Goal: Task Accomplishment & Management: Manage account settings

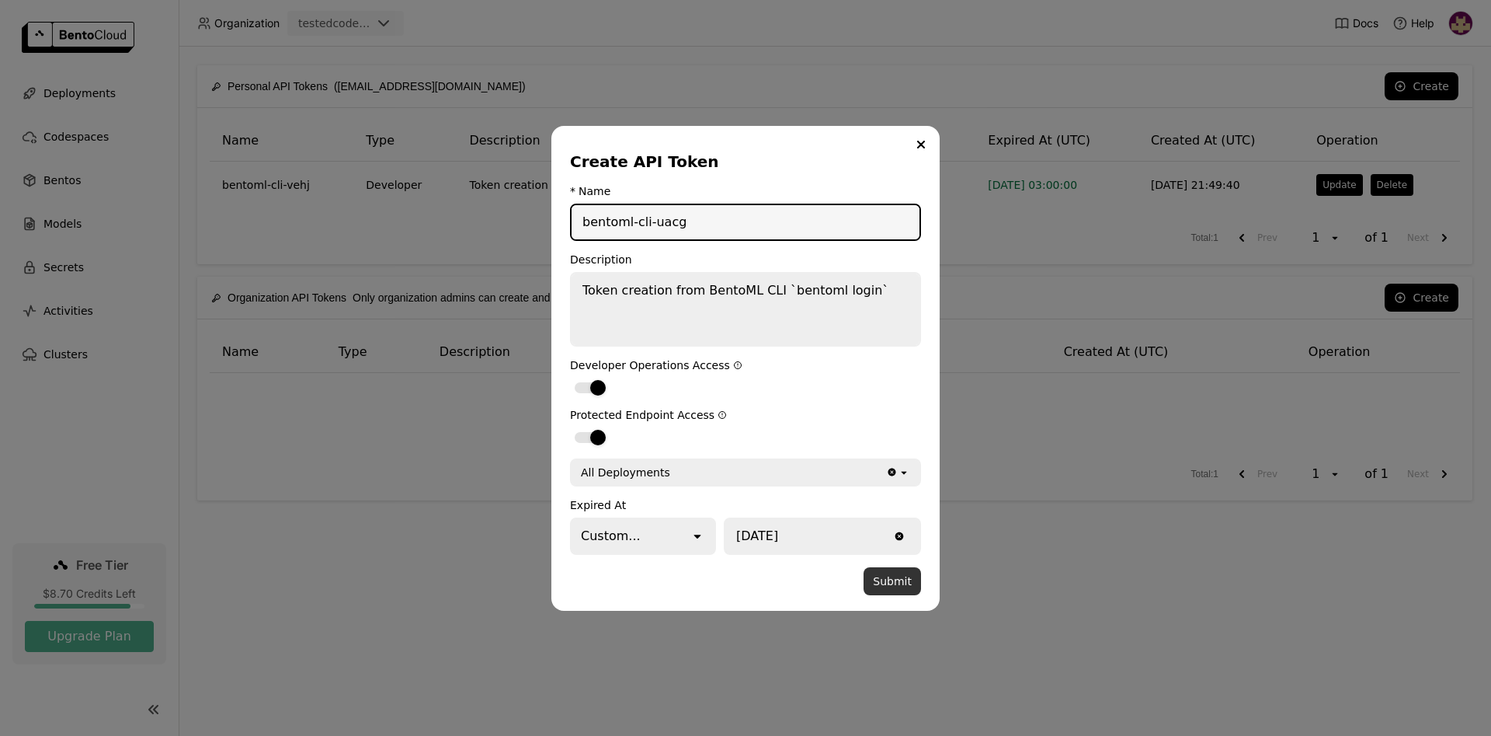
click at [895, 577] on button "Submit" at bounding box center [892, 581] width 57 height 28
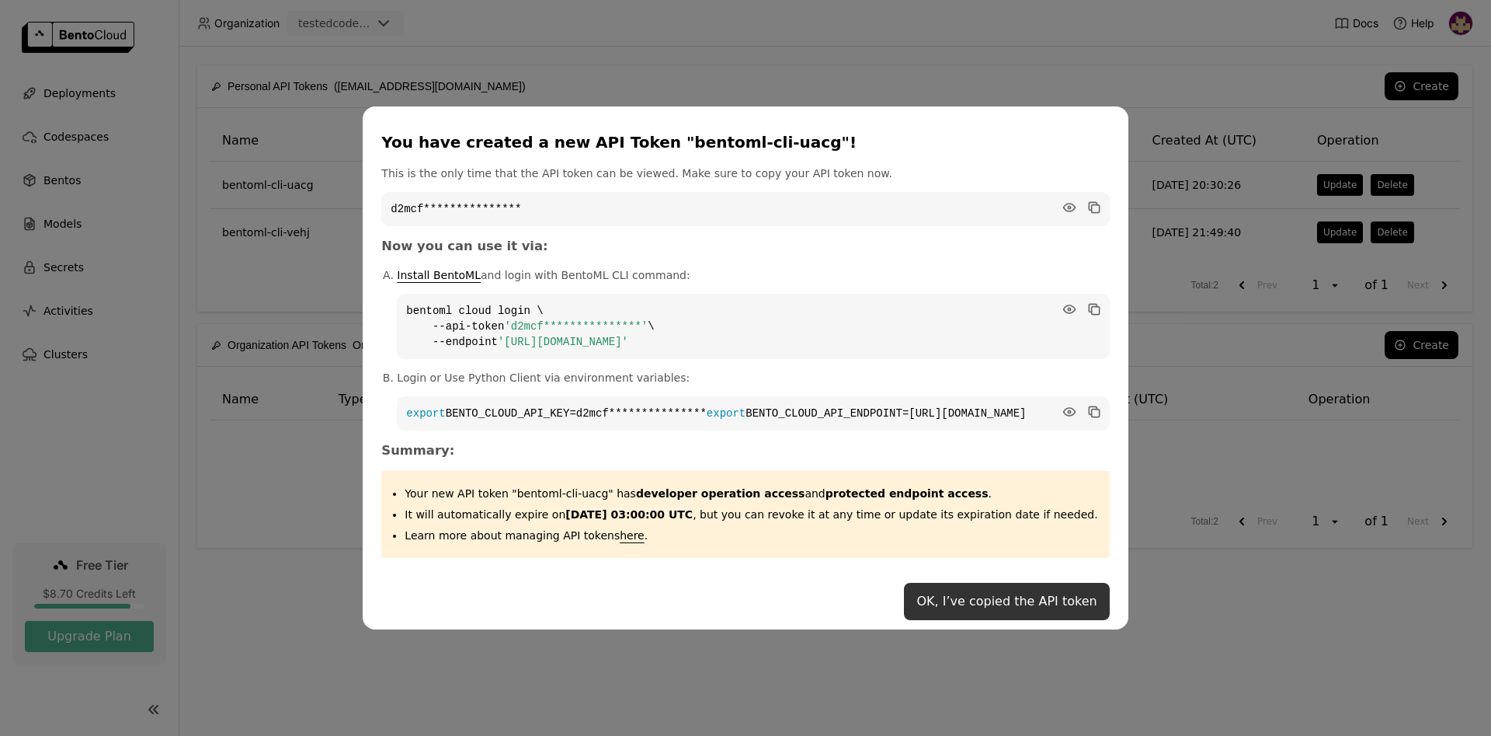
click at [978, 610] on button "OK, I’ve copied the API token" at bounding box center [1006, 601] width 205 height 37
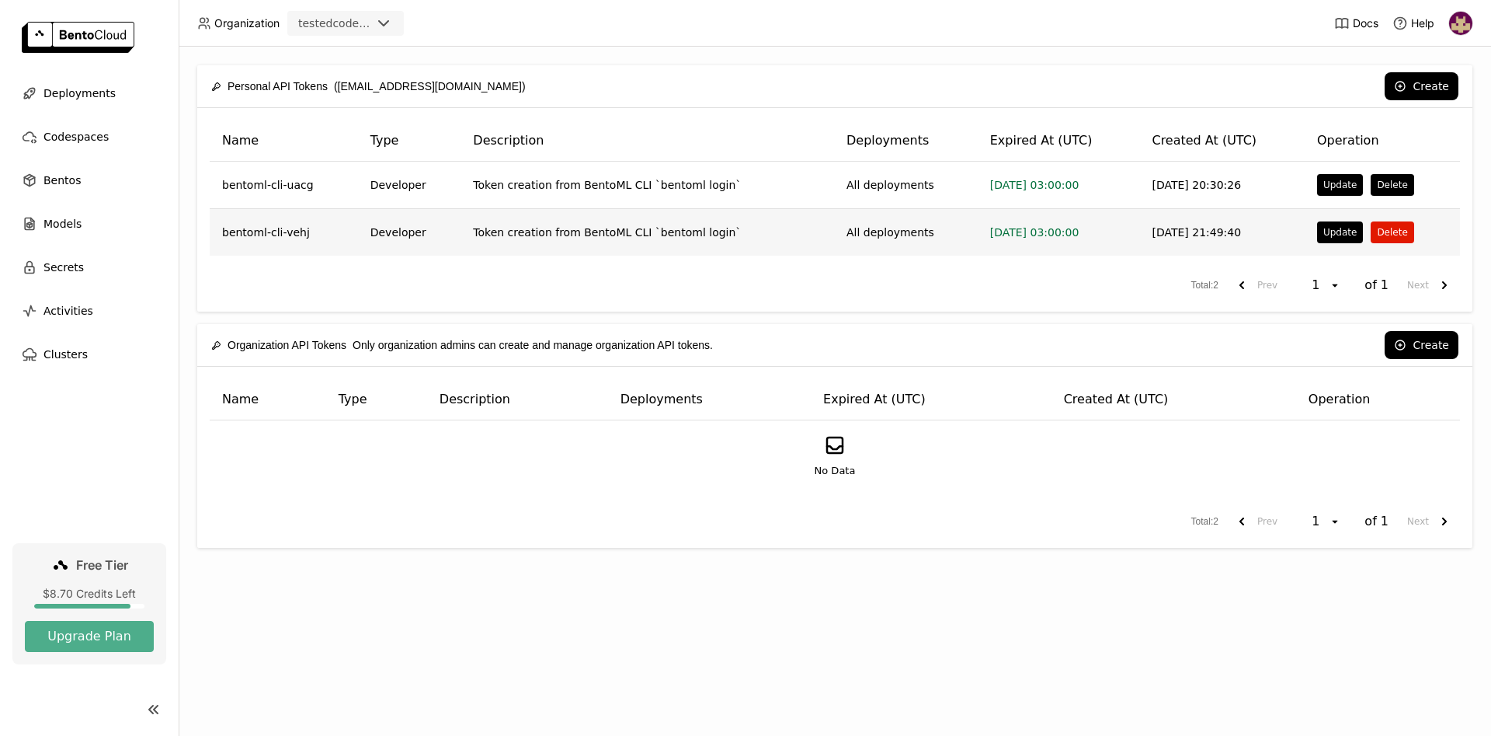
click at [1386, 232] on button "Delete" at bounding box center [1392, 232] width 43 height 22
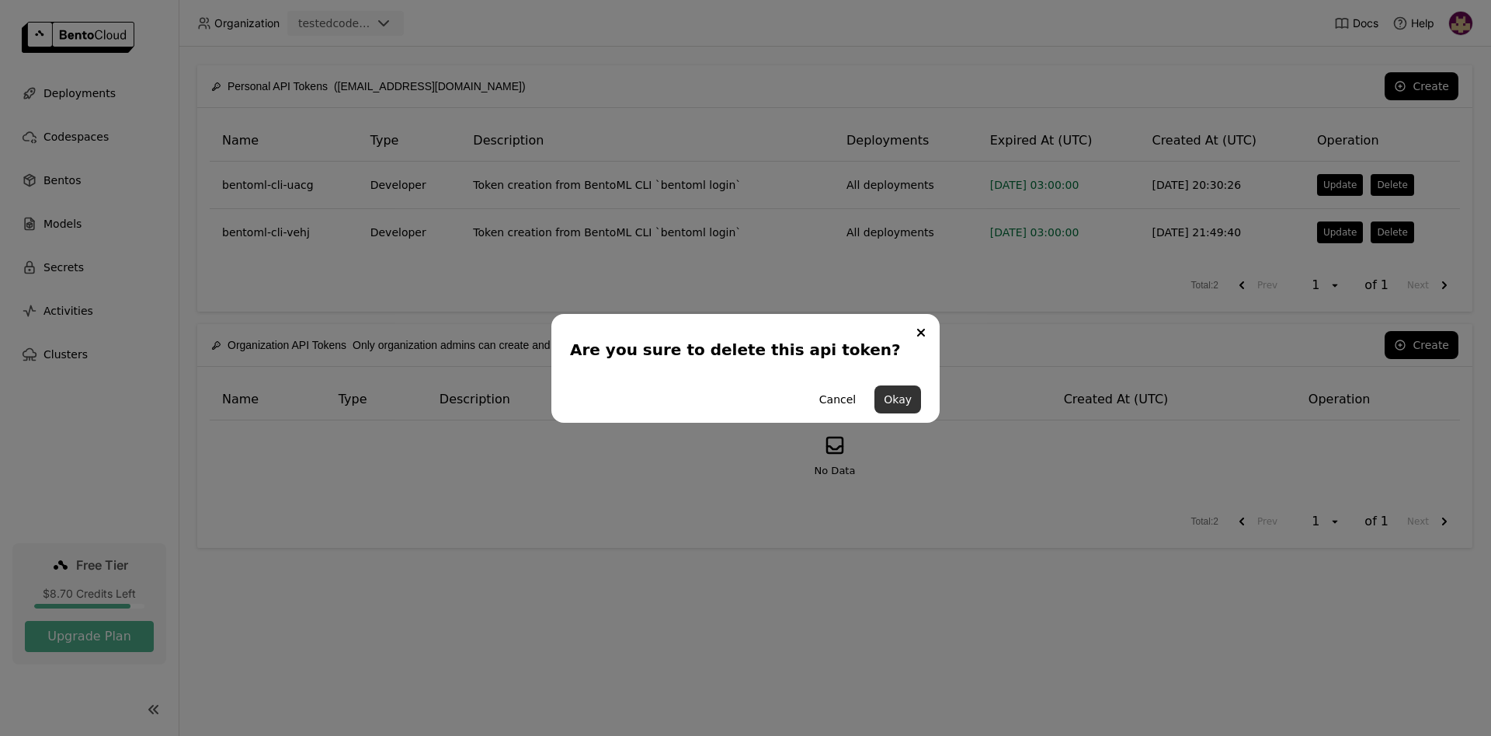
click at [905, 401] on button "Okay" at bounding box center [898, 399] width 47 height 28
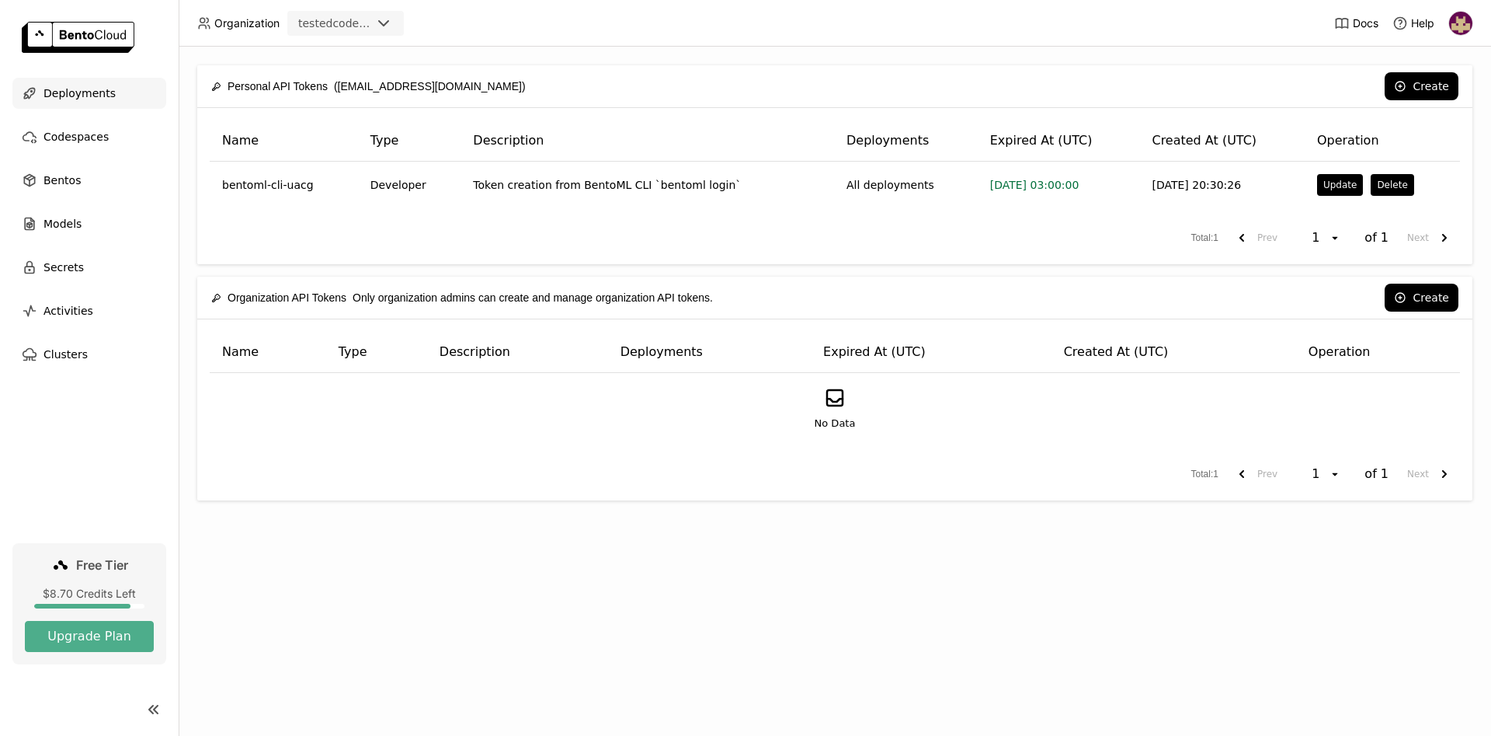
click at [85, 92] on span "Deployments" at bounding box center [79, 93] width 72 height 19
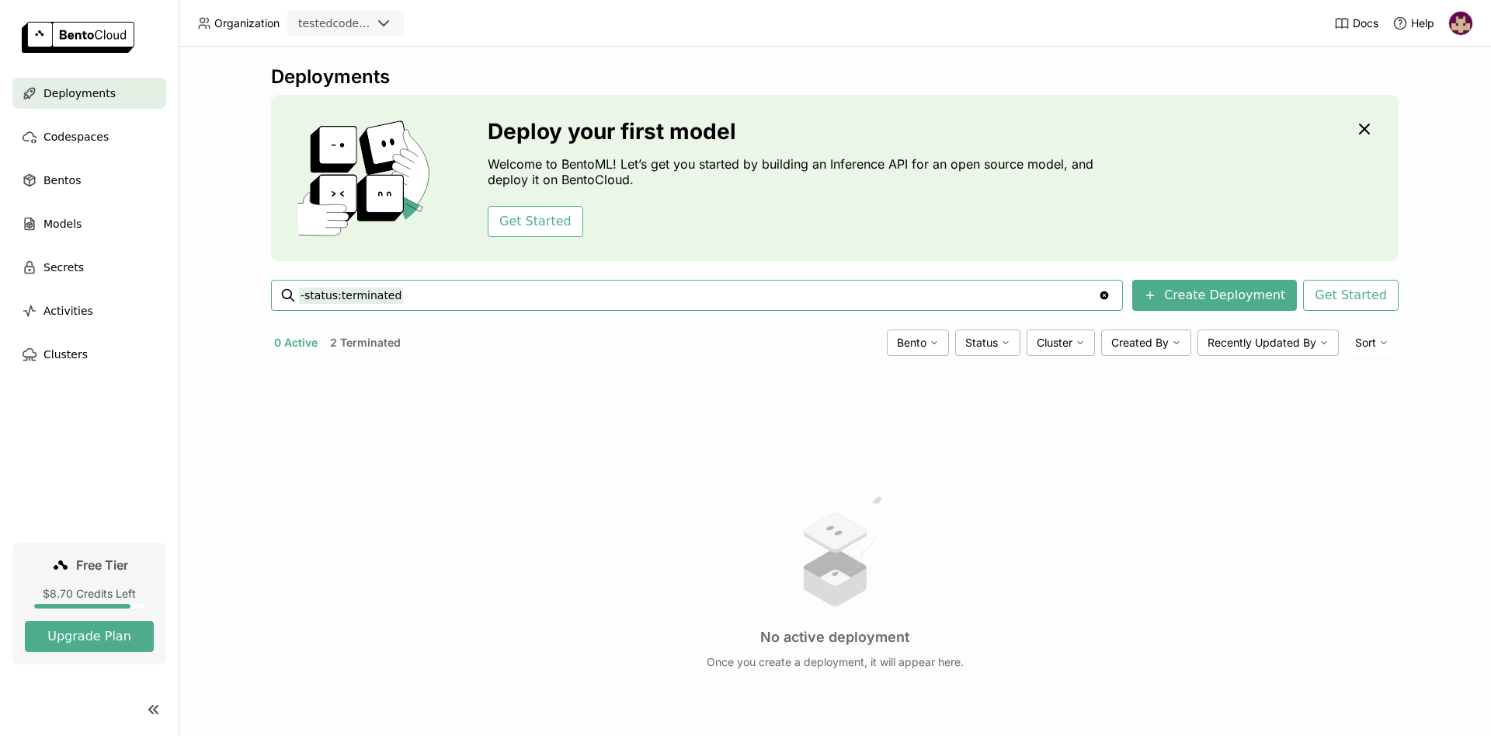
click at [374, 343] on button "2 Terminated" at bounding box center [365, 342] width 77 height 20
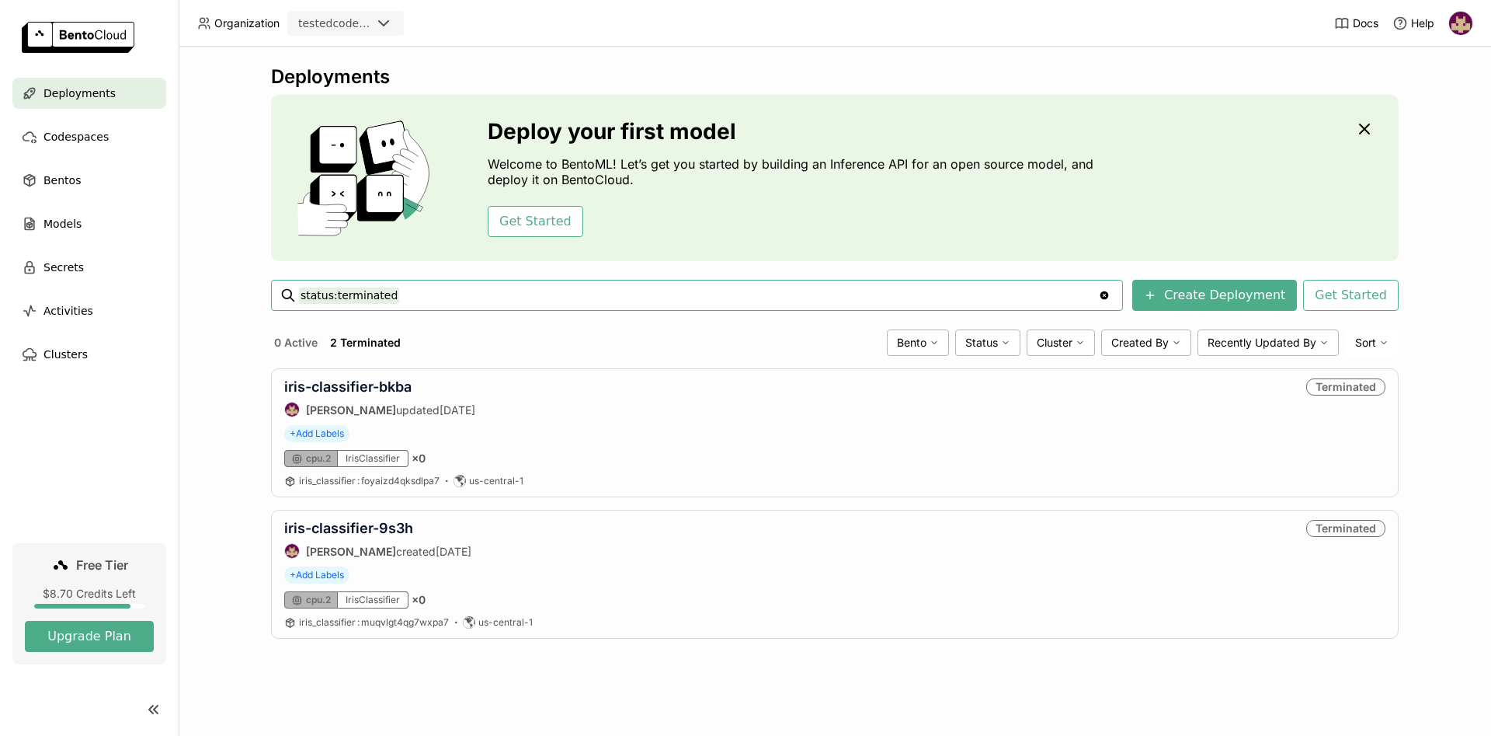
click at [97, 89] on span "Deployments" at bounding box center [79, 93] width 72 height 19
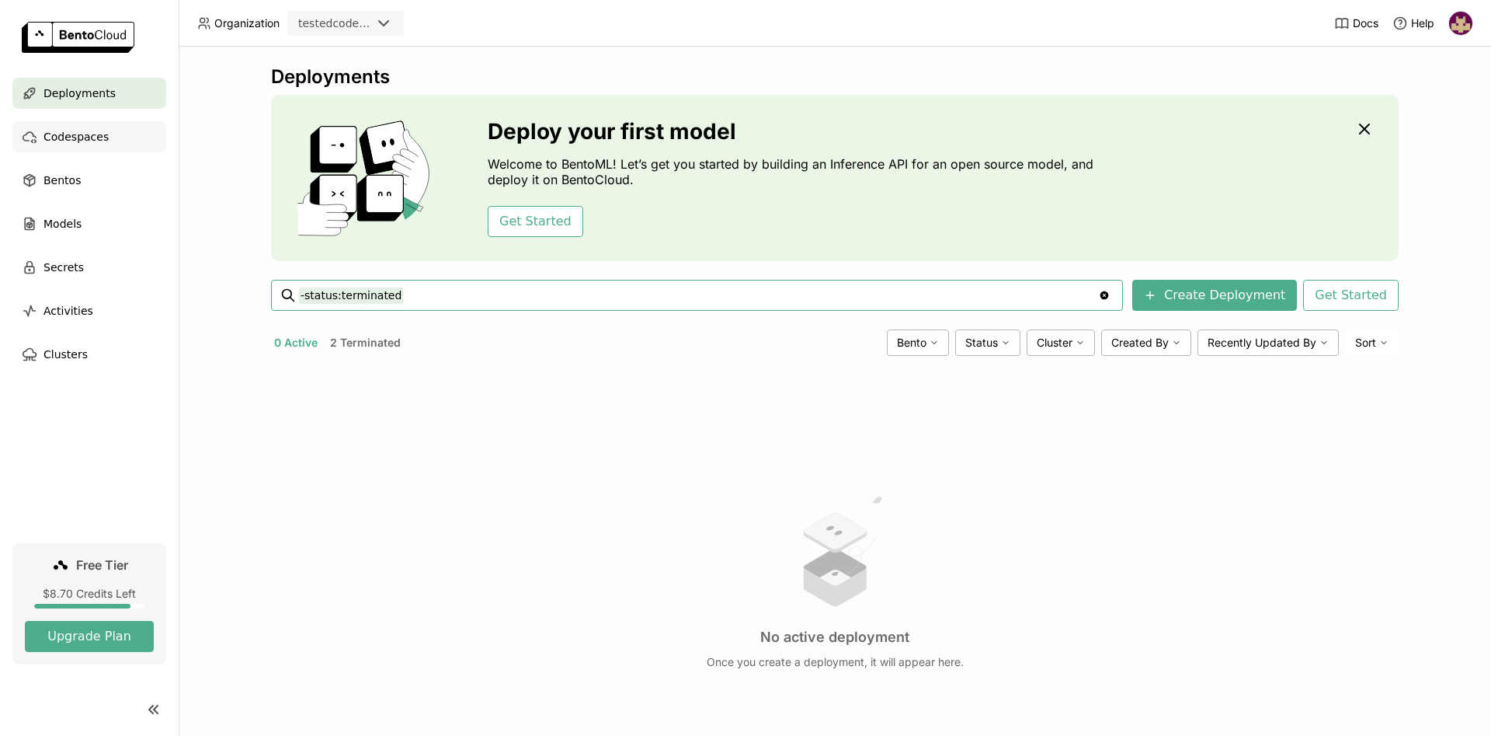
click at [78, 135] on span "Codespaces" at bounding box center [75, 136] width 65 height 19
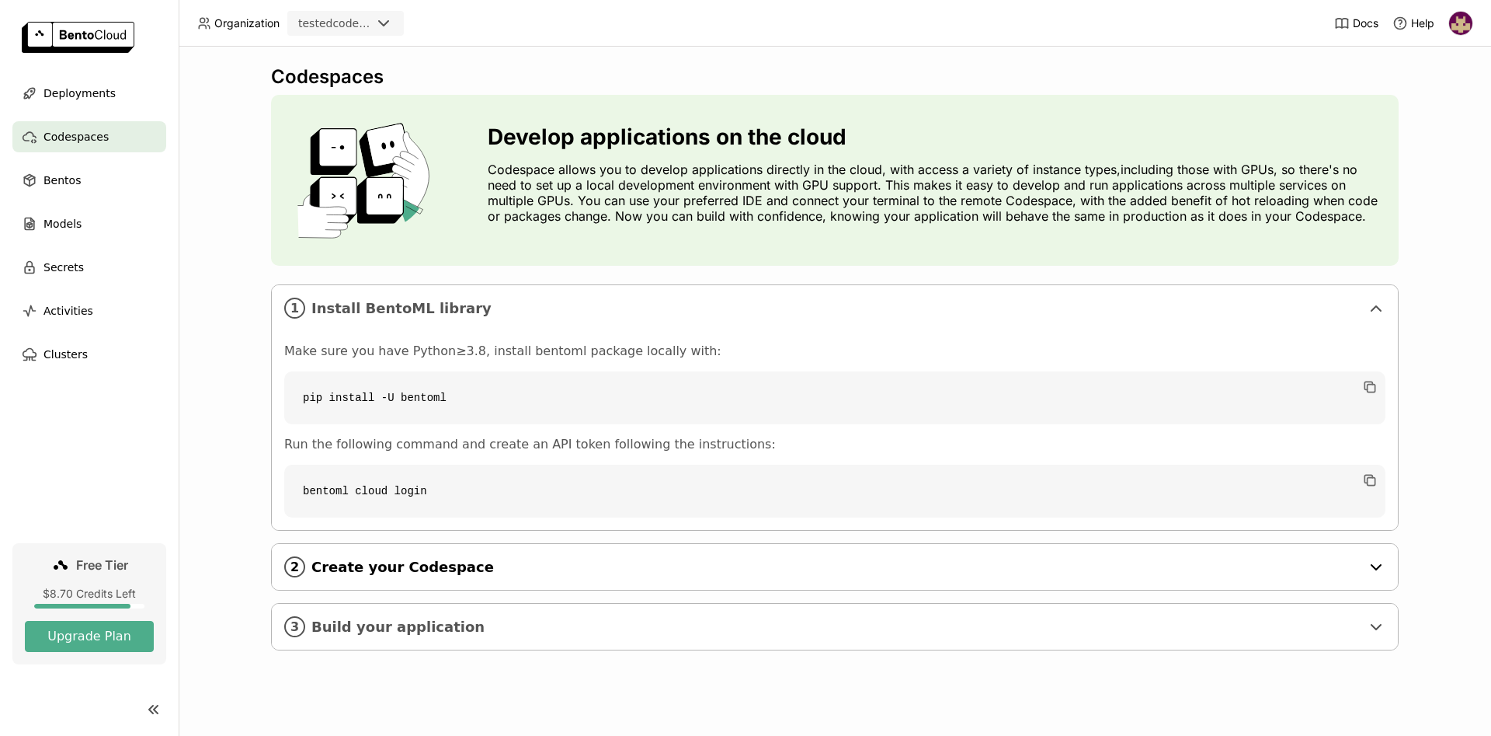
click at [381, 555] on div "2 Create your Codespace" at bounding box center [835, 567] width 1126 height 46
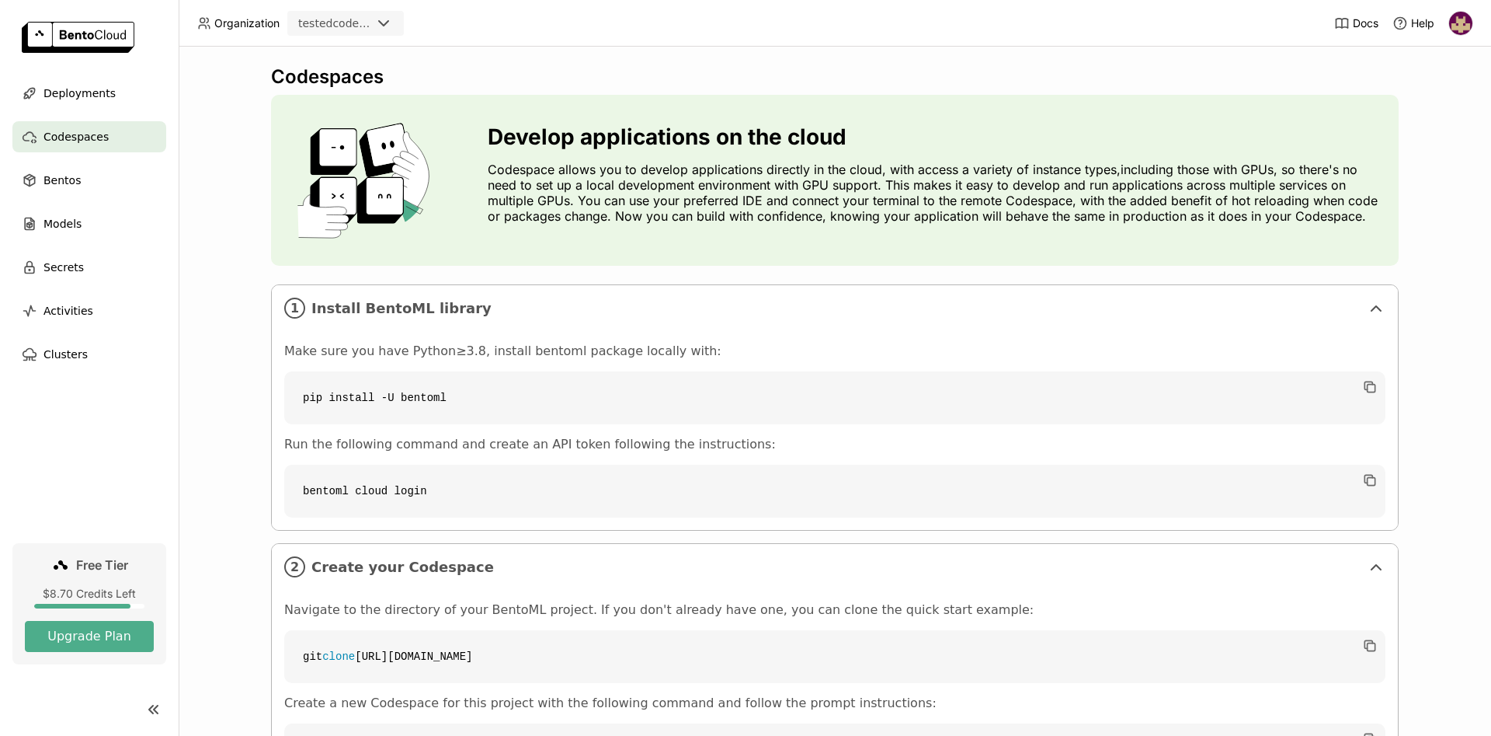
scroll to position [155, 0]
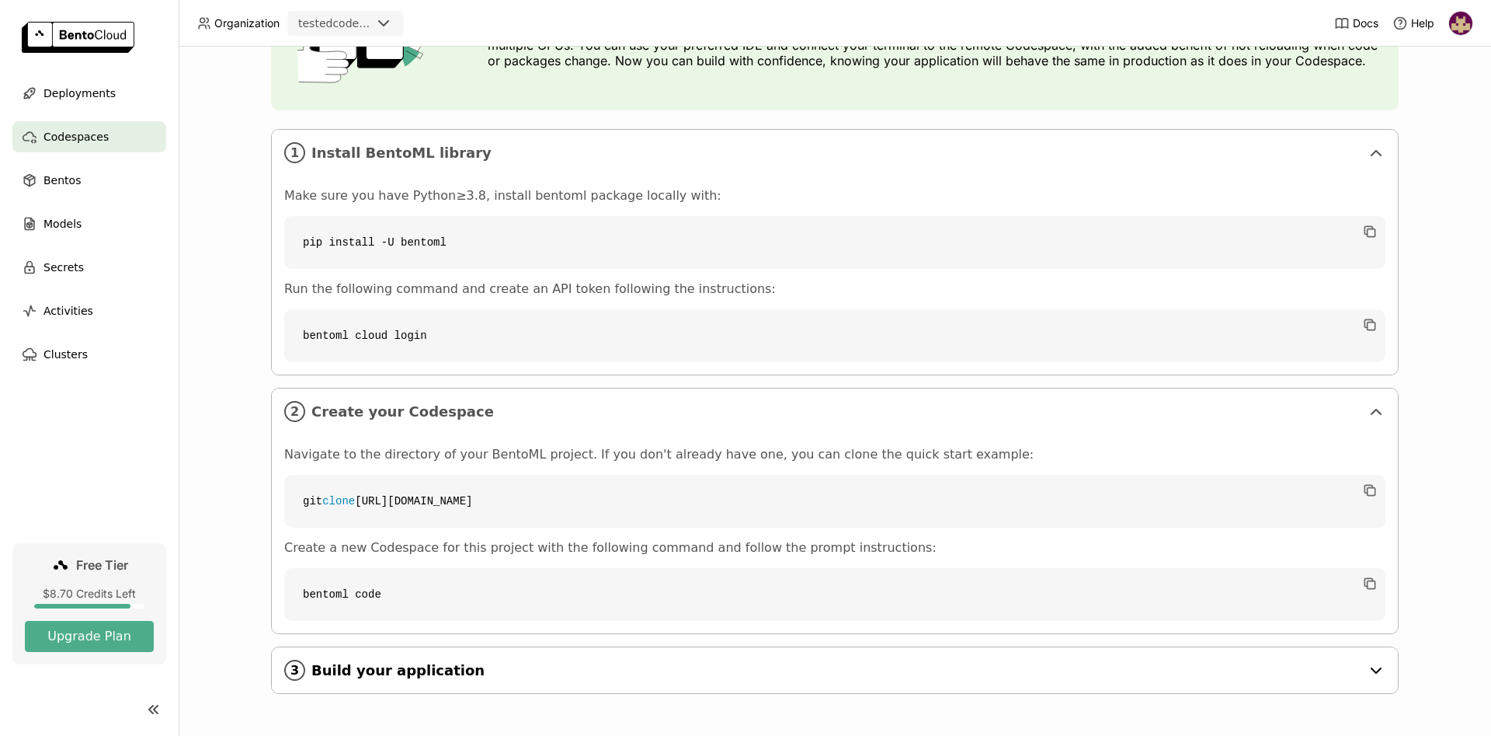
click at [329, 676] on span "Build your application" at bounding box center [835, 670] width 1049 height 17
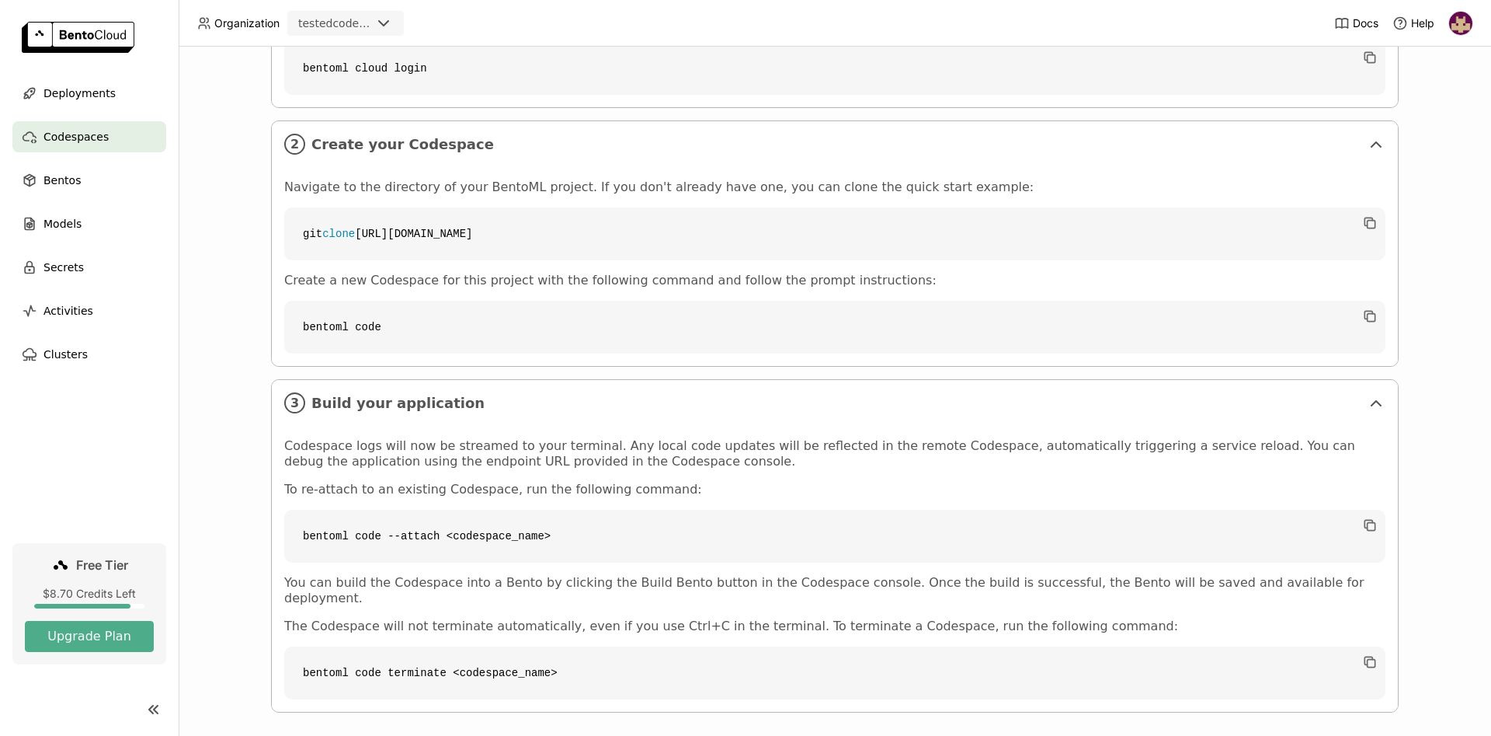
scroll to position [426, 0]
click at [85, 179] on div "Bentos" at bounding box center [89, 180] width 154 height 31
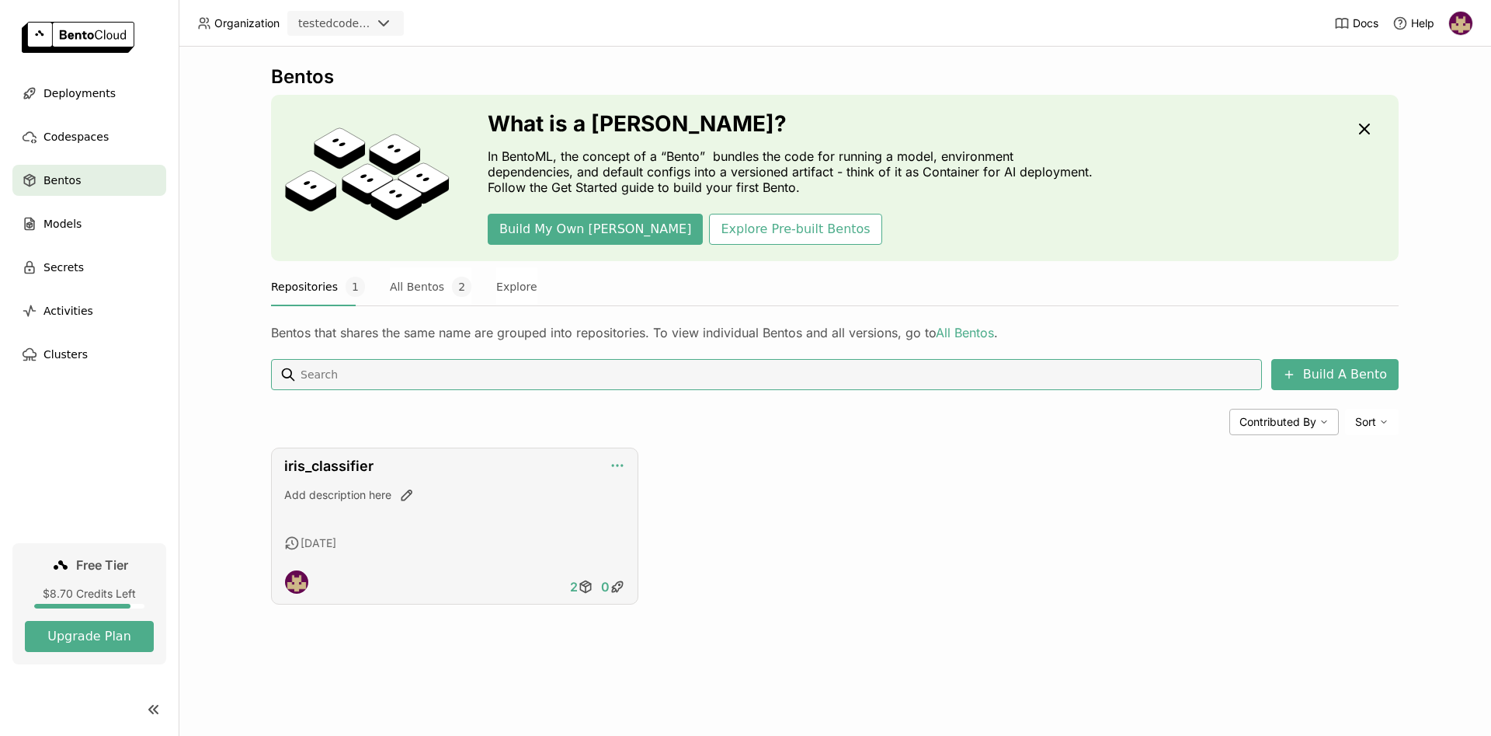
click at [613, 462] on icon "button" at bounding box center [618, 465] width 16 height 16
click at [694, 442] on div "Build A Bento Contributed By Sort iris_classifier Add description here 7 days a…" at bounding box center [835, 481] width 1128 height 245
click at [620, 464] on icon "button" at bounding box center [618, 465] width 16 height 16
click at [353, 470] on link "iris_classifier" at bounding box center [328, 465] width 89 height 16
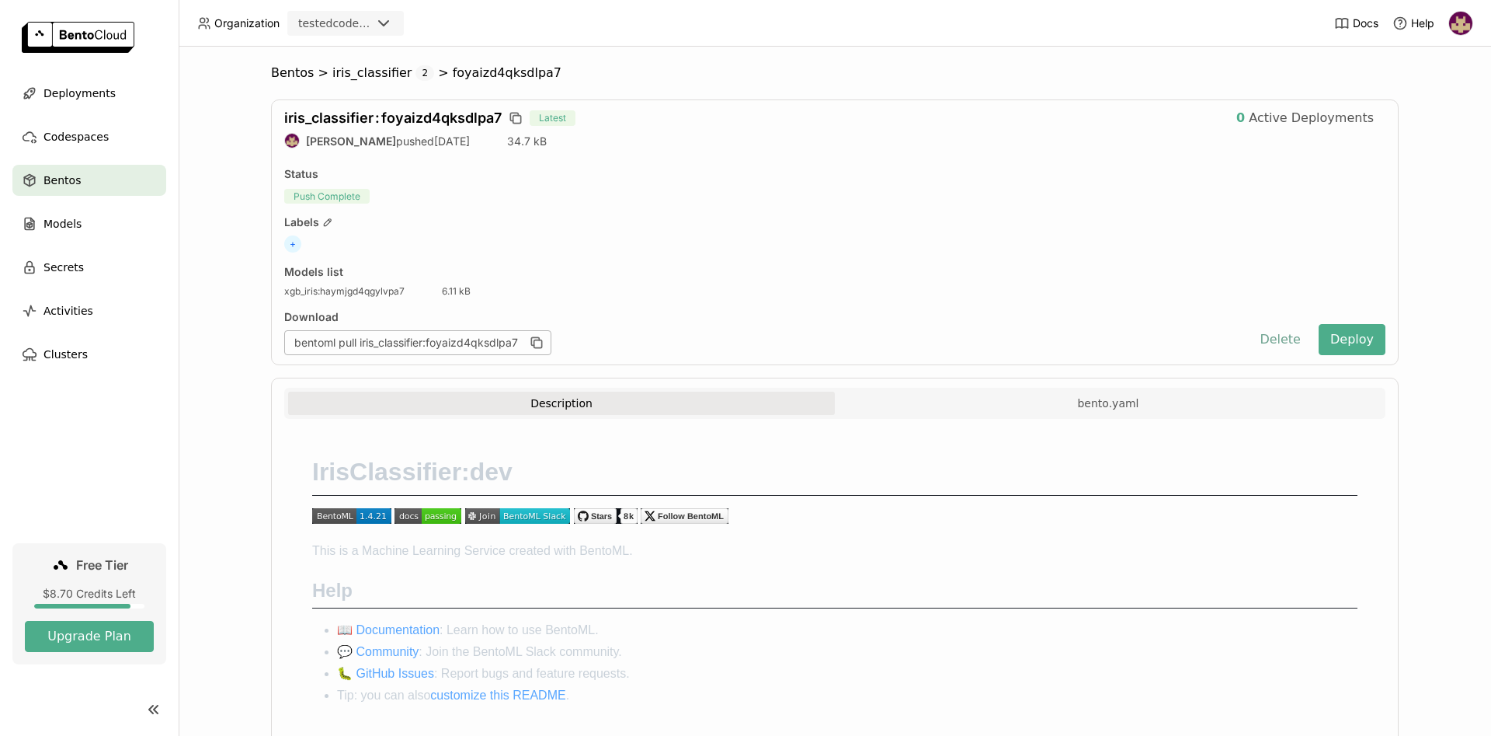
click at [1292, 338] on button "Delete" at bounding box center [1280, 339] width 64 height 31
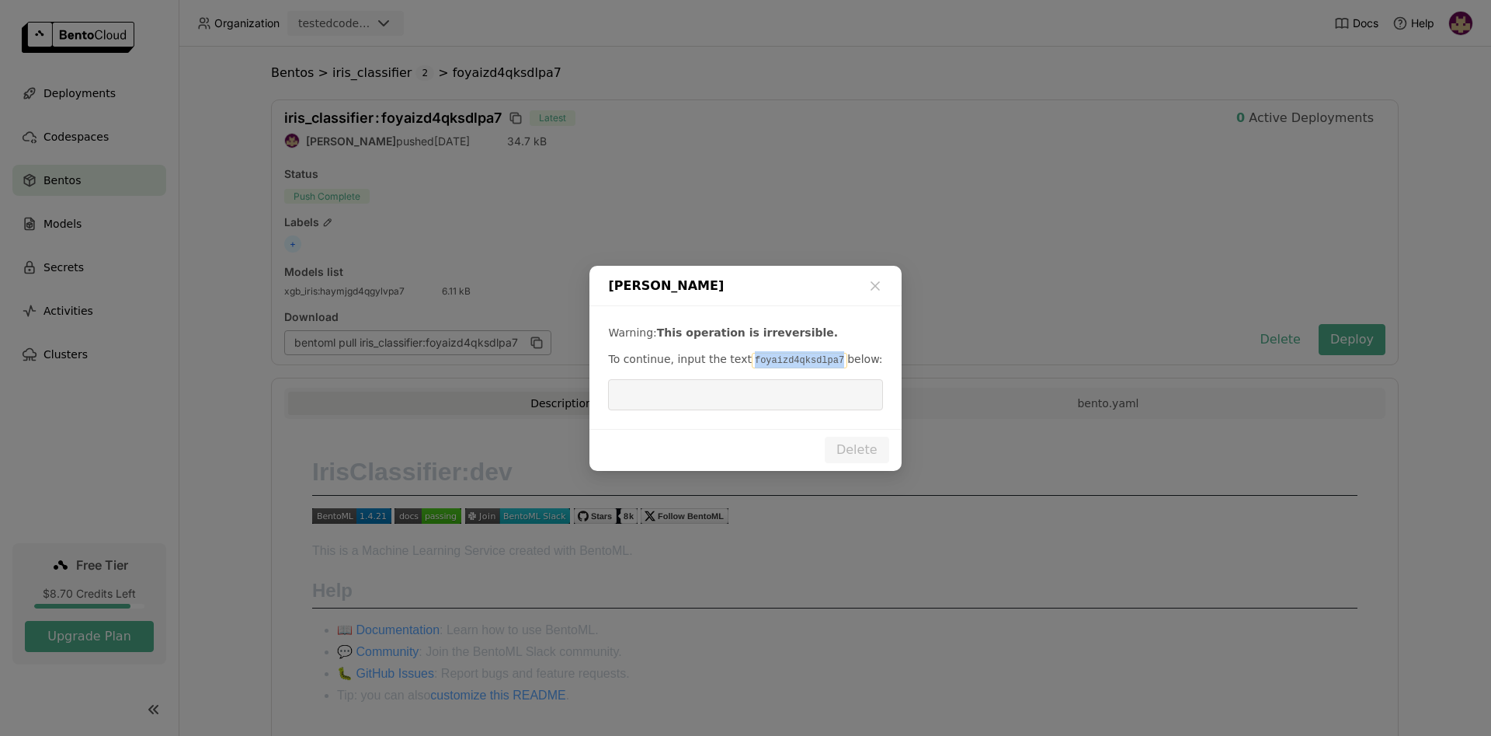
drag, startPoint x: 741, startPoint y: 361, endPoint x: 823, endPoint y: 361, distance: 82.3
click at [823, 361] on code "foyaizd4qksdlpa7" at bounding box center [800, 361] width 96 height 16
copy code "foyaizd4qksdlpa7"
click at [770, 393] on input "dialog" at bounding box center [745, 395] width 256 height 30
paste input "foyaizd4qksdlpa7"
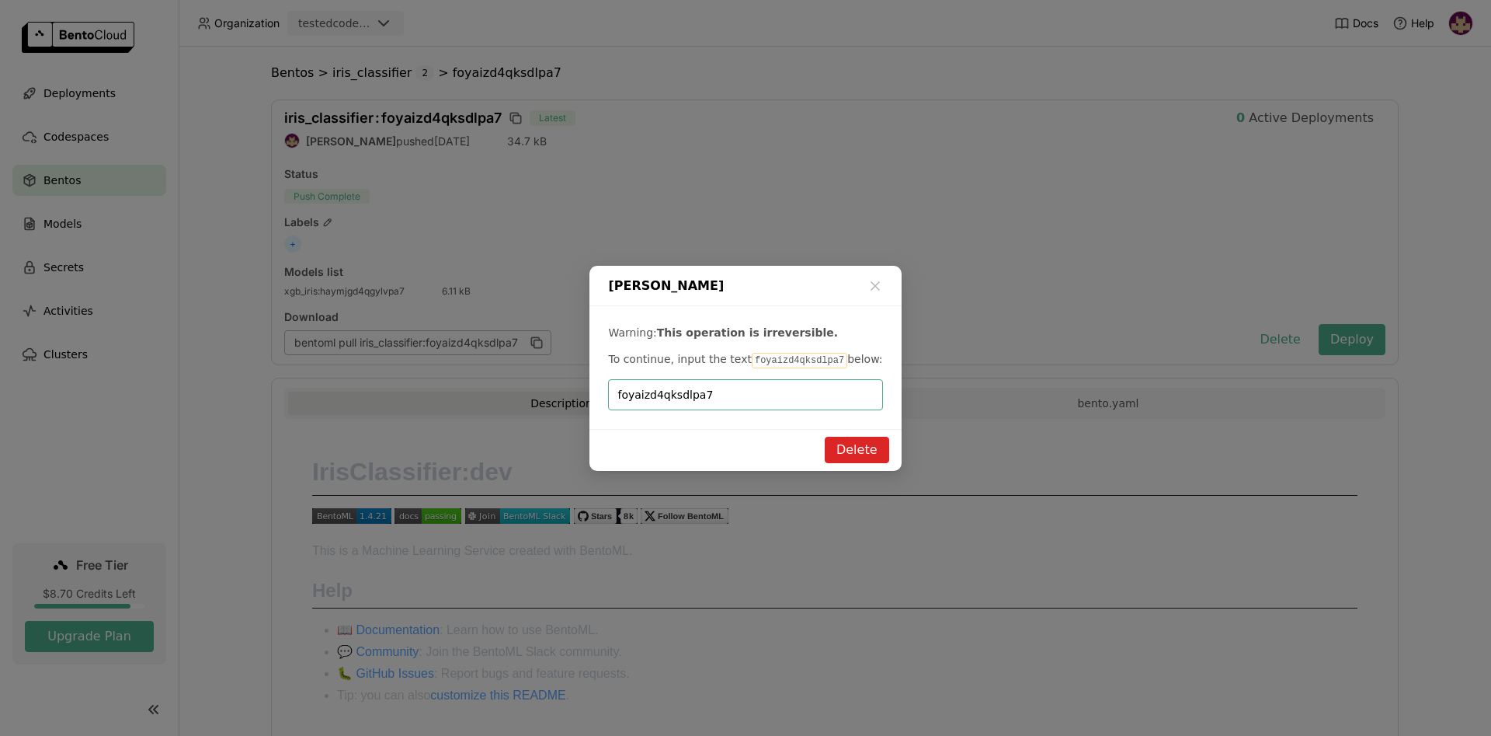
type input "foyaizd4qksdlpa7"
click at [849, 450] on button "Delete" at bounding box center [857, 449] width 64 height 26
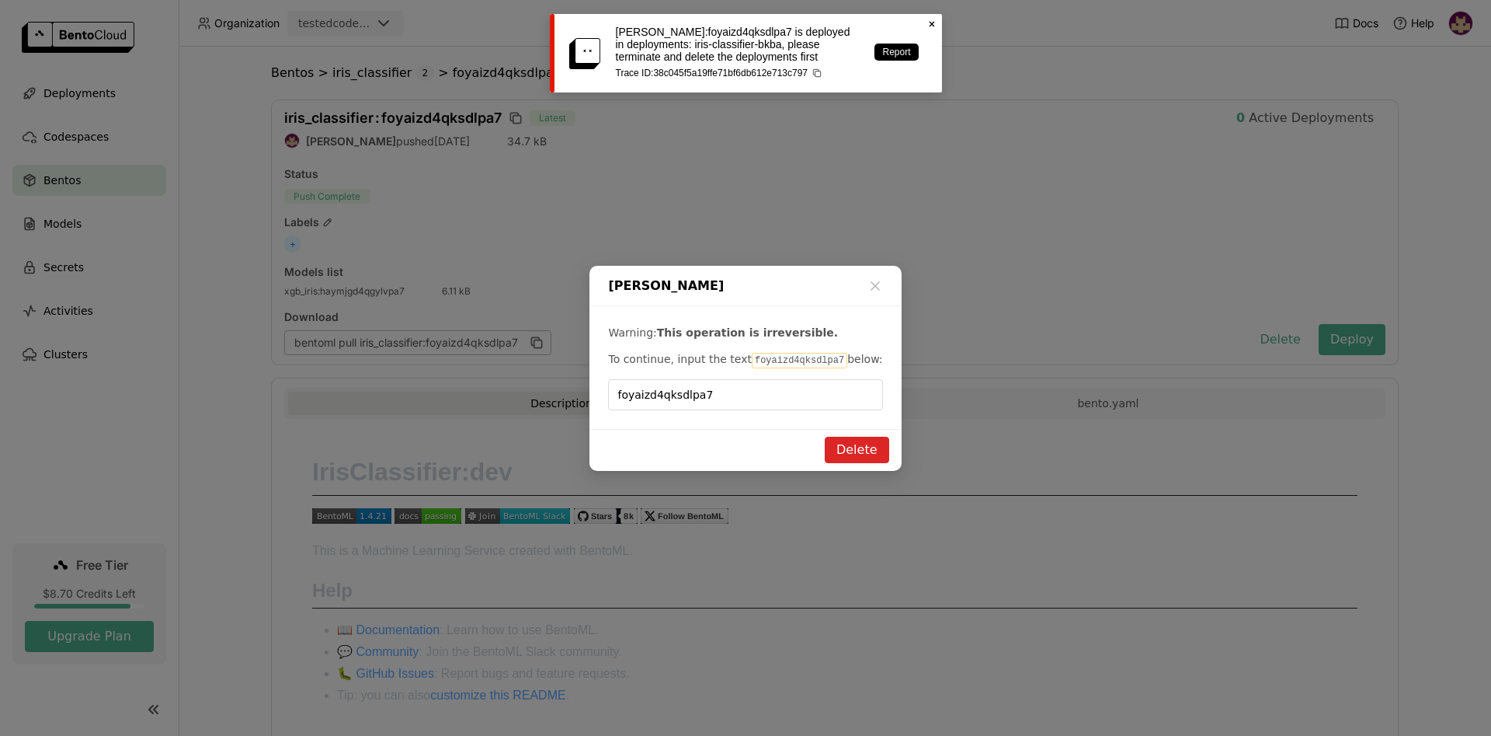
click at [931, 23] on icon at bounding box center [931, 24] width 5 height 5
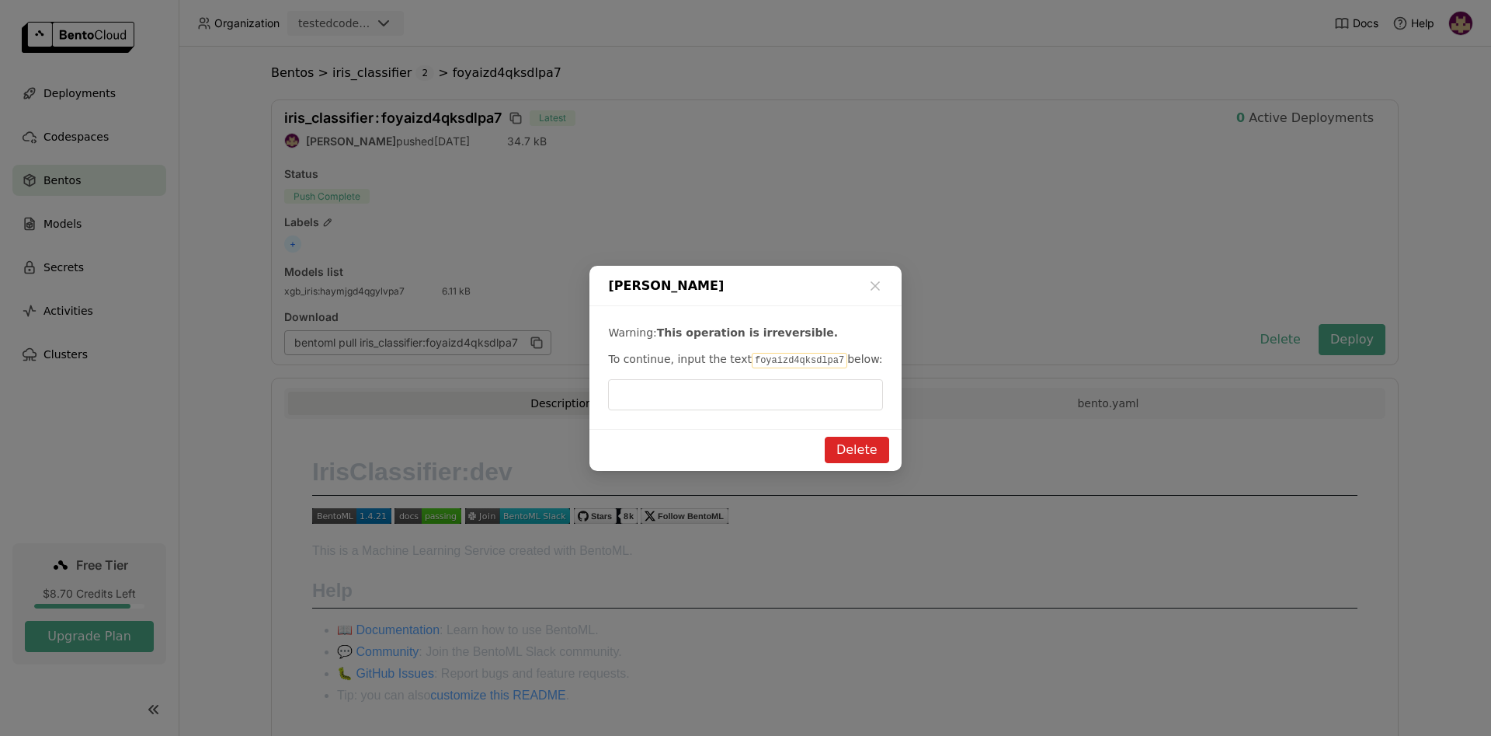
drag, startPoint x: 67, startPoint y: 85, endPoint x: 665, endPoint y: 422, distance: 686.1
click at [75, 91] on div "Delete Bento Warning: This operation is irreversible. To continue, input the te…" at bounding box center [745, 368] width 1491 height 736
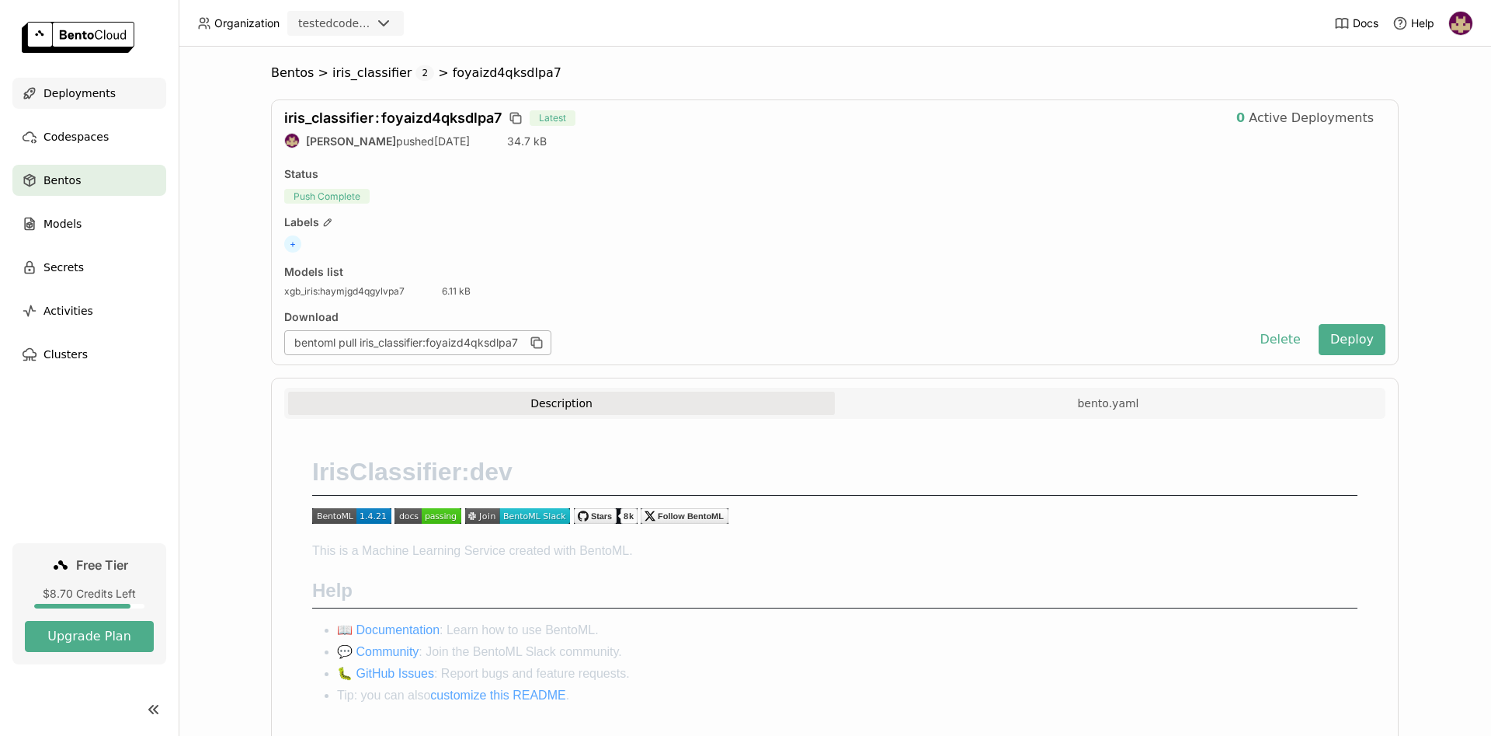
click at [78, 90] on span "Deployments" at bounding box center [79, 93] width 72 height 19
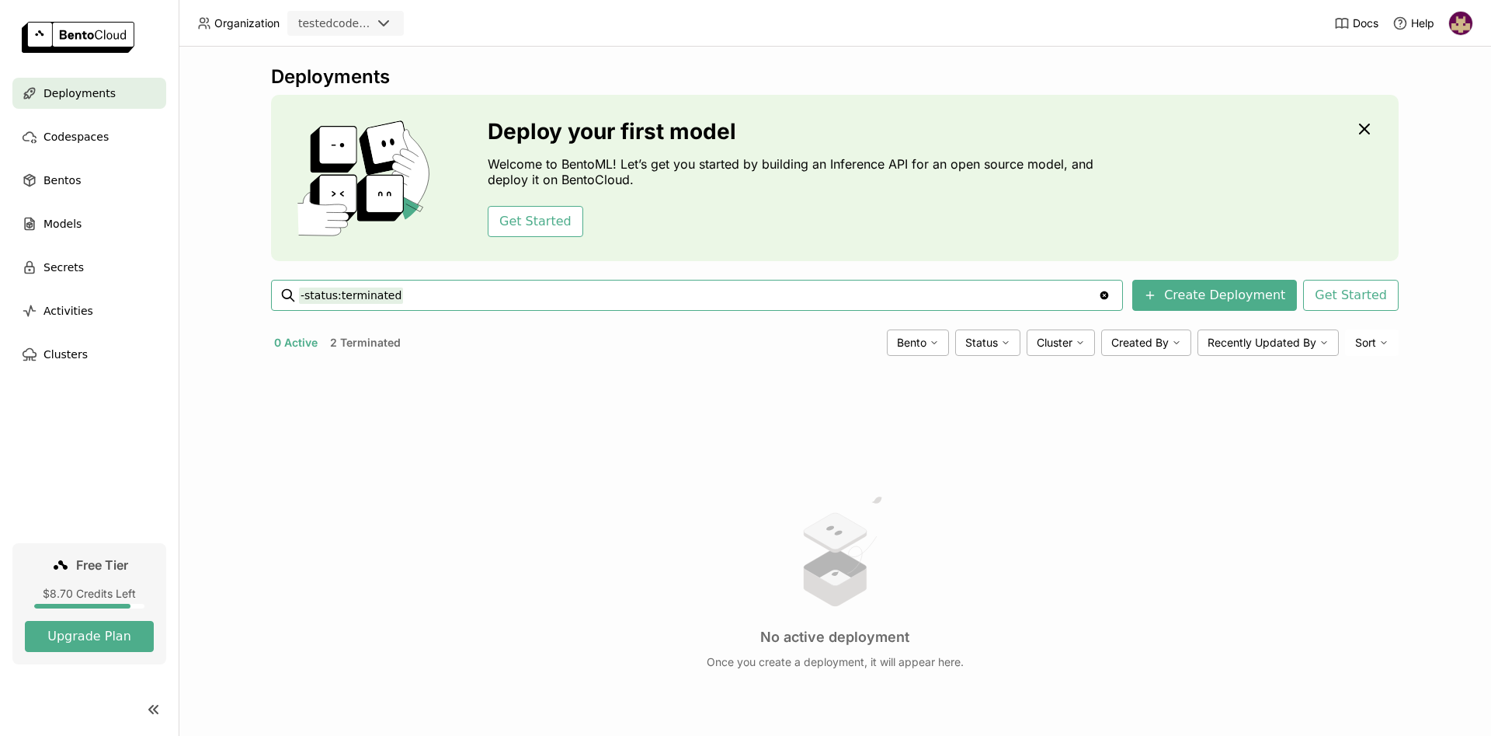
click at [379, 346] on button "2 Terminated" at bounding box center [365, 342] width 77 height 20
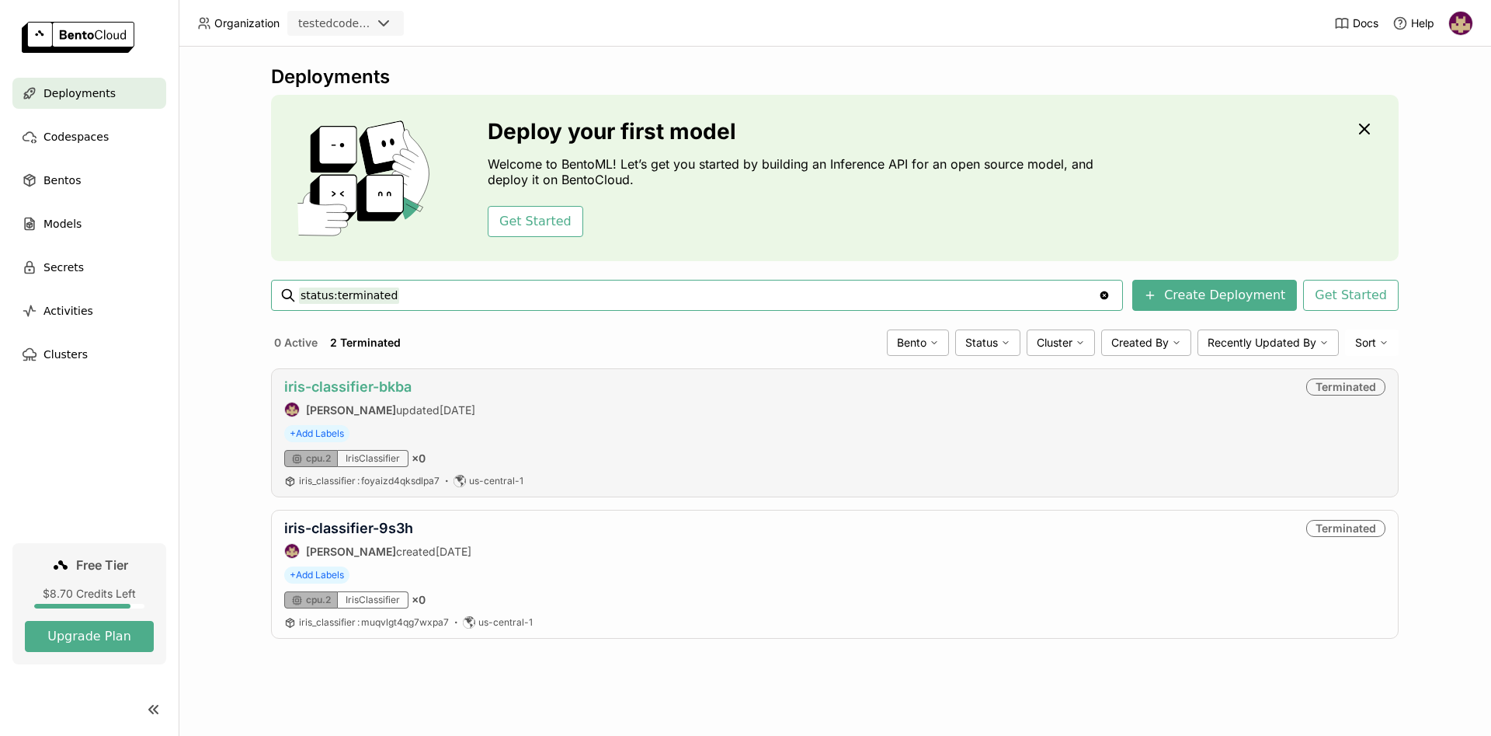
click at [391, 386] on link "iris-classifier-bkba" at bounding box center [347, 386] width 127 height 16
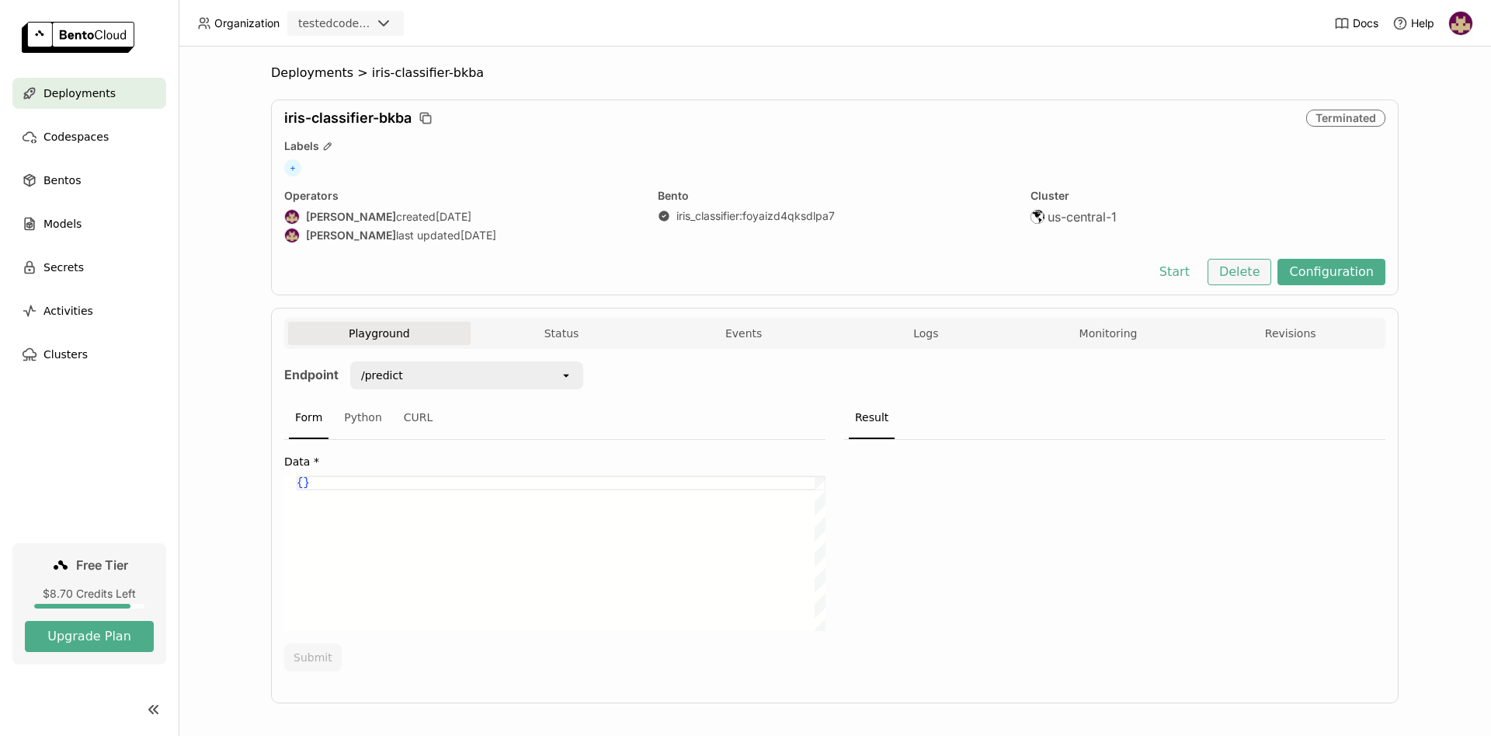
click at [1243, 271] on button "Delete" at bounding box center [1240, 272] width 64 height 26
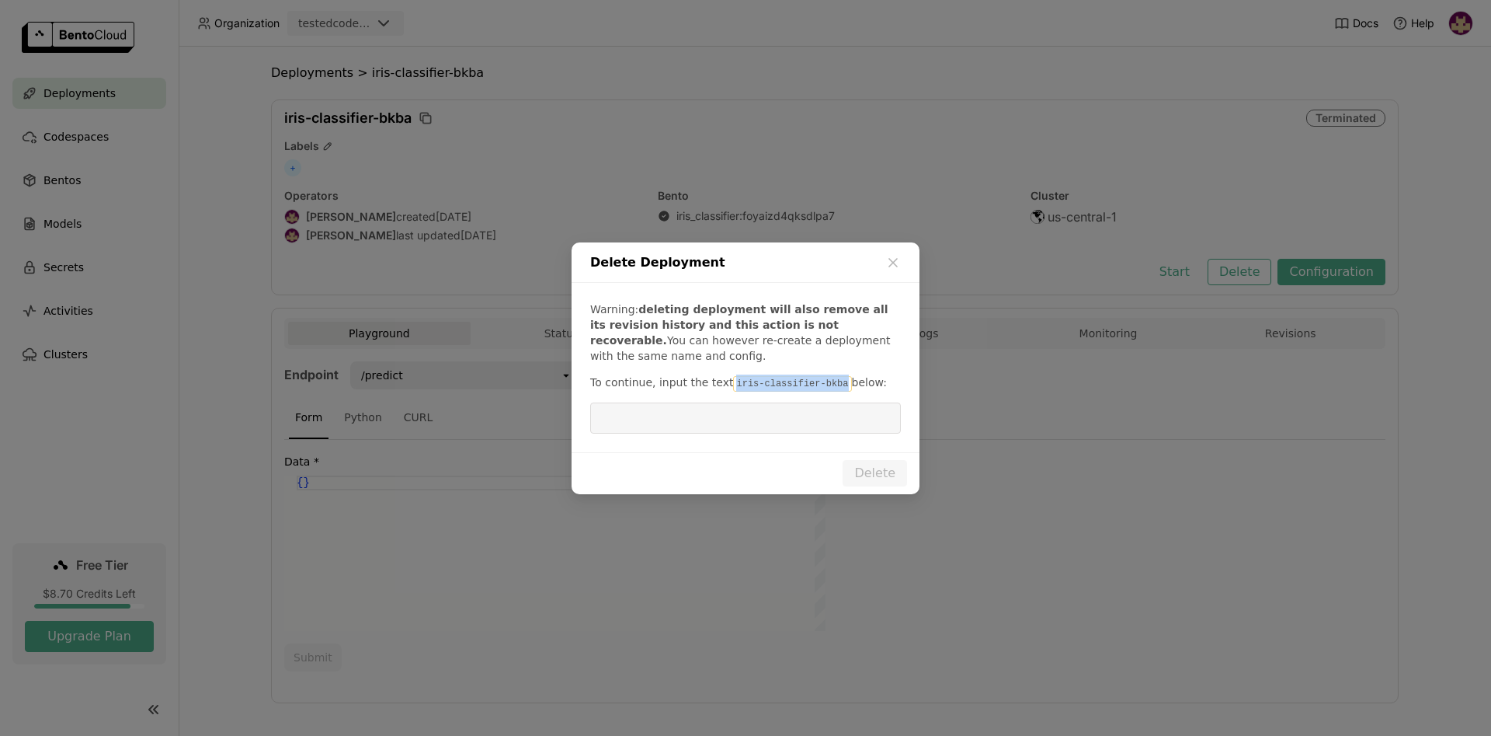
drag, startPoint x: 722, startPoint y: 383, endPoint x: 826, endPoint y: 387, distance: 104.1
click at [826, 387] on code "iris-classifier-bkba" at bounding box center [792, 384] width 118 height 16
click at [791, 427] on input "dialog" at bounding box center [746, 418] width 292 height 30
paste input "iris-classifier-bkba"
type input "iris-classifier-bkba"
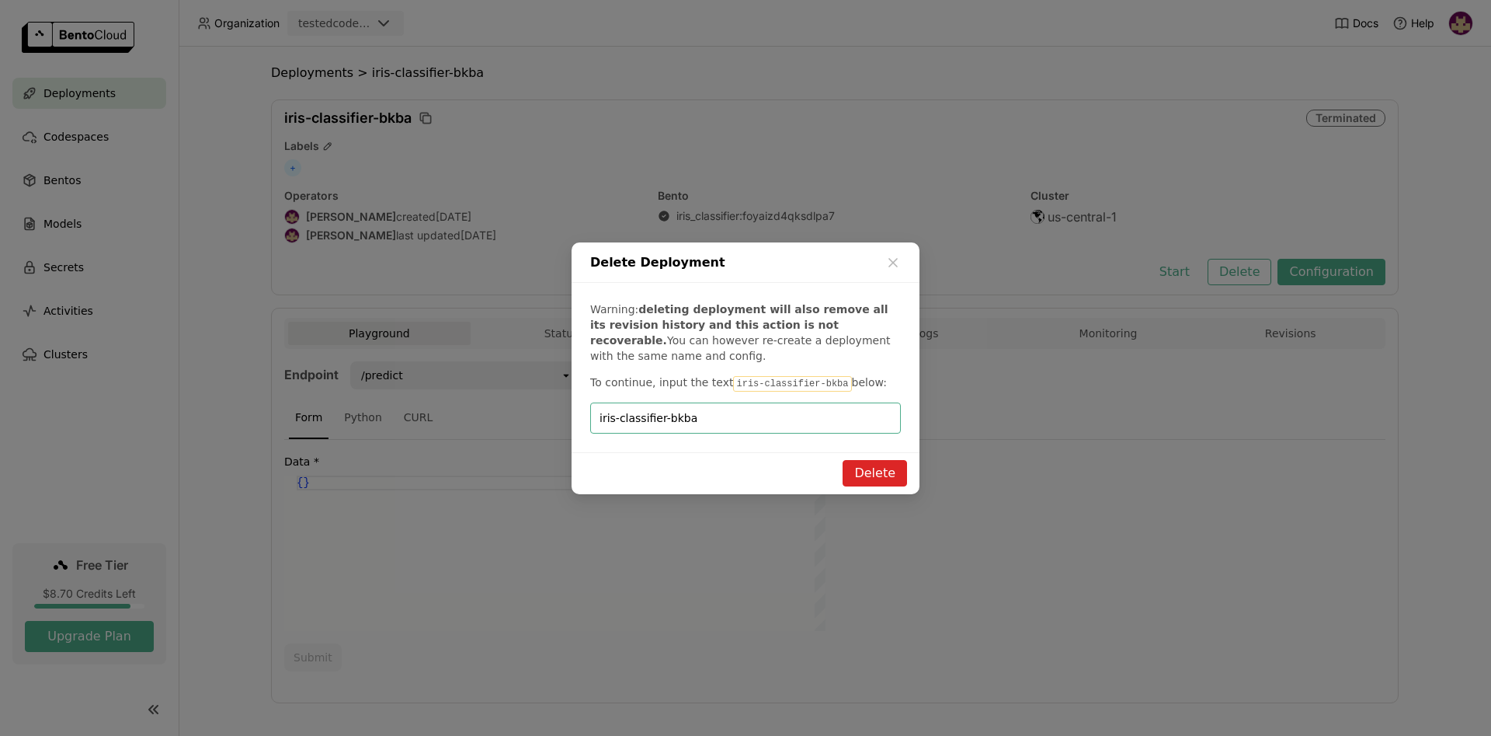
click at [888, 473] on button "Delete" at bounding box center [875, 473] width 64 height 26
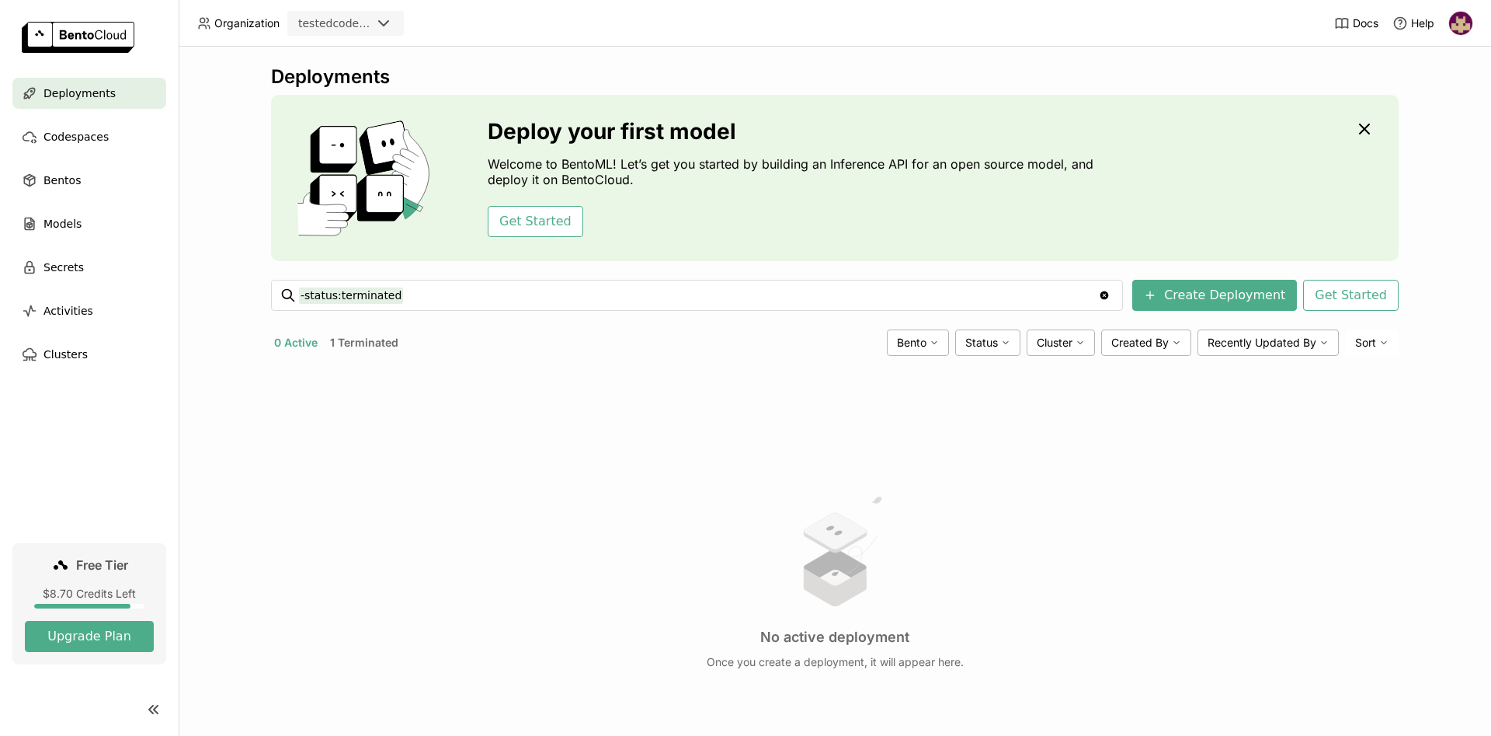
click at [369, 339] on button "1 Terminated" at bounding box center [364, 342] width 75 height 20
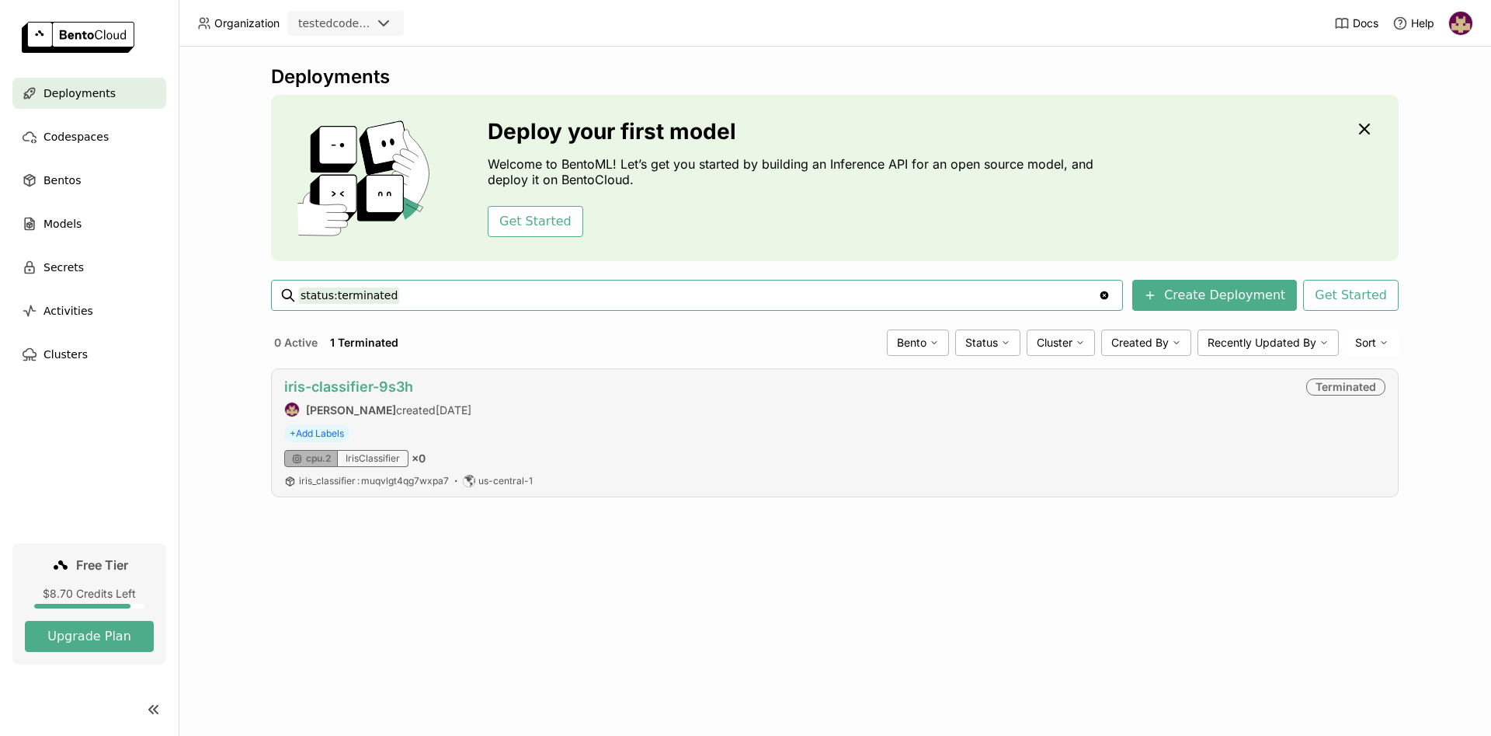
click at [374, 387] on link "iris-classifier-9s3h" at bounding box center [348, 386] width 129 height 16
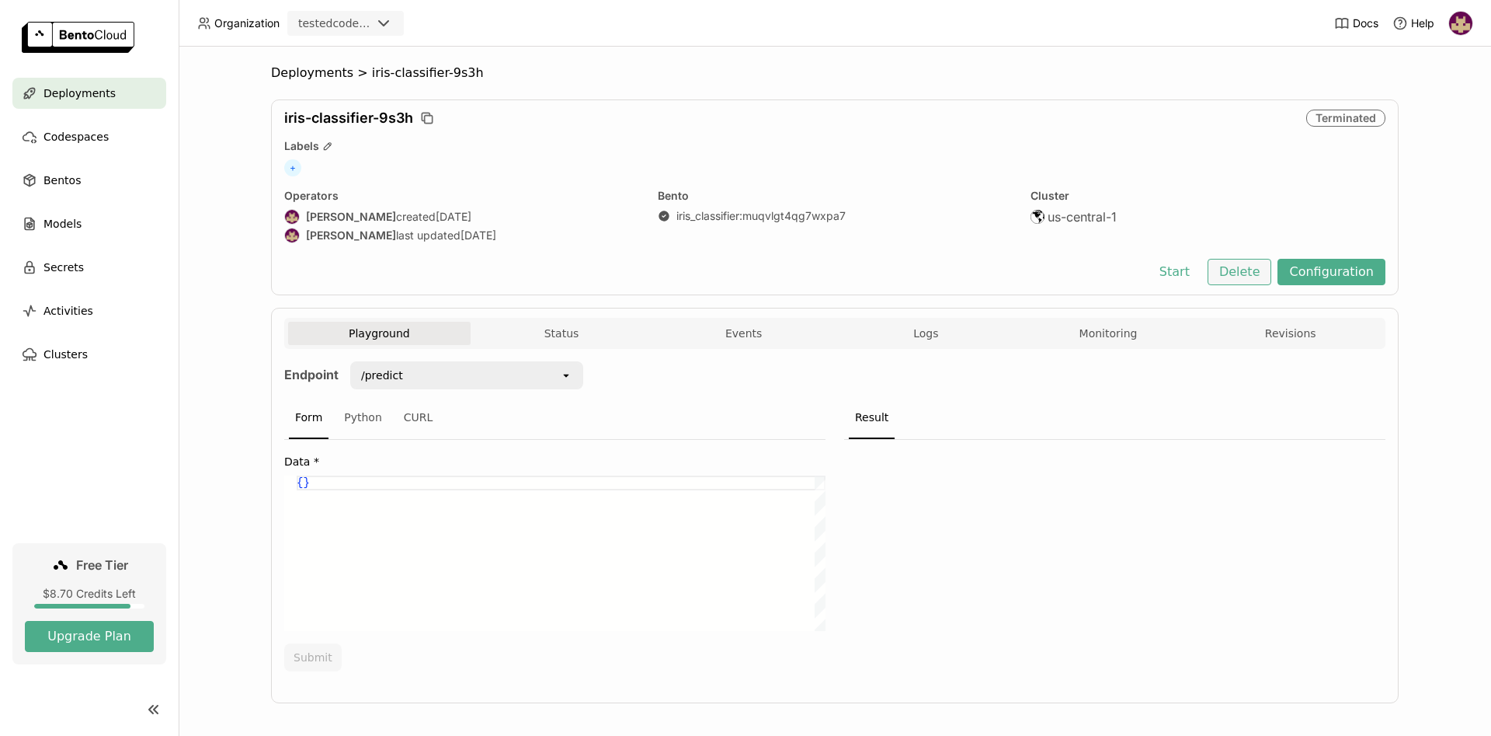
click at [1256, 270] on button "Delete" at bounding box center [1240, 272] width 64 height 26
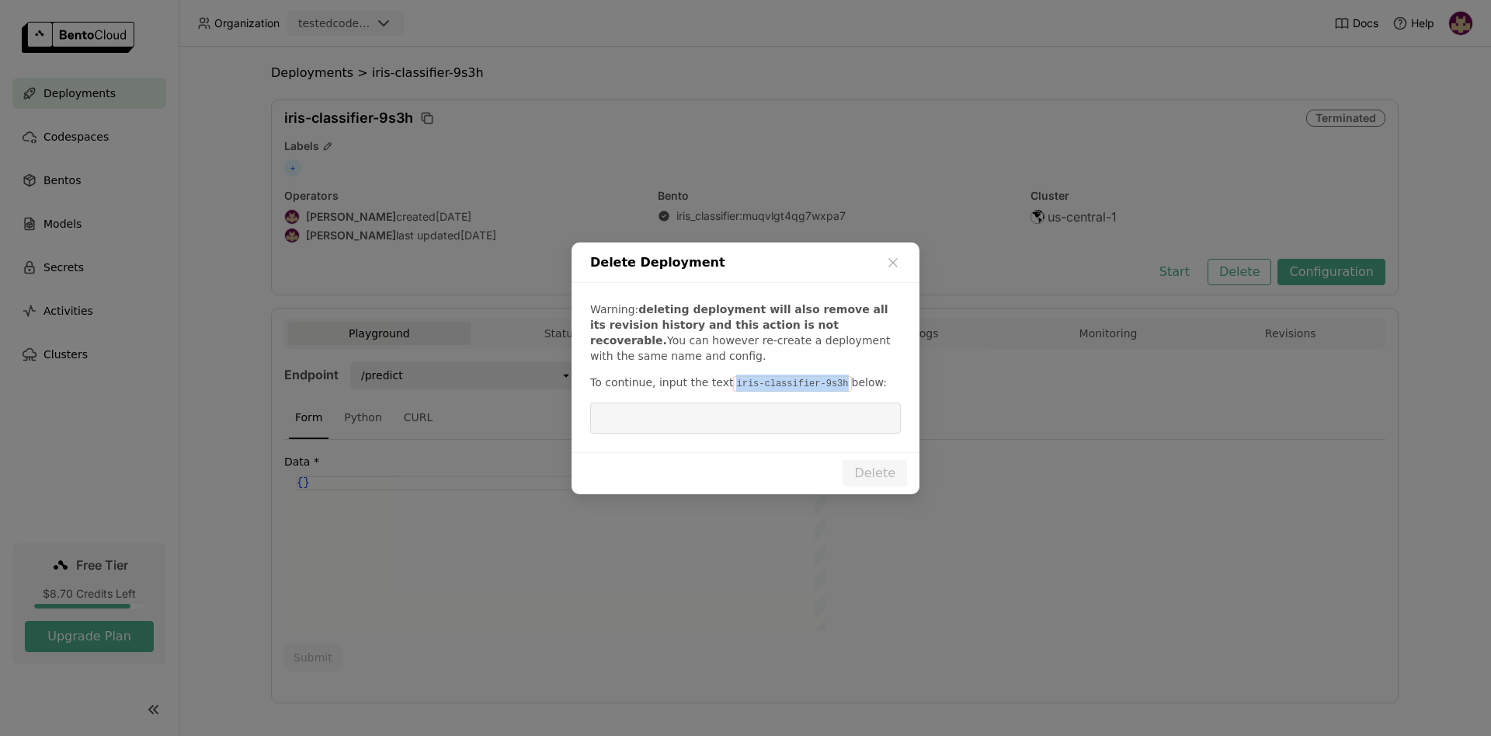
drag, startPoint x: 728, startPoint y: 381, endPoint x: 825, endPoint y: 384, distance: 97.1
click at [825, 384] on code "iris-classifier-9s3h" at bounding box center [792, 384] width 118 height 16
copy code "iris-classifier-9s3h"
click at [789, 418] on input "dialog" at bounding box center [746, 418] width 292 height 30
paste input "iris-classifier-9s3h"
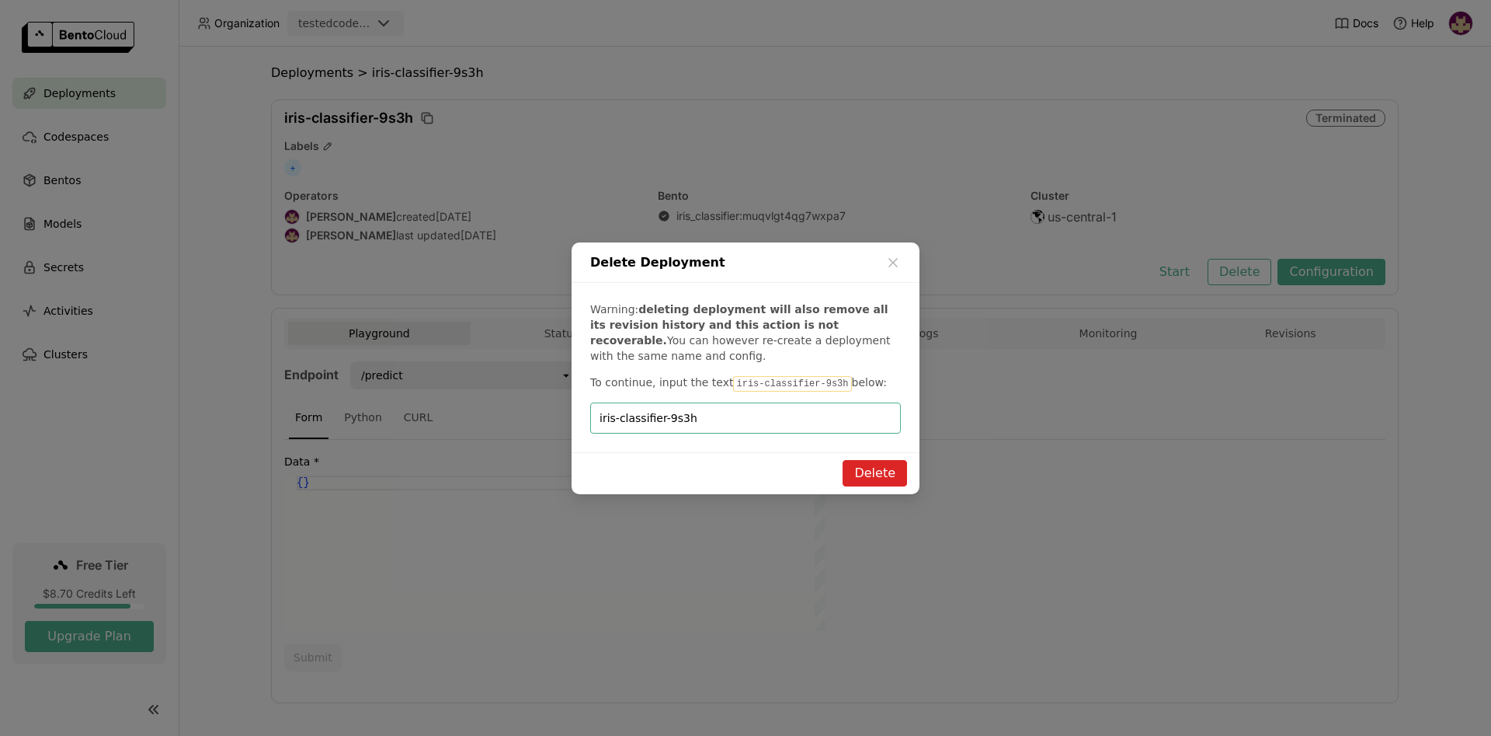
type input "iris-classifier-9s3h"
click at [875, 461] on button "Delete" at bounding box center [875, 473] width 64 height 26
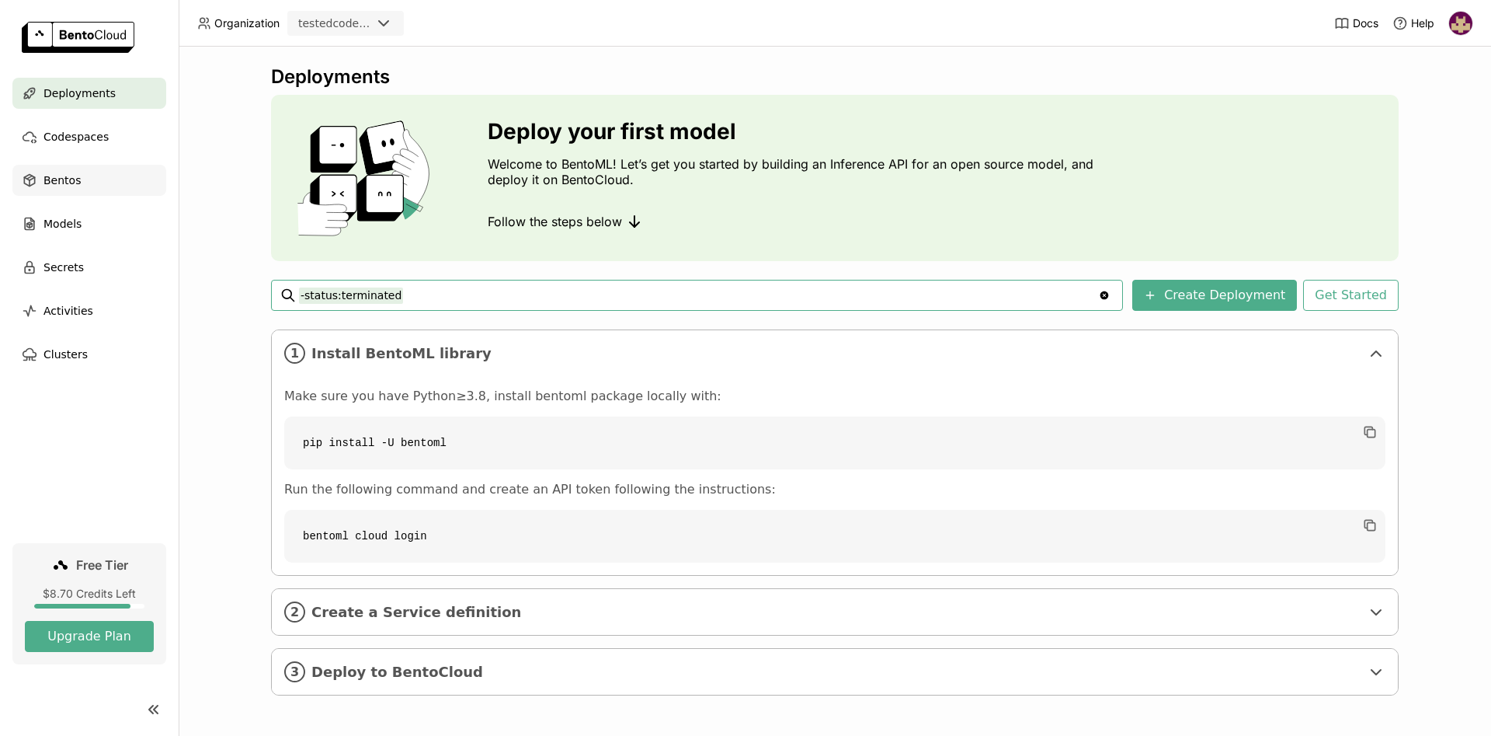
click at [93, 141] on span "Codespaces" at bounding box center [75, 136] width 65 height 19
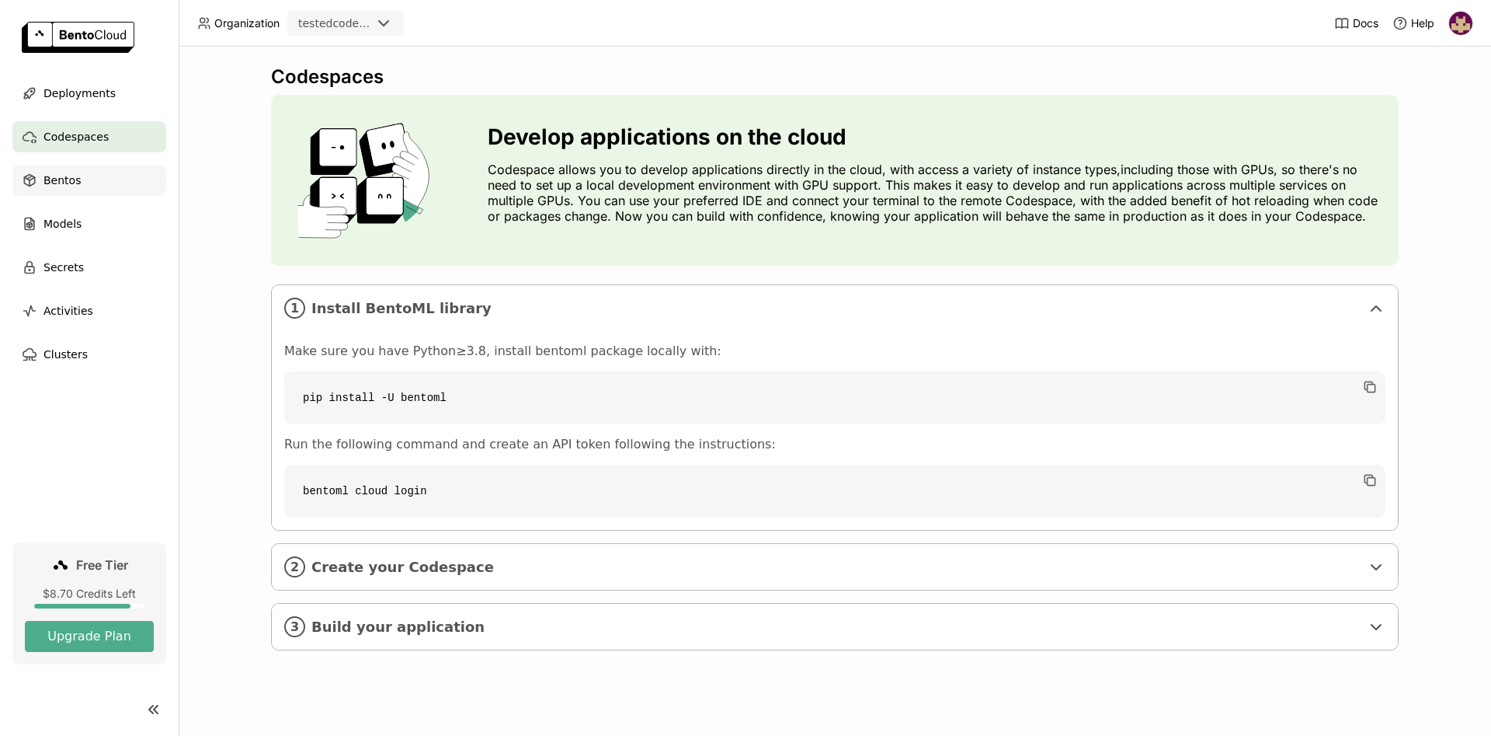
click at [87, 185] on div "Bentos" at bounding box center [89, 180] width 154 height 31
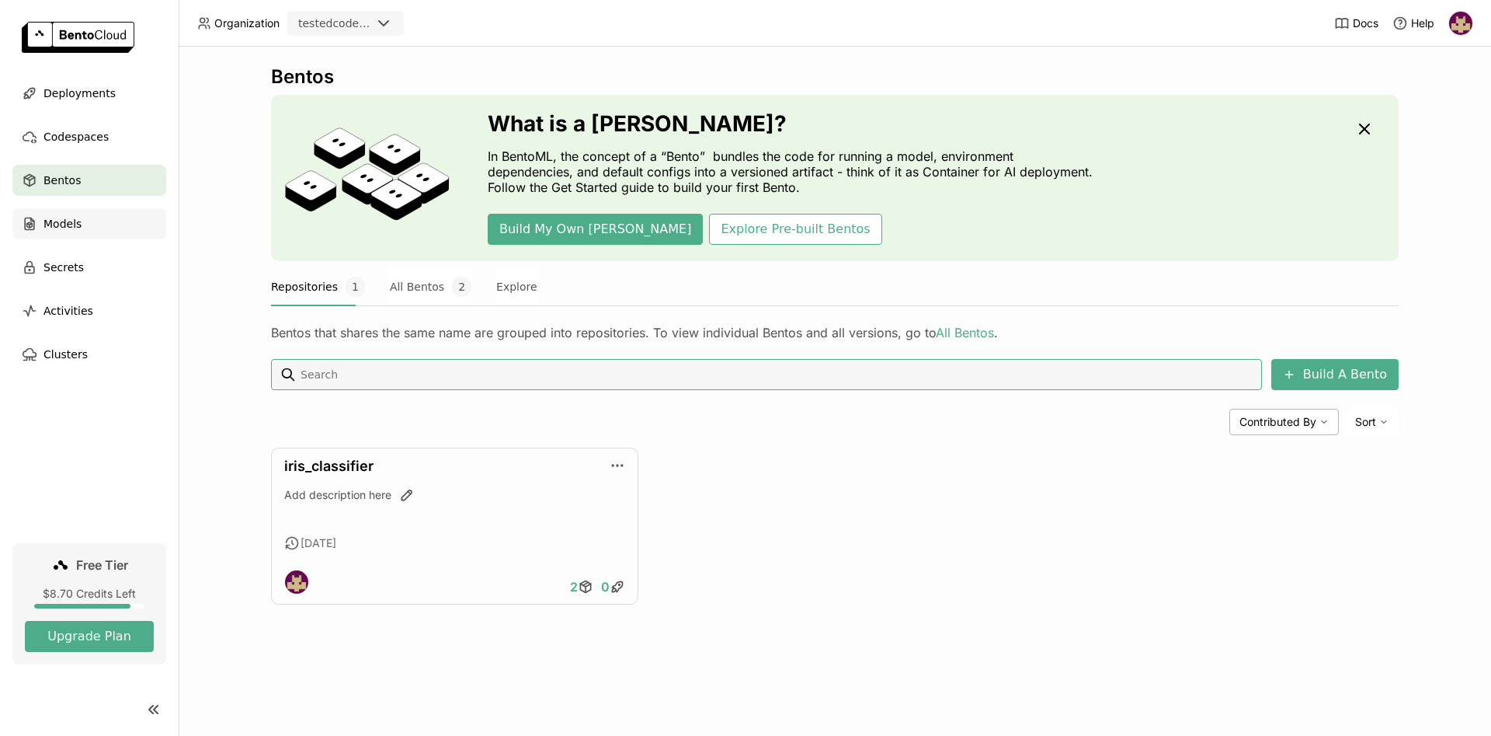
click at [83, 228] on div "Models" at bounding box center [89, 223] width 154 height 31
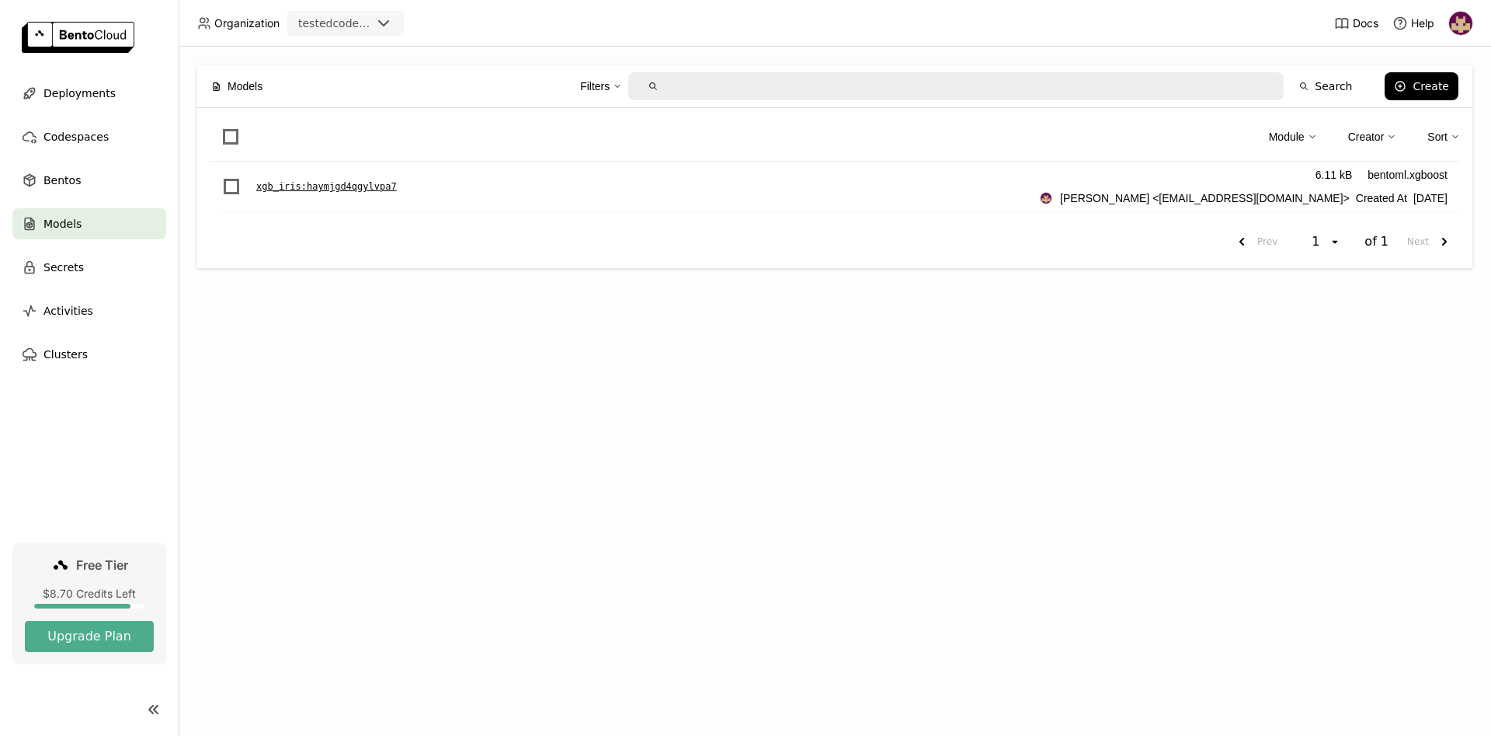
click at [304, 183] on p "xgb_iris : haymjgd4qgylvpa7" at bounding box center [326, 187] width 141 height 16
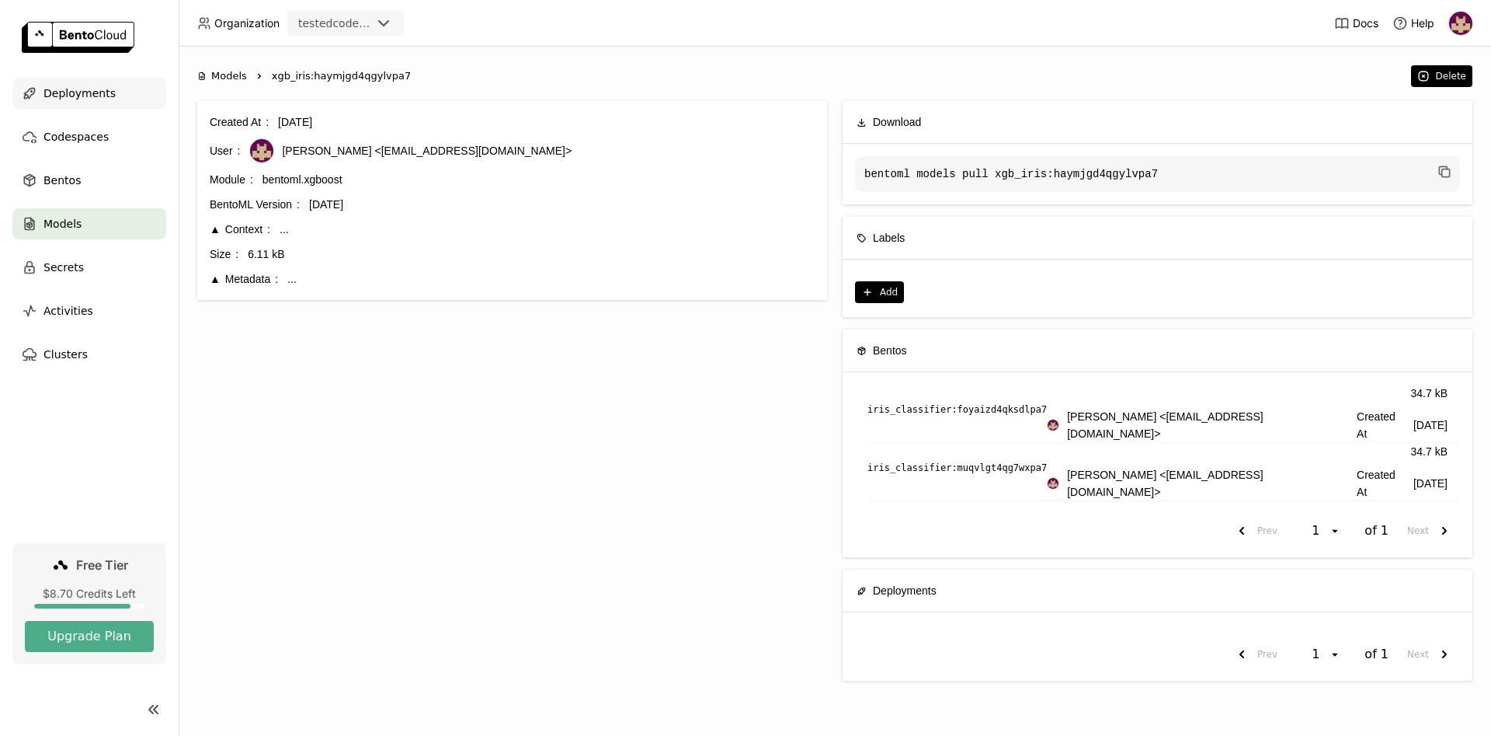
click at [101, 89] on span "Deployments" at bounding box center [79, 93] width 72 height 19
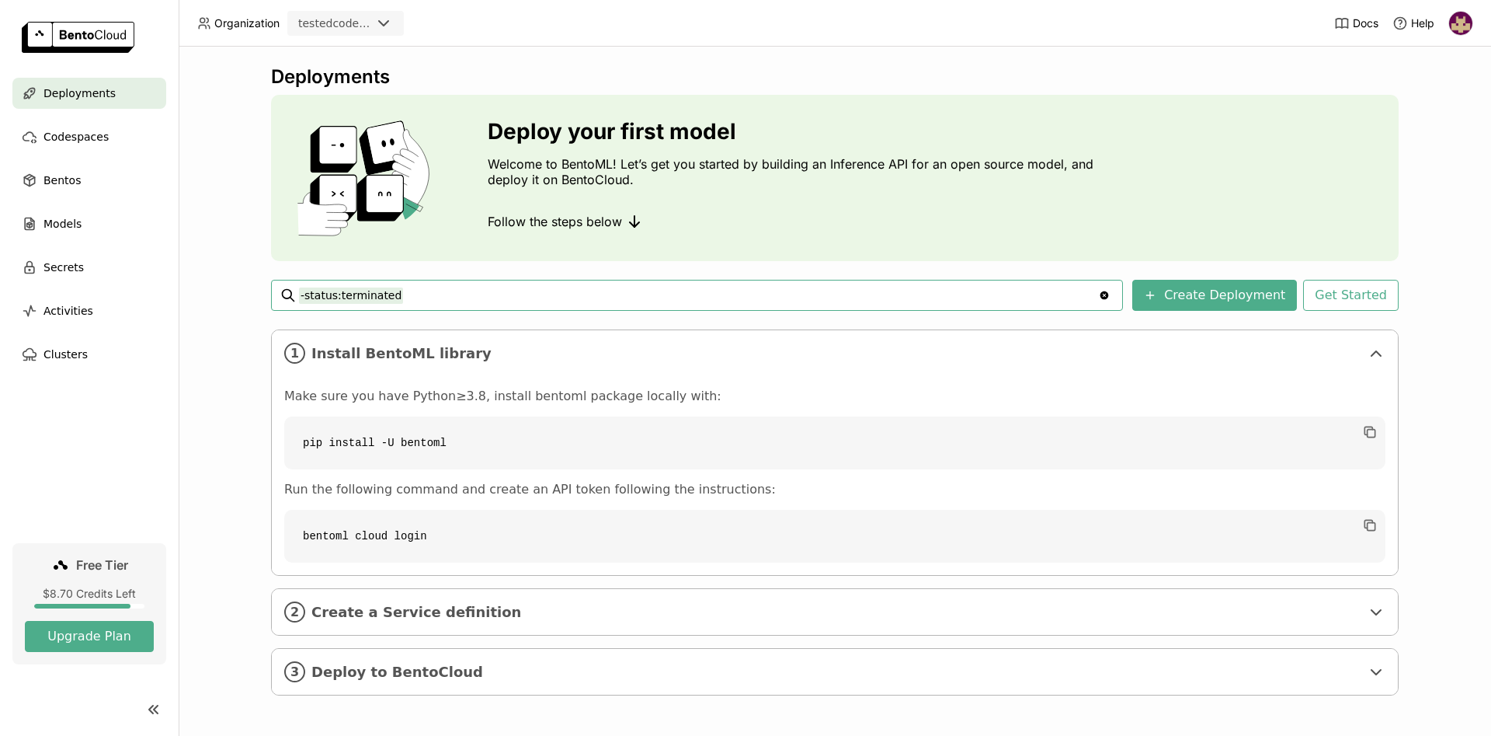
click at [80, 94] on span "Deployments" at bounding box center [79, 93] width 72 height 19
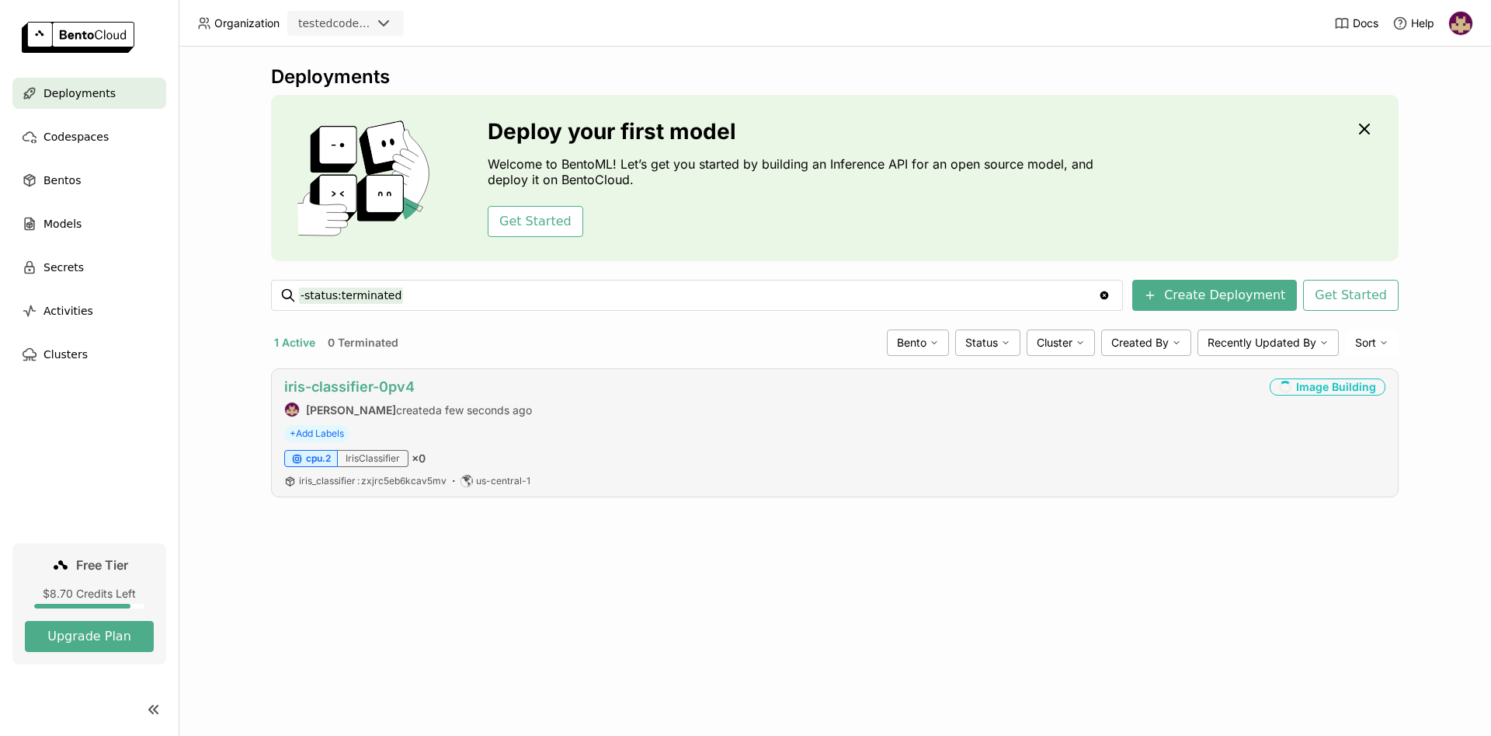
click at [386, 384] on link "iris-classifier-0pv4" at bounding box center [349, 386] width 130 height 16
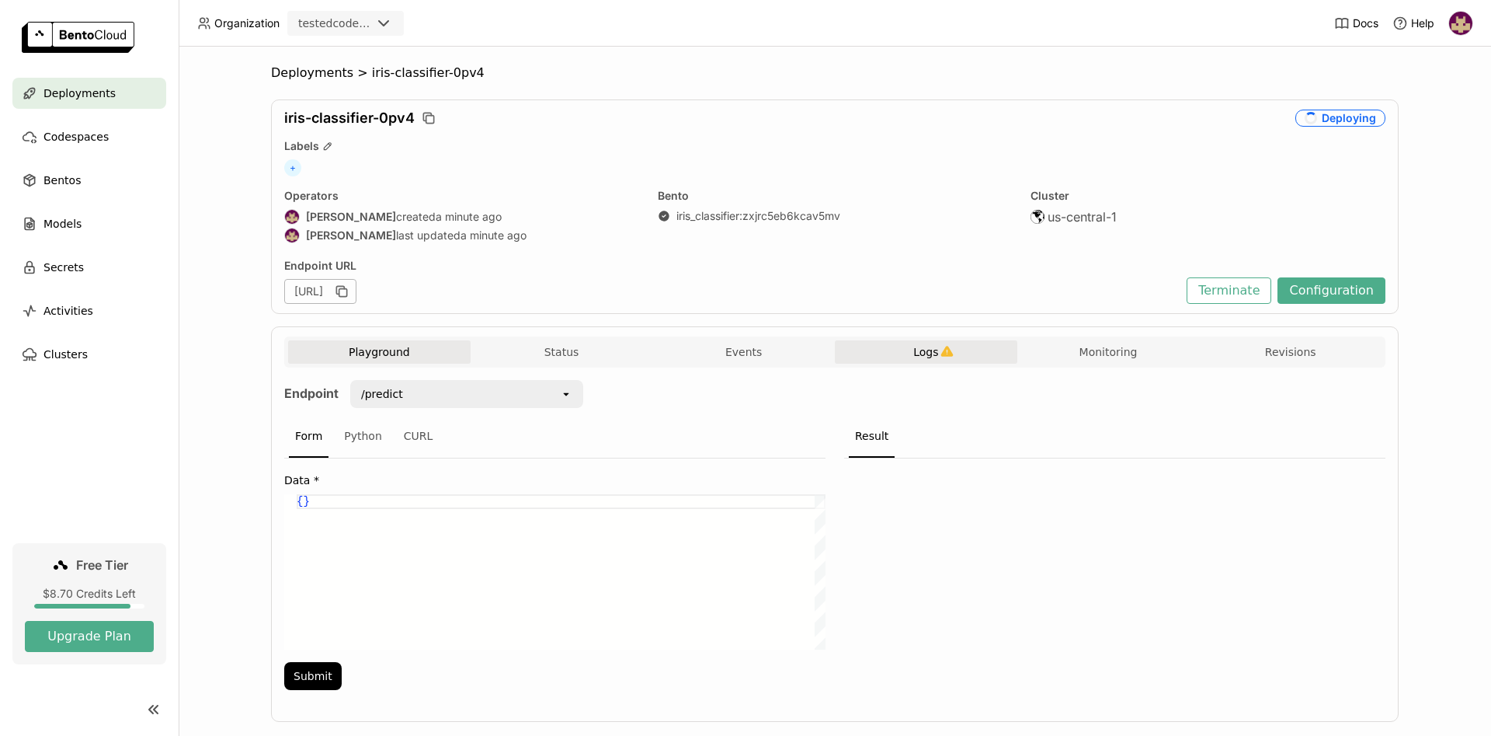
click at [934, 350] on span "Logs" at bounding box center [925, 352] width 25 height 14
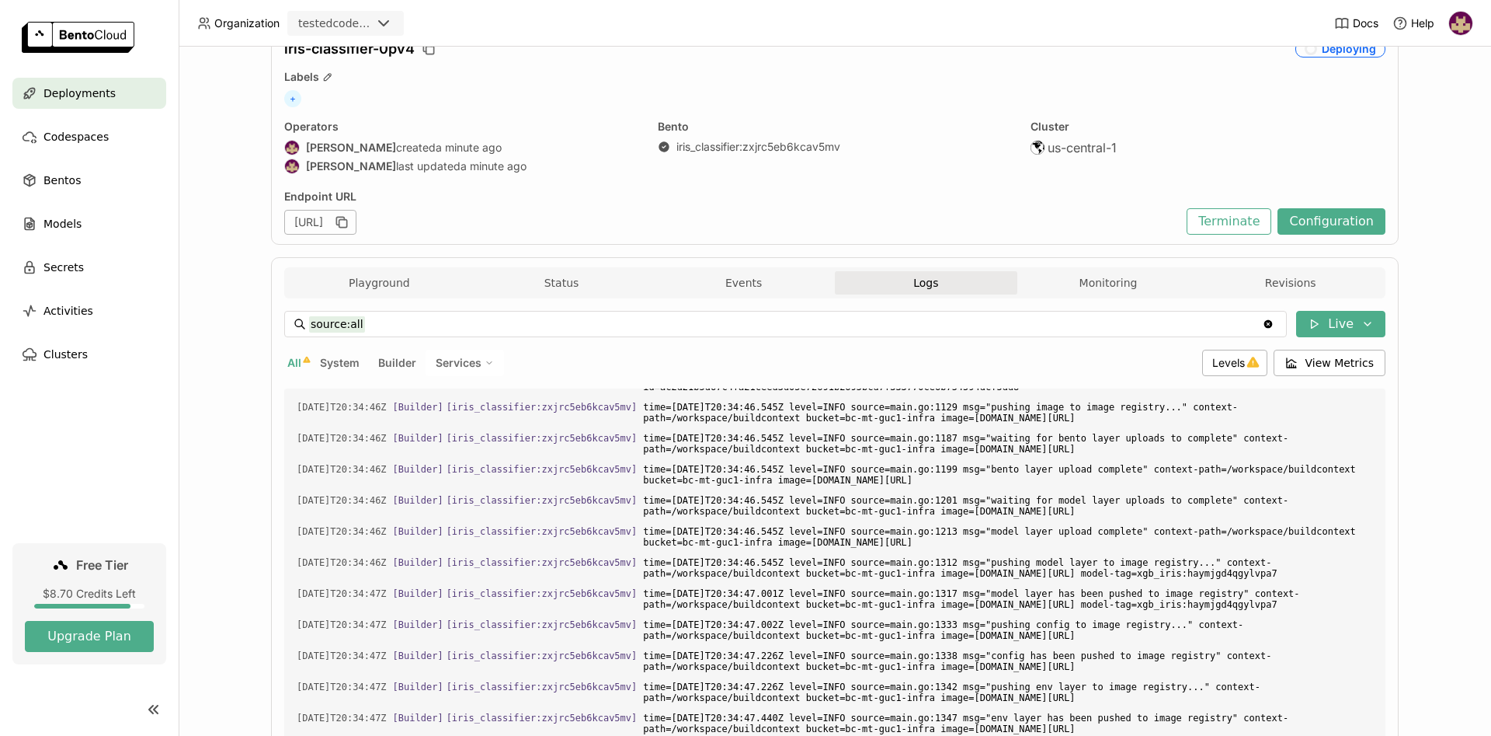
scroll to position [98, 0]
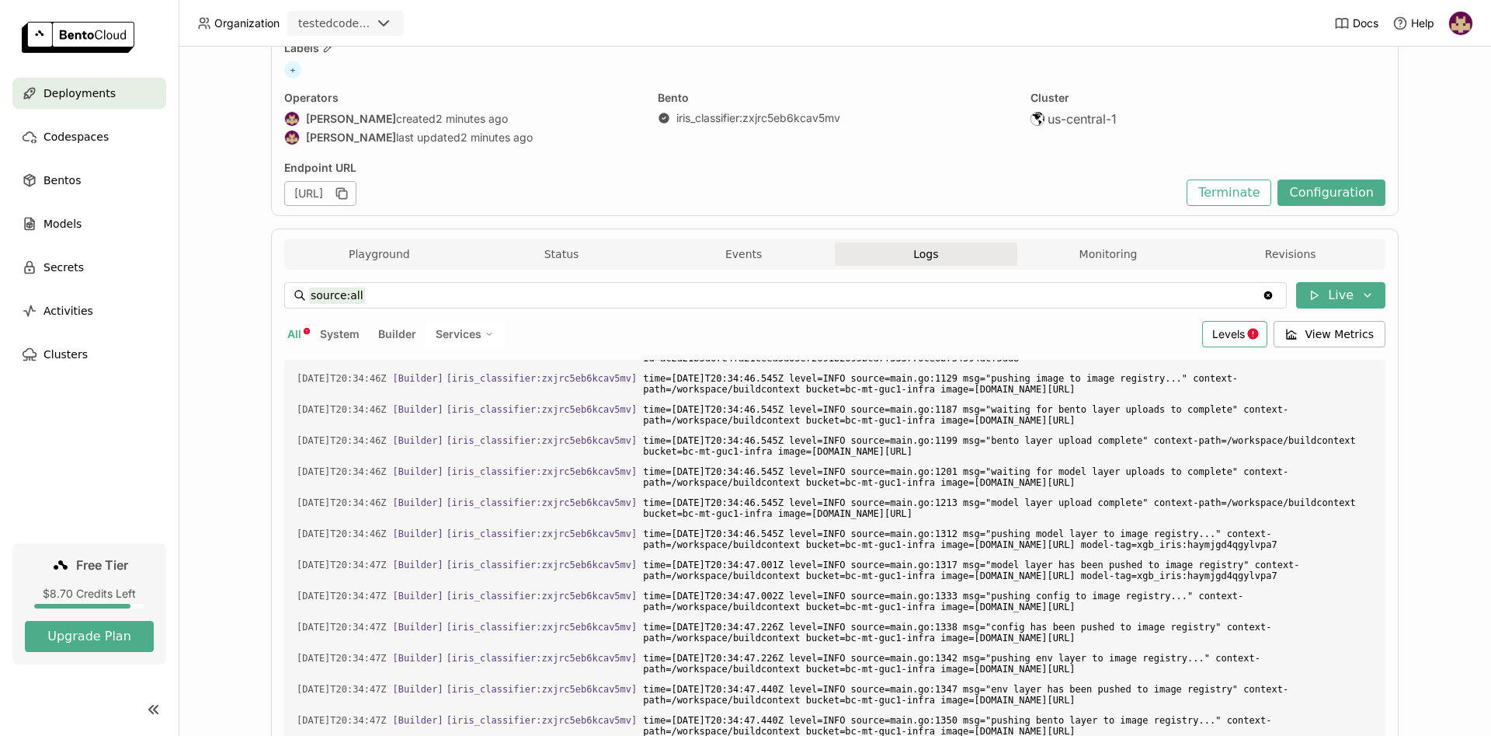
click at [1238, 332] on span "Levels" at bounding box center [1228, 333] width 33 height 13
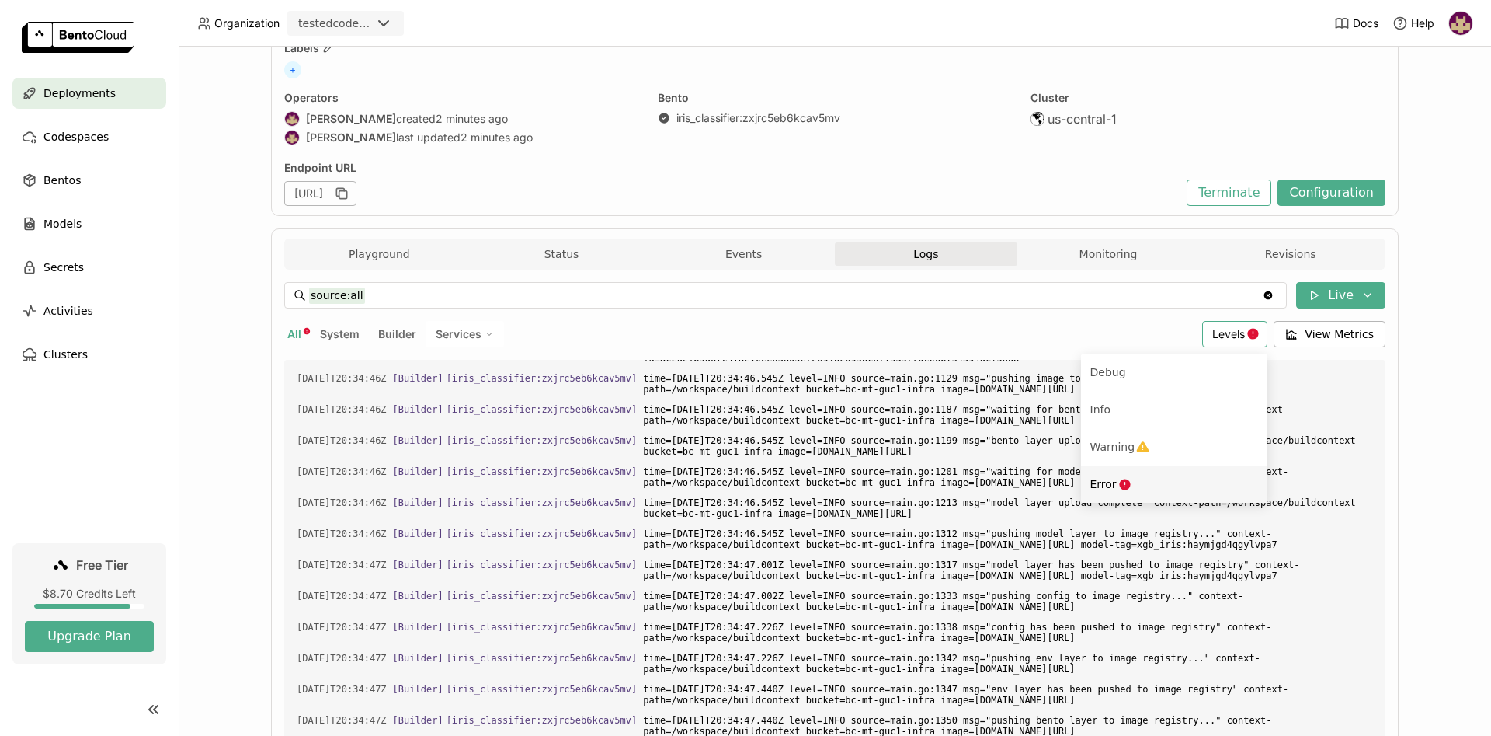
click at [1127, 483] on icon "Menu" at bounding box center [1124, 483] width 11 height 11
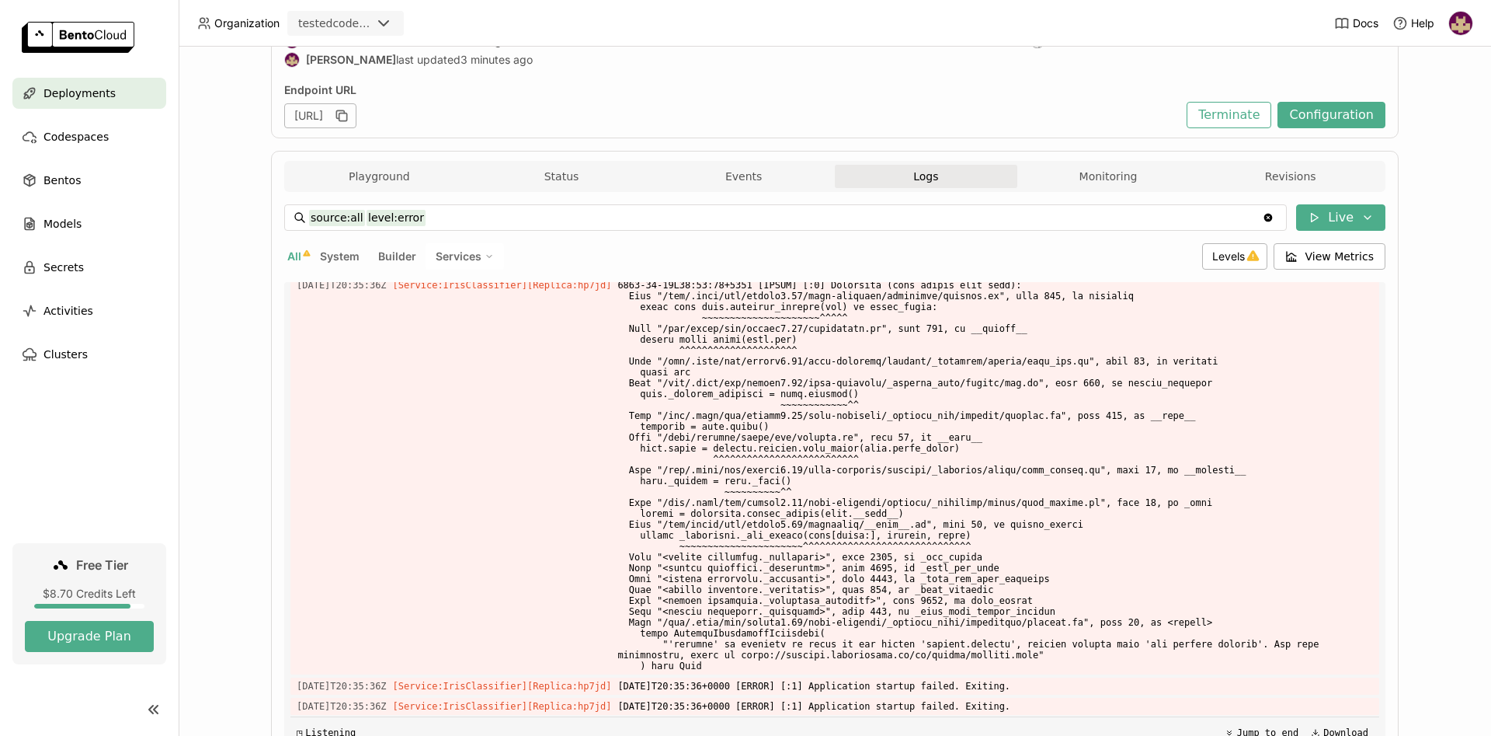
scroll to position [57, 0]
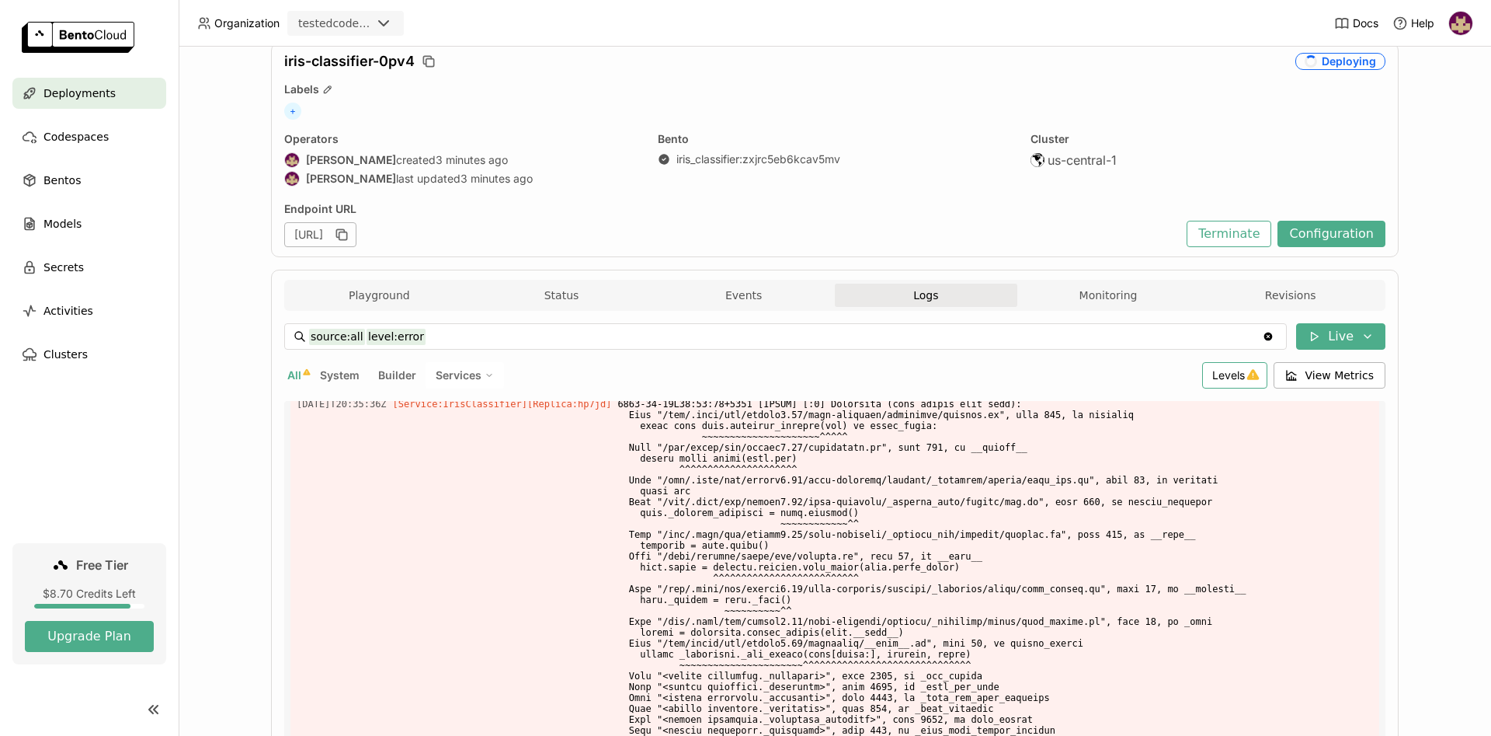
click at [1233, 375] on span "Levels" at bounding box center [1228, 374] width 33 height 13
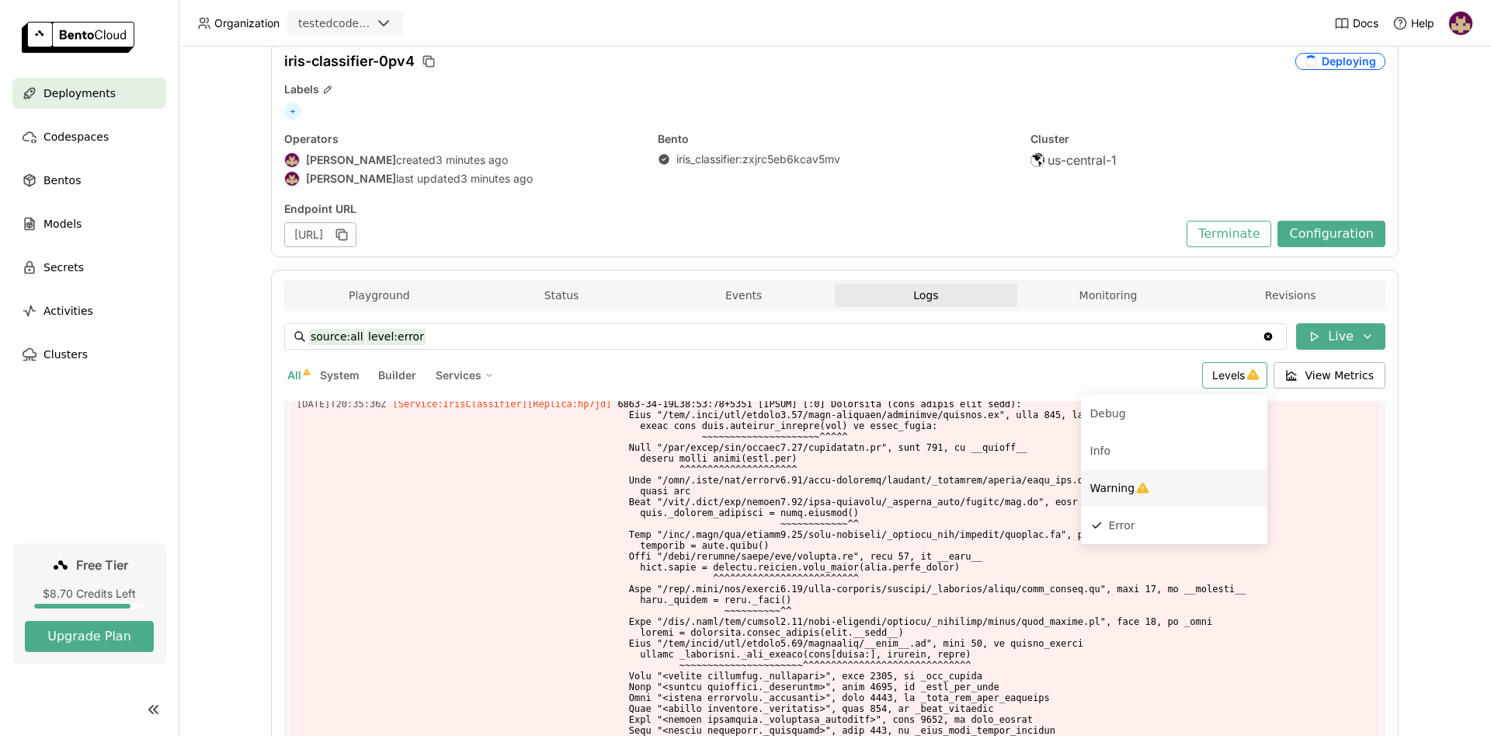
click at [1136, 485] on span "Warning" at bounding box center [1112, 488] width 45 height 12
type input "source:all level:error level:warning"
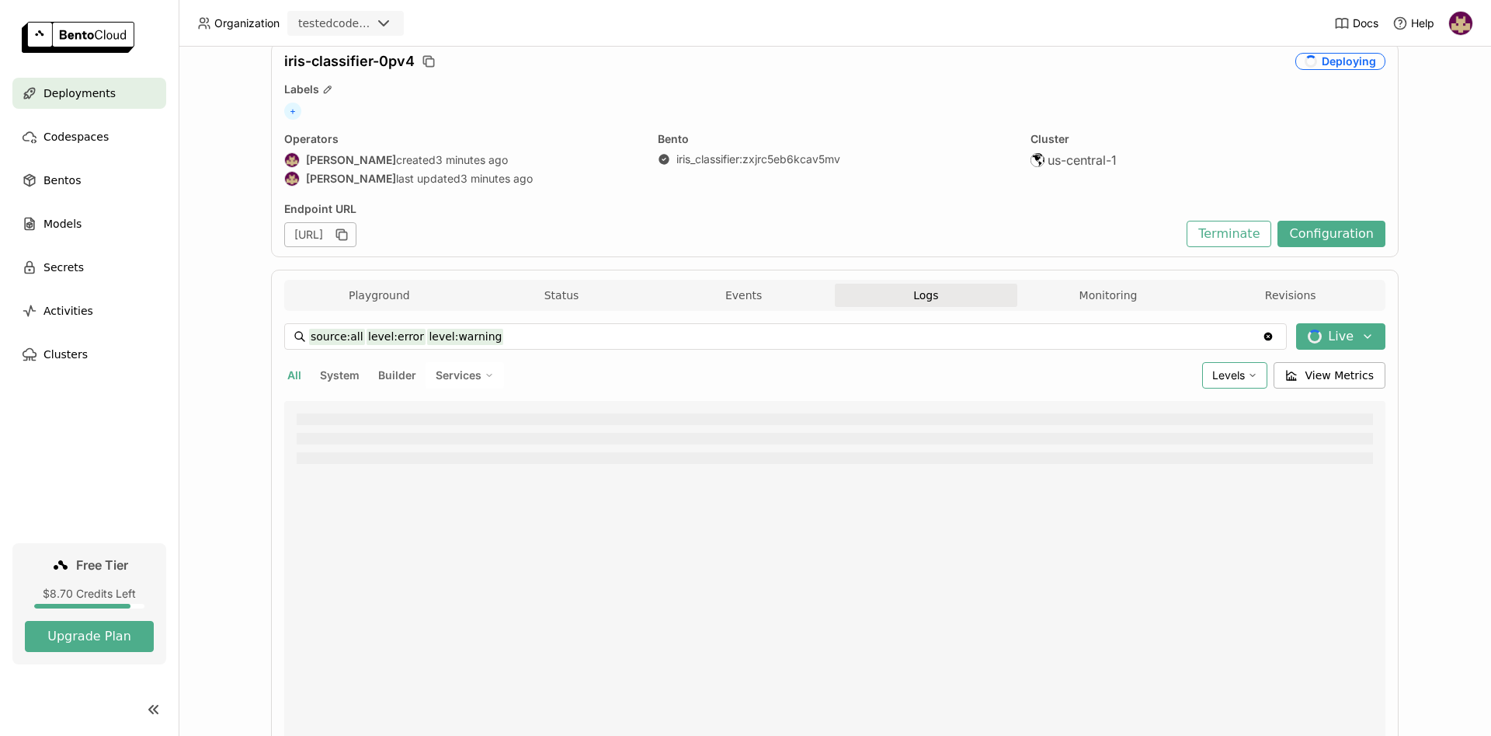
click at [1229, 374] on span "Levels" at bounding box center [1228, 374] width 33 height 13
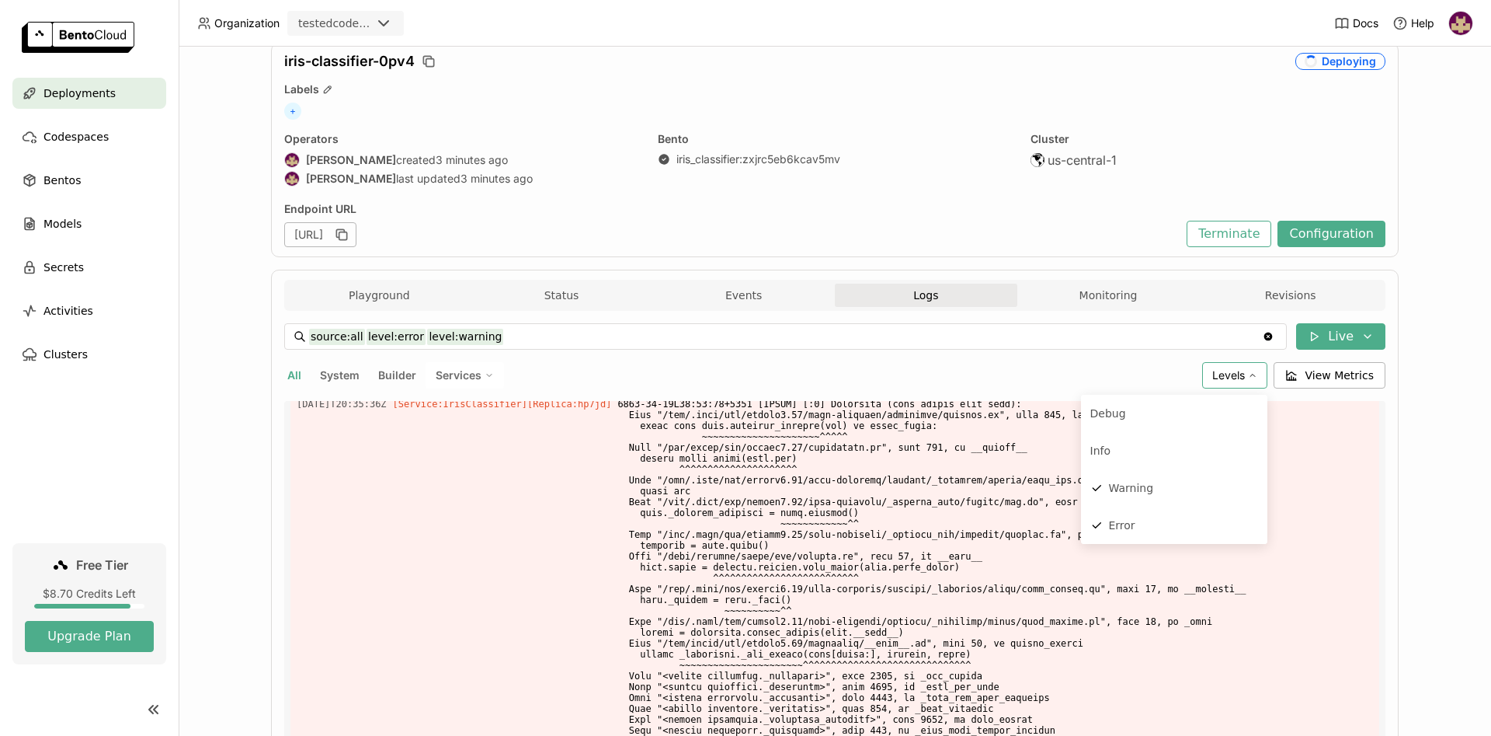
scroll to position [501, 0]
click at [1087, 367] on div "All System Builder Services" at bounding box center [740, 375] width 912 height 26
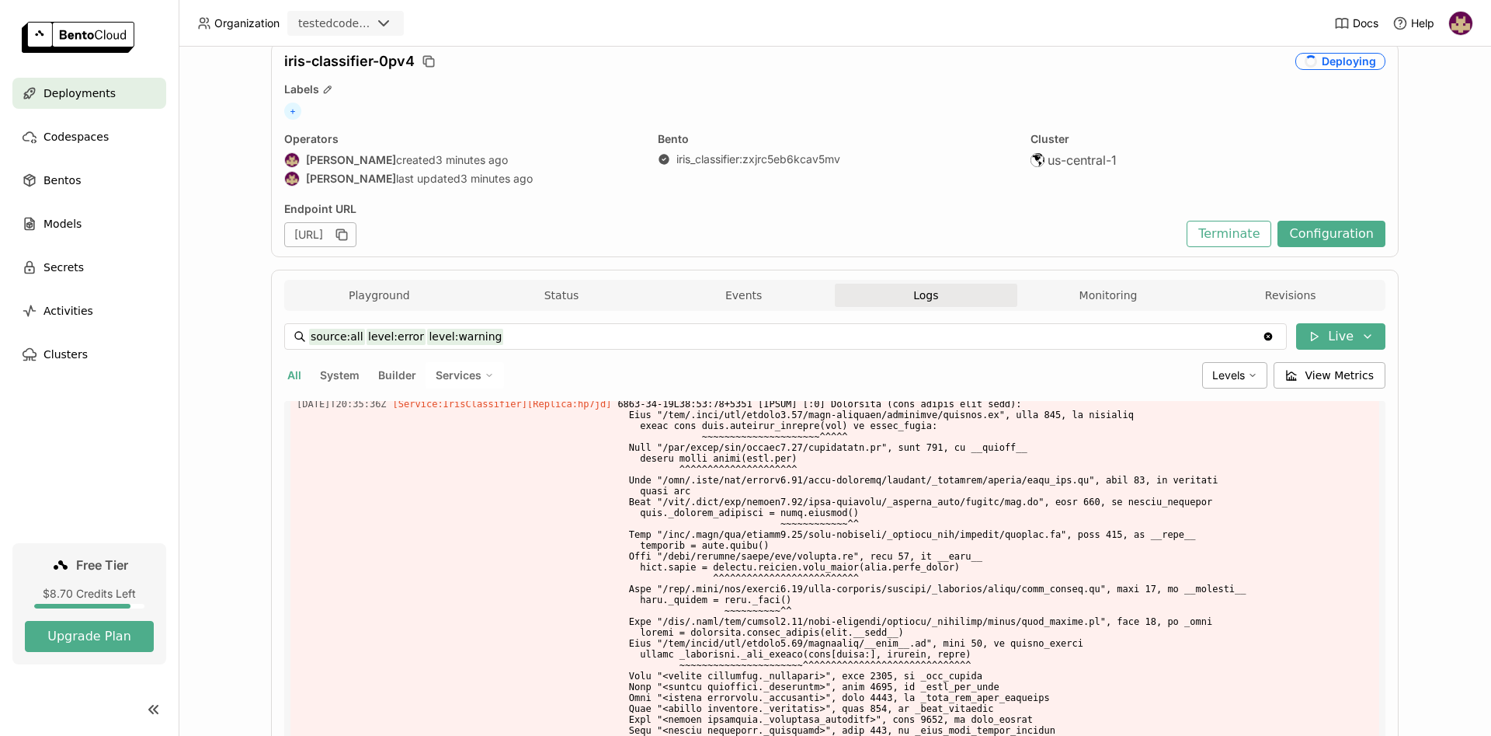
click at [867, 297] on button "Logs" at bounding box center [926, 294] width 183 height 23
click at [1149, 296] on button "Monitoring" at bounding box center [1108, 294] width 183 height 23
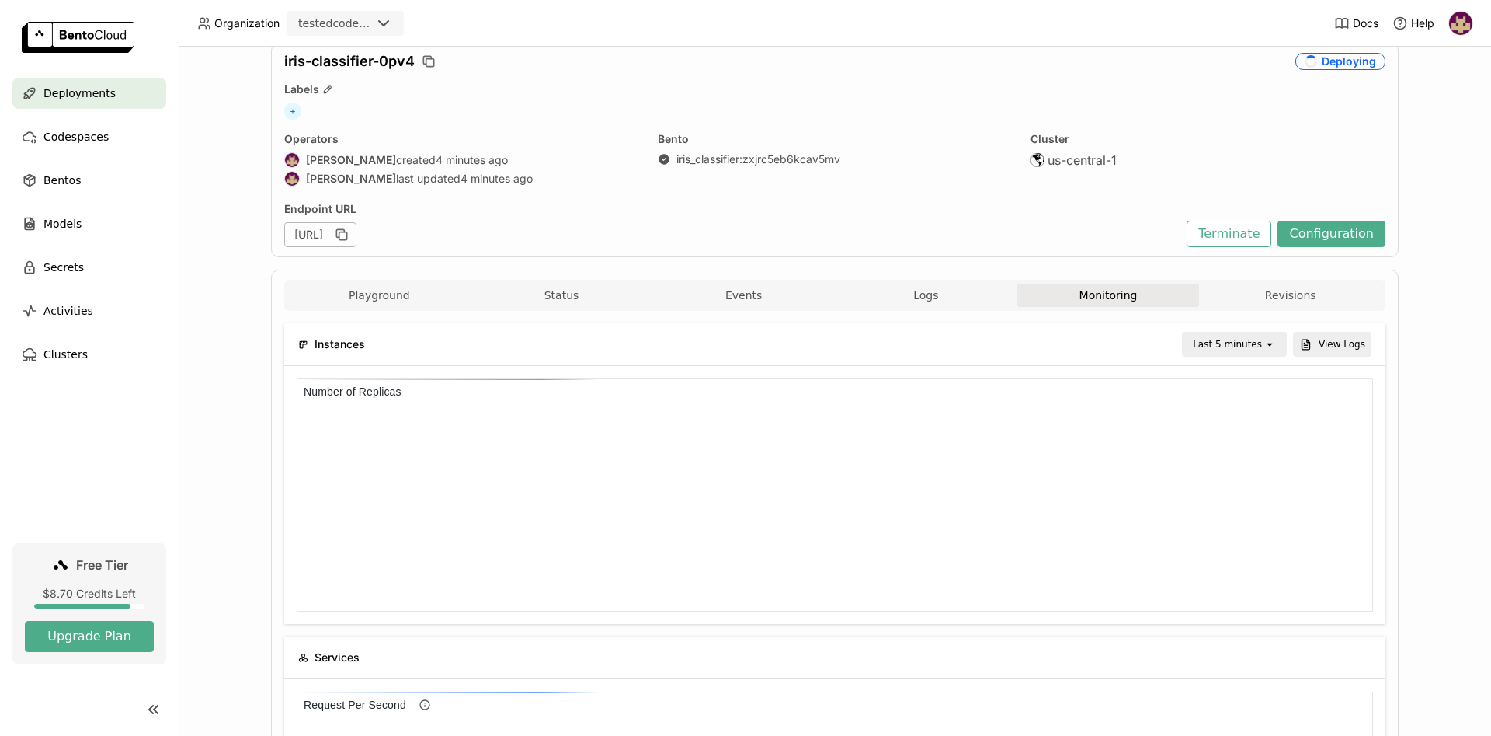
scroll to position [1, 1]
click at [391, 290] on button "Playground" at bounding box center [379, 294] width 183 height 23
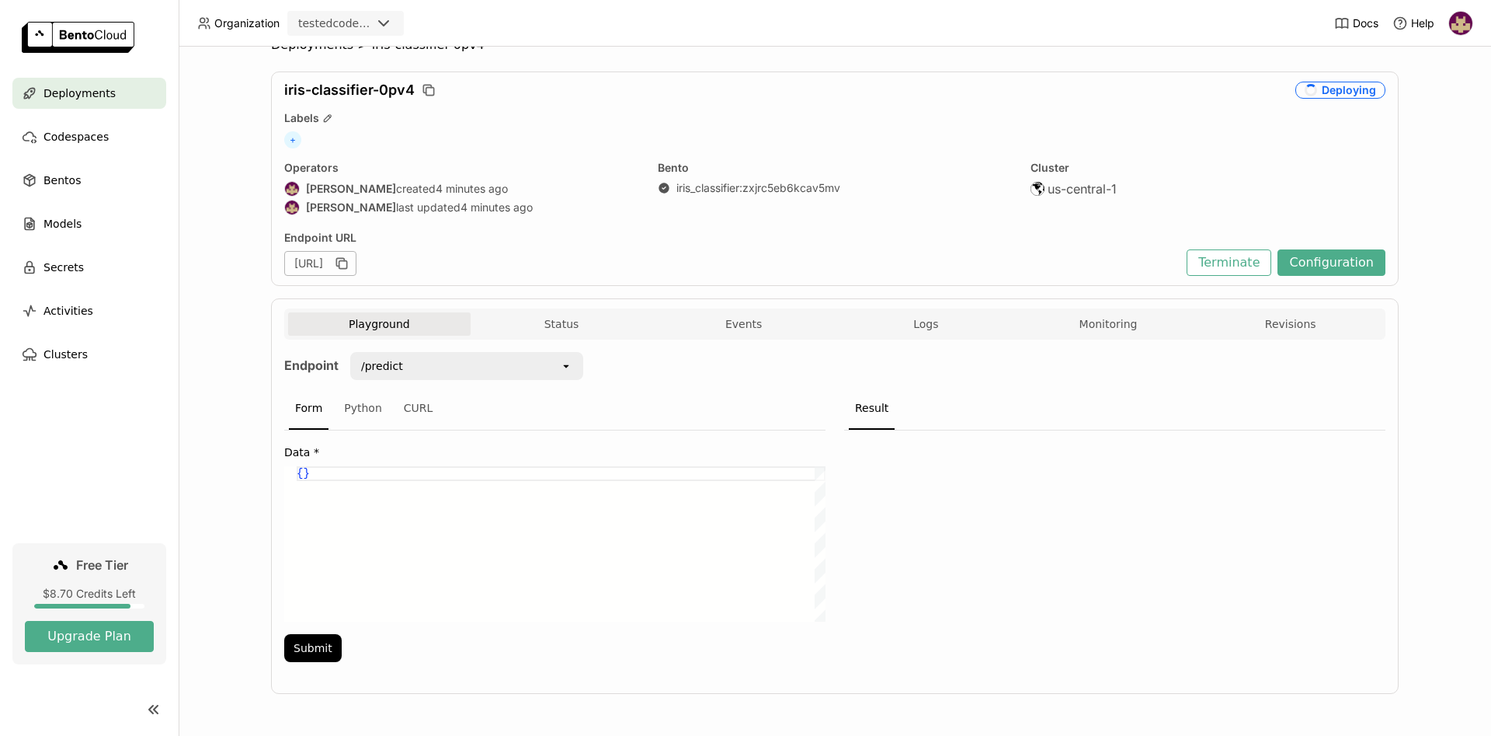
click at [562, 368] on icon "open" at bounding box center [566, 366] width 12 height 12
click at [635, 377] on div "Endpoint /predict open Form Python CURL Data * { } {} Submit Result" at bounding box center [834, 511] width 1101 height 319
click at [739, 325] on button "Events" at bounding box center [743, 323] width 183 height 23
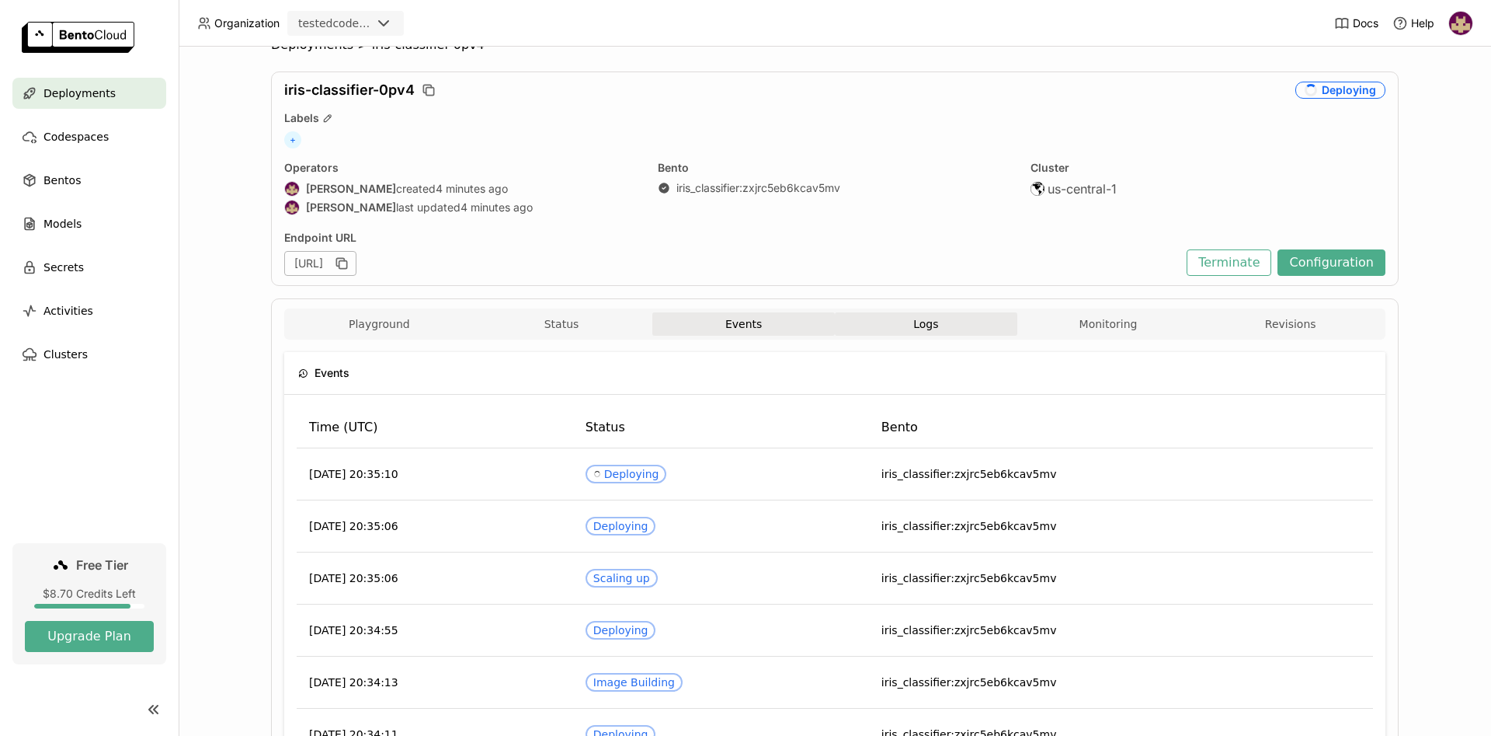
click at [920, 320] on span "Logs" at bounding box center [925, 324] width 25 height 14
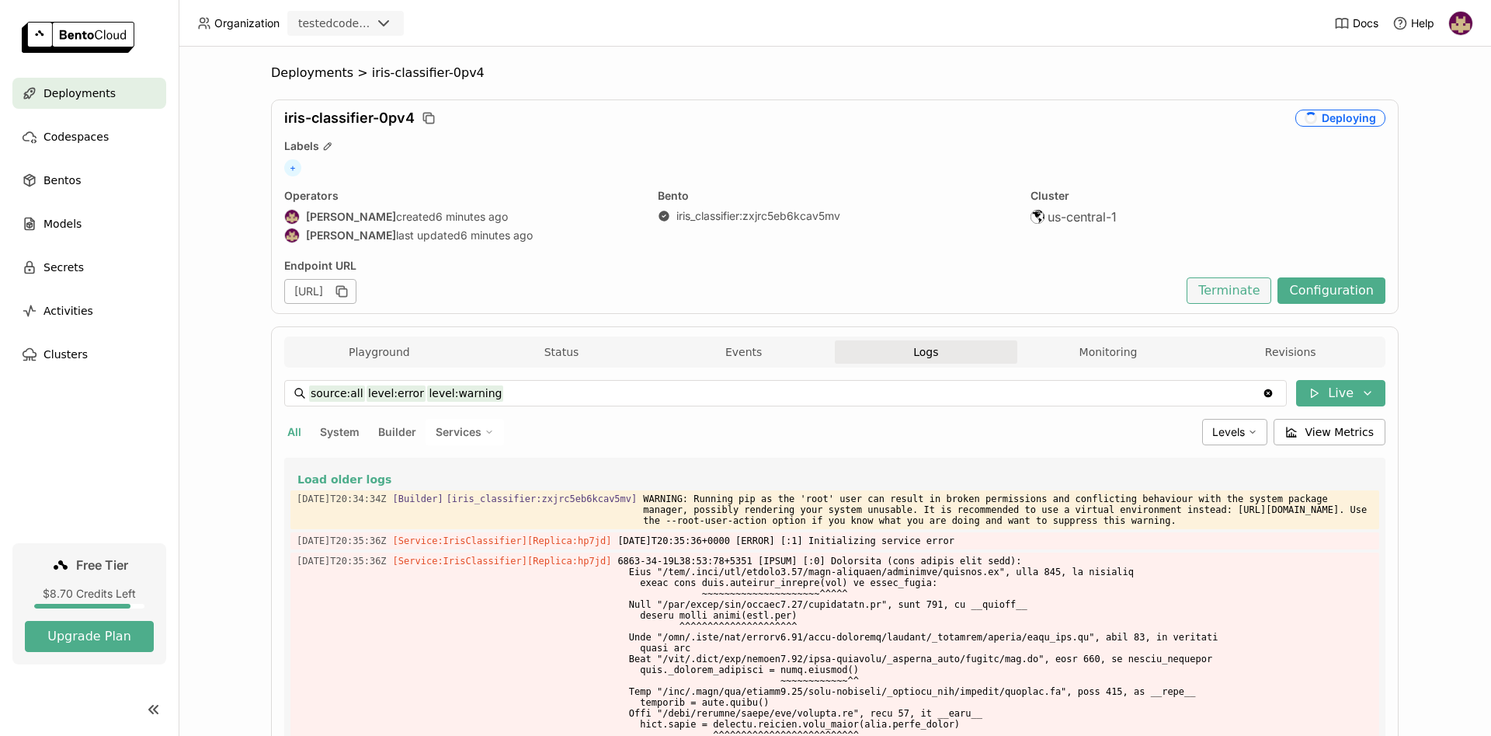
click at [1230, 288] on button "Terminate" at bounding box center [1229, 290] width 85 height 26
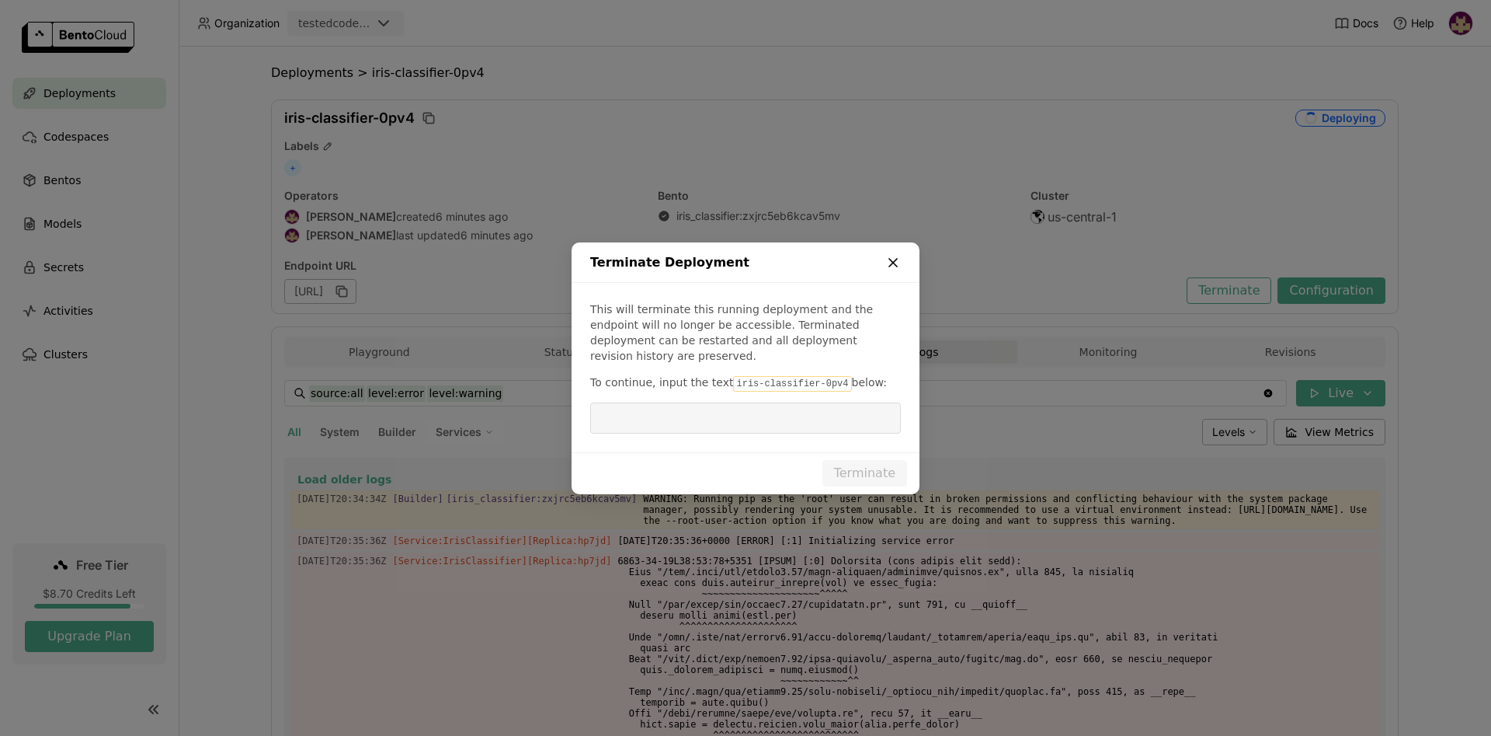
click at [890, 264] on icon "dialog" at bounding box center [893, 263] width 16 height 16
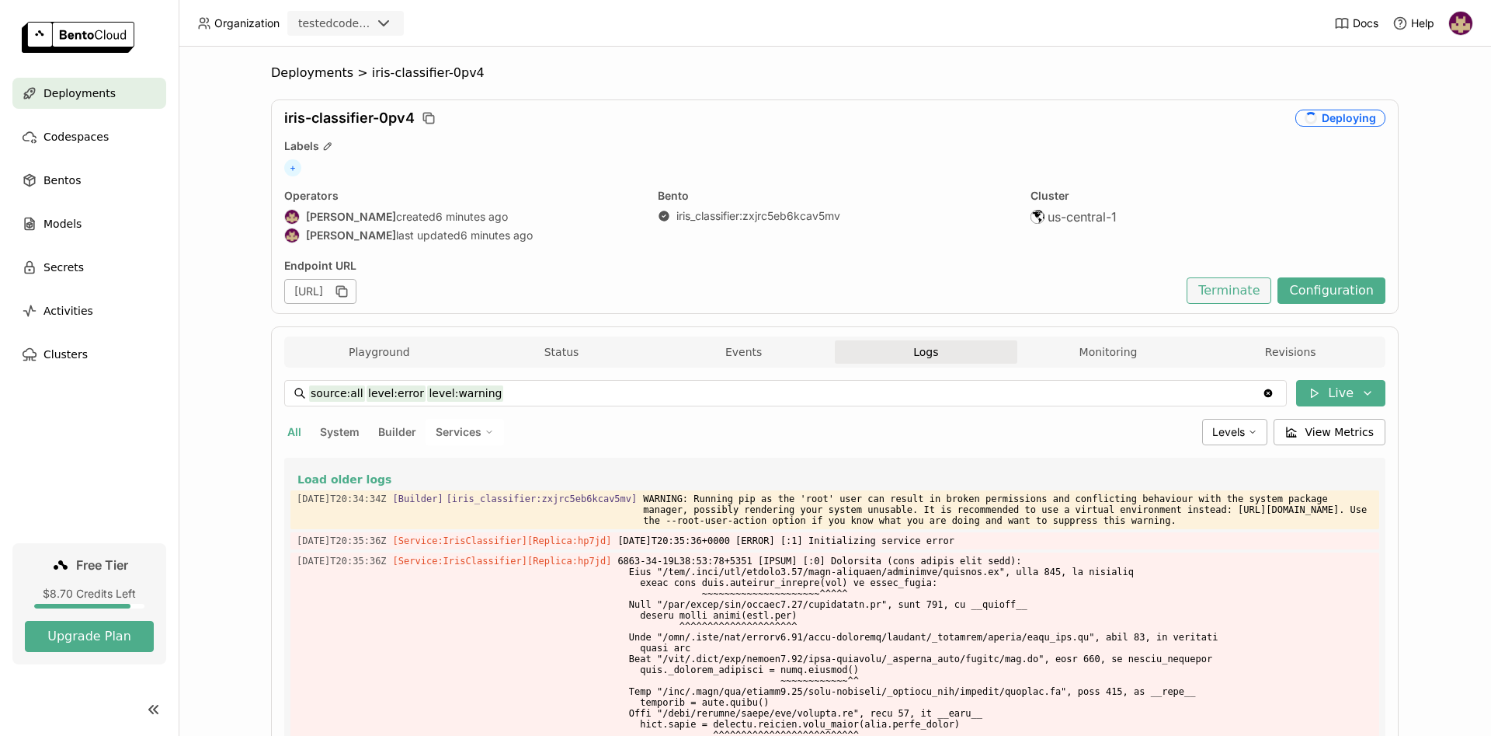
click at [1223, 287] on button "Terminate" at bounding box center [1229, 290] width 85 height 26
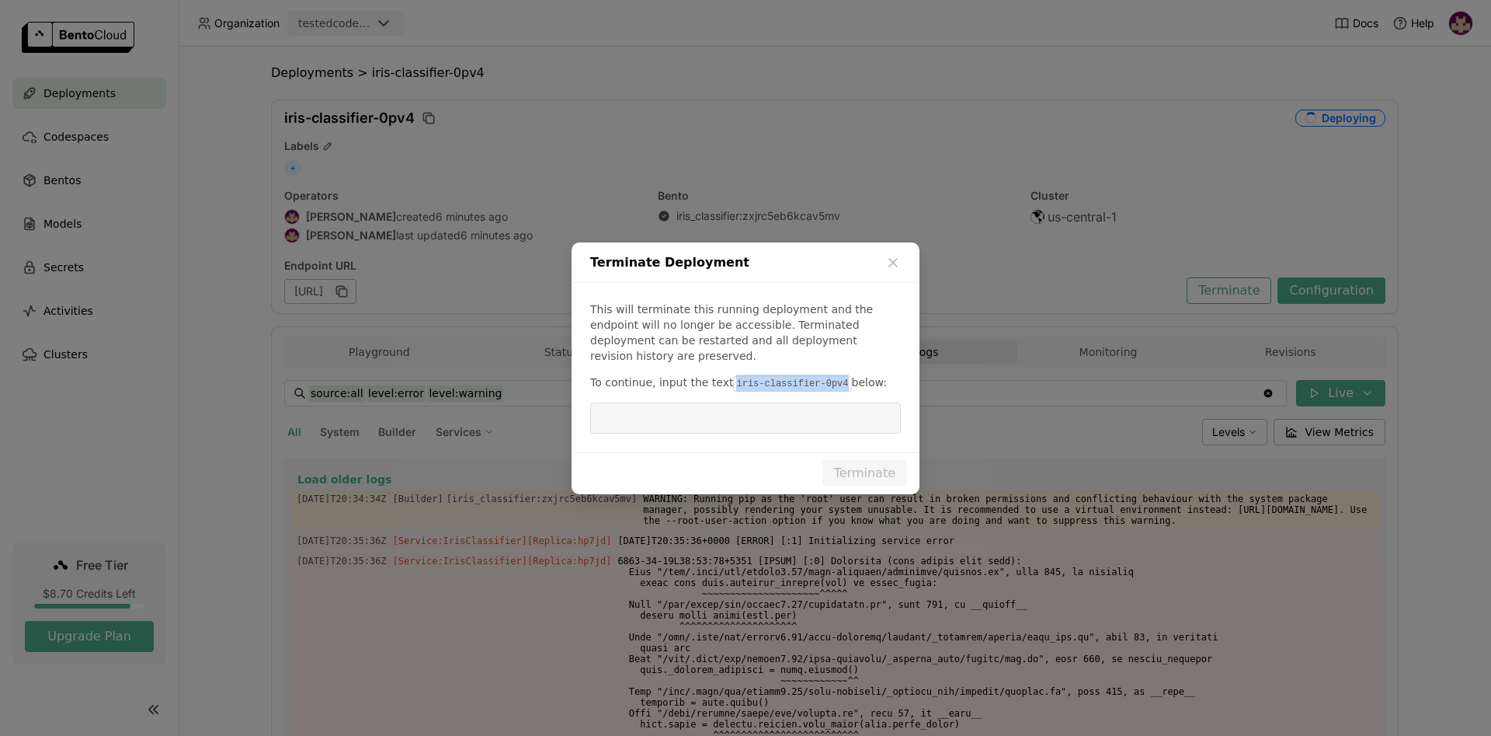
drag, startPoint x: 812, startPoint y: 374, endPoint x: 722, endPoint y: 376, distance: 90.1
click at [733, 376] on code "iris-classifier-0pv4" at bounding box center [792, 384] width 118 height 16
copy code "iris-classifier-0pv4"
click at [735, 418] on input "dialog" at bounding box center [746, 418] width 292 height 30
paste input "iris-classifier-0pv4"
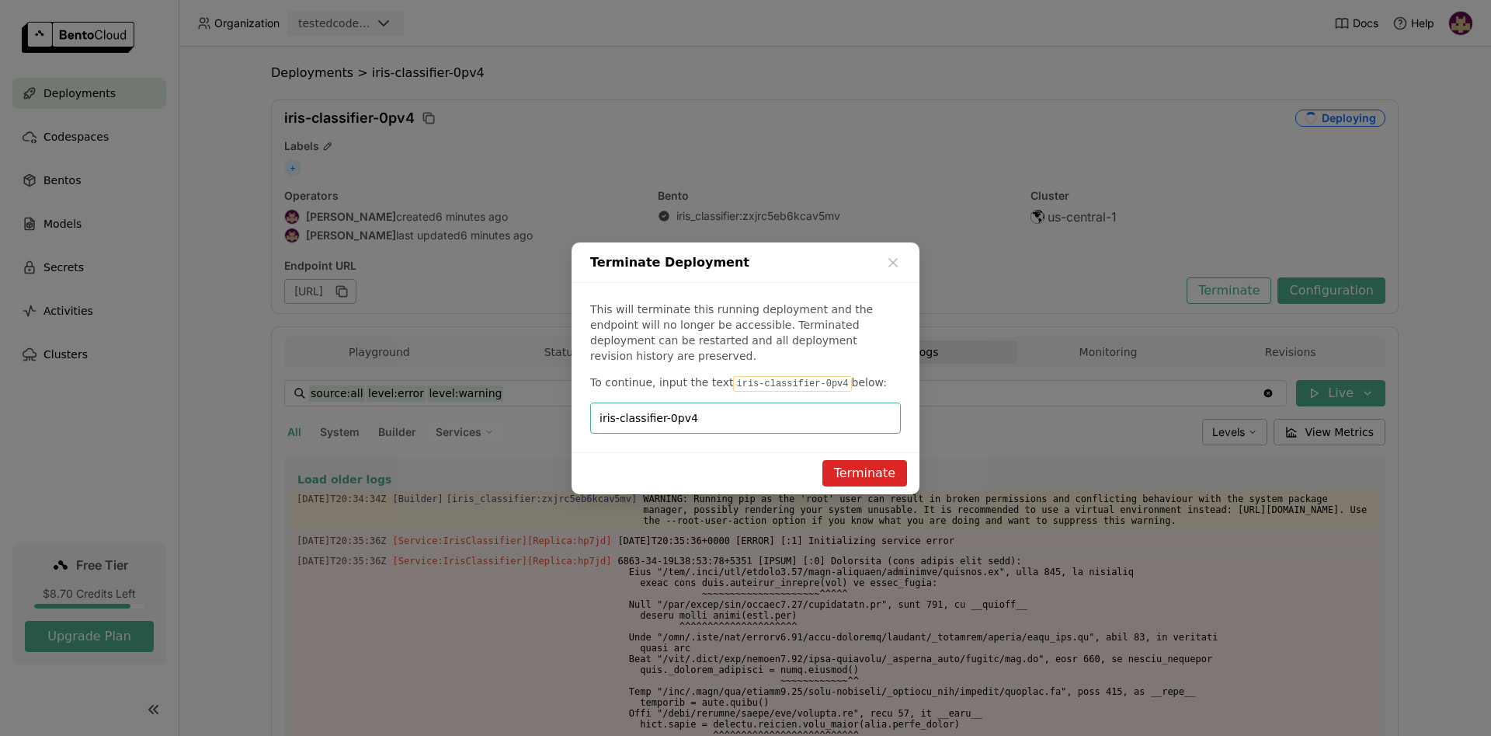
type input "iris-classifier-0pv4"
drag, startPoint x: 862, startPoint y: 455, endPoint x: 815, endPoint y: 466, distance: 48.6
click at [863, 460] on button "Terminate" at bounding box center [865, 473] width 85 height 26
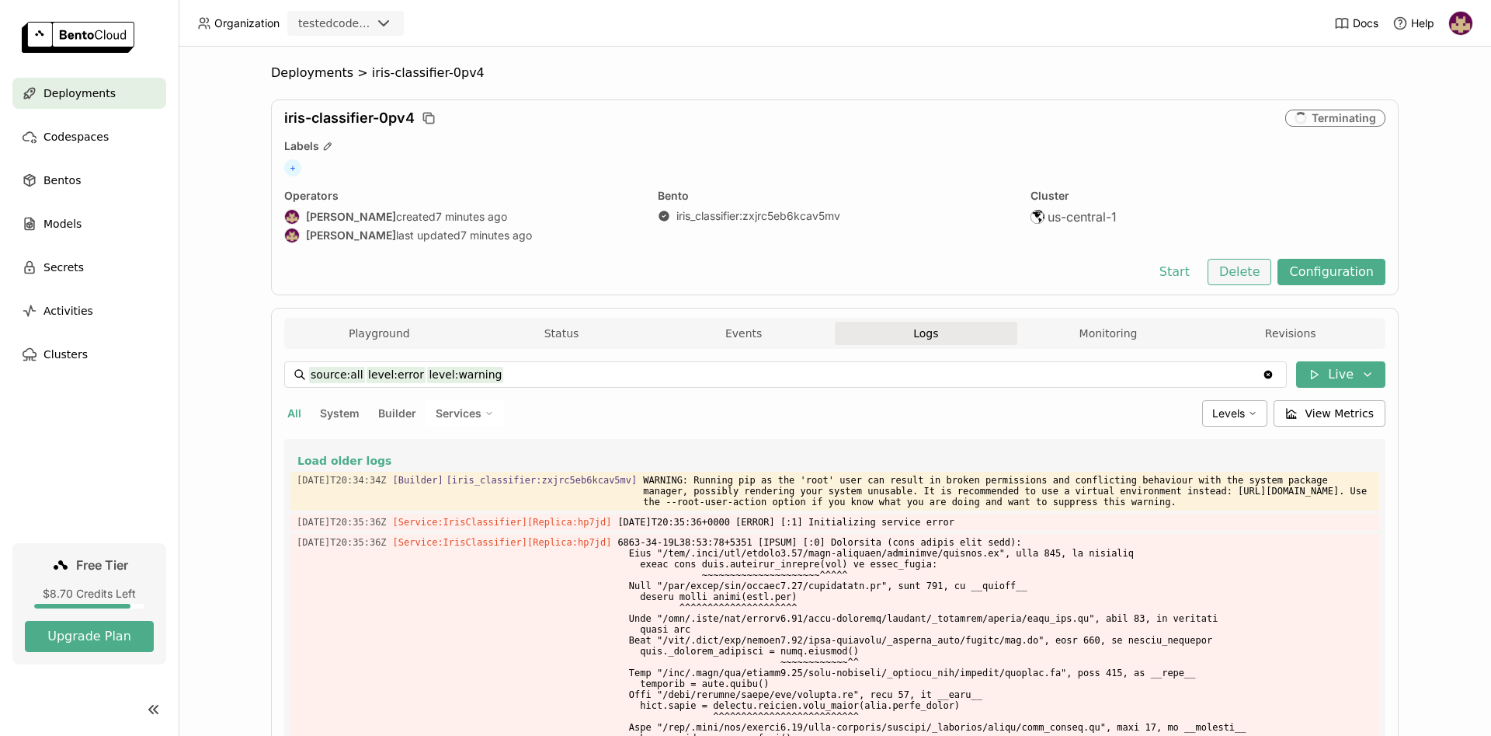
click at [1245, 273] on button "Delete" at bounding box center [1240, 272] width 64 height 26
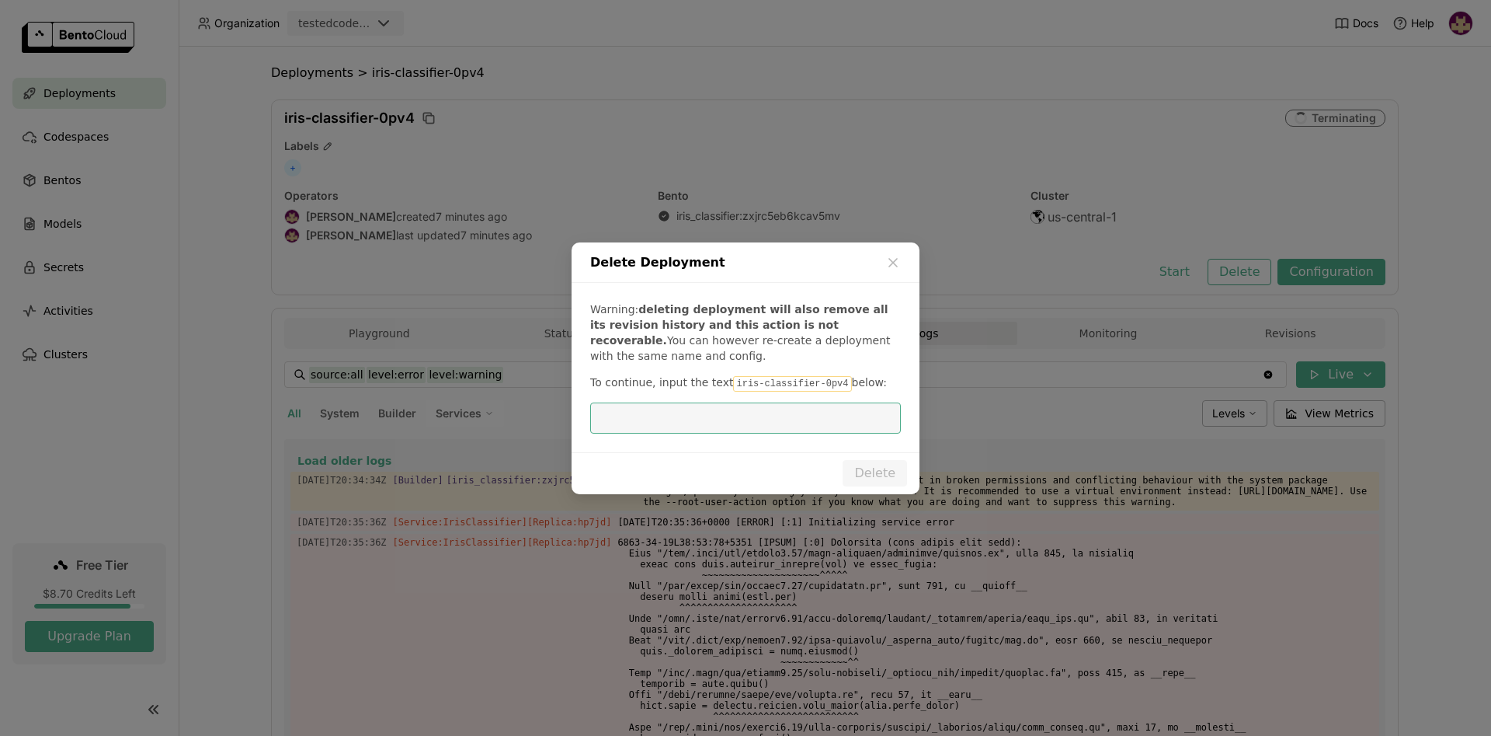
click at [807, 413] on input "dialog" at bounding box center [746, 418] width 292 height 30
type input "iris-classifier-0pv4"
click at [869, 478] on button "Delete" at bounding box center [875, 473] width 64 height 26
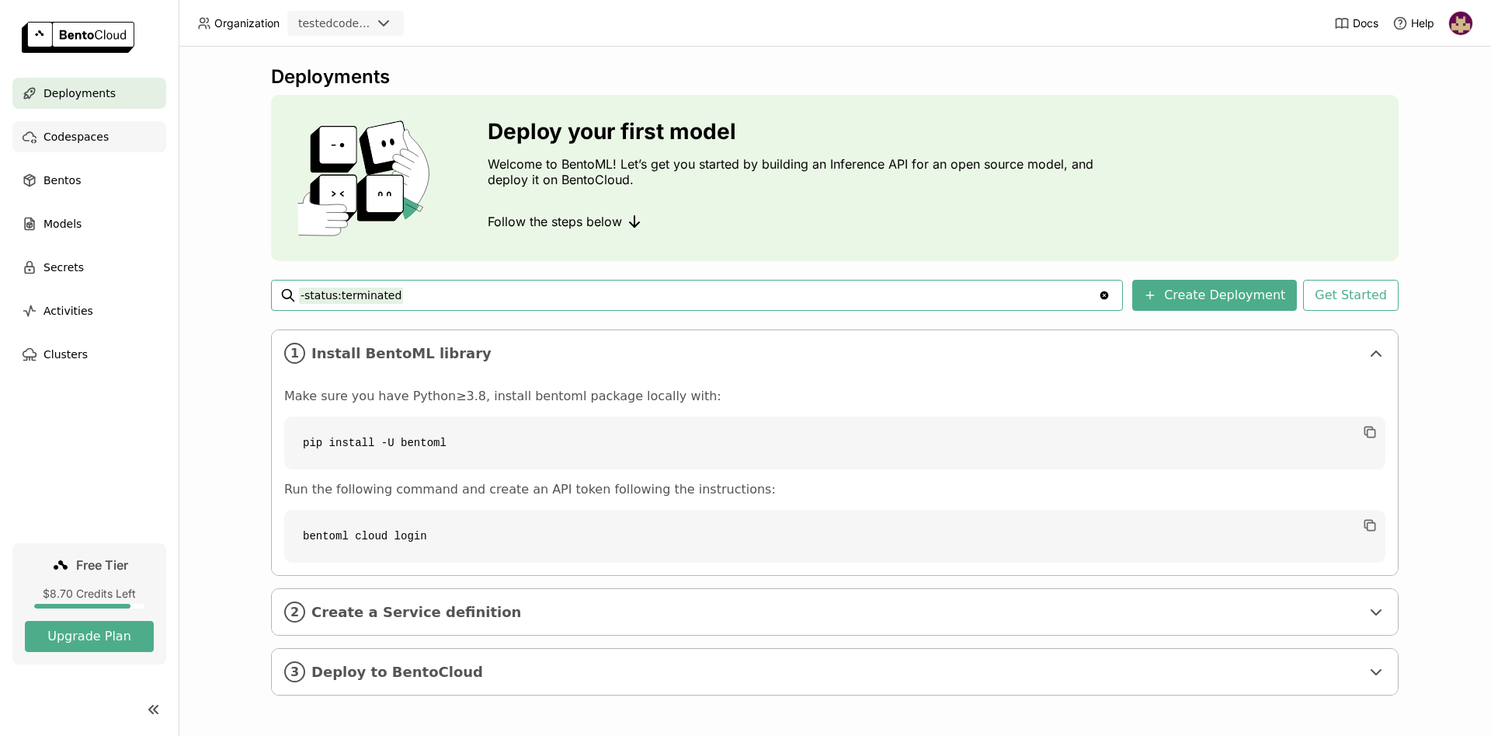
click at [102, 135] on div "Codespaces" at bounding box center [89, 136] width 154 height 31
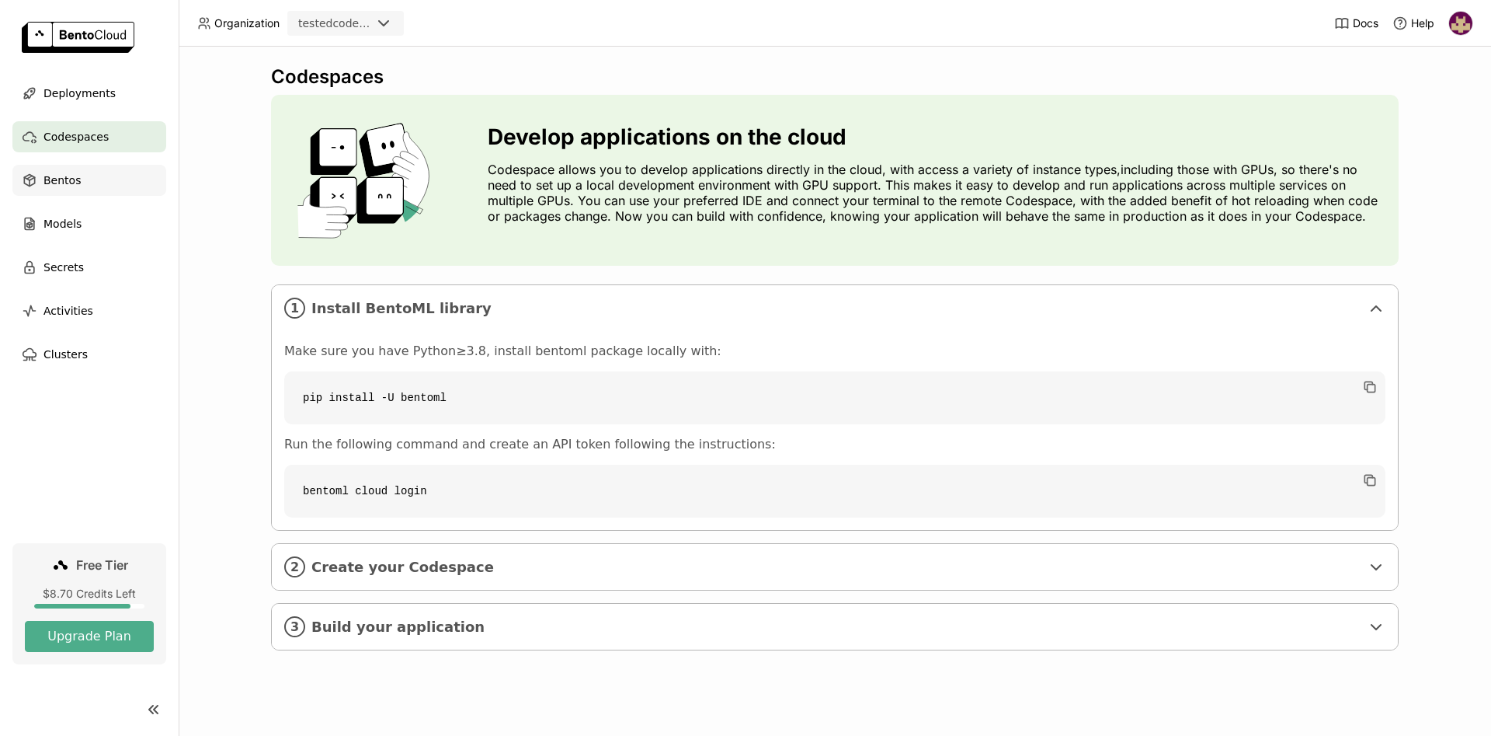
click at [78, 183] on div "Bentos" at bounding box center [89, 180] width 154 height 31
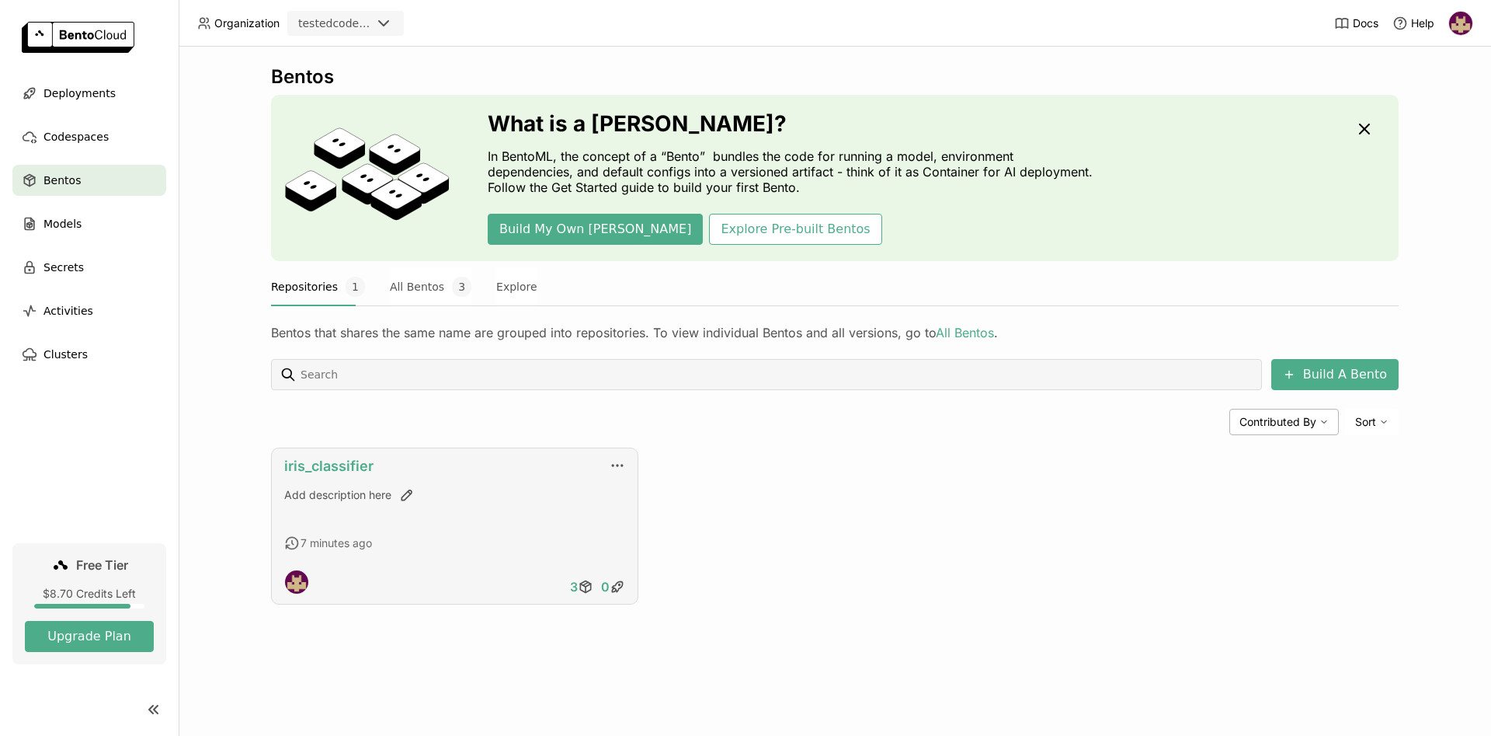
click at [332, 466] on link "iris_classifier" at bounding box center [328, 465] width 89 height 16
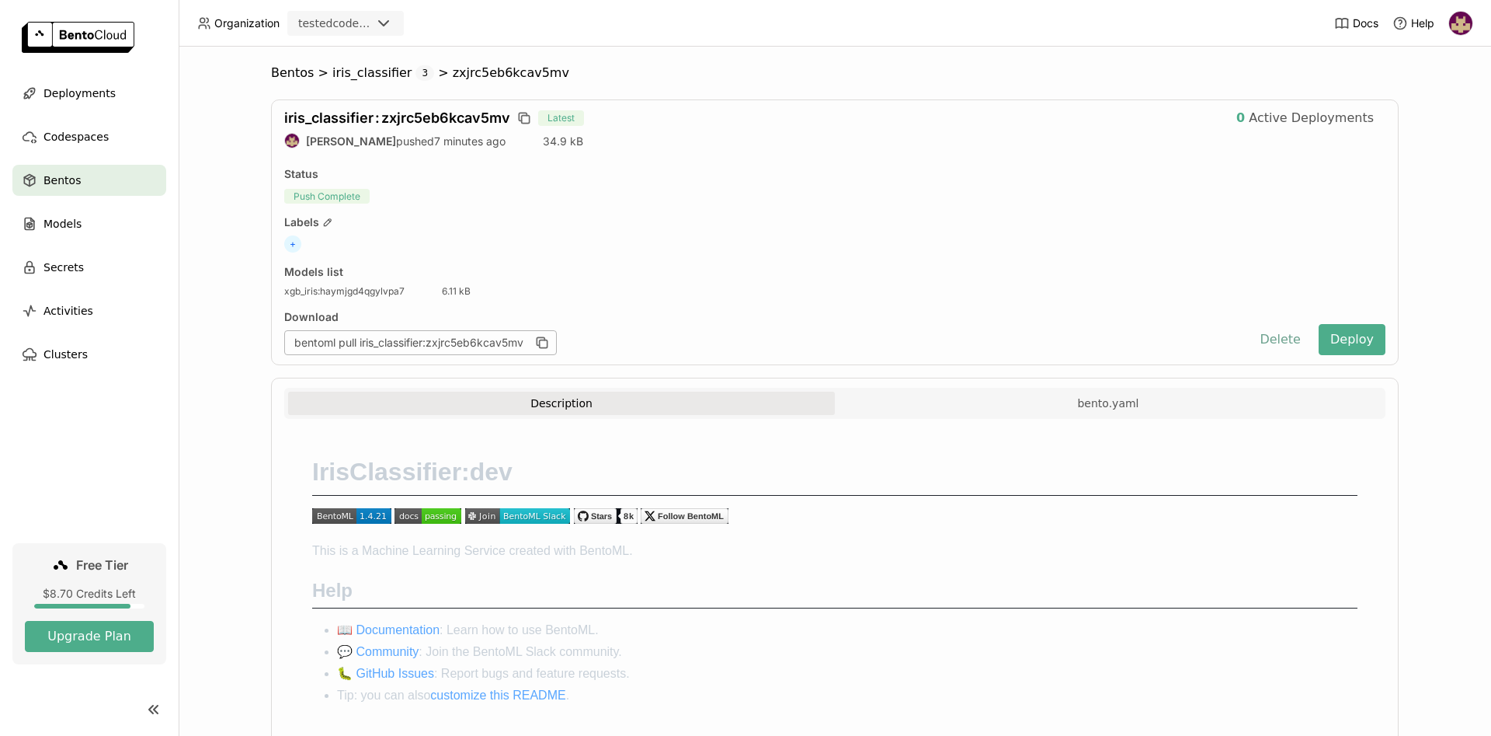
click at [1291, 340] on button "Delete" at bounding box center [1280, 339] width 64 height 31
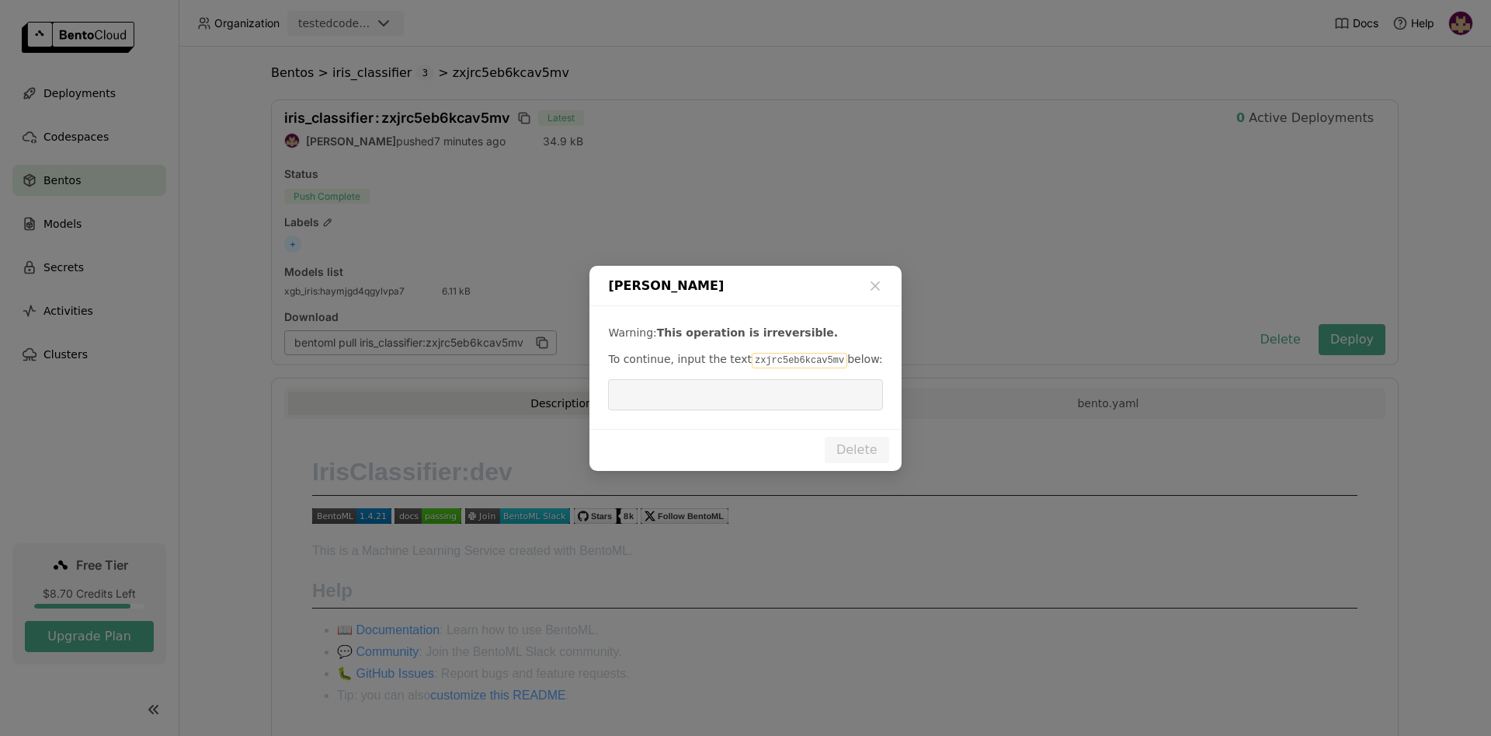
click at [814, 359] on code "zxjrc5eb6kcav5mv" at bounding box center [800, 361] width 96 height 16
copy p "zxjrc5eb6kcav5mv"
click at [793, 404] on input "dialog" at bounding box center [745, 395] width 256 height 30
paste input "zxjrc5eb6kcav5mv"
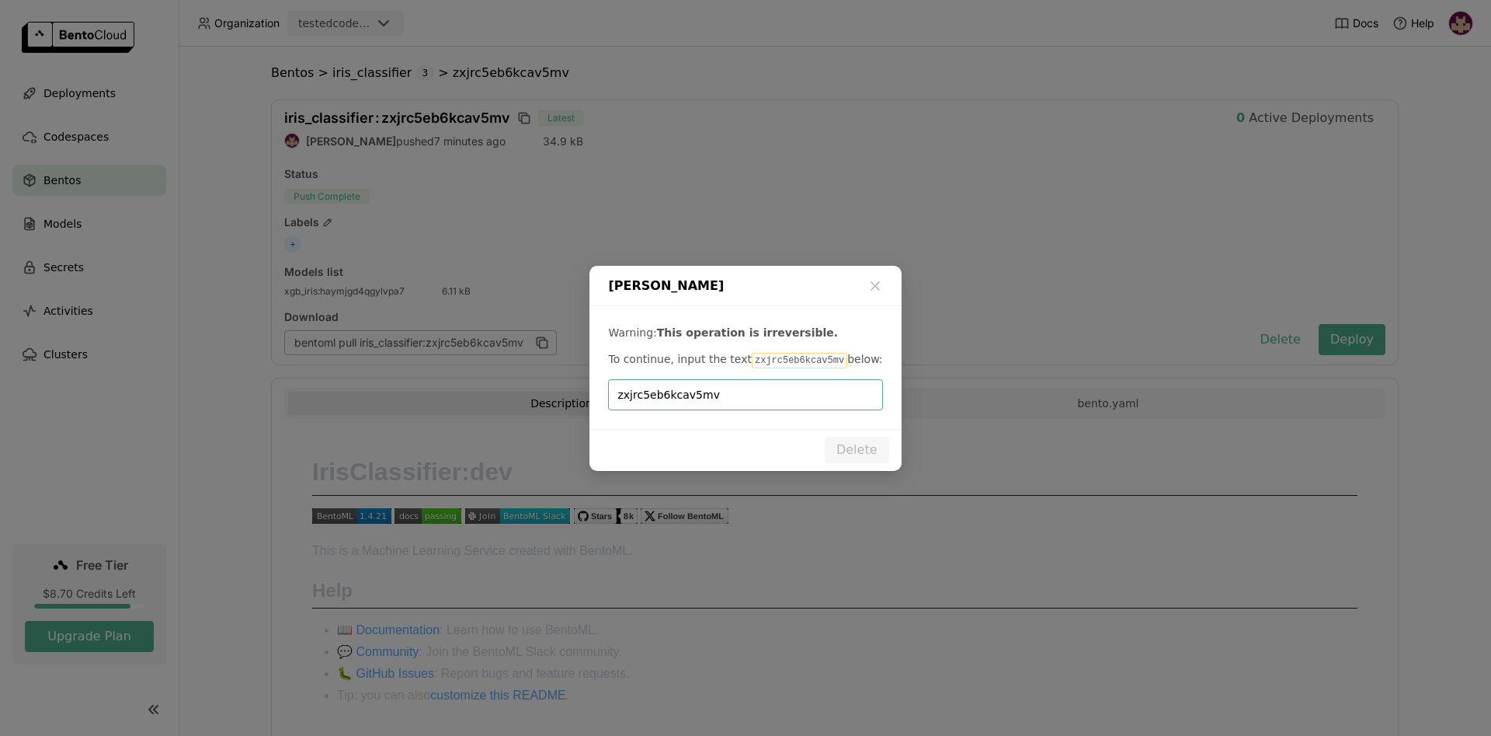
click at [770, 383] on input "zxjrc5eb6kcav5mv" at bounding box center [745, 395] width 256 height 30
click at [770, 393] on input "zxjrc5eb6kcav5mv" at bounding box center [745, 395] width 256 height 30
type input "zxjrc5eb6kcav5mv"
click at [617, 394] on div "zxjrc5eb6kcav5mv" at bounding box center [745, 394] width 274 height 31
click at [619, 394] on input "zxjrc5eb6kcav5mv" at bounding box center [745, 395] width 256 height 30
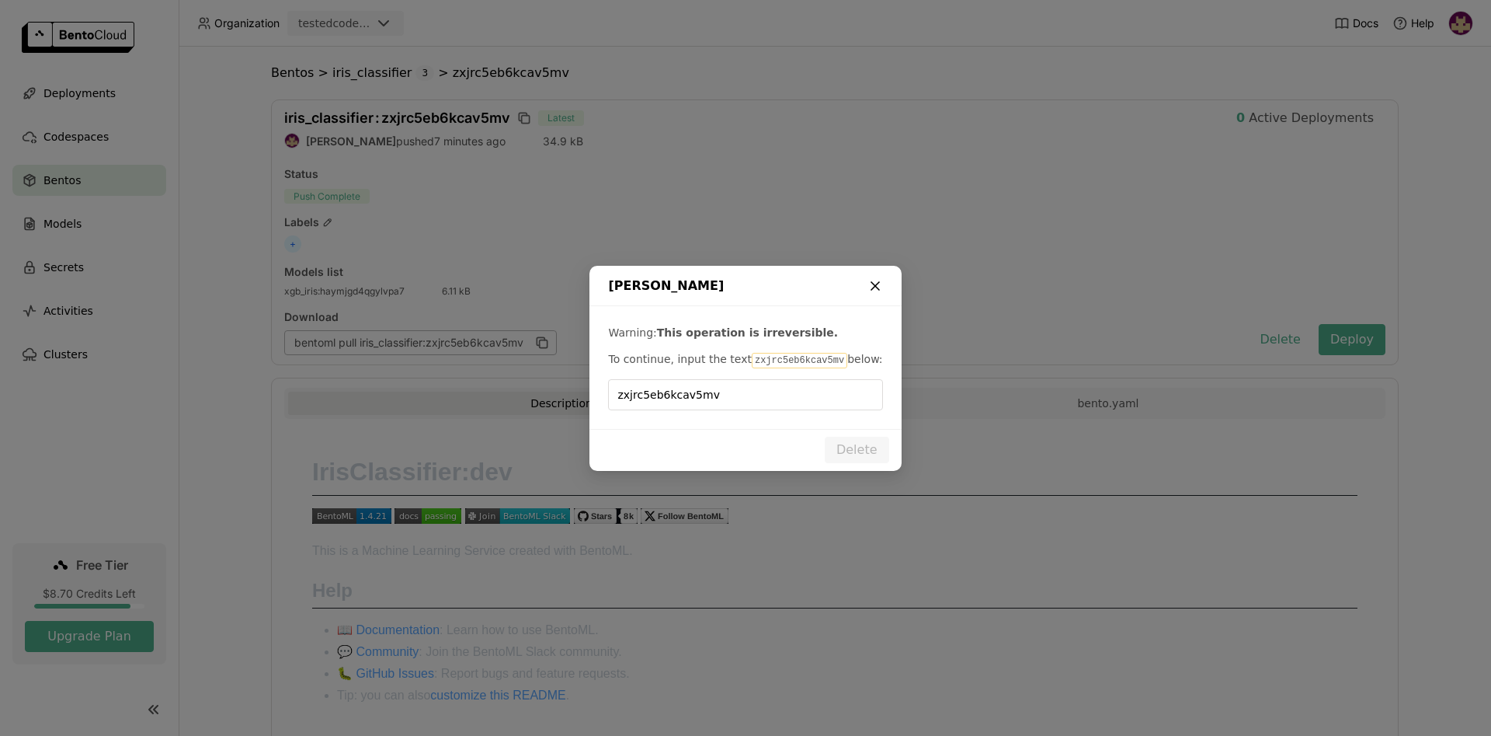
click at [877, 286] on icon "dialog" at bounding box center [876, 286] width 16 height 16
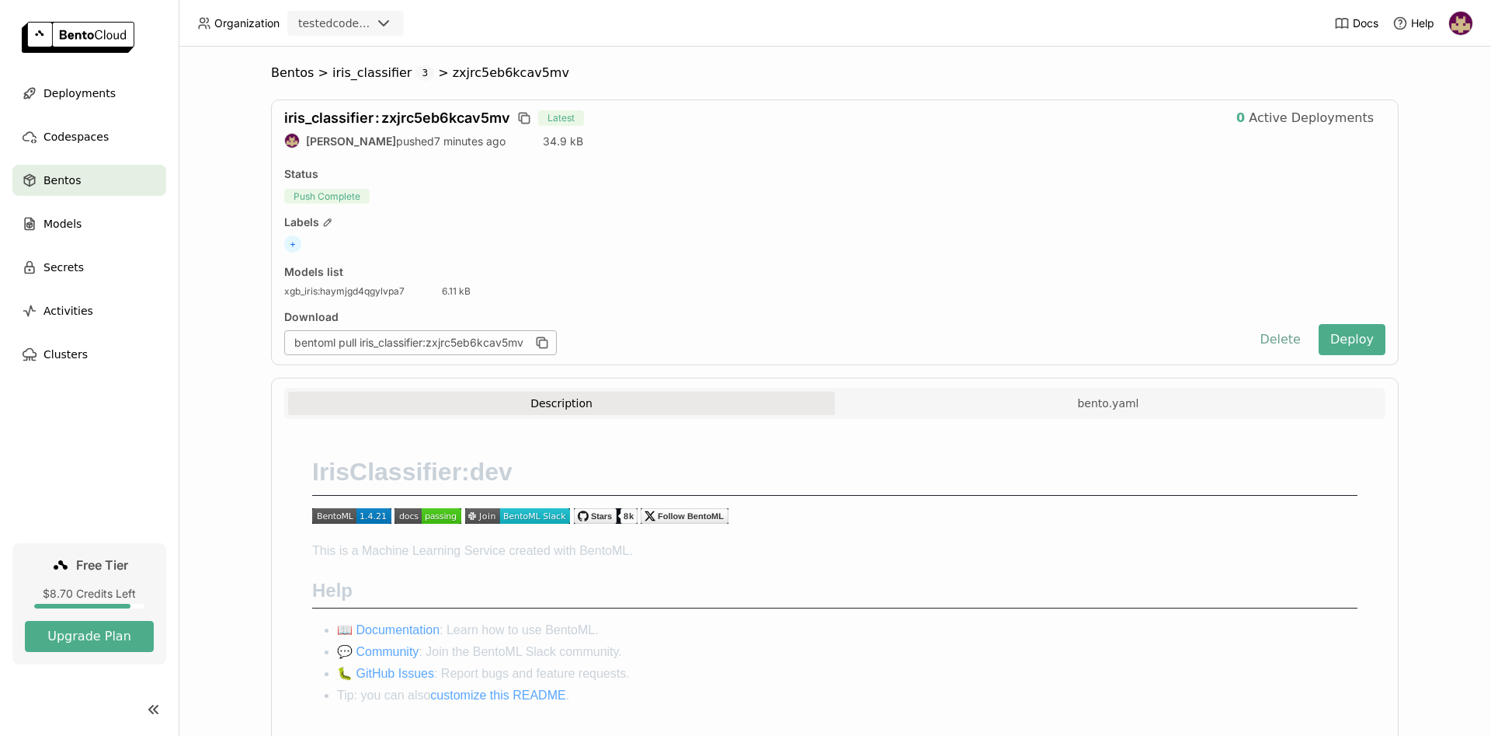
click at [1285, 339] on button "Delete" at bounding box center [1280, 339] width 64 height 31
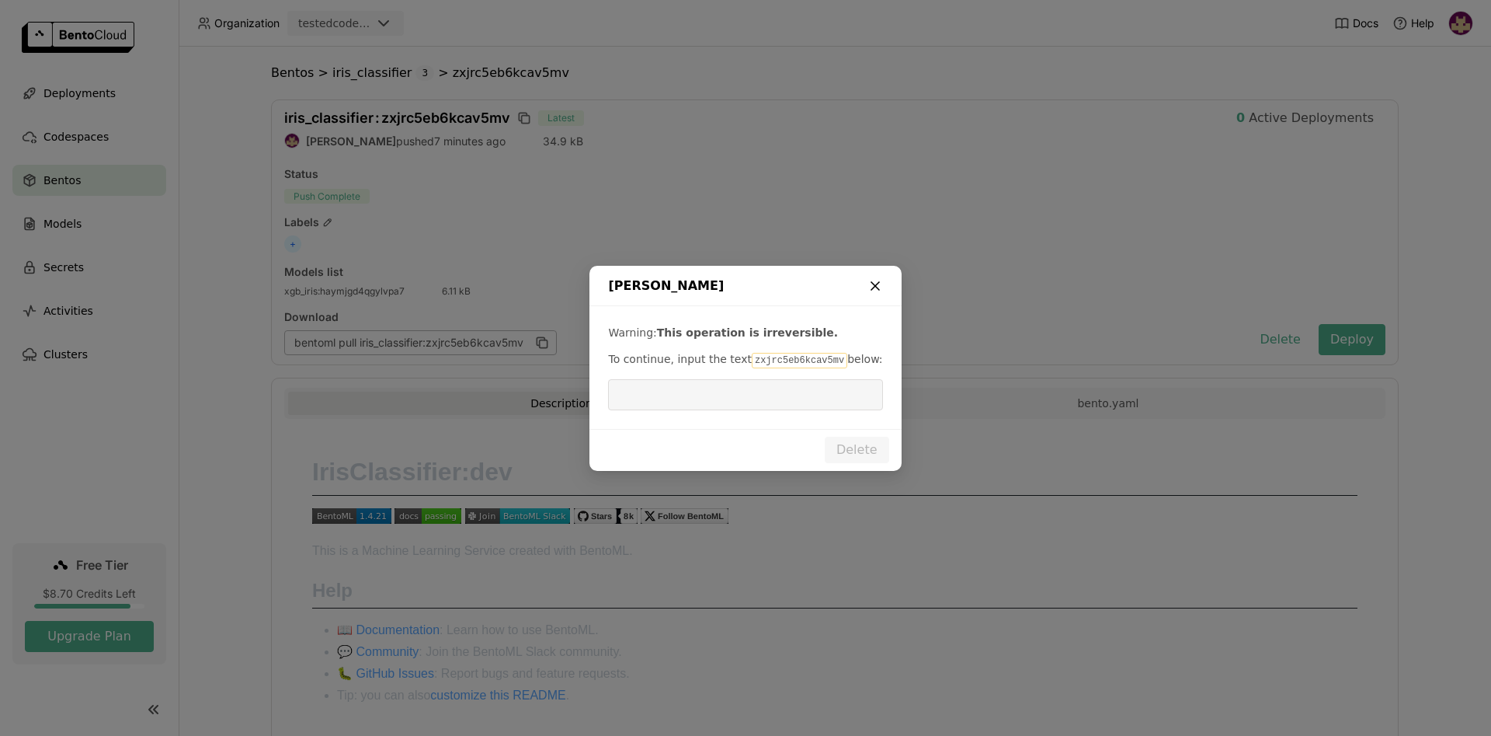
click at [878, 287] on icon "dialog" at bounding box center [876, 286] width 16 height 16
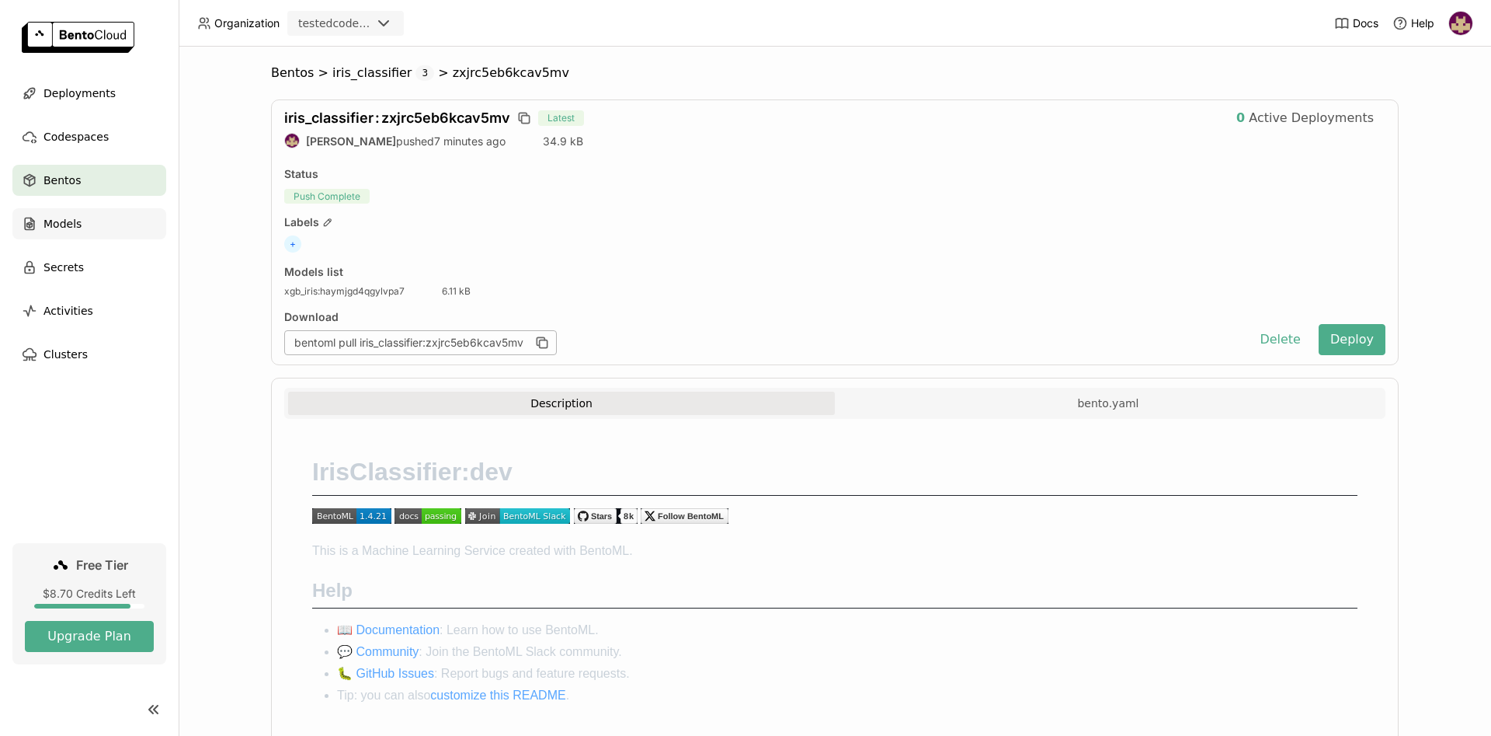
click at [99, 222] on div "Models" at bounding box center [89, 223] width 154 height 31
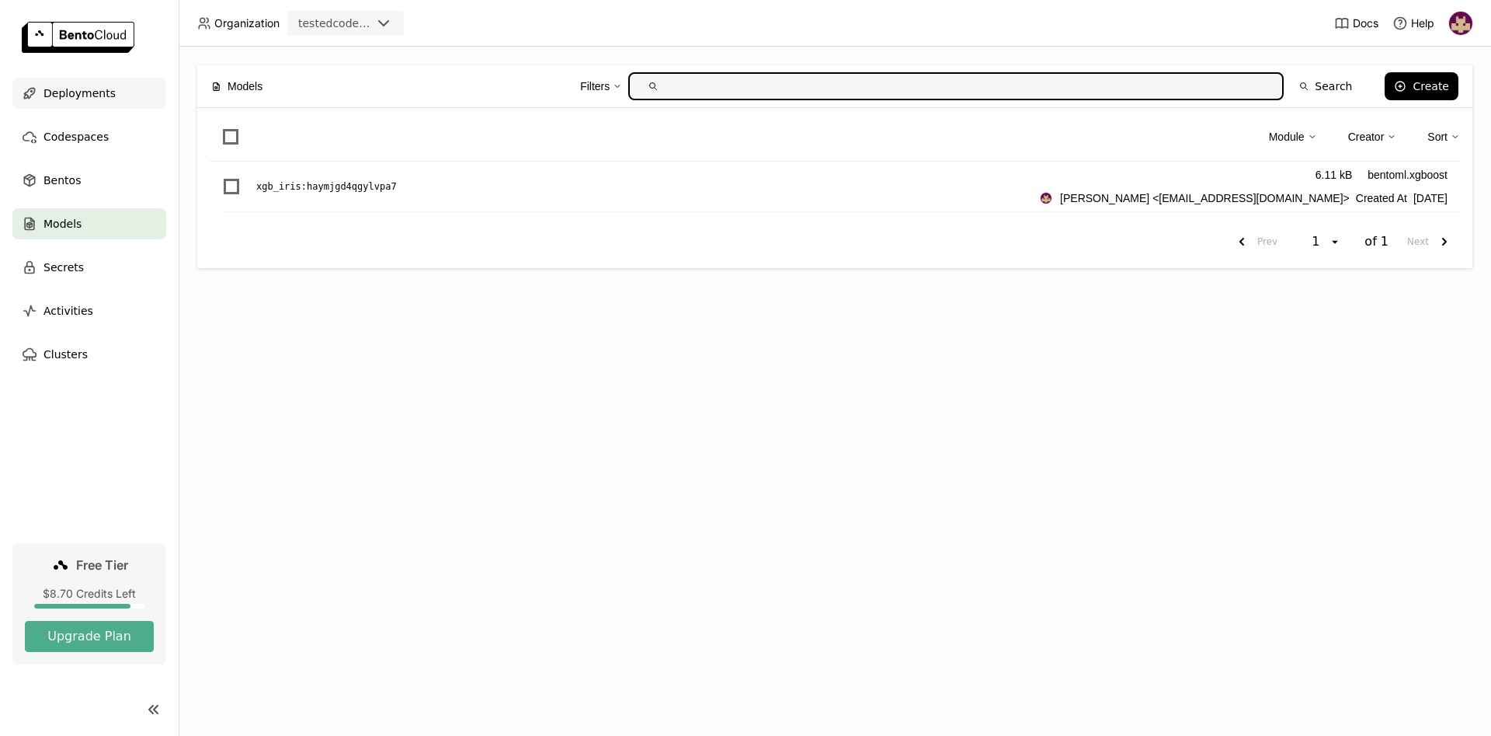
click at [89, 92] on span "Deployments" at bounding box center [79, 93] width 72 height 19
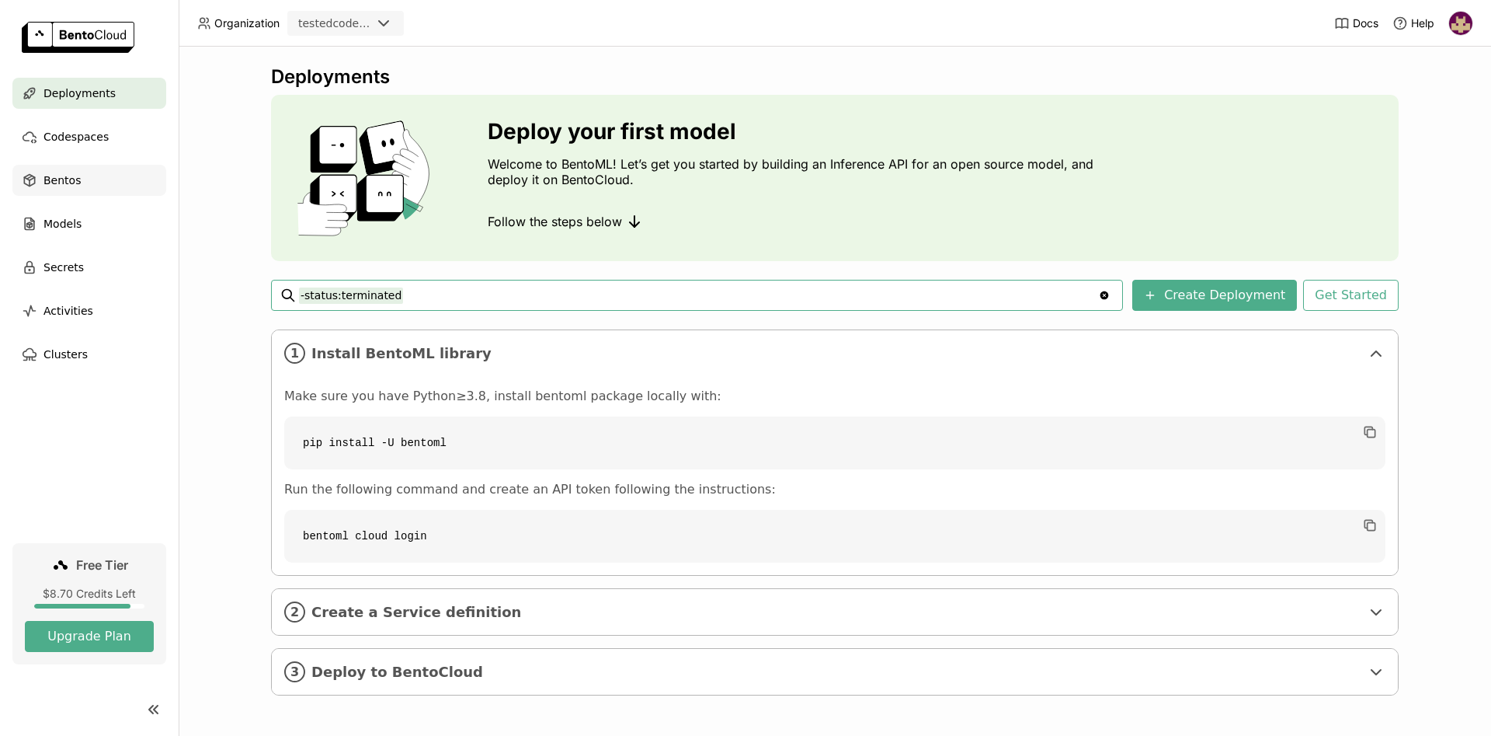
click at [92, 180] on div "Bentos" at bounding box center [89, 180] width 154 height 31
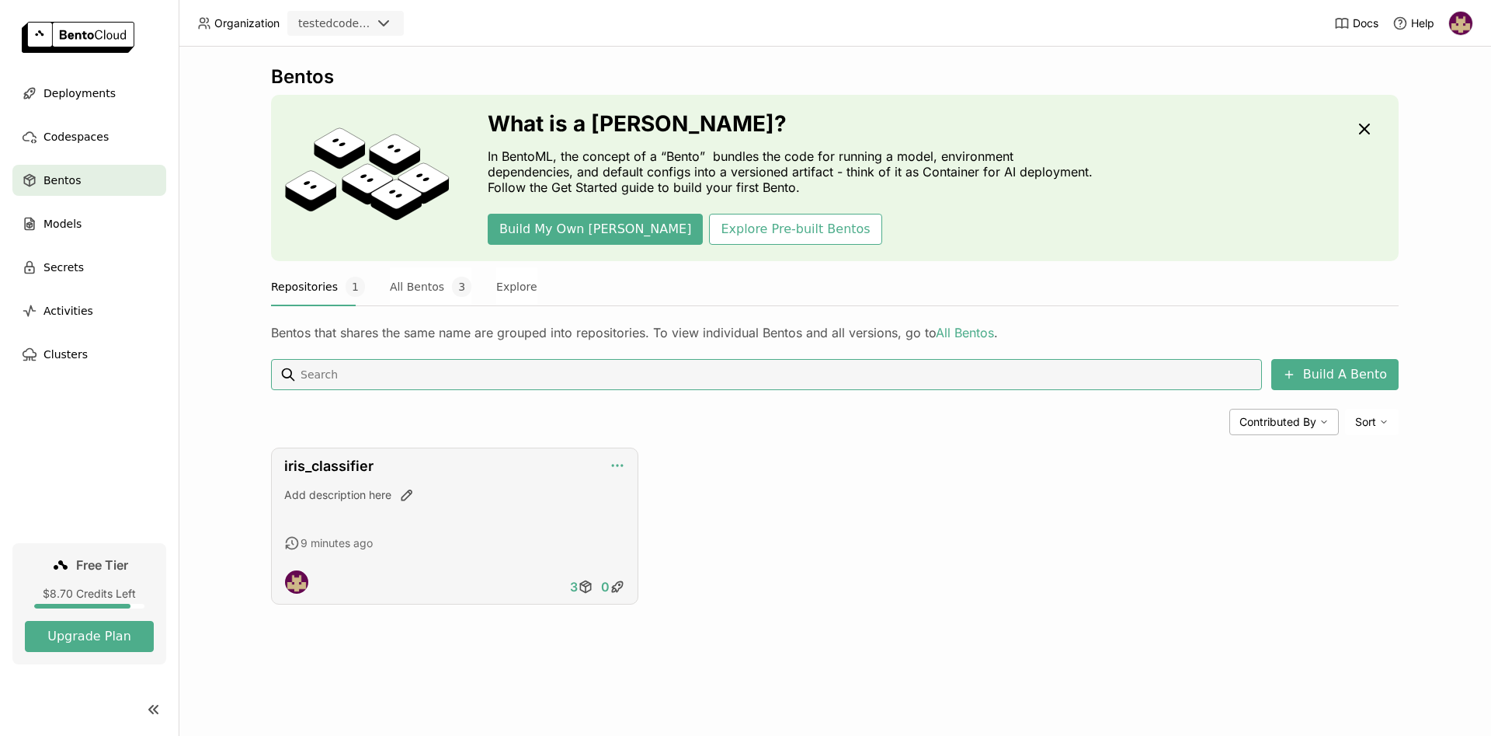
click at [618, 465] on icon "button" at bounding box center [618, 465] width 2 height 2
click at [323, 466] on link "iris_classifier" at bounding box center [328, 465] width 89 height 16
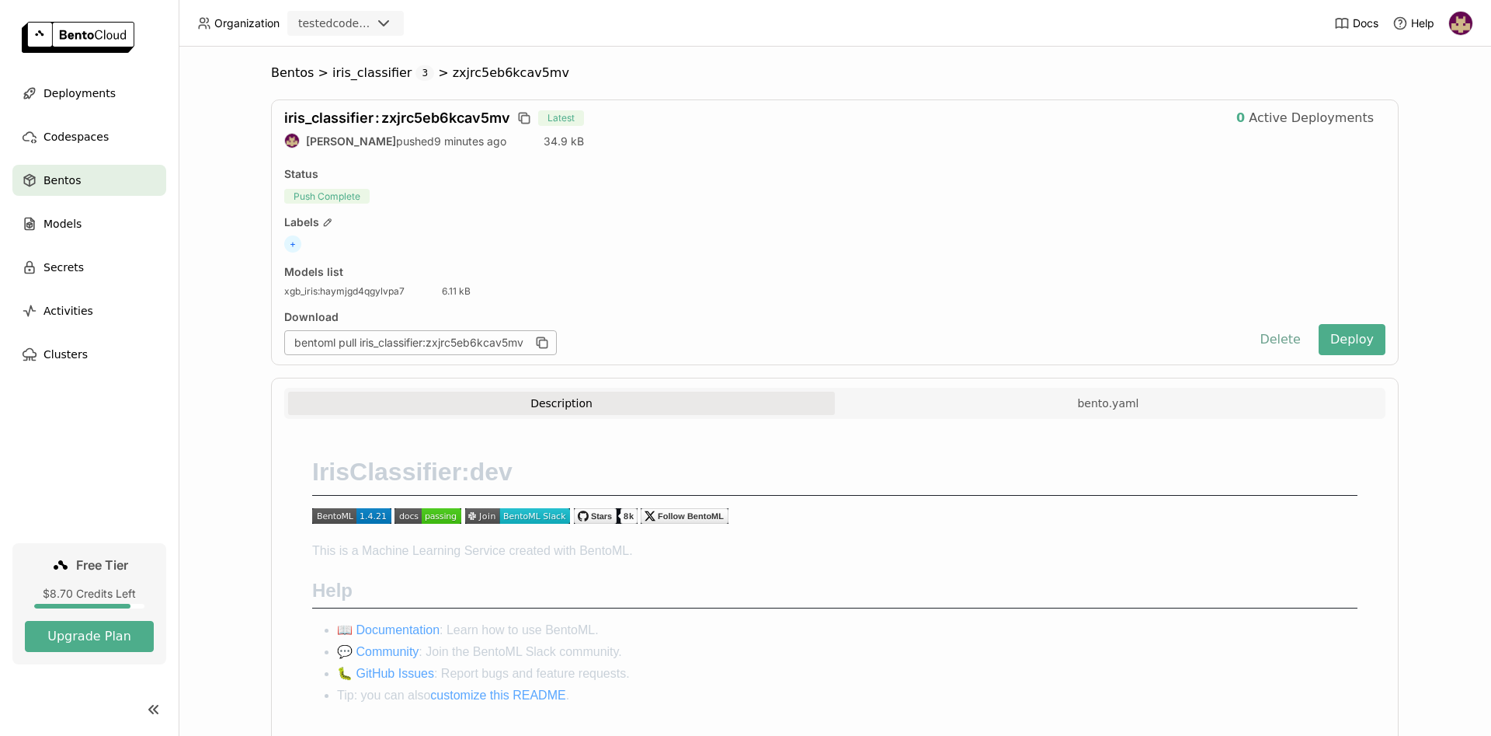
click at [1281, 339] on button "Delete" at bounding box center [1280, 339] width 64 height 31
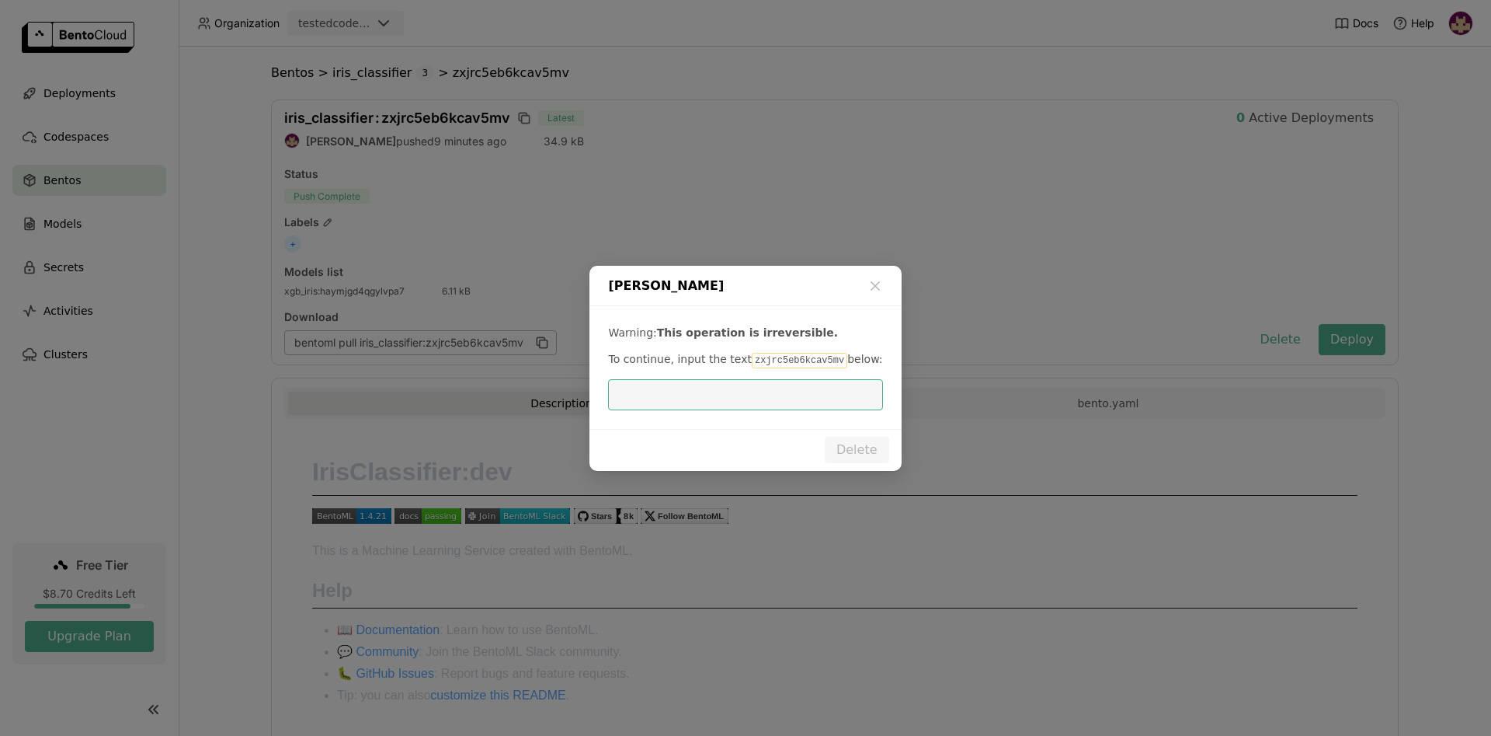
click at [769, 360] on code "zxjrc5eb6kcav5mv" at bounding box center [800, 361] width 96 height 16
copy p "zxjrc5eb6kcav5mv"
click at [764, 390] on input "dialog" at bounding box center [745, 395] width 256 height 30
paste input "zxjrc5eb6kcav5mv"
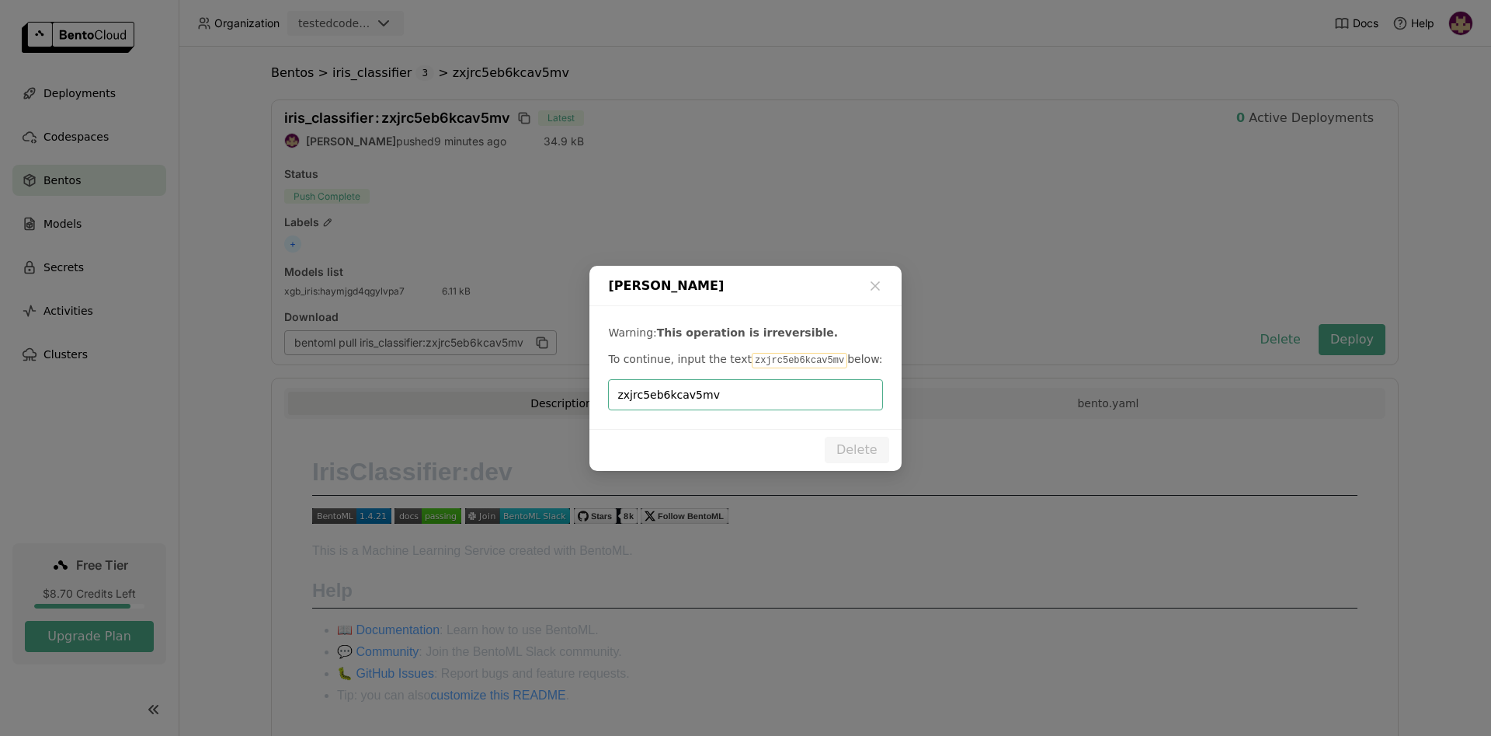
click at [618, 395] on input "zxjrc5eb6kcav5mv" at bounding box center [745, 395] width 256 height 30
type input "zxjrc5eb6kcav5mv"
drag, startPoint x: 741, startPoint y: 360, endPoint x: 821, endPoint y: 363, distance: 80.1
click at [821, 363] on code "zxjrc5eb6kcav5mv" at bounding box center [800, 361] width 96 height 16
copy code "zxjrc5eb6kcav5mv"
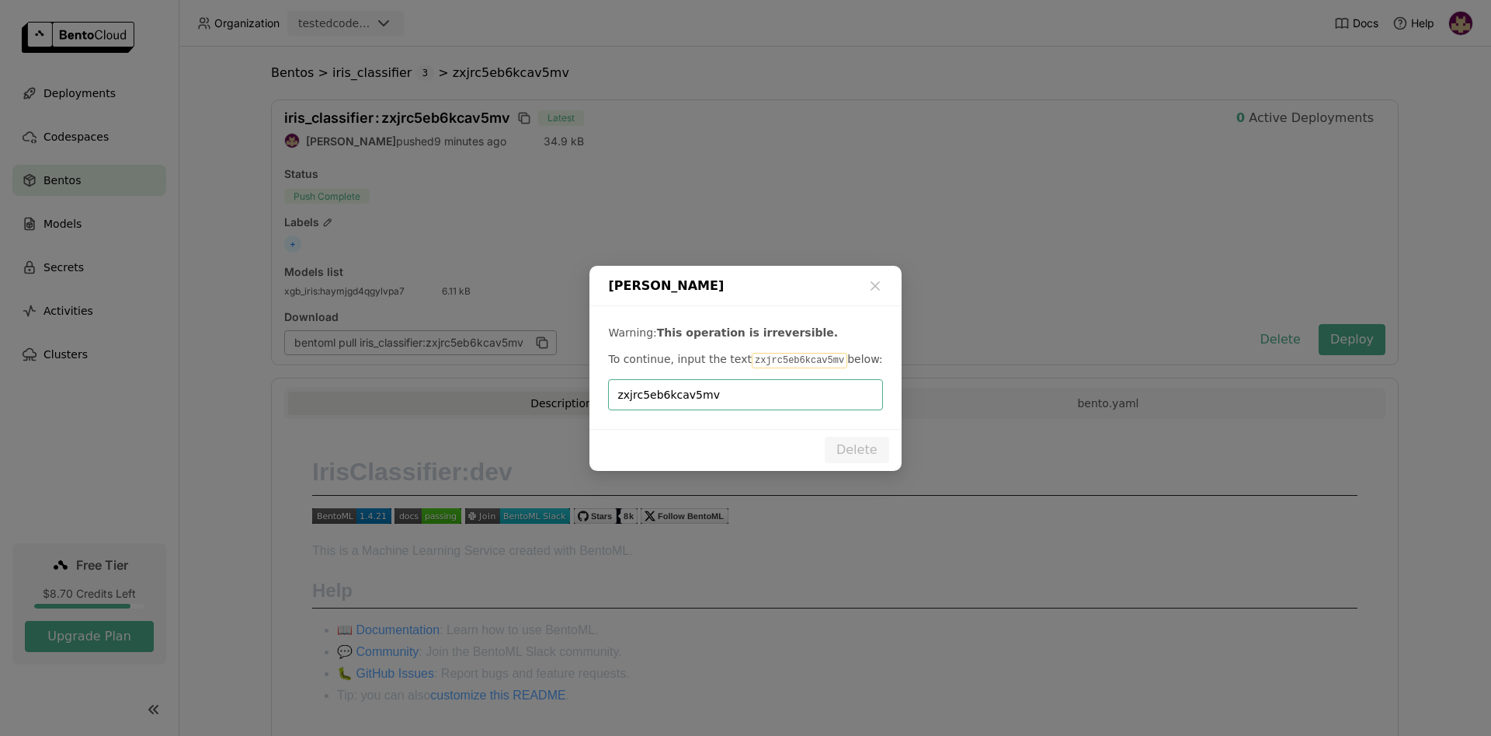
drag, startPoint x: 729, startPoint y: 401, endPoint x: 520, endPoint y: 402, distance: 208.2
click at [617, 402] on input "zxjrc5eb6kcav5mv" at bounding box center [745, 395] width 256 height 30
paste input "zxjrc5eb6kcav5mv"
type input "zxjrc5eb6kcav5mv"
click at [857, 447] on button "Delete" at bounding box center [857, 449] width 64 height 26
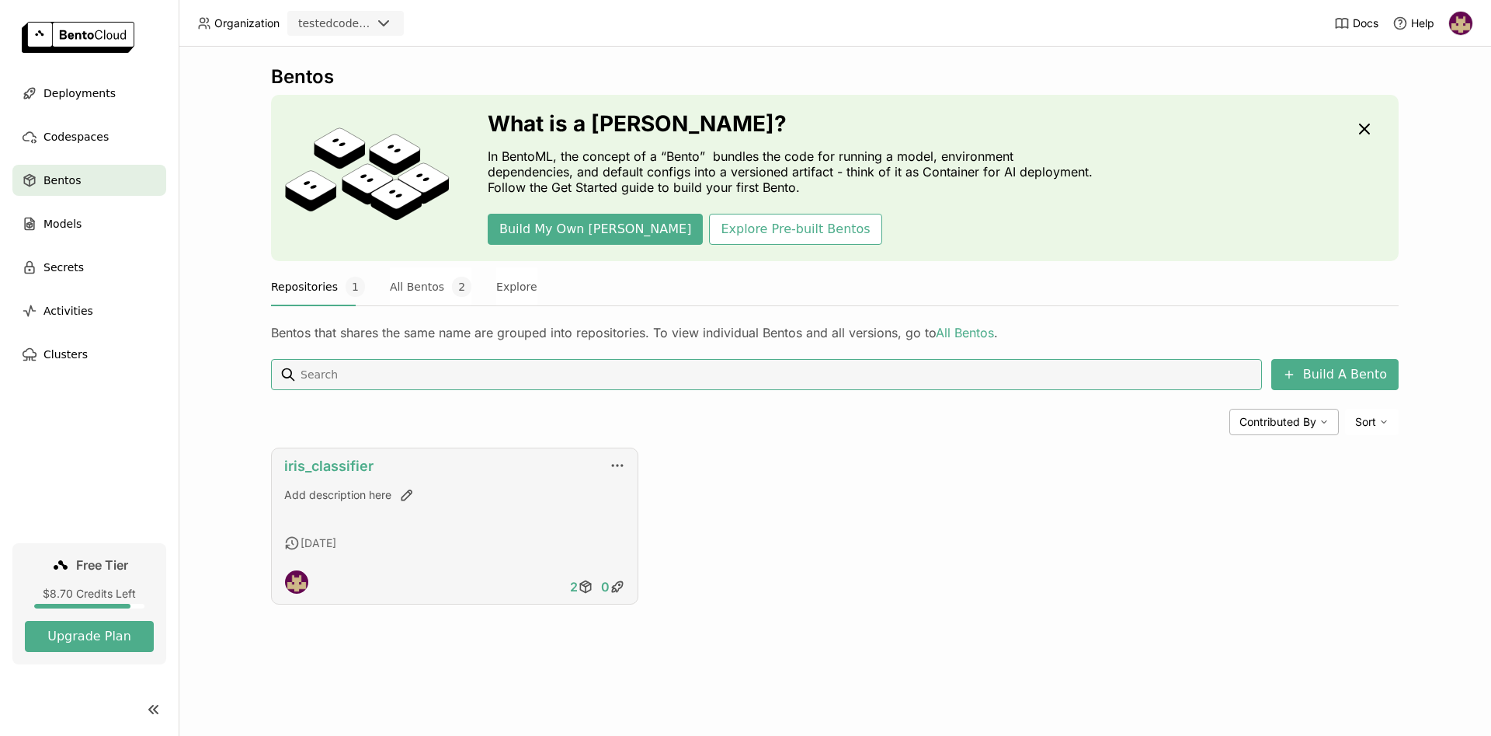
click at [351, 464] on link "iris_classifier" at bounding box center [328, 465] width 89 height 16
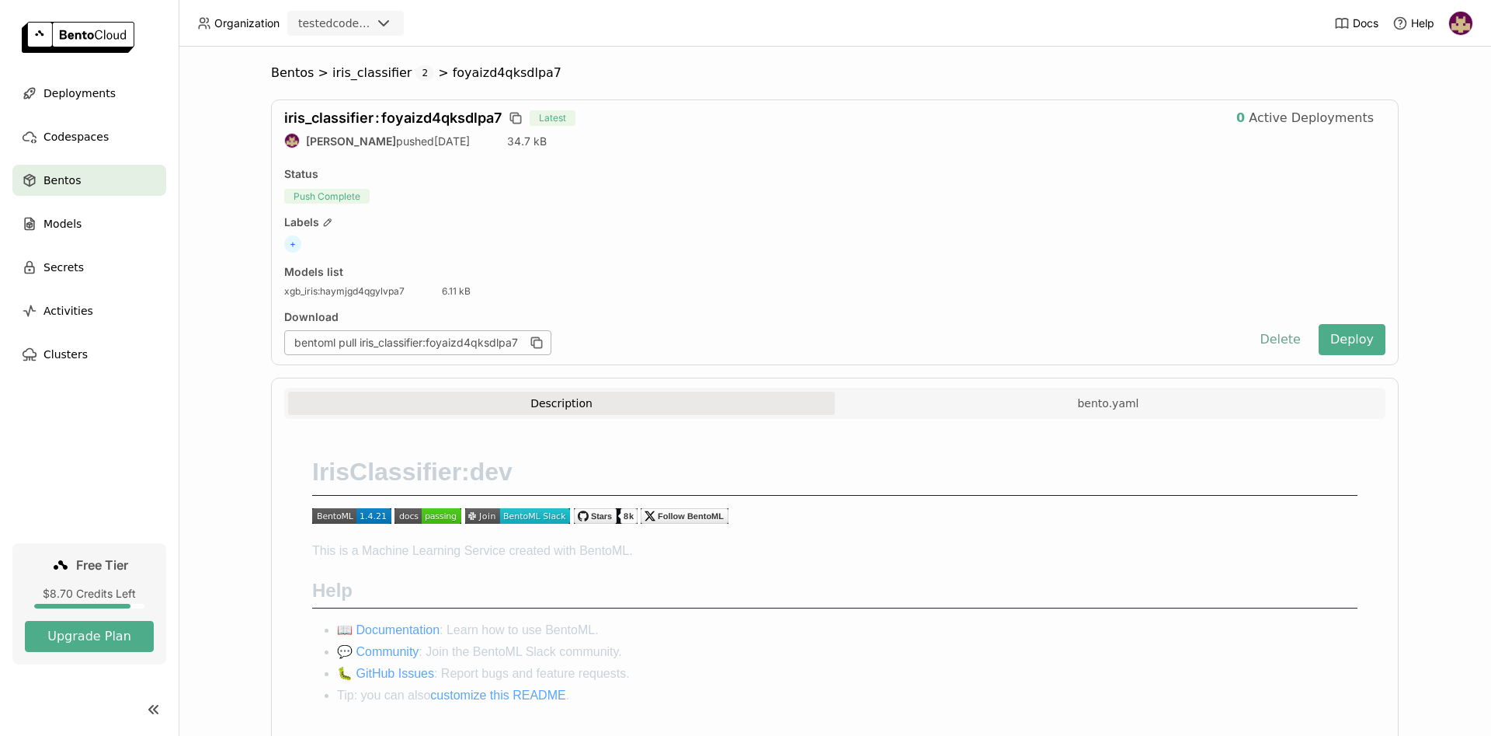
click at [1279, 336] on button "Delete" at bounding box center [1280, 339] width 64 height 31
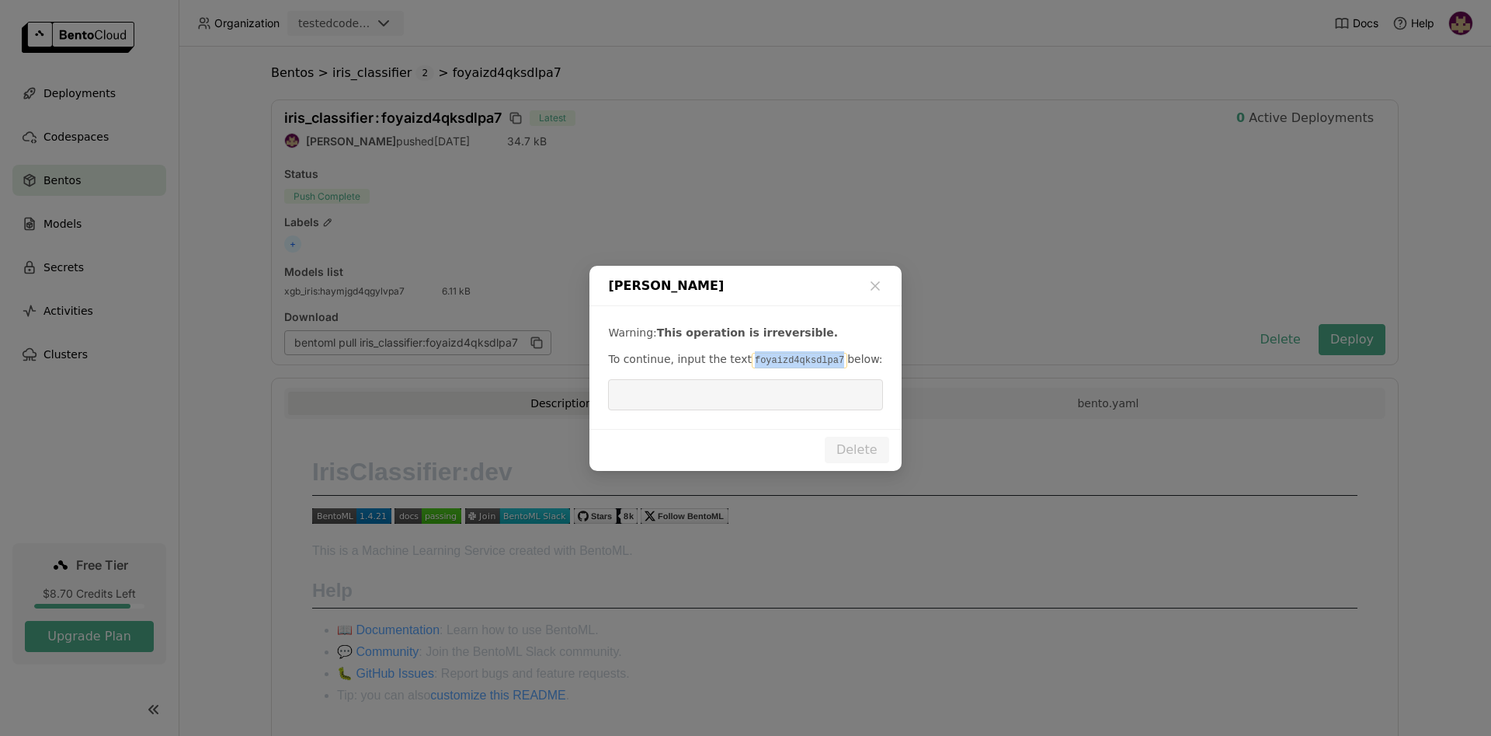
drag, startPoint x: 741, startPoint y: 360, endPoint x: 822, endPoint y: 362, distance: 80.8
click at [822, 362] on code "foyaizd4qksdlpa7" at bounding box center [800, 361] width 96 height 16
copy code "foyaizd4qksdlpa7"
click at [725, 389] on input "dialog" at bounding box center [745, 395] width 256 height 30
paste input "foyaizd4qksdlpa7"
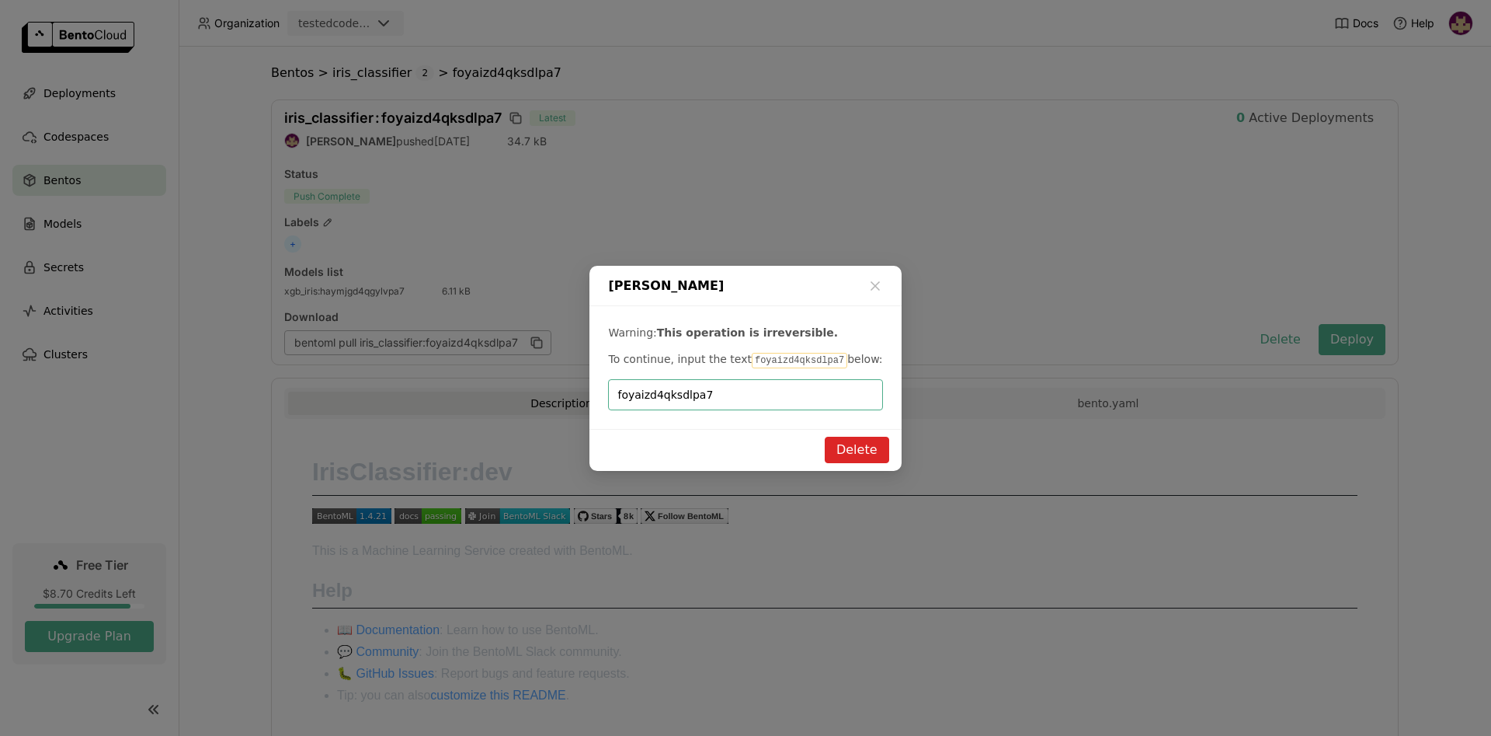
type input "foyaizd4qksdlpa7"
click at [861, 454] on button "Delete" at bounding box center [857, 449] width 64 height 26
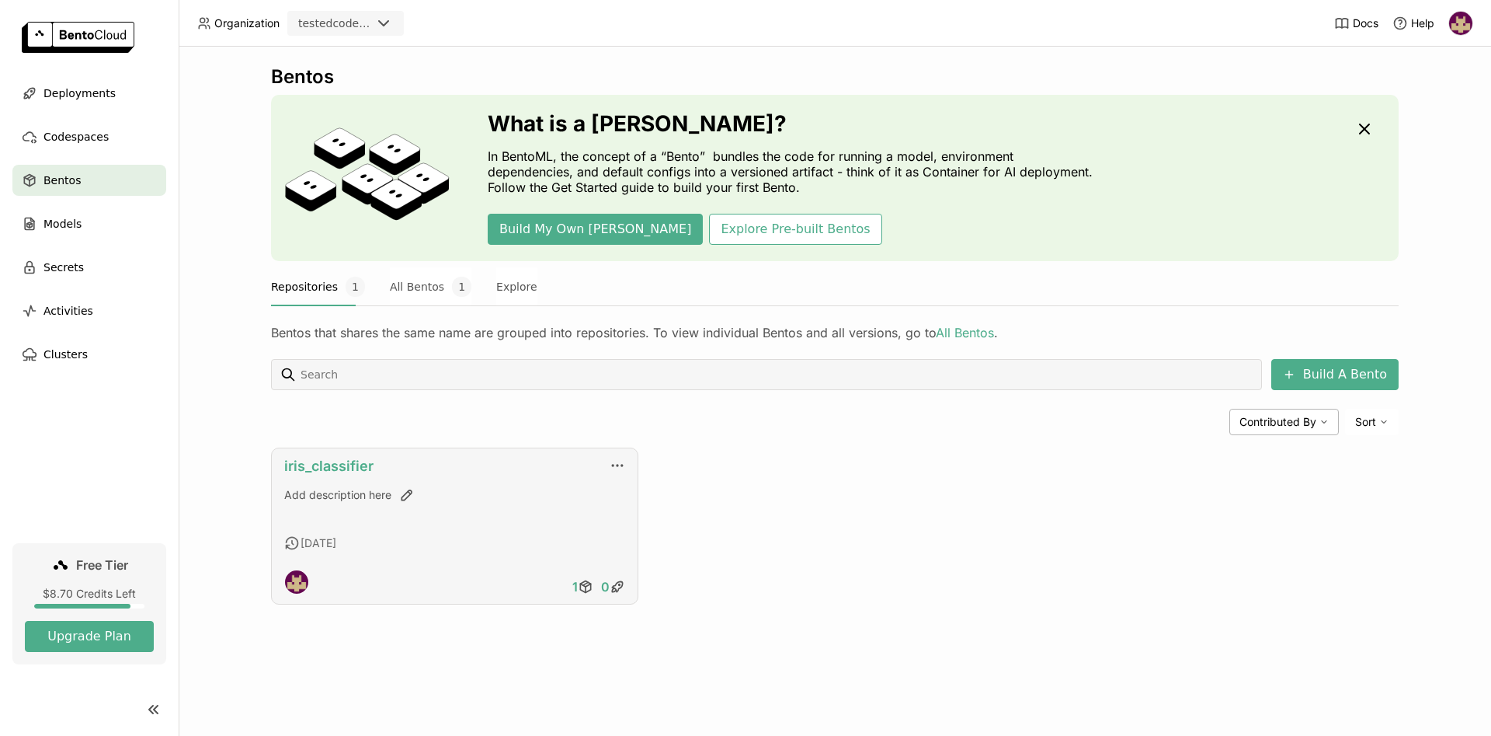
click at [349, 467] on link "iris_classifier" at bounding box center [328, 465] width 89 height 16
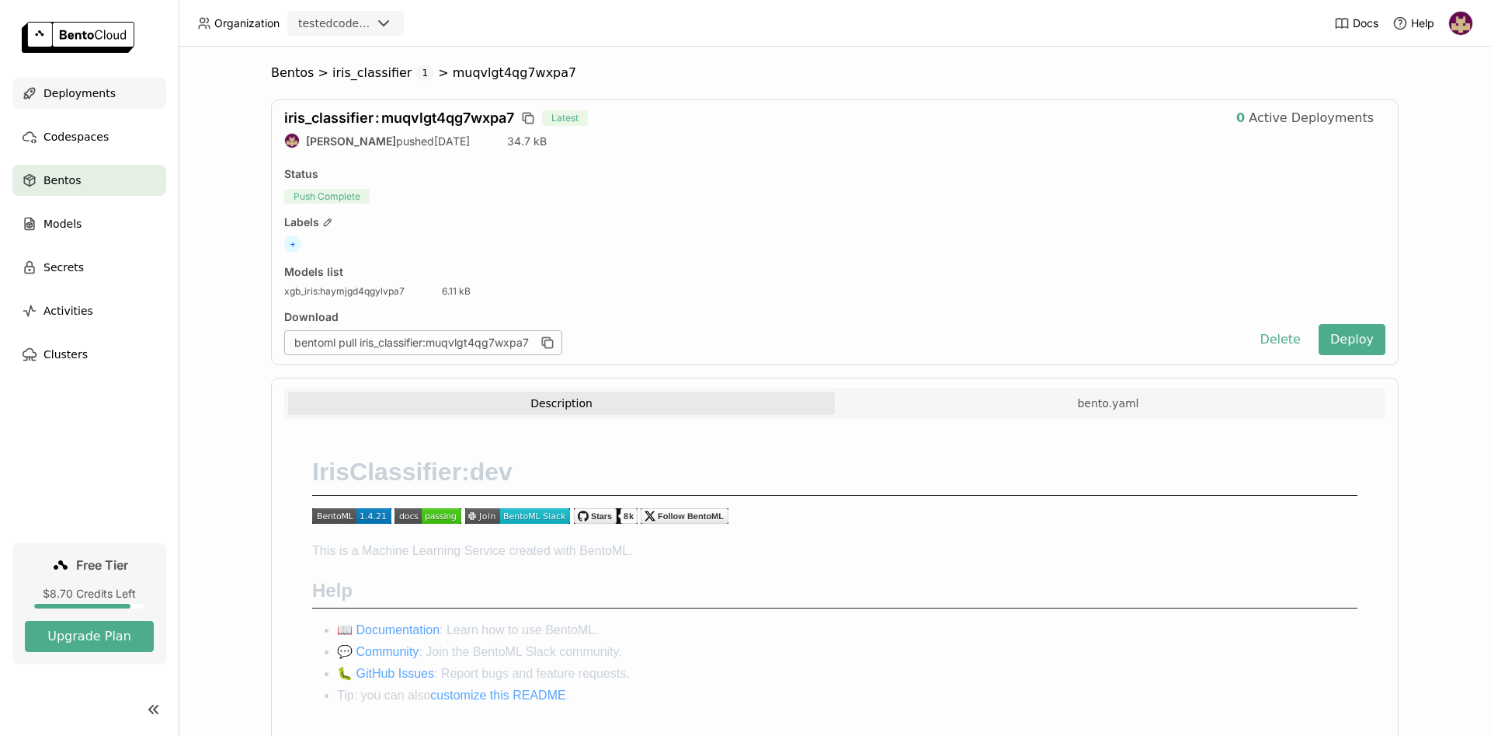
click at [89, 88] on span "Deployments" at bounding box center [79, 93] width 72 height 19
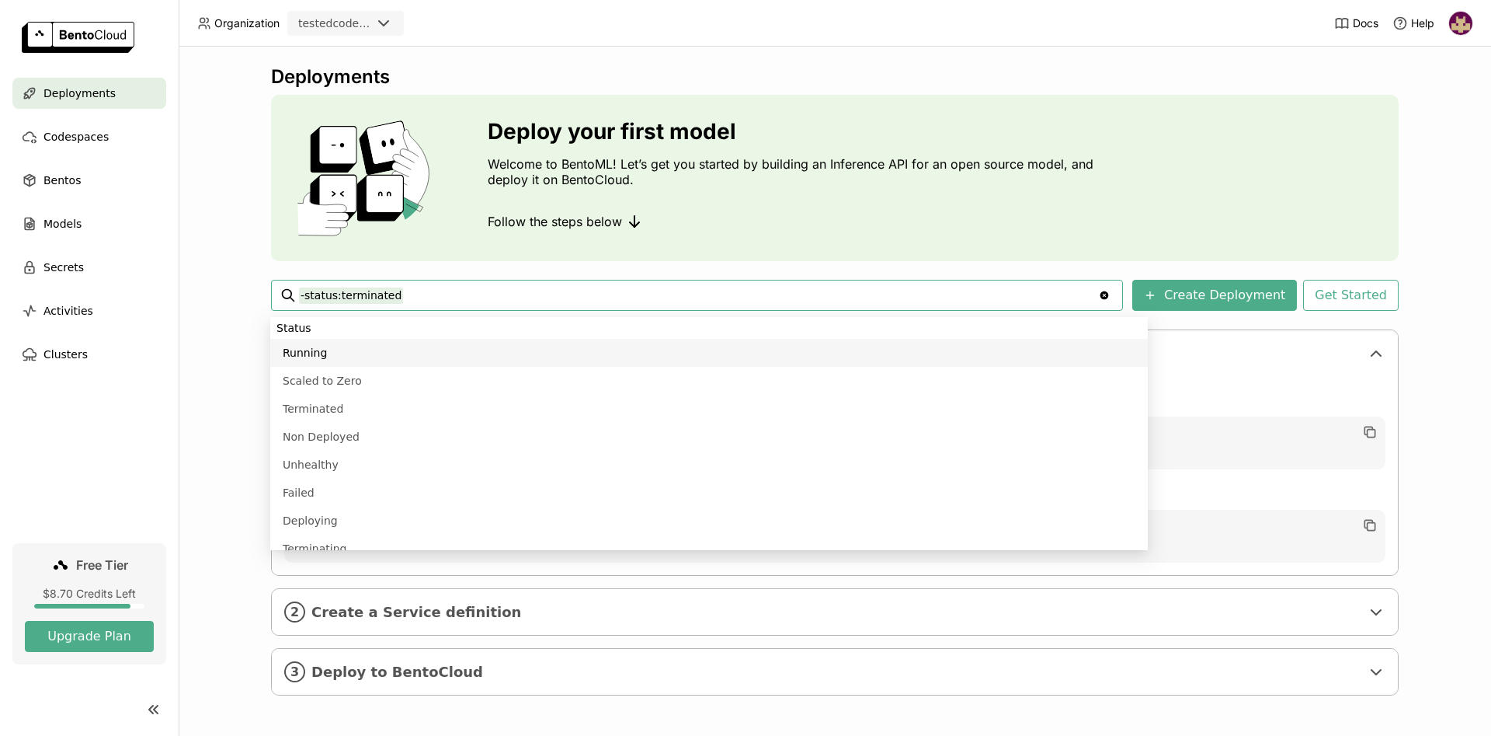
click at [95, 90] on span "Deployments" at bounding box center [79, 93] width 72 height 19
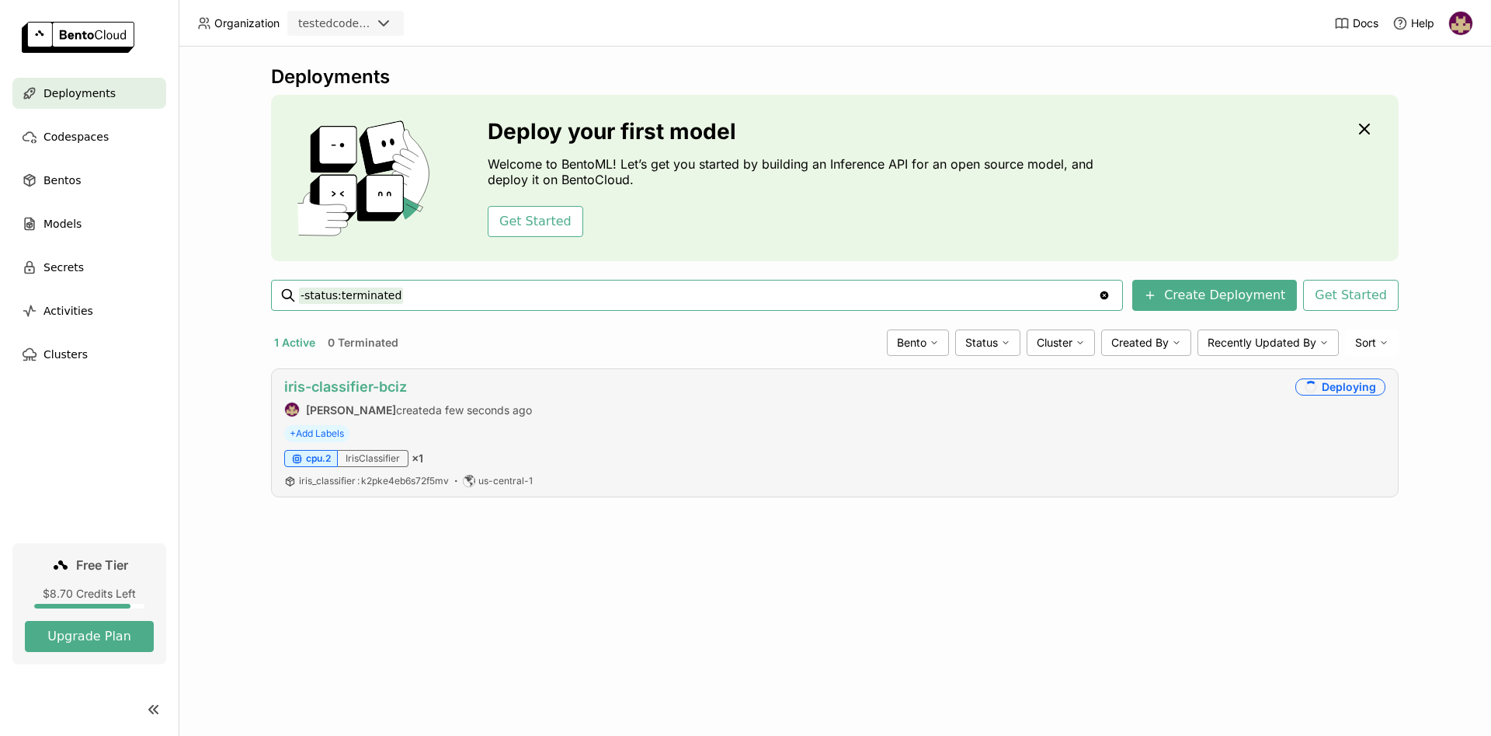
click at [381, 385] on link "iris-classifier-bciz" at bounding box center [345, 386] width 123 height 16
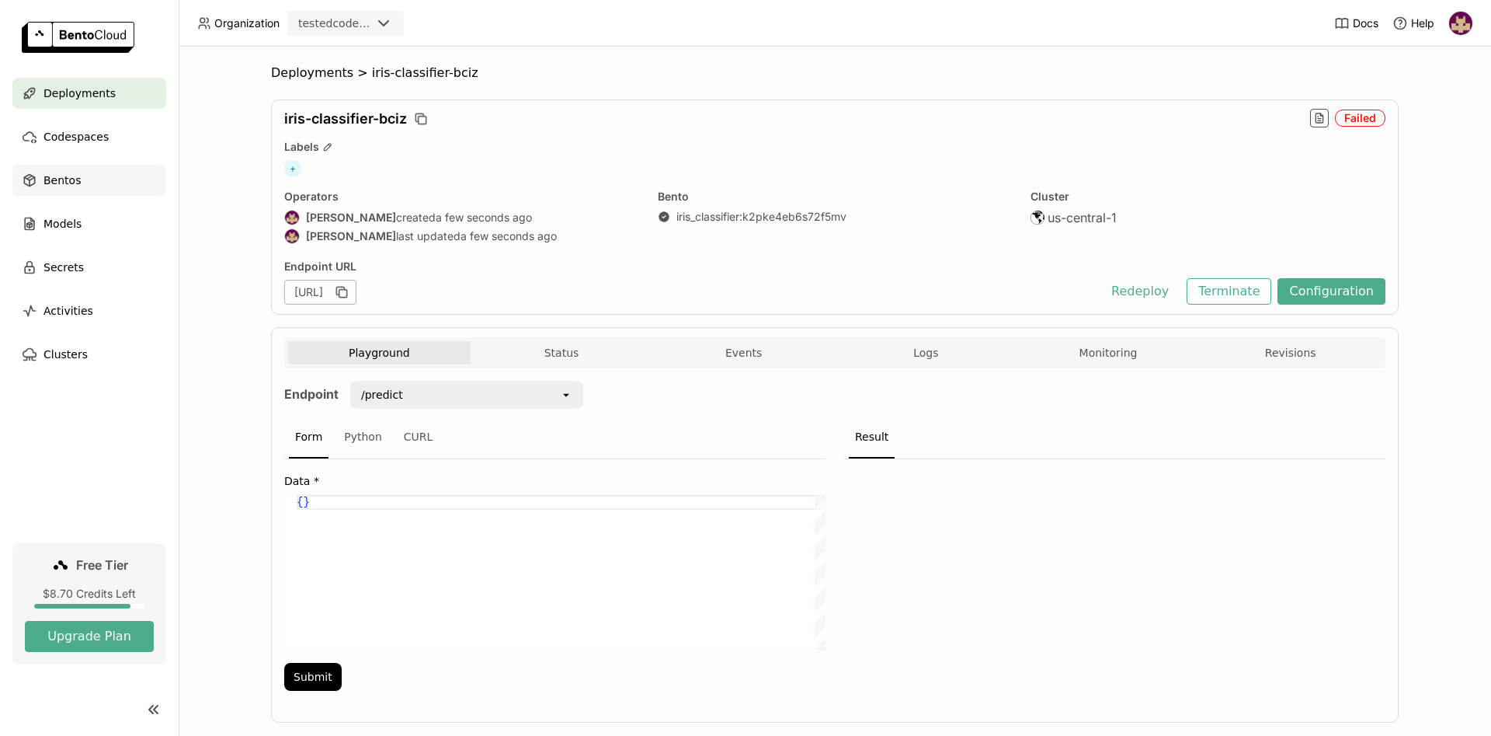
click at [82, 177] on div "Bentos" at bounding box center [89, 180] width 154 height 31
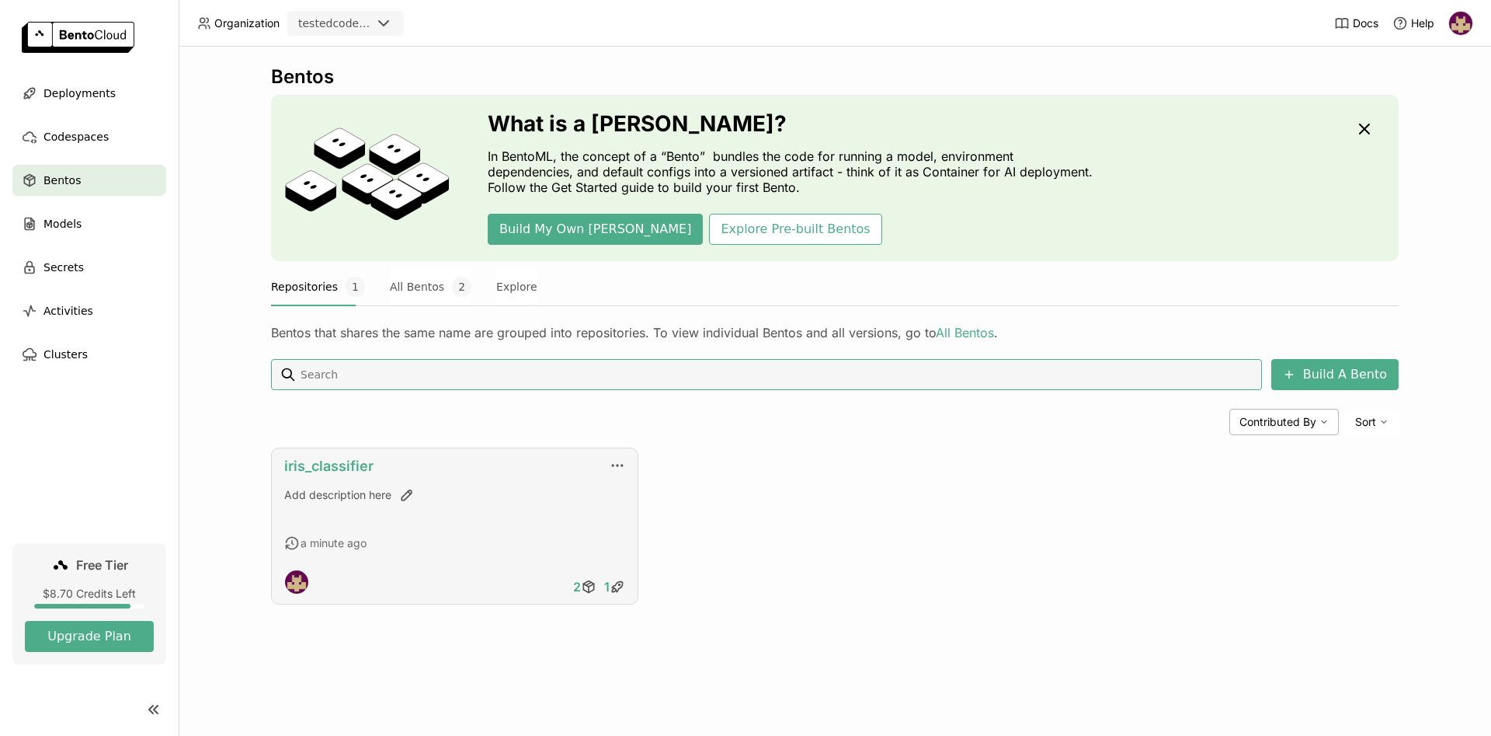
click at [318, 468] on link "iris_classifier" at bounding box center [328, 465] width 89 height 16
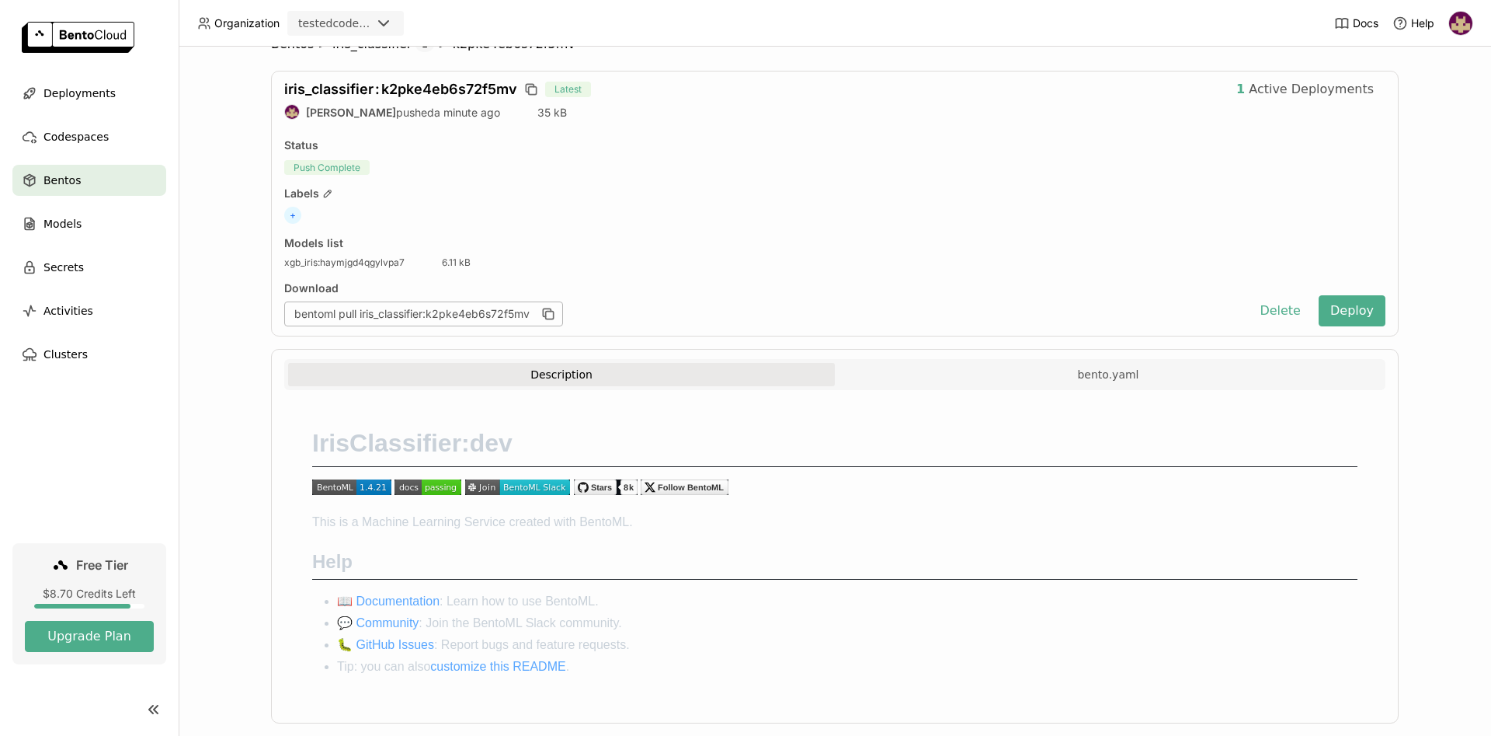
scroll to position [58, 0]
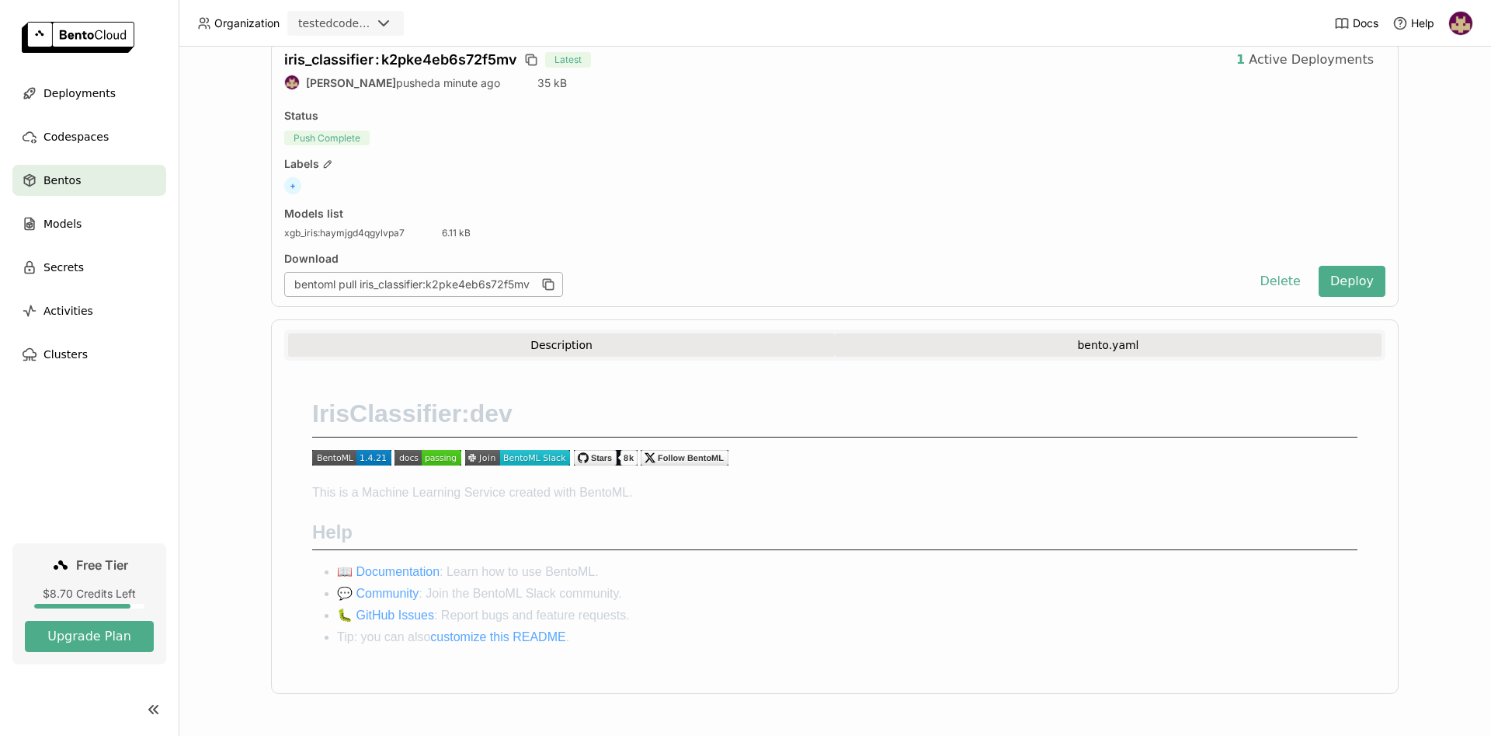
click at [1069, 345] on button "bento.yaml" at bounding box center [1108, 344] width 547 height 23
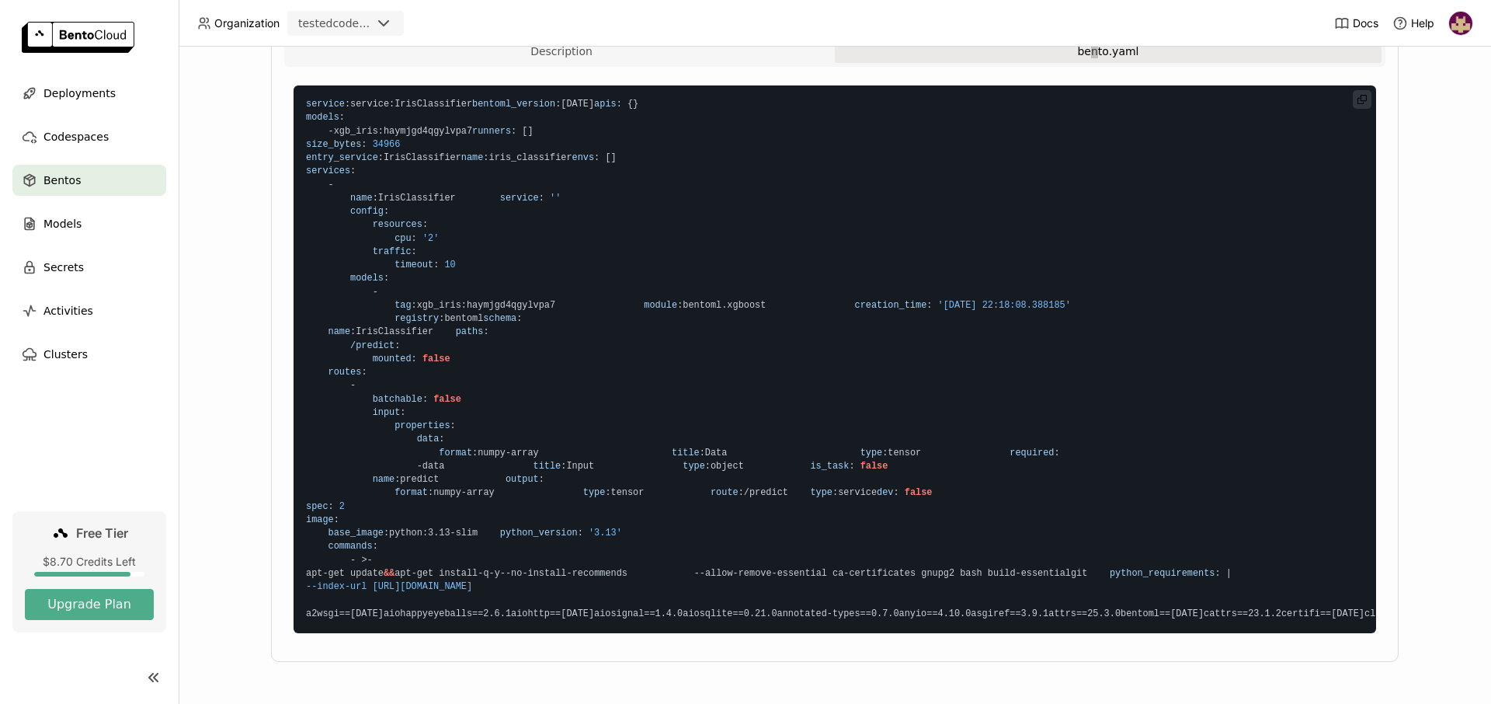
scroll to position [564, 0]
click at [115, 231] on div "Models" at bounding box center [89, 223] width 154 height 31
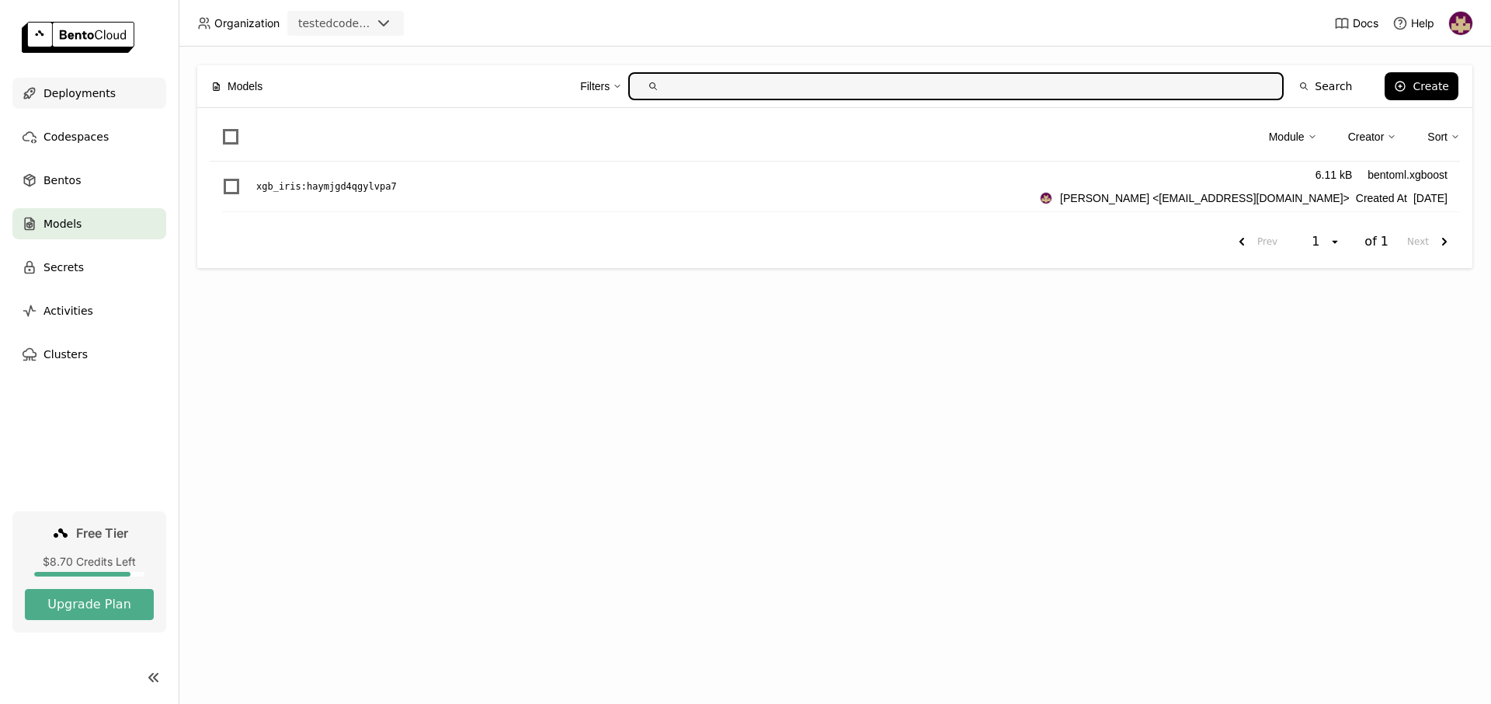
click at [101, 99] on span "Deployments" at bounding box center [79, 93] width 72 height 19
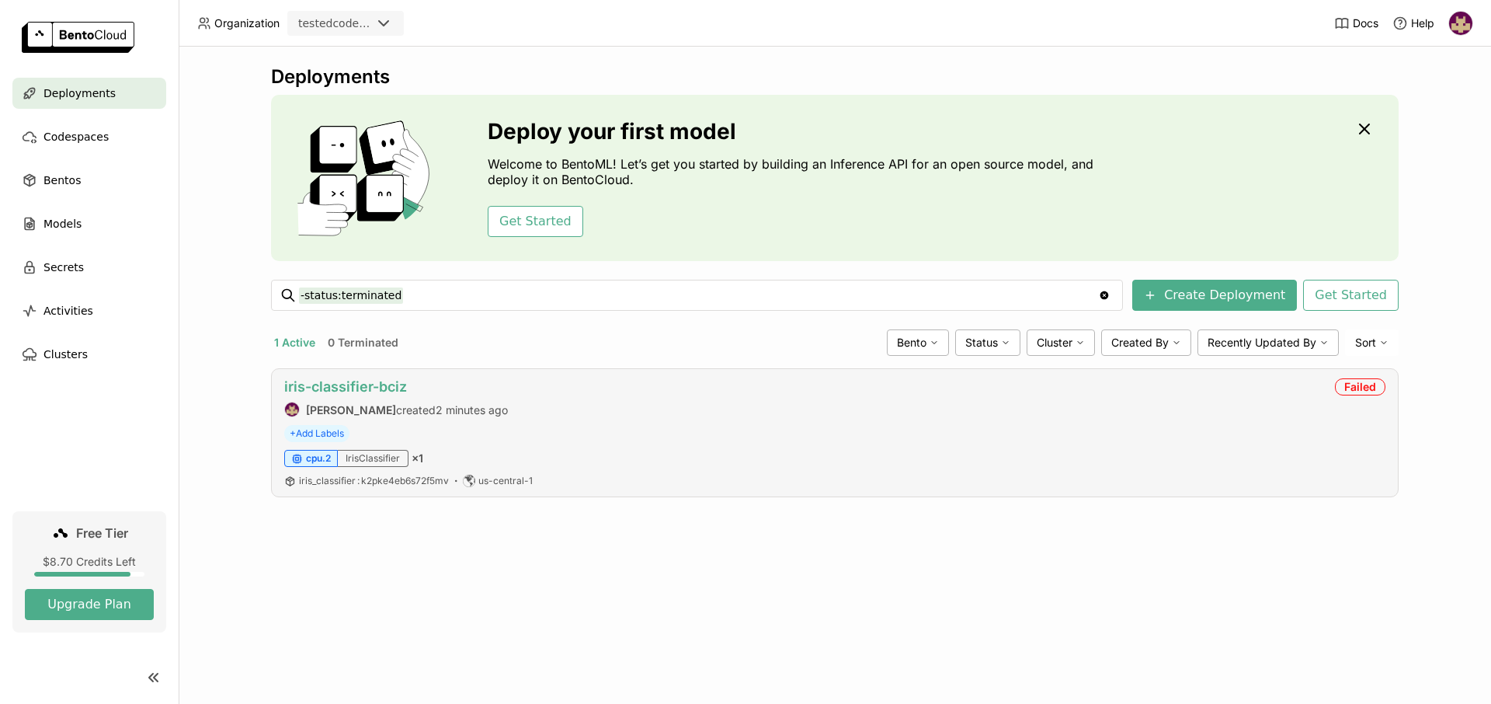
click at [364, 389] on link "iris-classifier-bciz" at bounding box center [345, 386] width 123 height 16
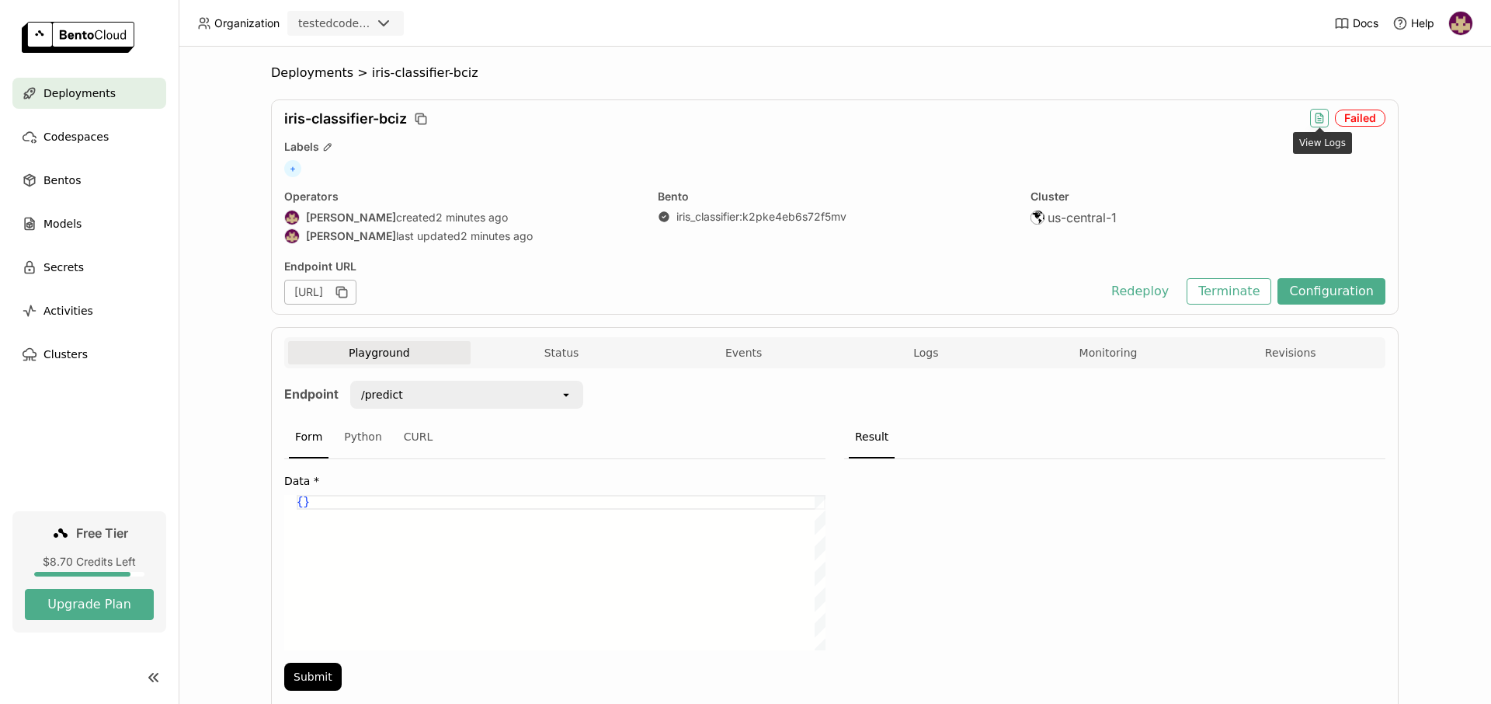
click at [1319, 119] on icon "button" at bounding box center [1319, 119] width 3 height 0
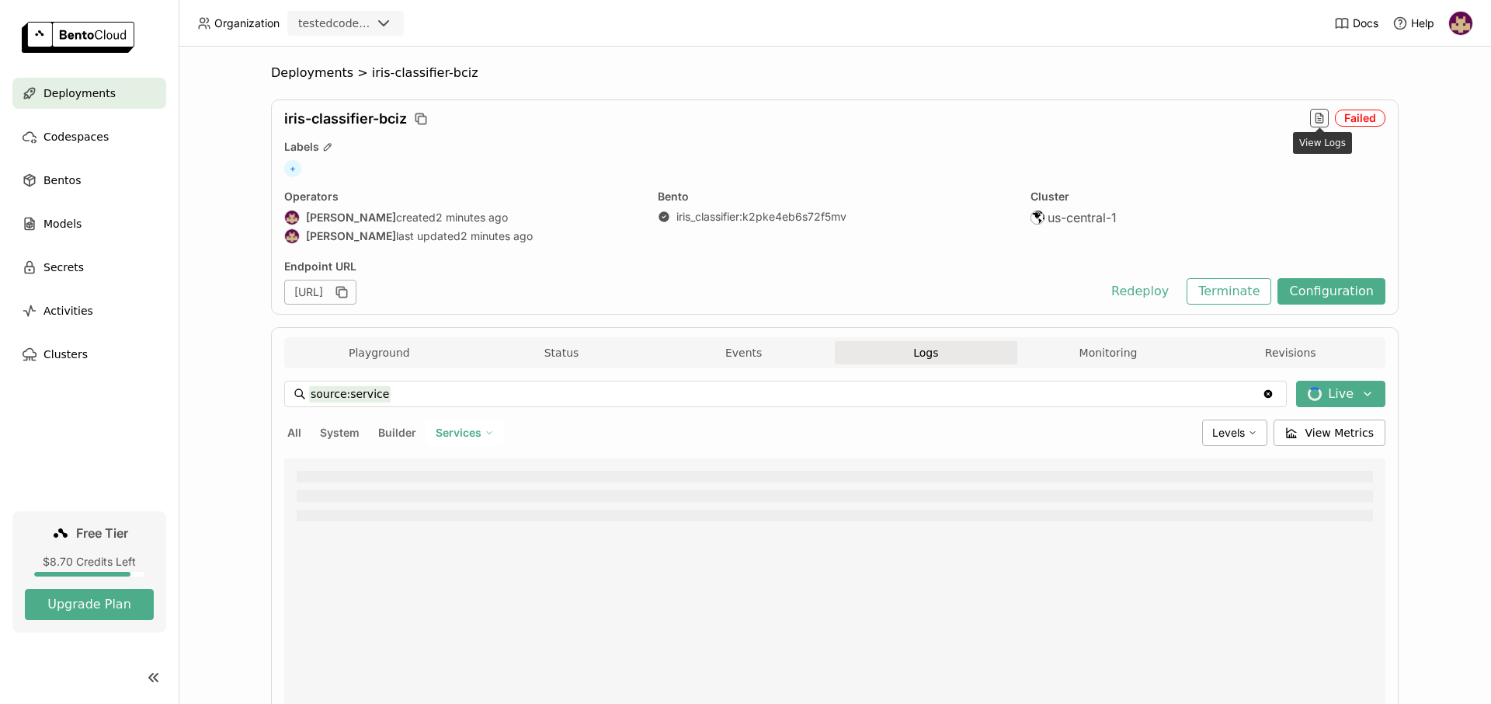
type input "source:service"
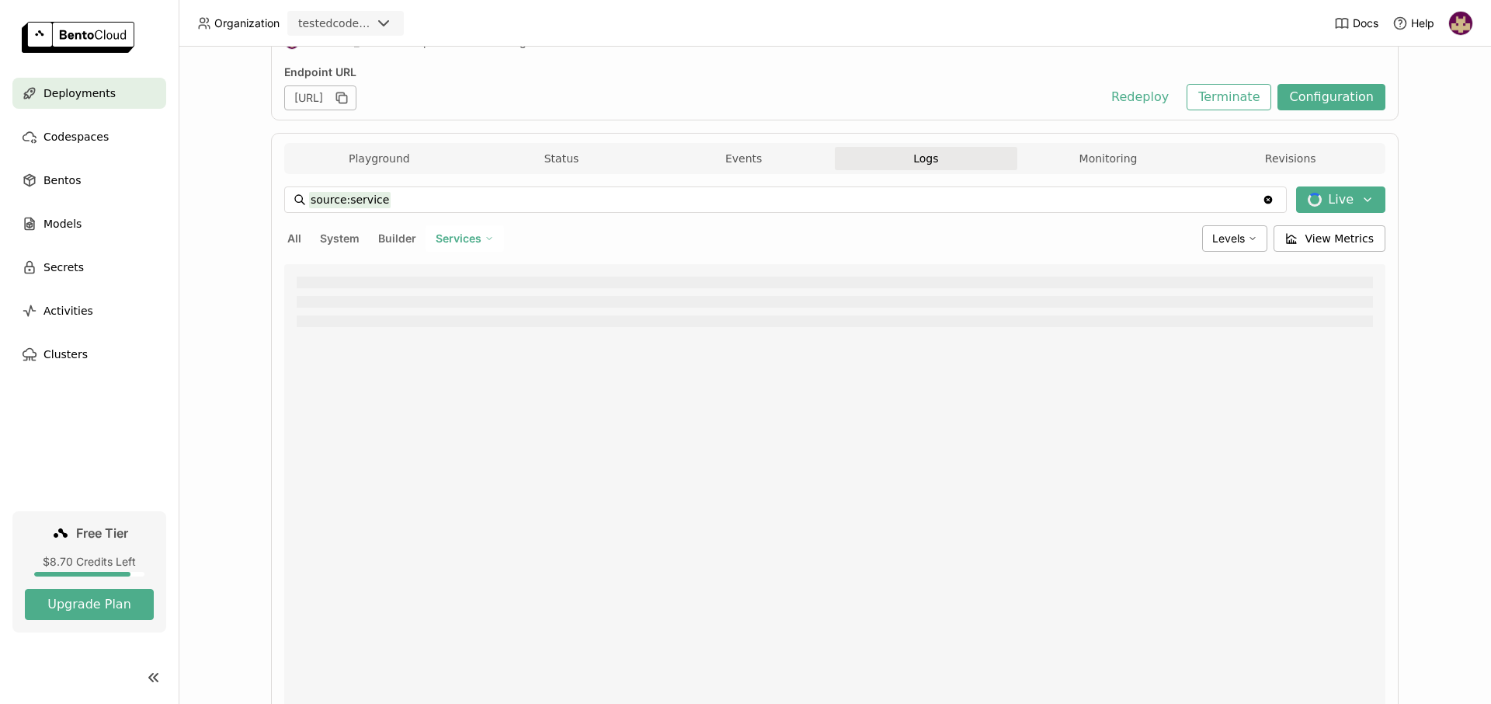
scroll to position [196, 0]
click at [217, 352] on div "Deployments > iris-classifier-bciz iris-classifier-bciz Failed Labels + Operato…" at bounding box center [835, 375] width 1313 height 657
click at [1261, 231] on div "Levels" at bounding box center [1234, 237] width 65 height 26
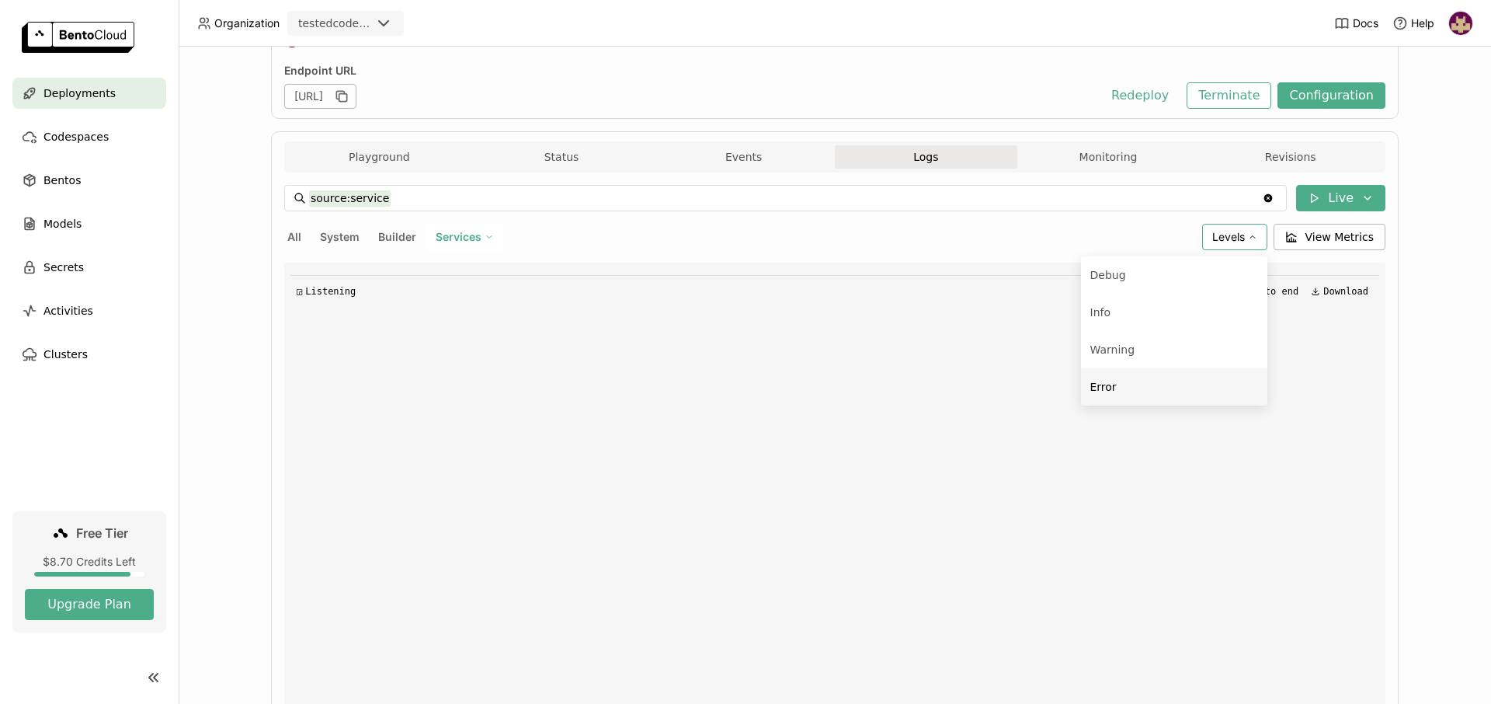
click at [1127, 382] on div "Error" at bounding box center [1174, 386] width 168 height 19
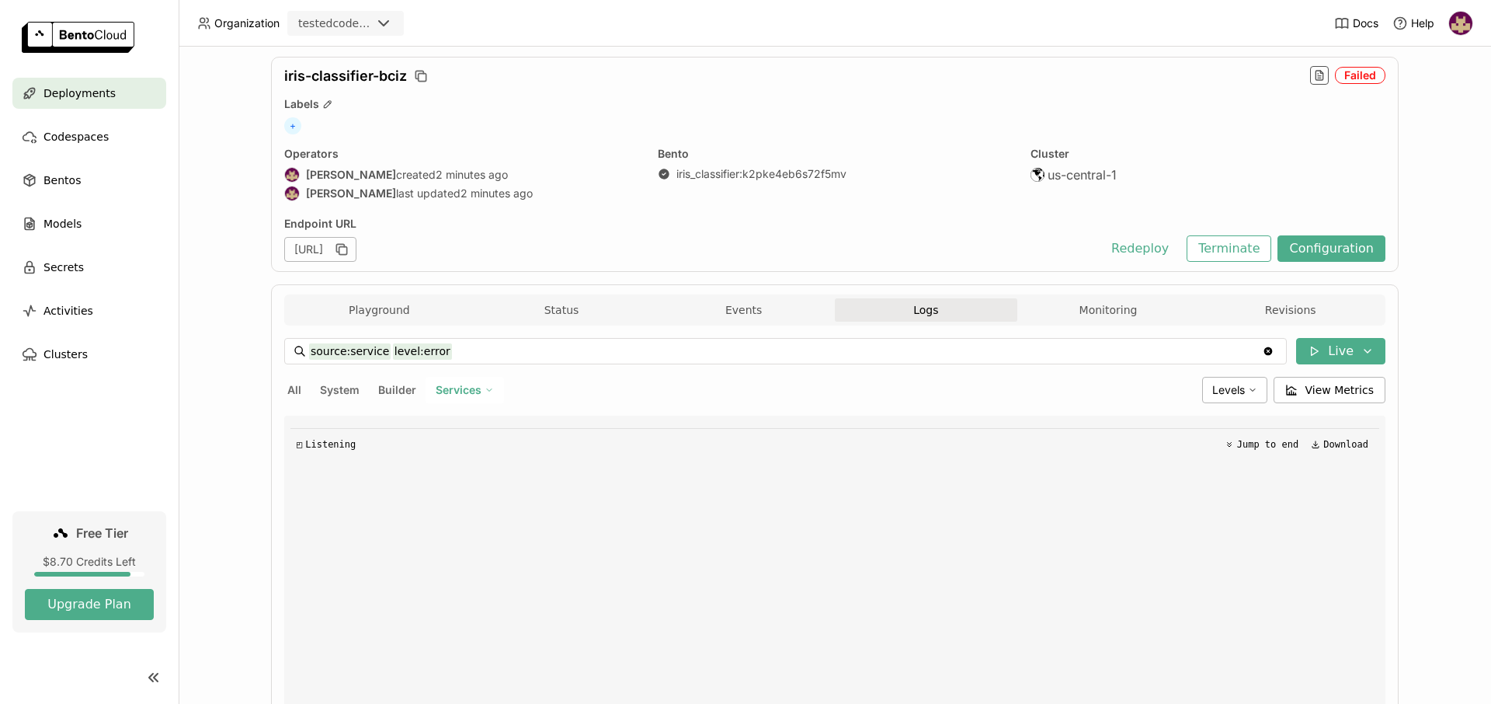
scroll to position [0, 0]
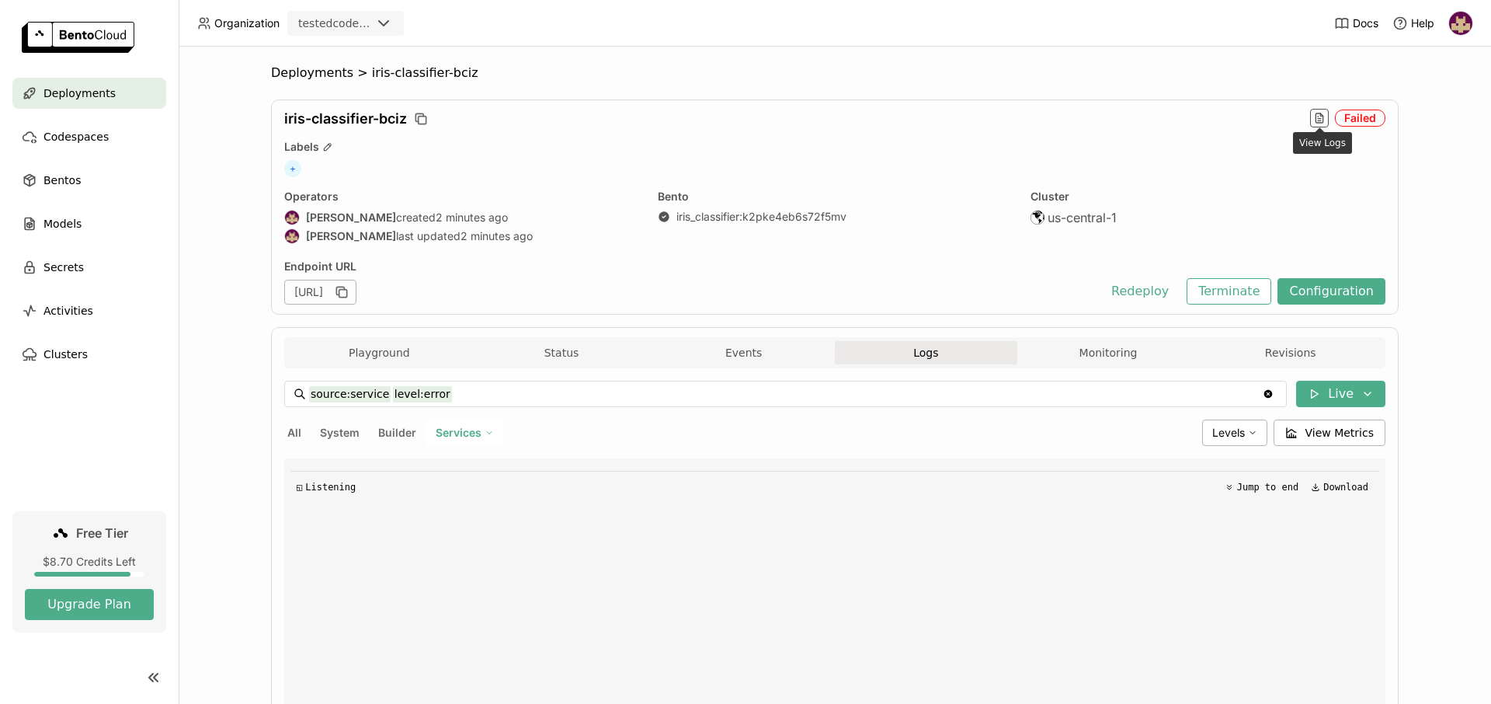
drag, startPoint x: 1318, startPoint y: 114, endPoint x: 1264, endPoint y: 178, distance: 83.7
click at [1320, 113] on icon "button" at bounding box center [1319, 118] width 12 height 12
type input "source:service"
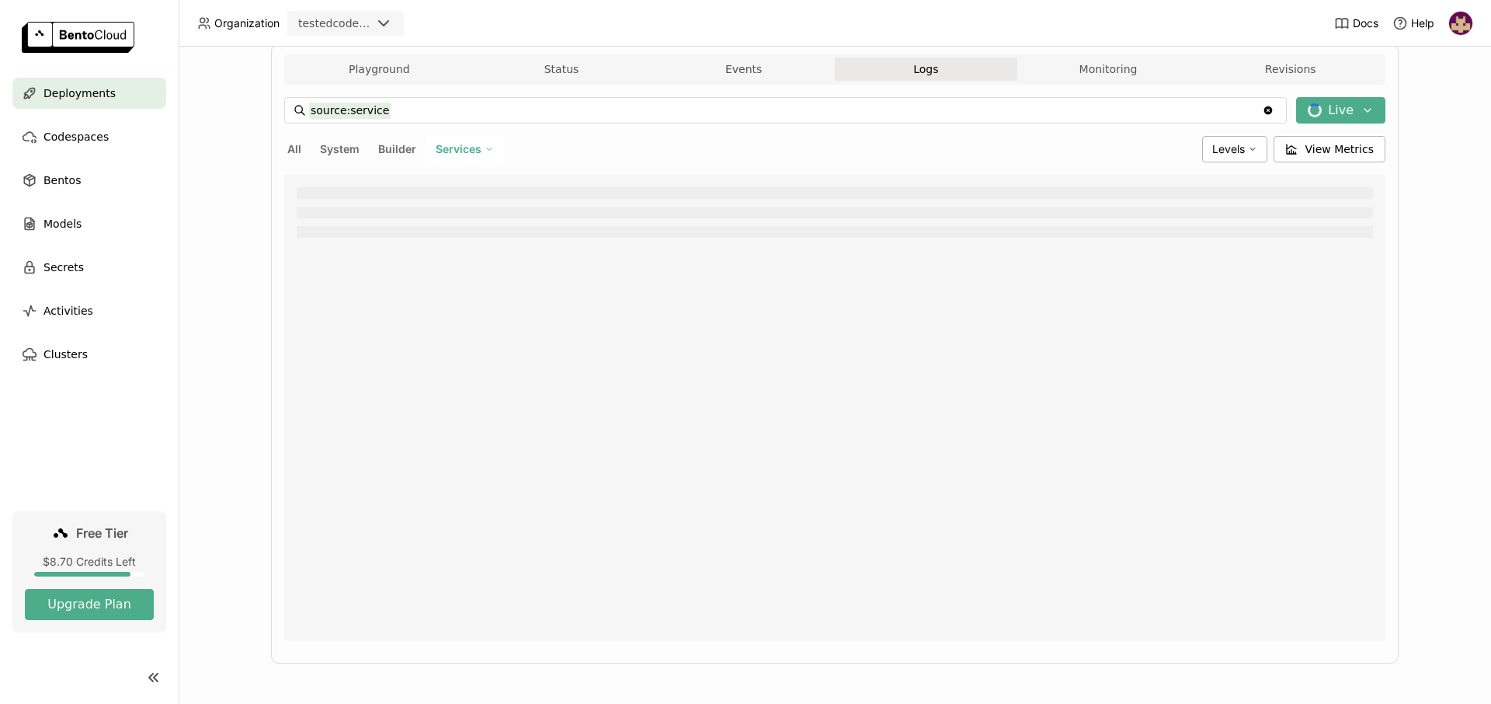
scroll to position [285, 0]
click at [1372, 103] on icon at bounding box center [1368, 109] width 12 height 12
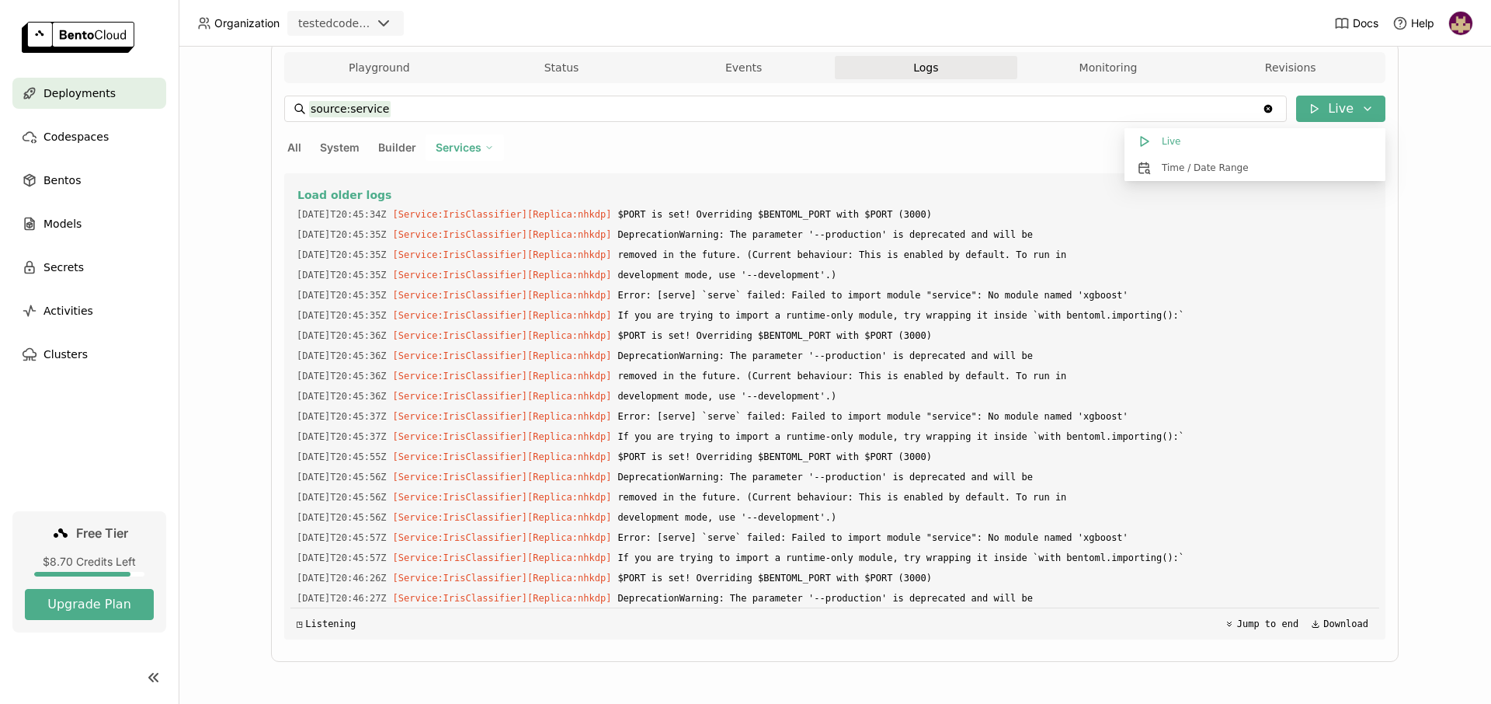
scroll to position [203, 0]
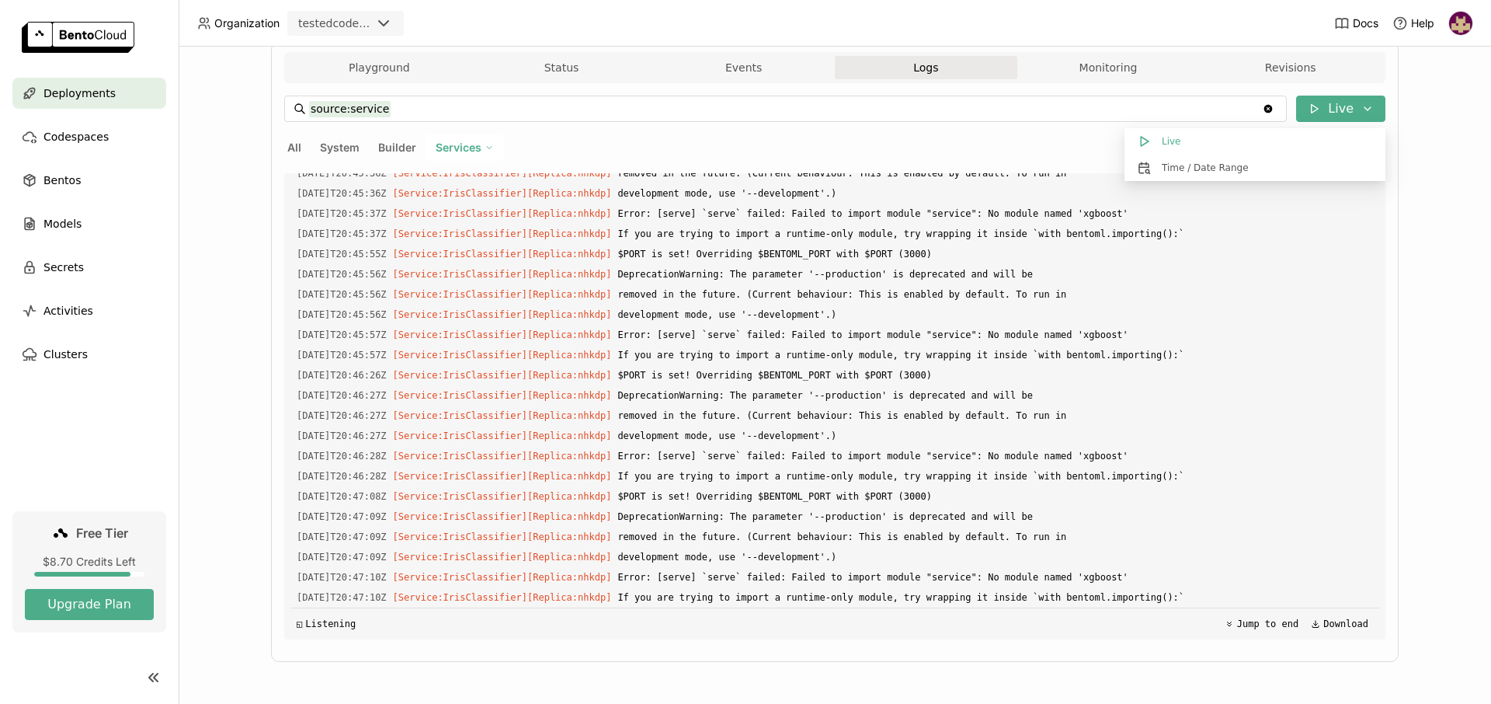
click at [1456, 204] on div "Deployments > iris-classifier-bciz iris-classifier-bciz Failed Labels + Operato…" at bounding box center [835, 375] width 1313 height 657
drag, startPoint x: 796, startPoint y: 576, endPoint x: 1045, endPoint y: 579, distance: 248.6
click at [1045, 579] on span "Error: [serve] `serve` failed: Failed to import module "service": No module nam…" at bounding box center [995, 577] width 756 height 17
drag, startPoint x: 1057, startPoint y: 578, endPoint x: 969, endPoint y: 583, distance: 88.7
click at [969, 583] on span "Error: [serve] `serve` failed: Failed to import module "service": No module nam…" at bounding box center [995, 577] width 756 height 17
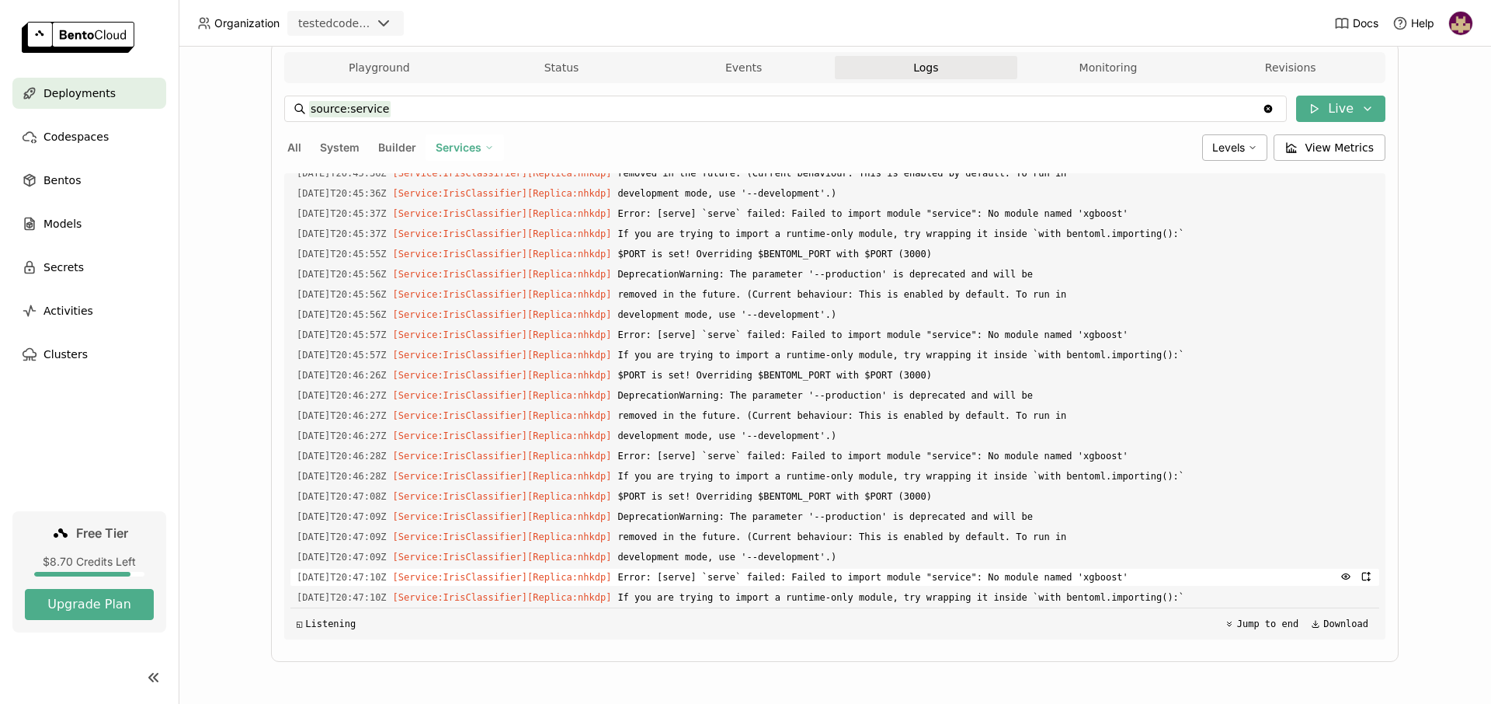
click at [953, 574] on span "Error: [serve] `serve` failed: Failed to import module "service": No module nam…" at bounding box center [995, 577] width 756 height 17
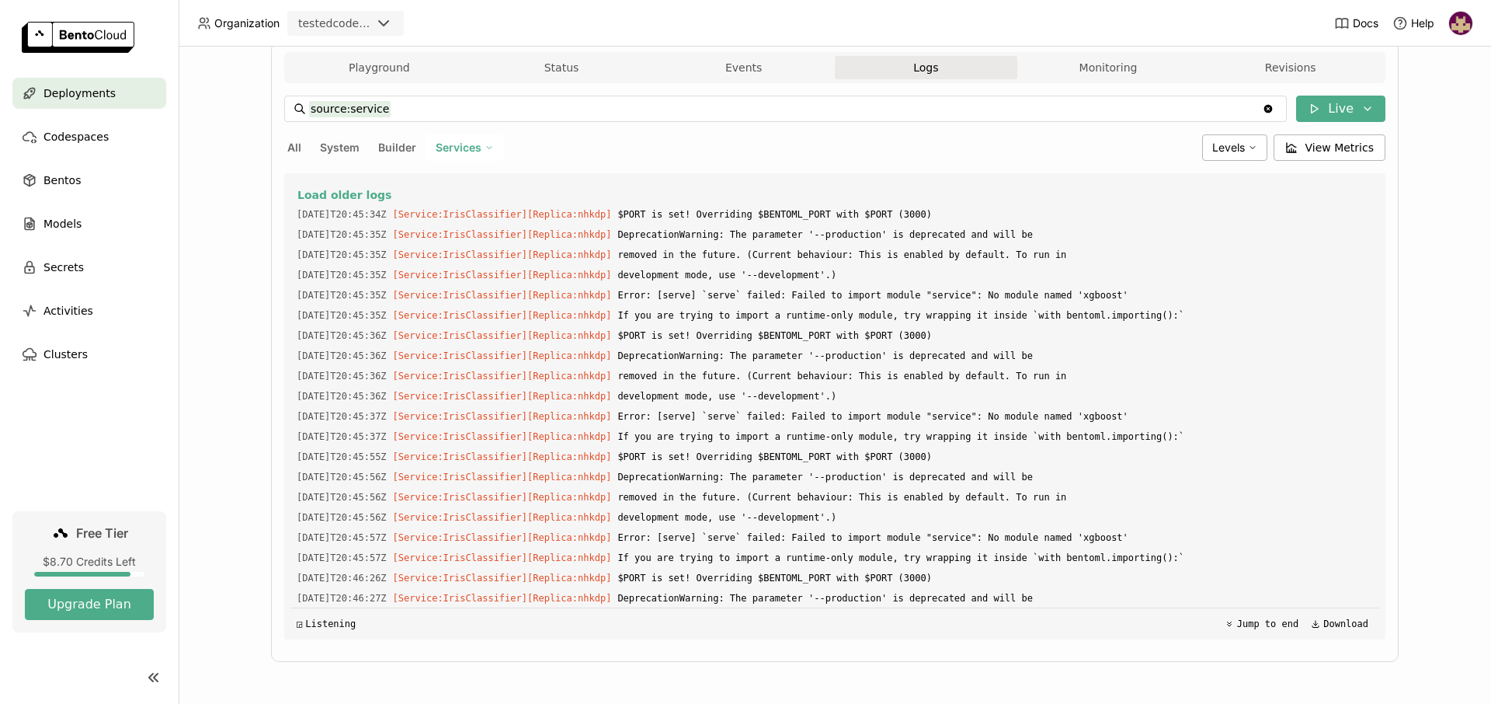
scroll to position [0, 0]
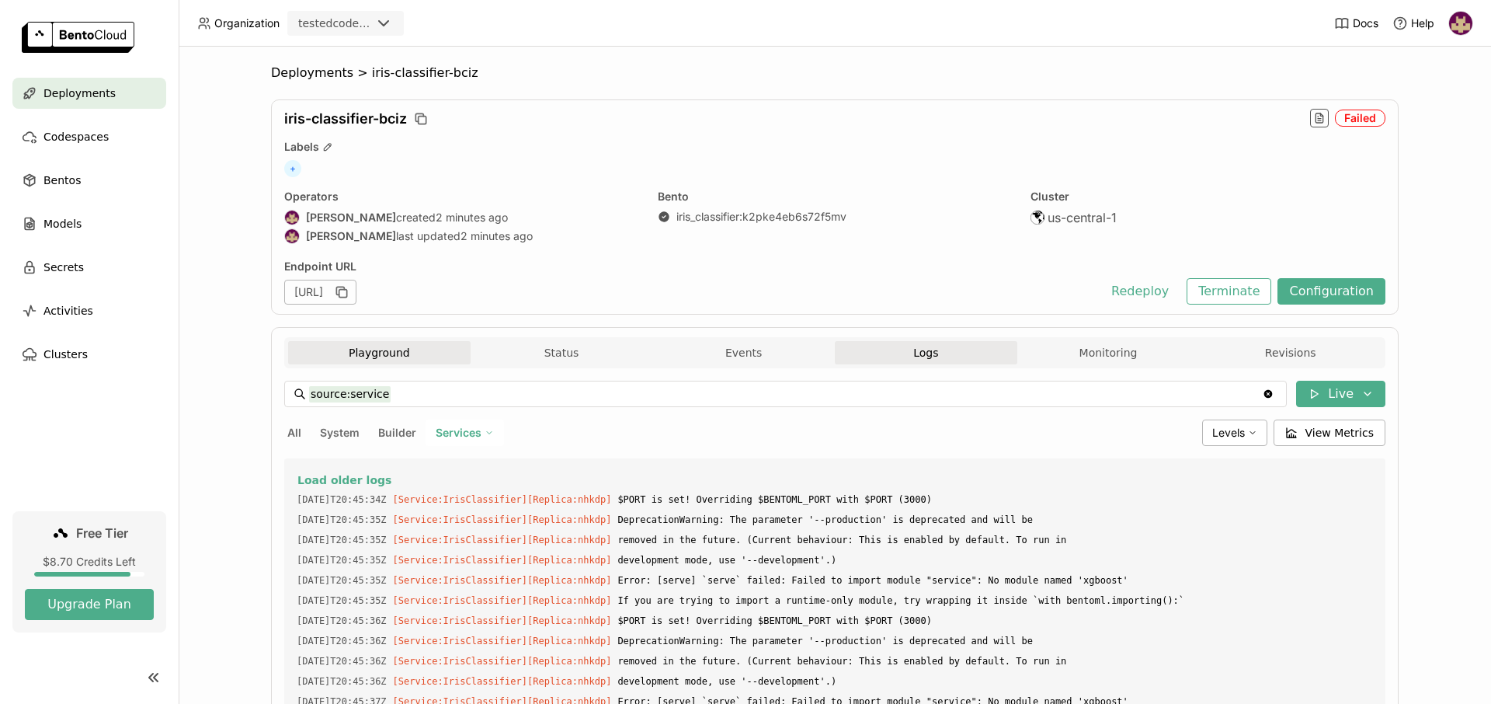
click at [404, 346] on button "Playground" at bounding box center [379, 352] width 183 height 23
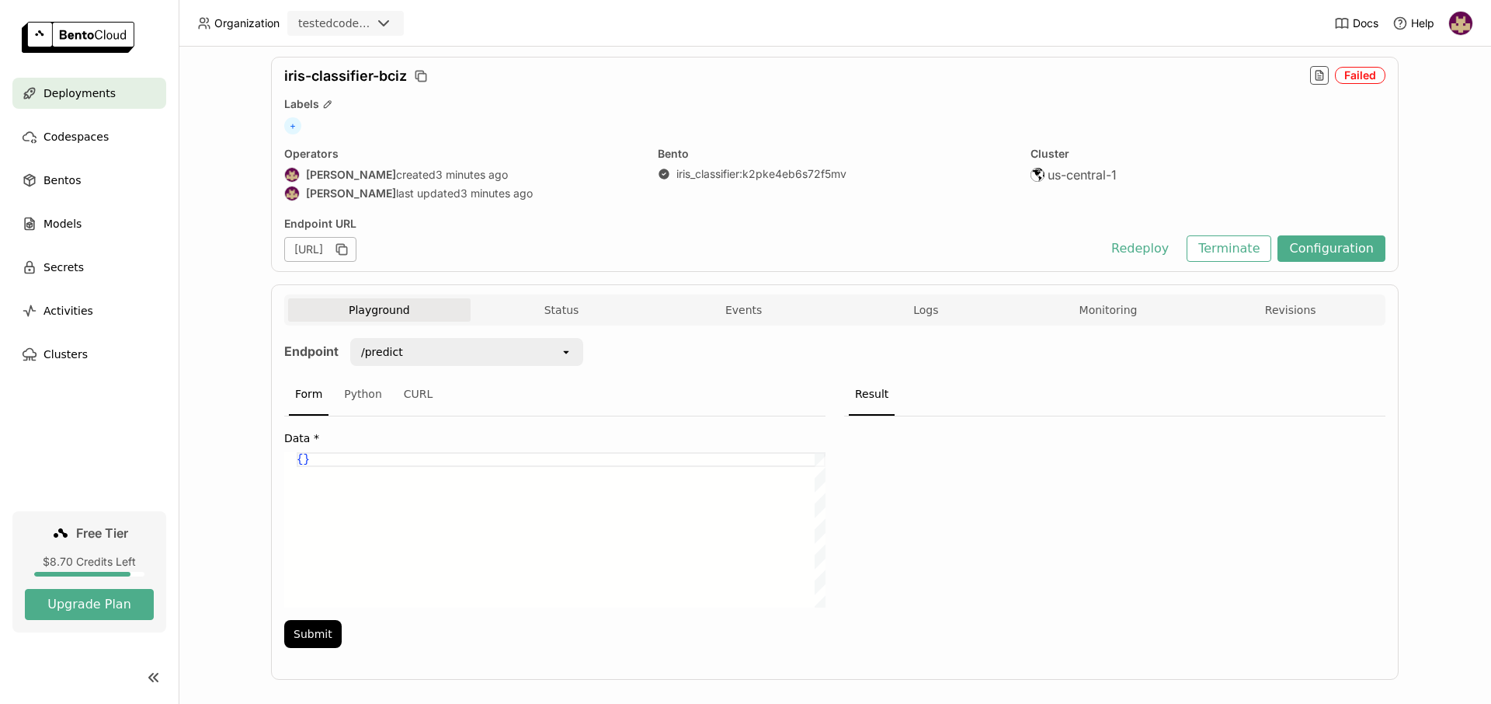
scroll to position [61, 0]
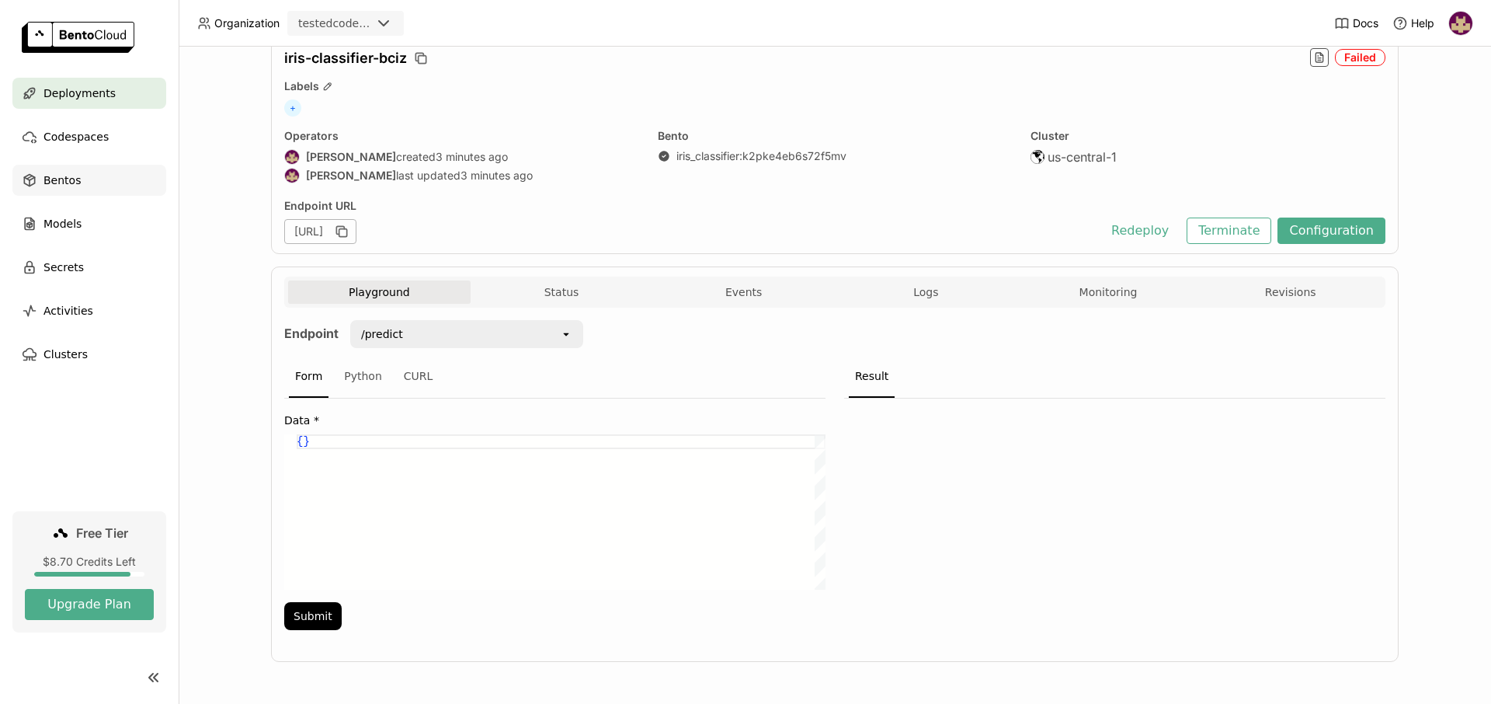
click at [75, 191] on div "Bentos" at bounding box center [89, 180] width 154 height 31
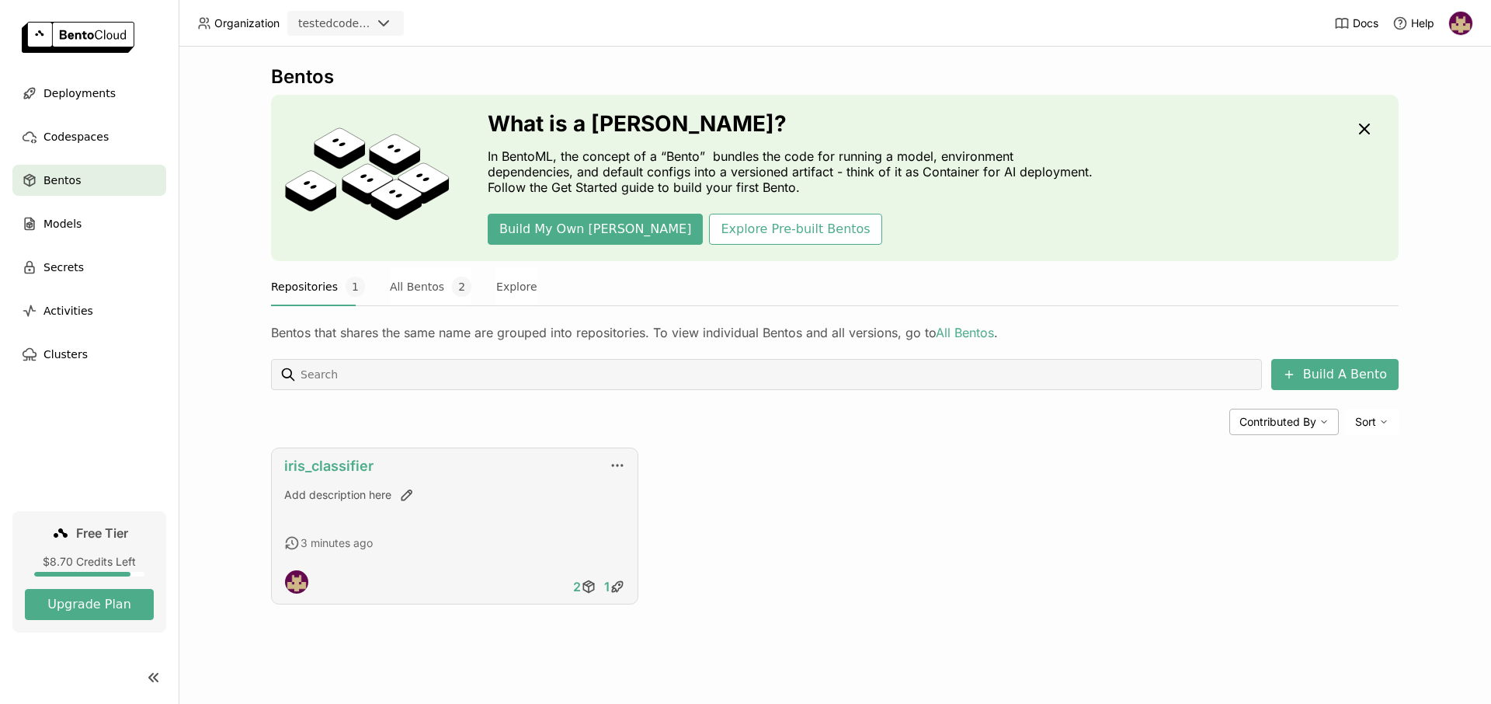
click at [352, 465] on link "iris_classifier" at bounding box center [328, 465] width 89 height 16
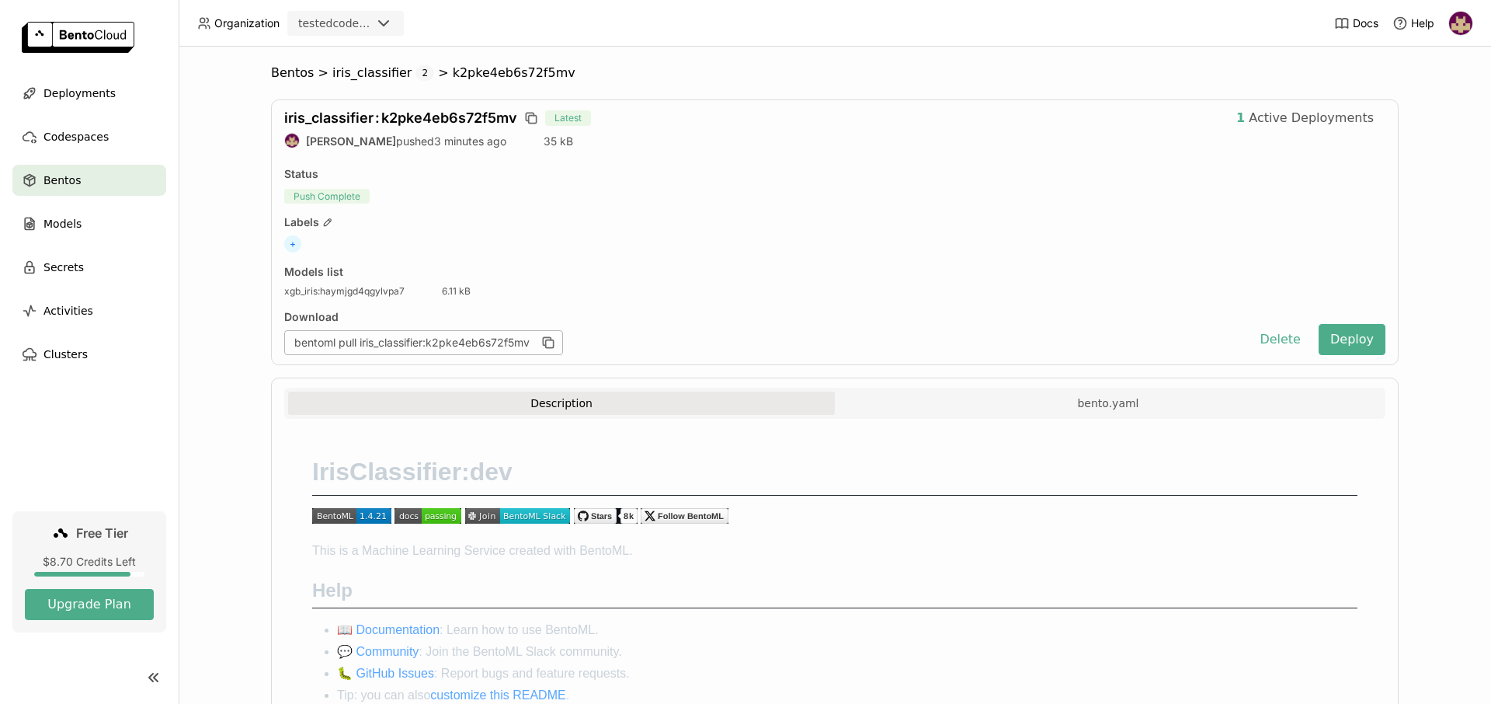
click at [631, 410] on button "Description" at bounding box center [561, 402] width 547 height 23
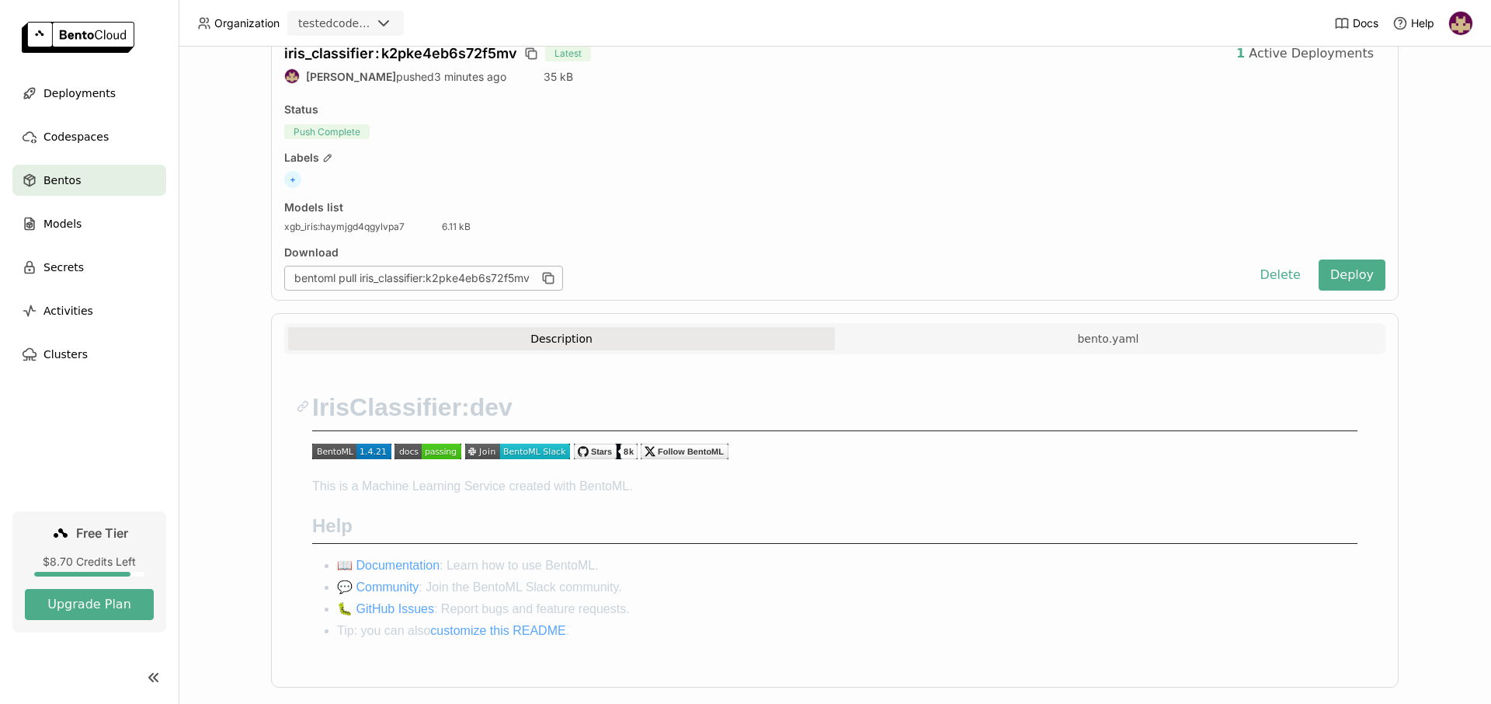
scroll to position [90, 0]
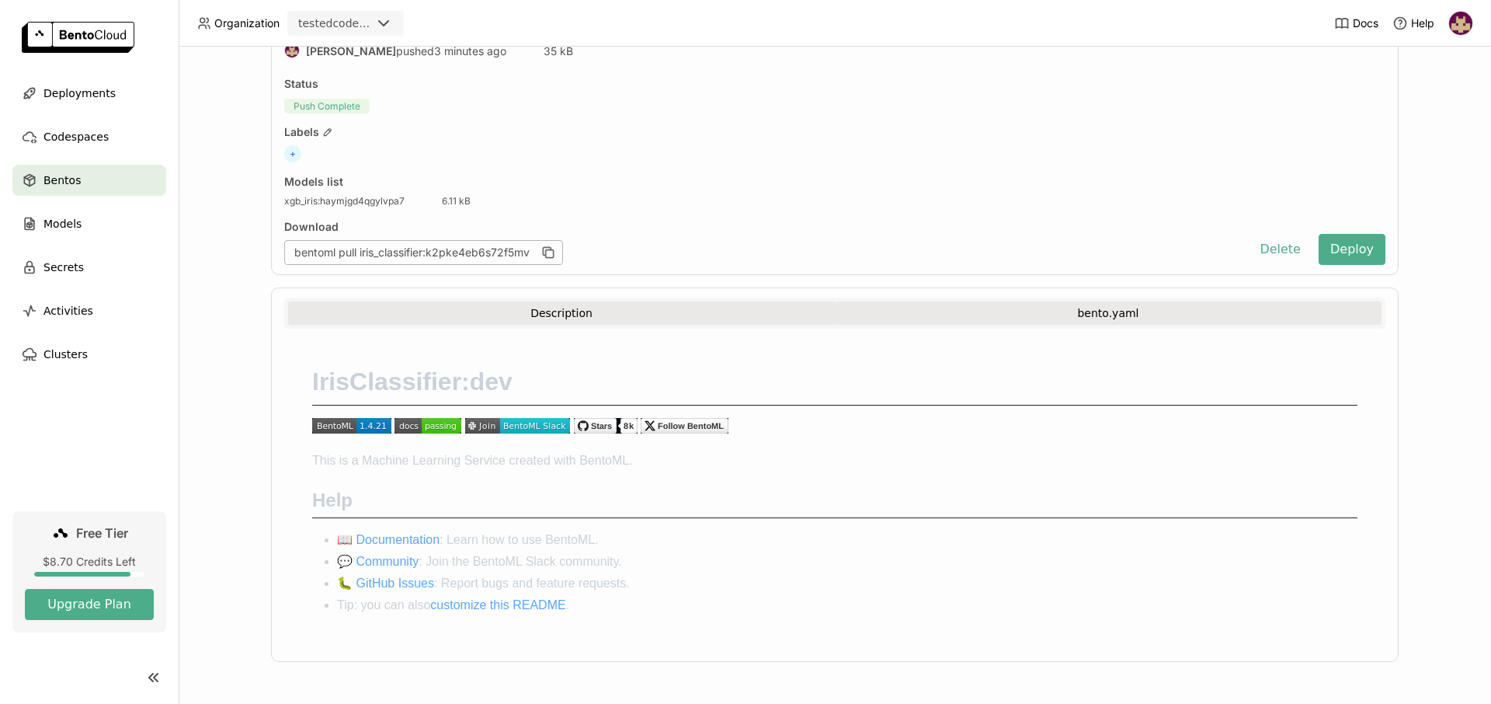
click at [1083, 316] on button "bento.yaml" at bounding box center [1108, 312] width 547 height 23
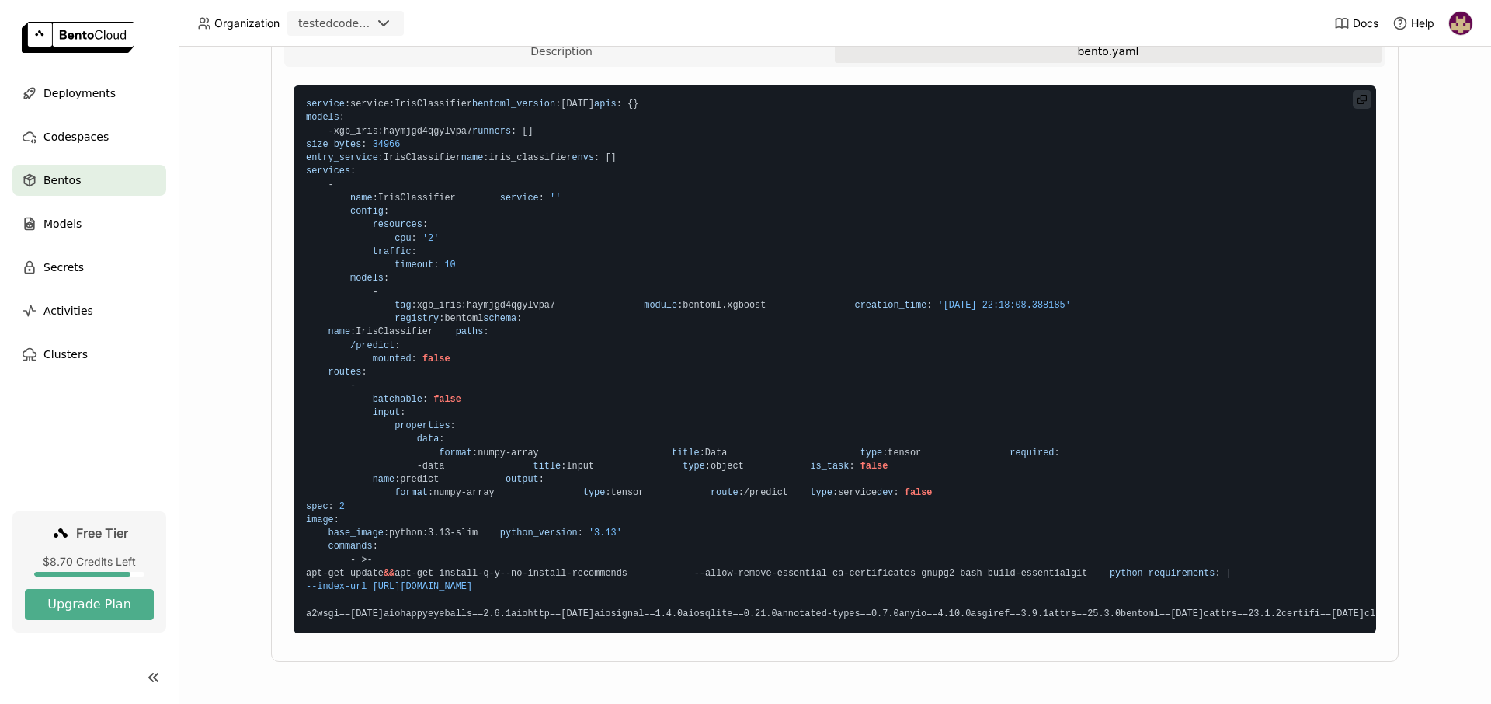
scroll to position [1651, 0]
click at [78, 96] on span "Deployments" at bounding box center [79, 93] width 72 height 19
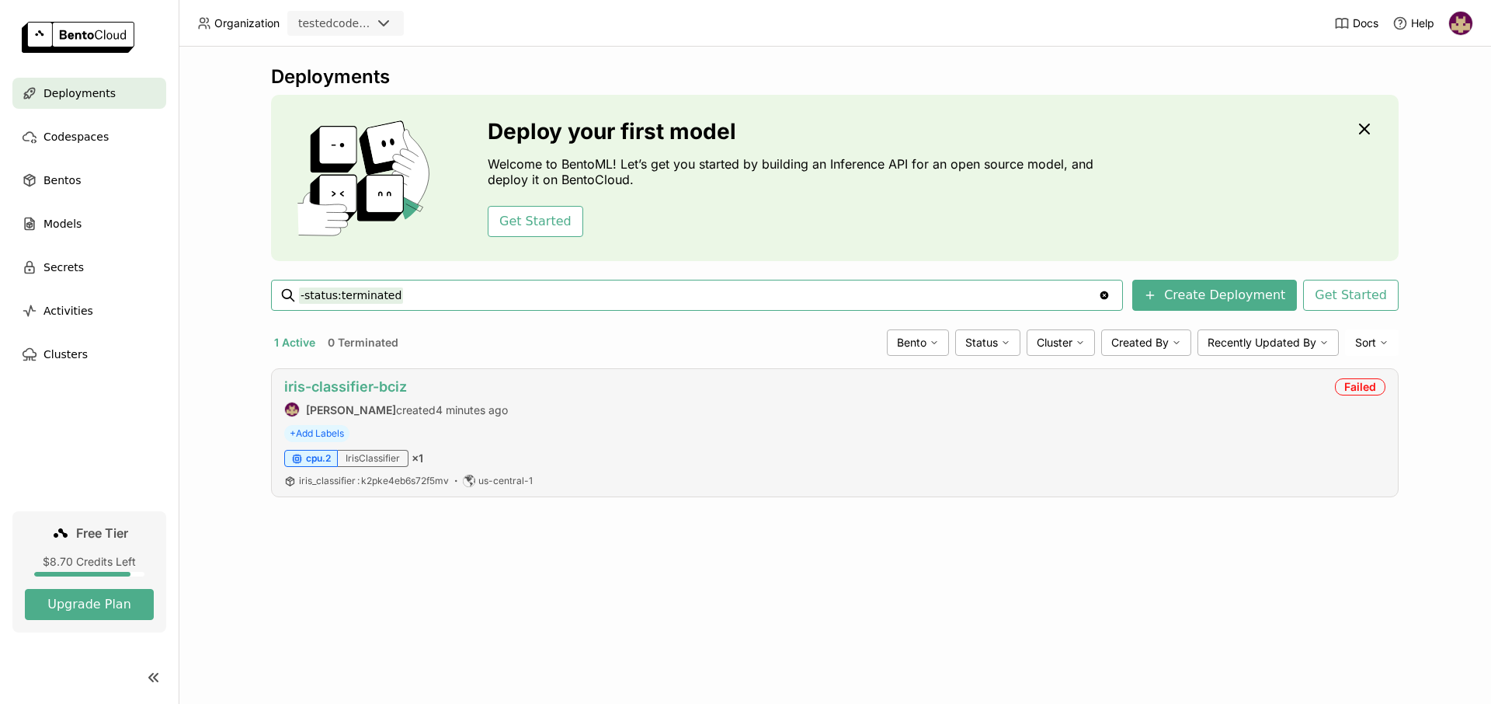
click at [370, 382] on link "iris-classifier-bciz" at bounding box center [345, 386] width 123 height 16
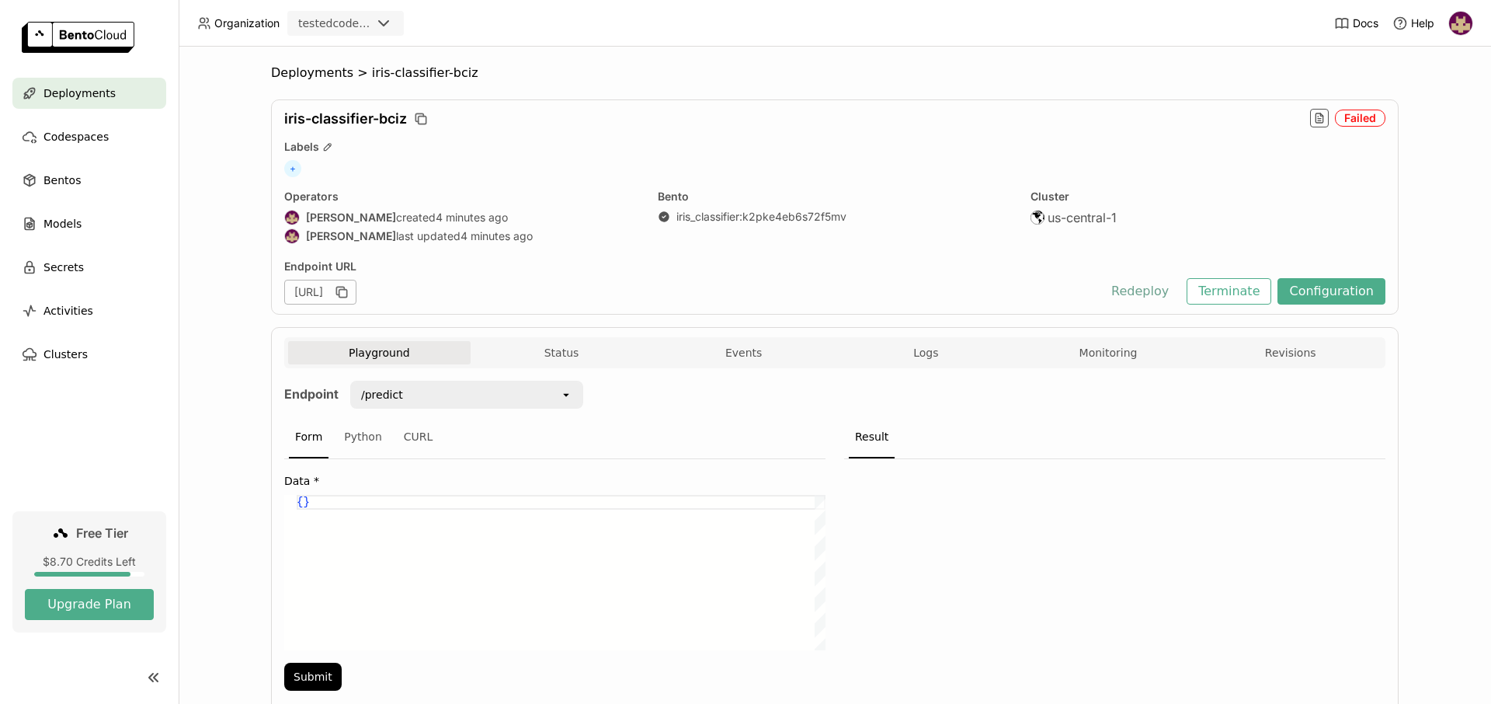
click at [1170, 289] on button "Redeploy" at bounding box center [1140, 291] width 81 height 26
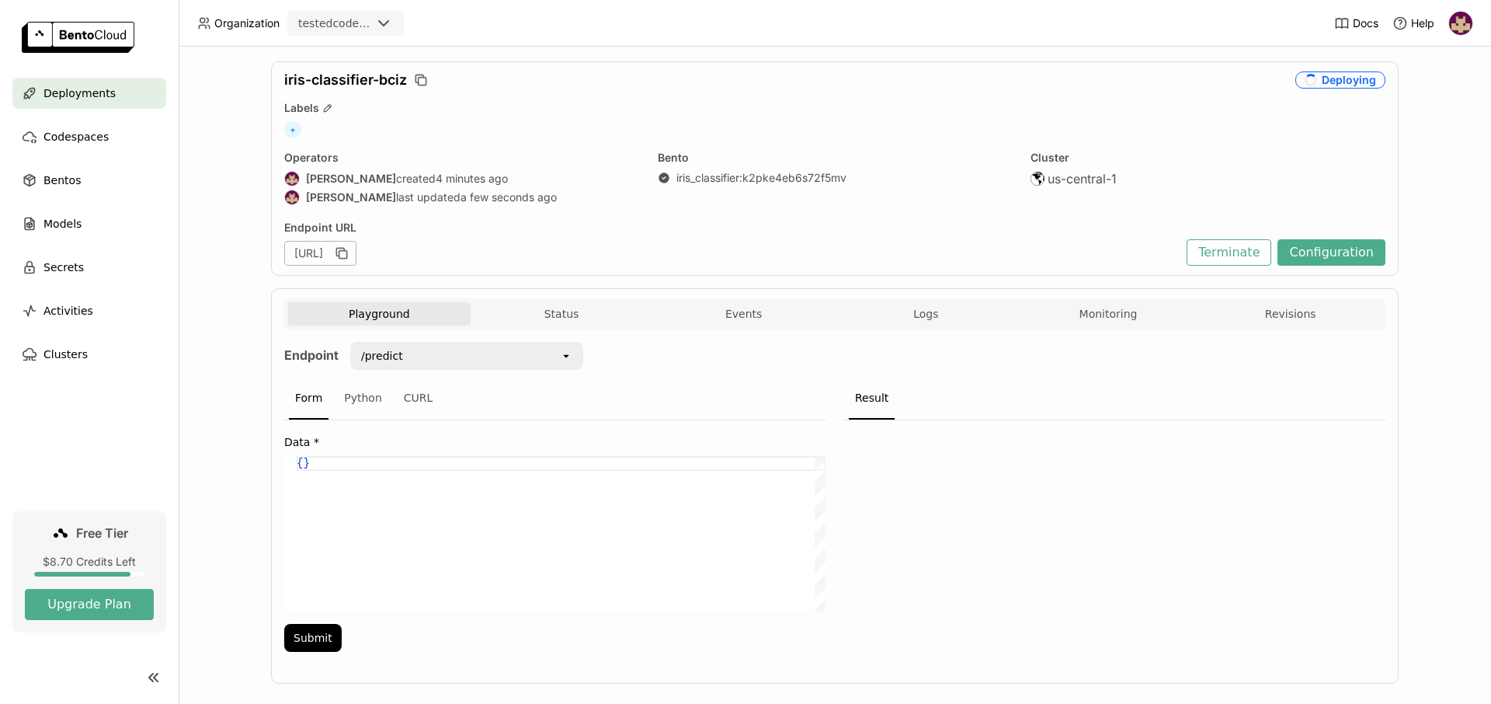
scroll to position [60, 0]
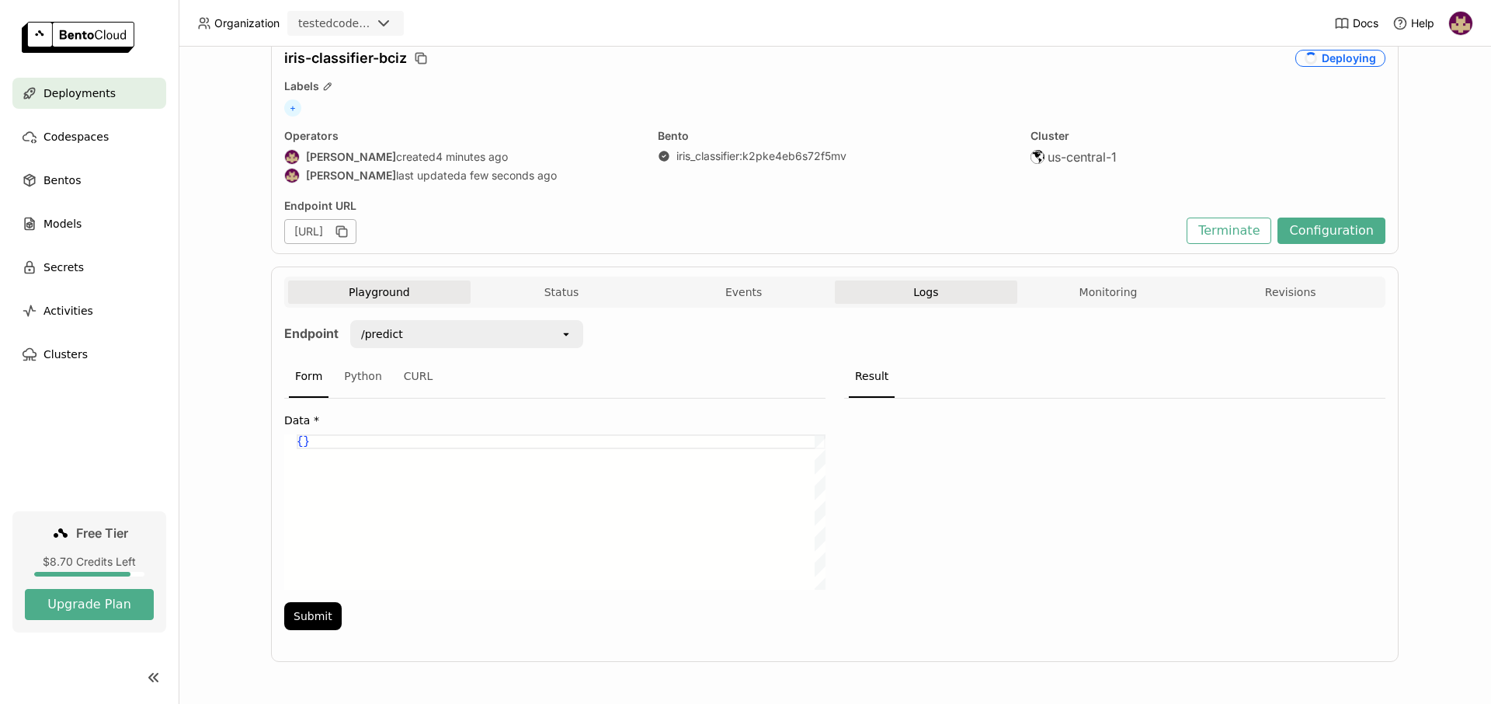
click at [927, 293] on span "Logs" at bounding box center [925, 292] width 25 height 14
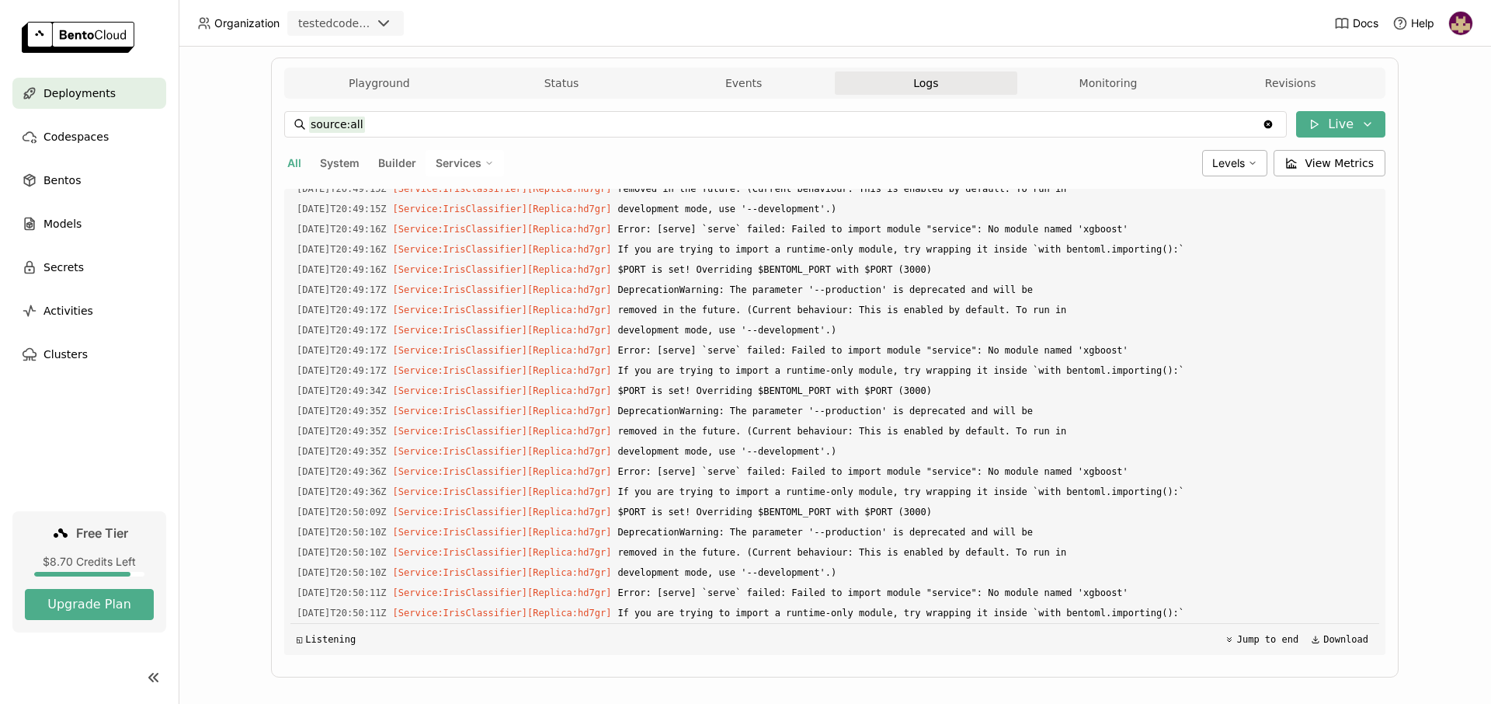
scroll to position [285, 0]
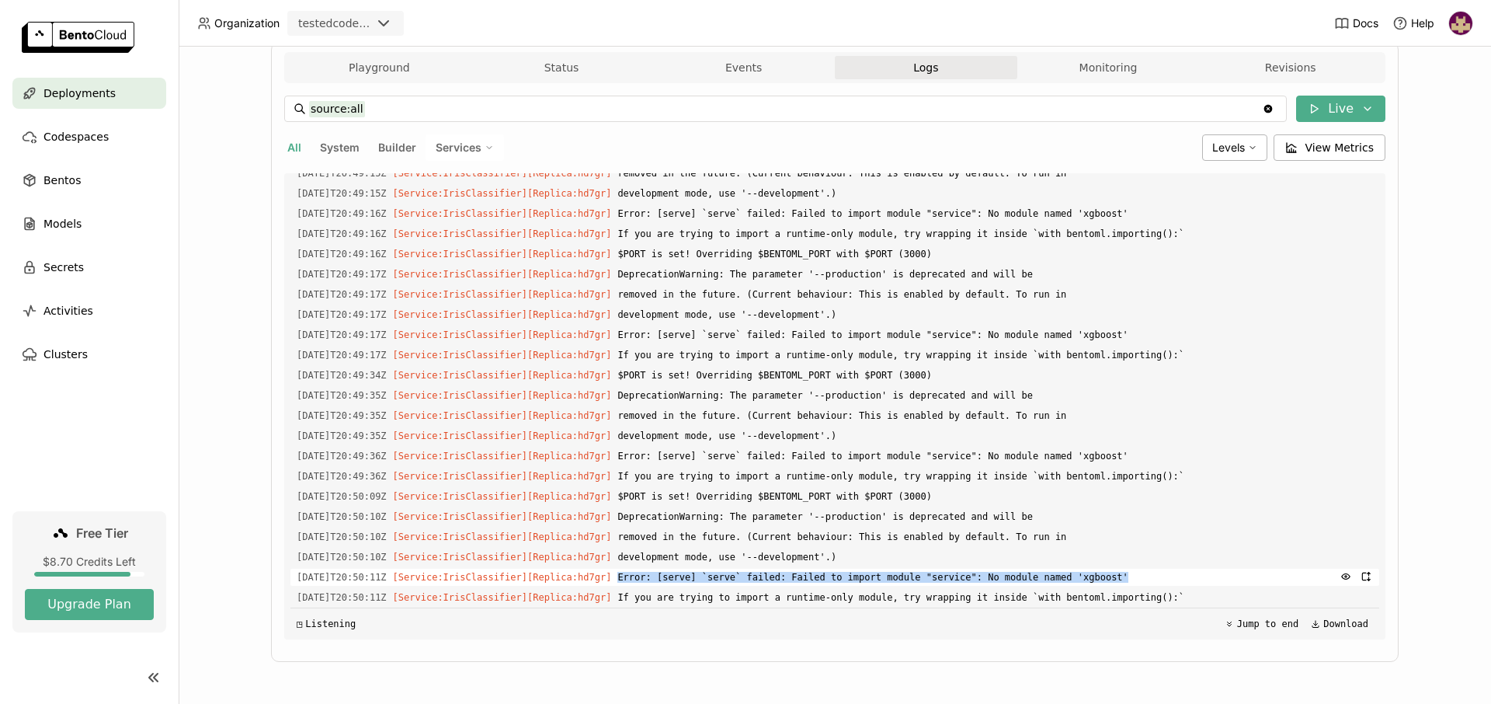
drag, startPoint x: 1083, startPoint y: 577, endPoint x: 611, endPoint y: 579, distance: 472.2
click at [611, 579] on div "2025-08-25T20:50:11Z [Service:IrisClassifier] [Replica: hd7gr ] Error: [serve] …" at bounding box center [834, 577] width 1089 height 17
copy span "Error: [serve] `serve` failed: Failed to import module "service": No module nam…"
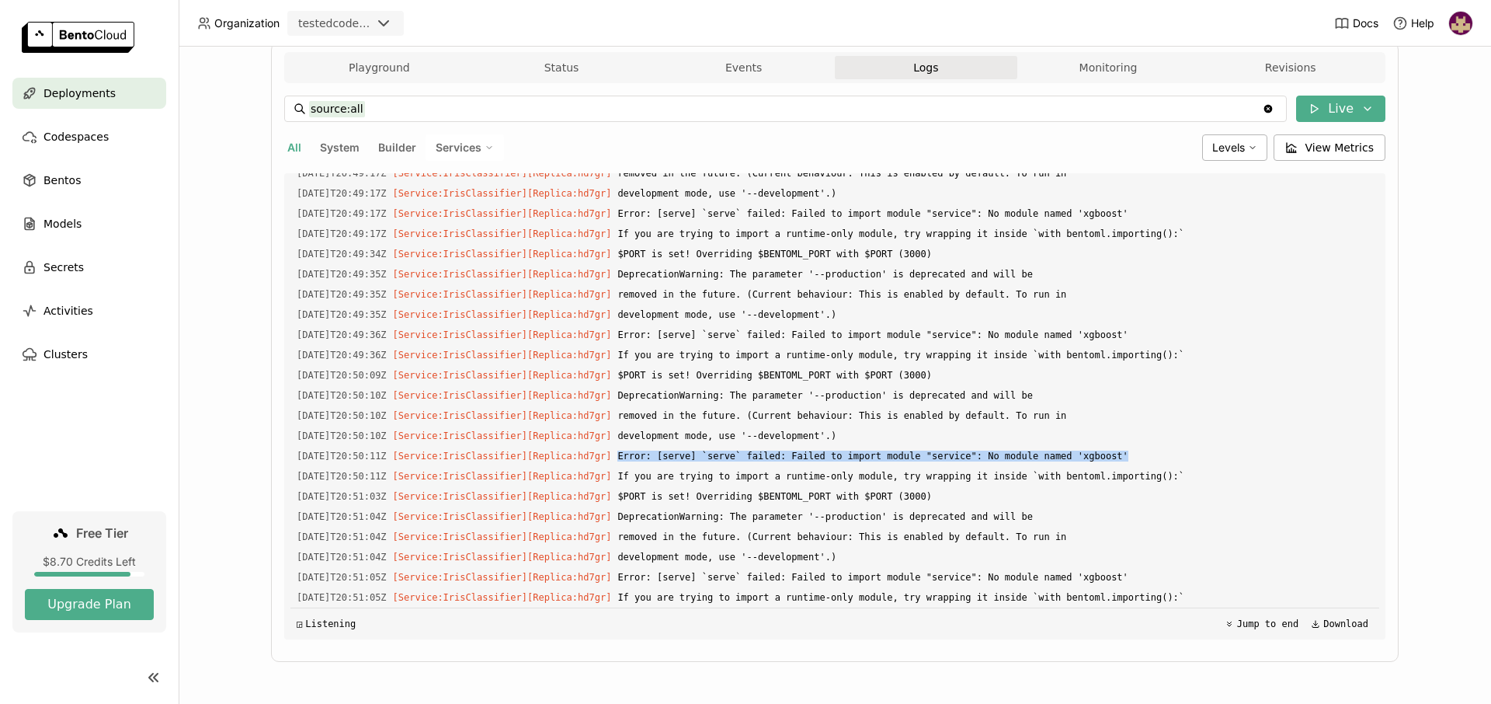
scroll to position [2861, 0]
click at [70, 182] on span "Bentos" at bounding box center [61, 180] width 37 height 19
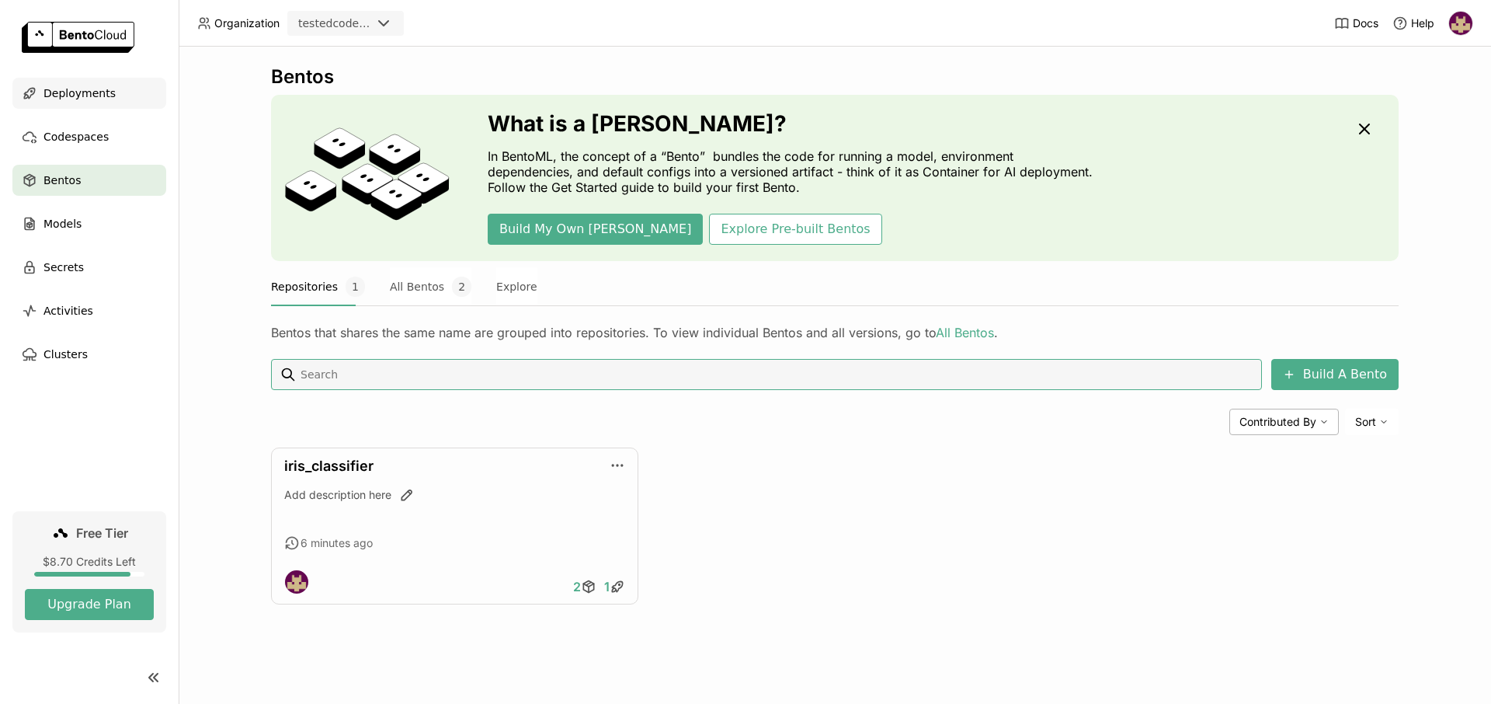
click at [84, 92] on span "Deployments" at bounding box center [79, 93] width 72 height 19
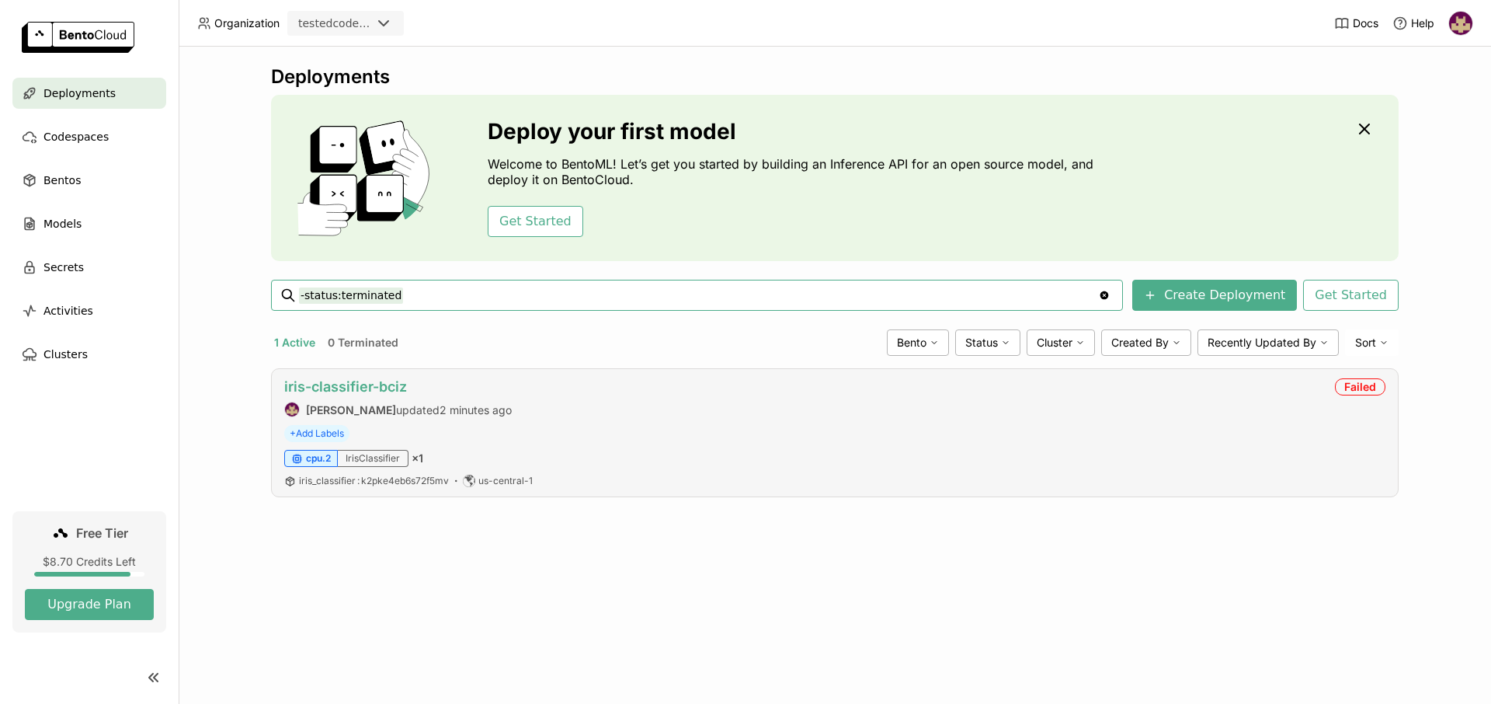
click at [384, 384] on link "iris-classifier-bciz" at bounding box center [345, 386] width 123 height 16
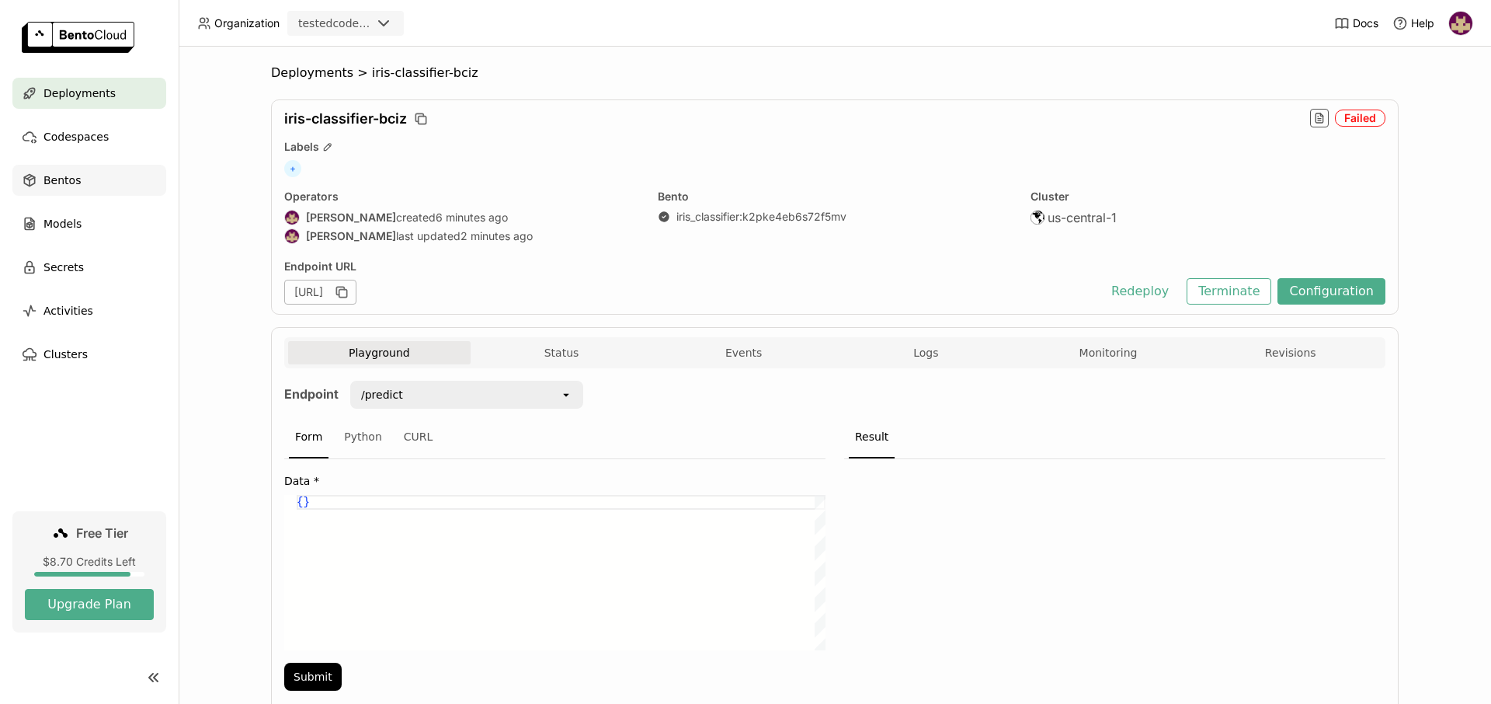
click at [72, 177] on span "Bentos" at bounding box center [61, 180] width 37 height 19
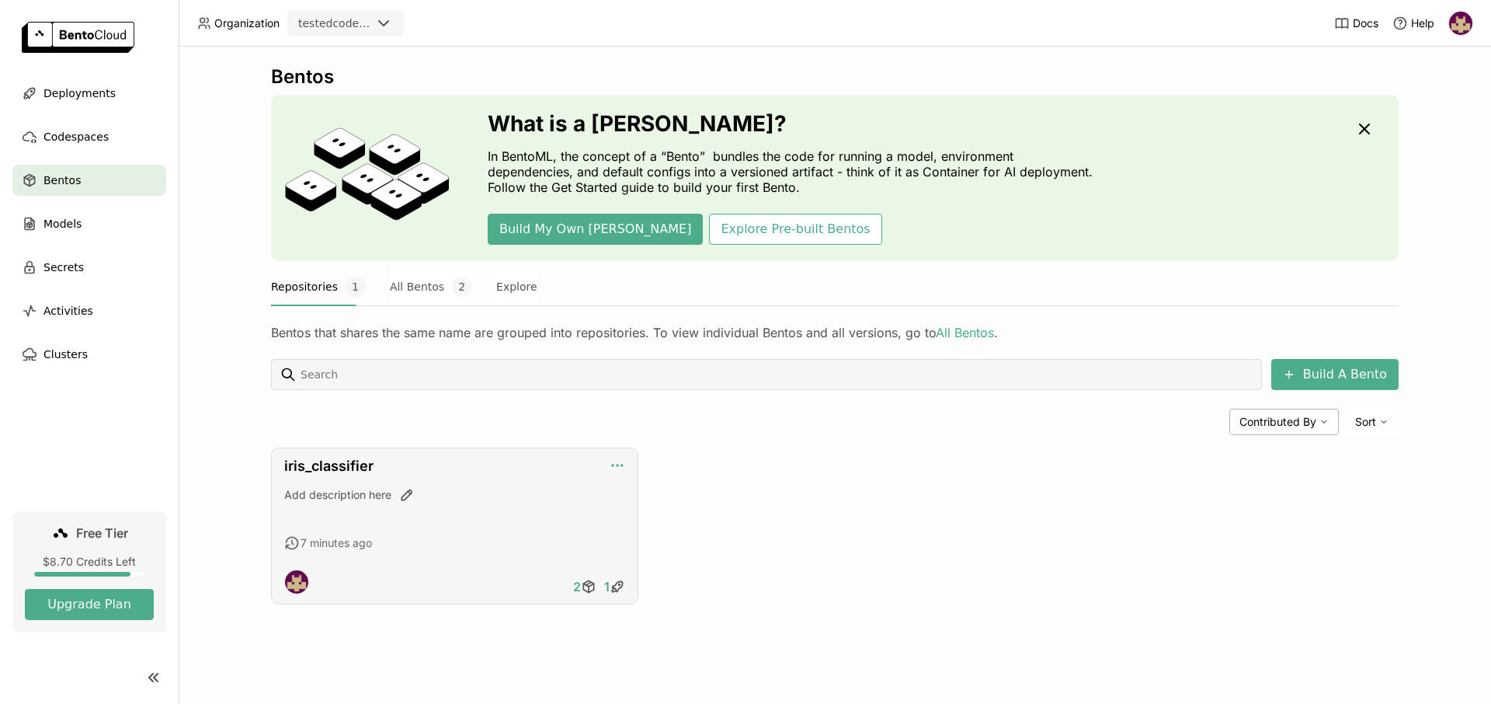
click at [621, 462] on icon "button" at bounding box center [618, 465] width 16 height 16
click at [549, 486] on div "iris_classifier Add description here 7 minutes ago 2 1" at bounding box center [454, 525] width 367 height 157
click at [305, 469] on link "iris_classifier" at bounding box center [328, 465] width 89 height 16
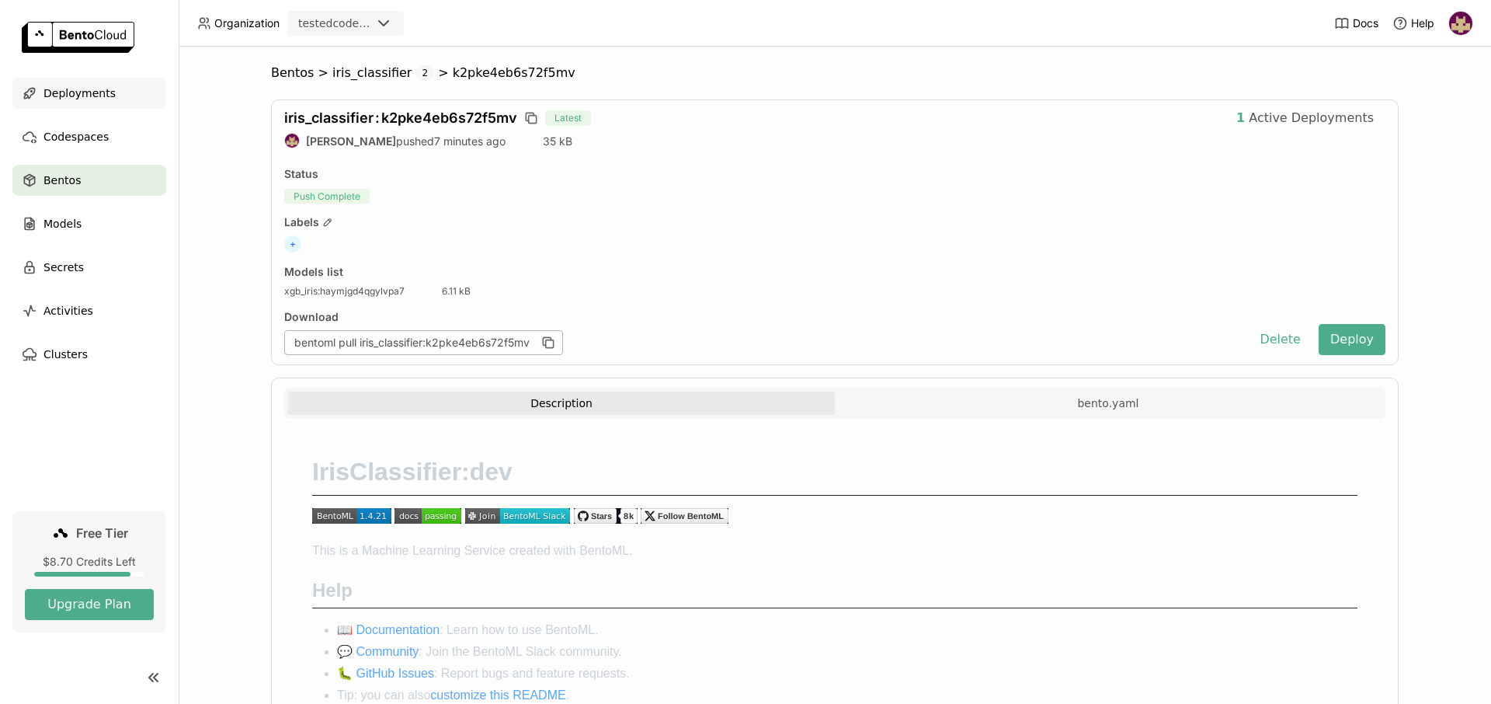
click at [103, 86] on span "Deployments" at bounding box center [79, 93] width 72 height 19
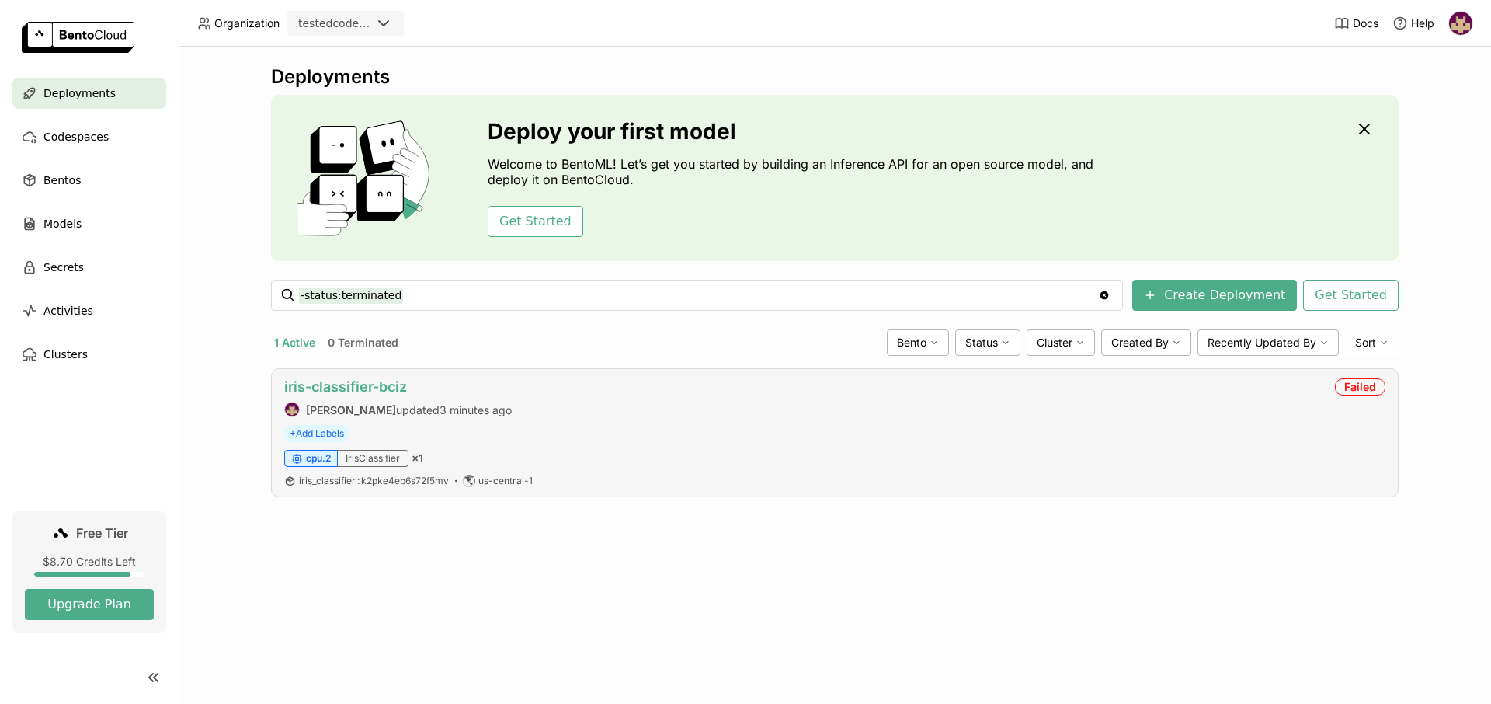
click at [363, 384] on link "iris-classifier-bciz" at bounding box center [345, 386] width 123 height 16
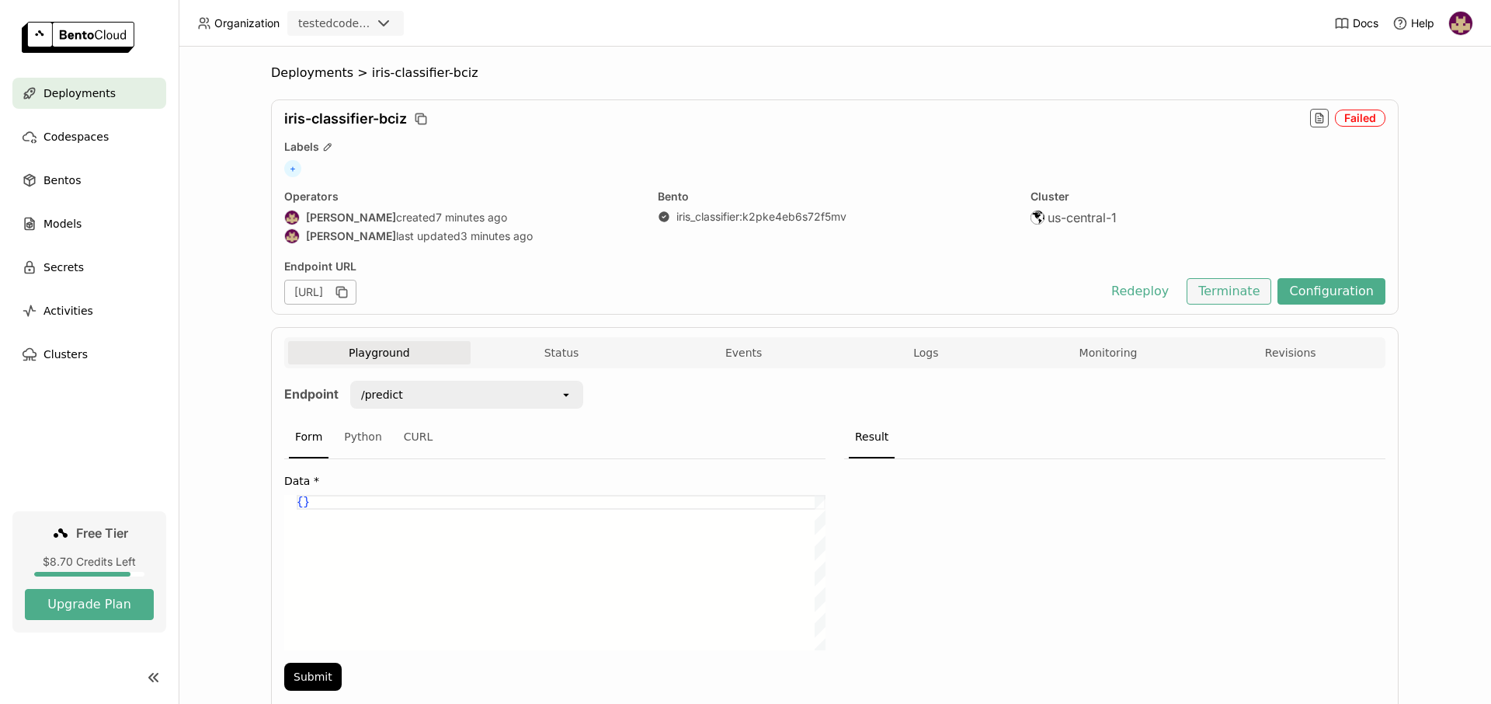
click at [1247, 290] on button "Terminate" at bounding box center [1229, 291] width 85 height 26
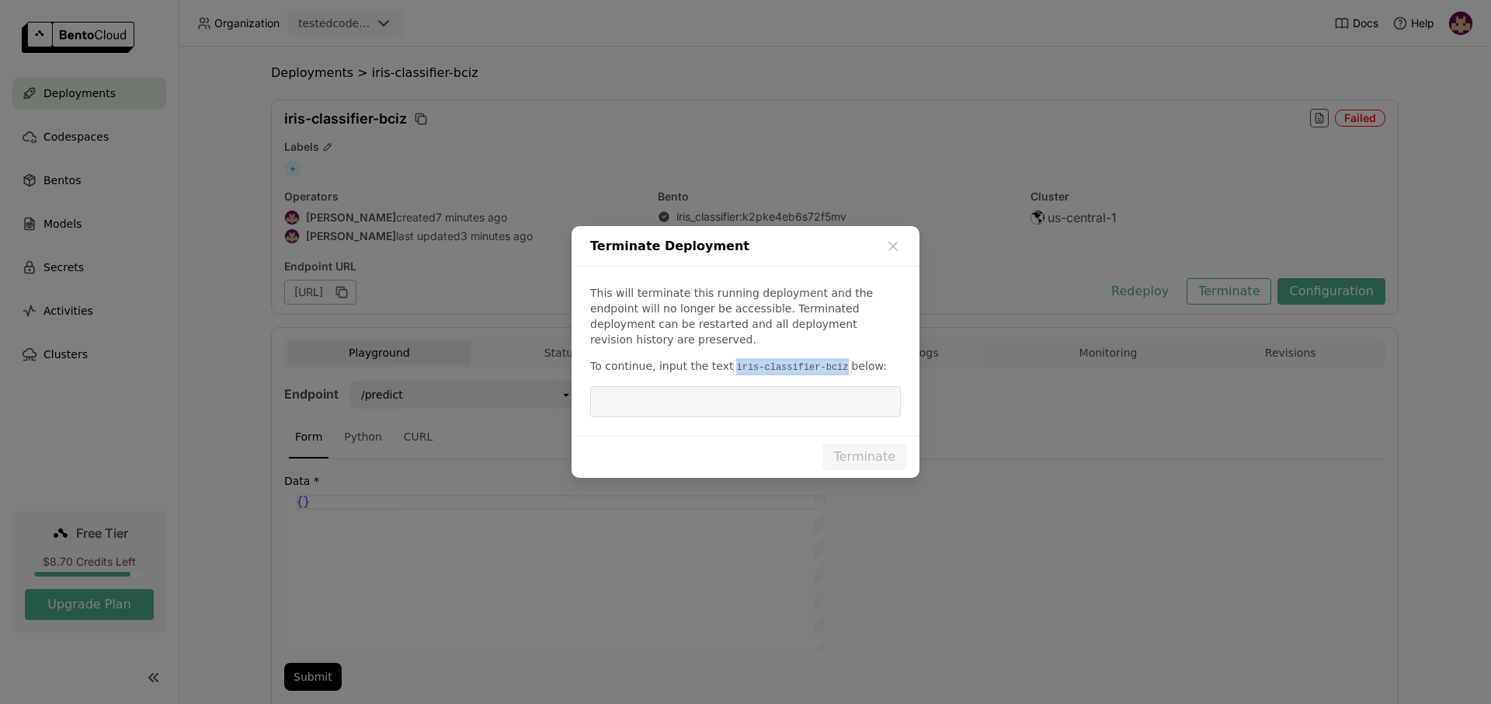
drag, startPoint x: 824, startPoint y: 362, endPoint x: 722, endPoint y: 358, distance: 101.8
click at [733, 360] on code "iris-classifier-bciz" at bounding box center [792, 368] width 118 height 16
copy code "iris-classifier-bciz"
click at [721, 401] on input "dialog" at bounding box center [746, 402] width 292 height 30
paste input "iris-classifier-bciz"
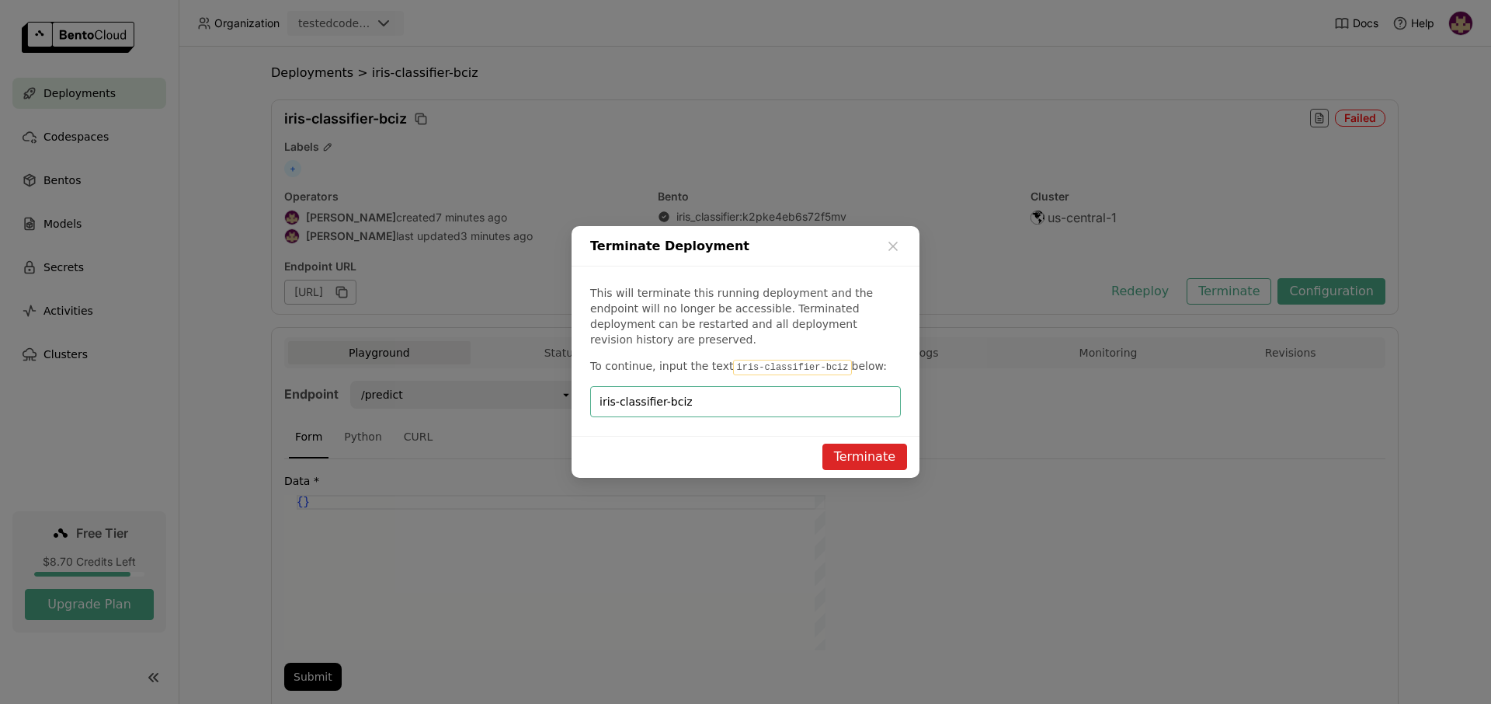
type input "iris-classifier-bciz"
click at [848, 450] on button "Terminate" at bounding box center [865, 456] width 85 height 26
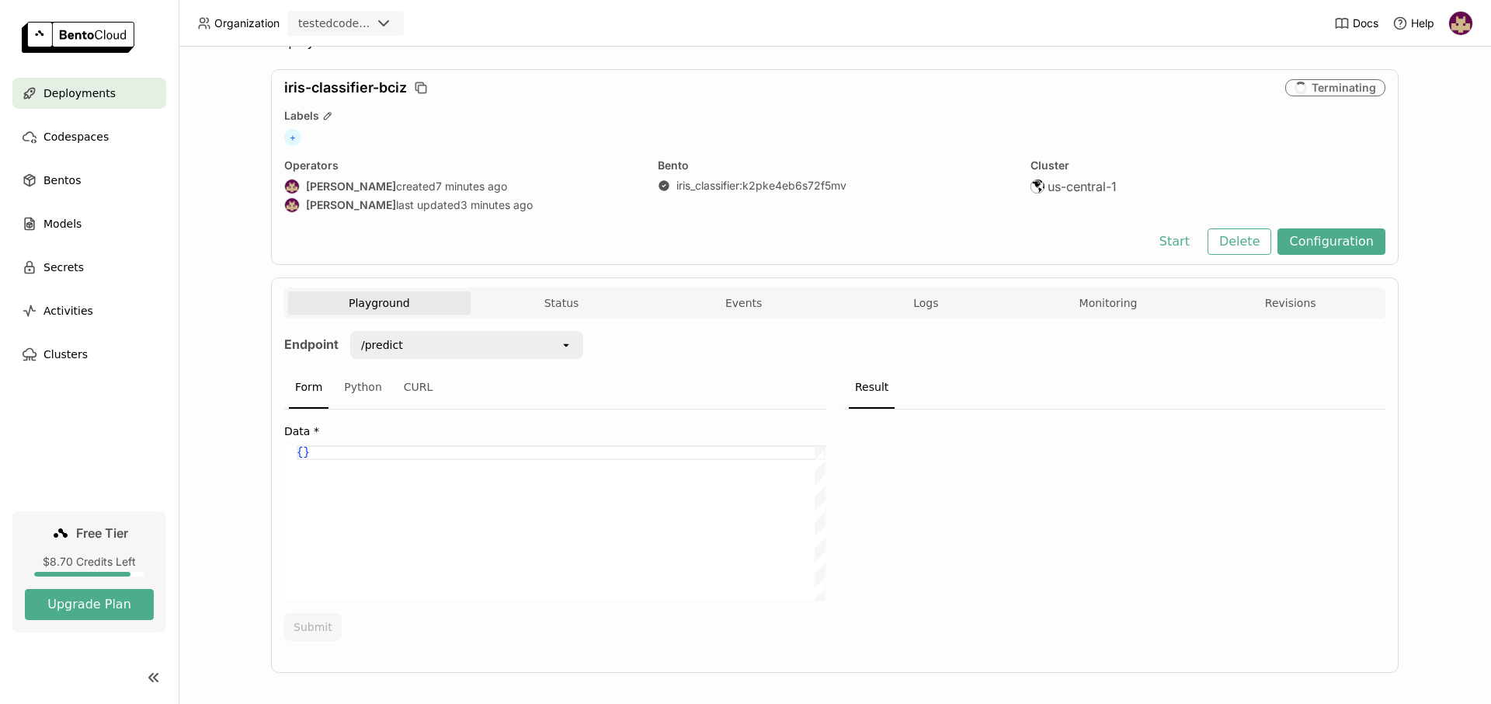
scroll to position [41, 0]
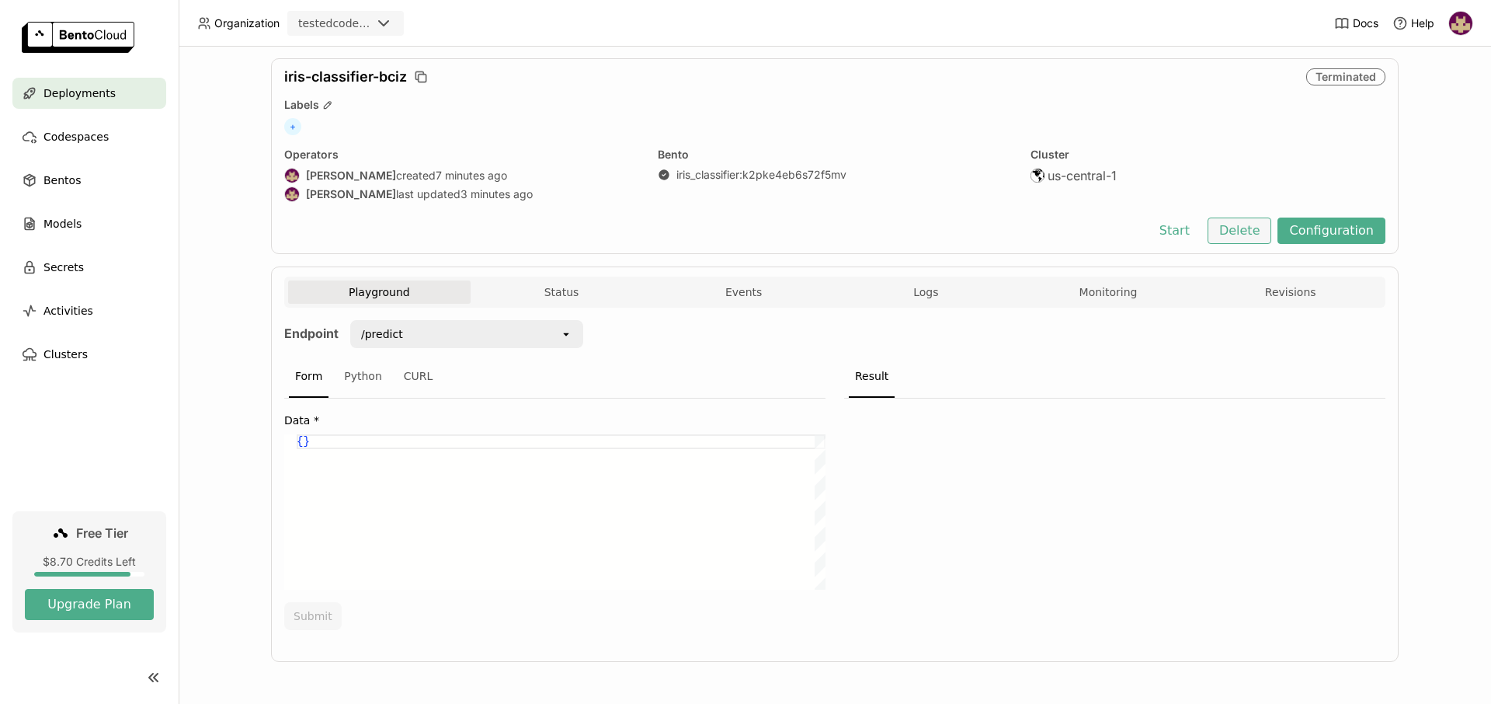
click at [1249, 224] on button "Delete" at bounding box center [1240, 230] width 64 height 26
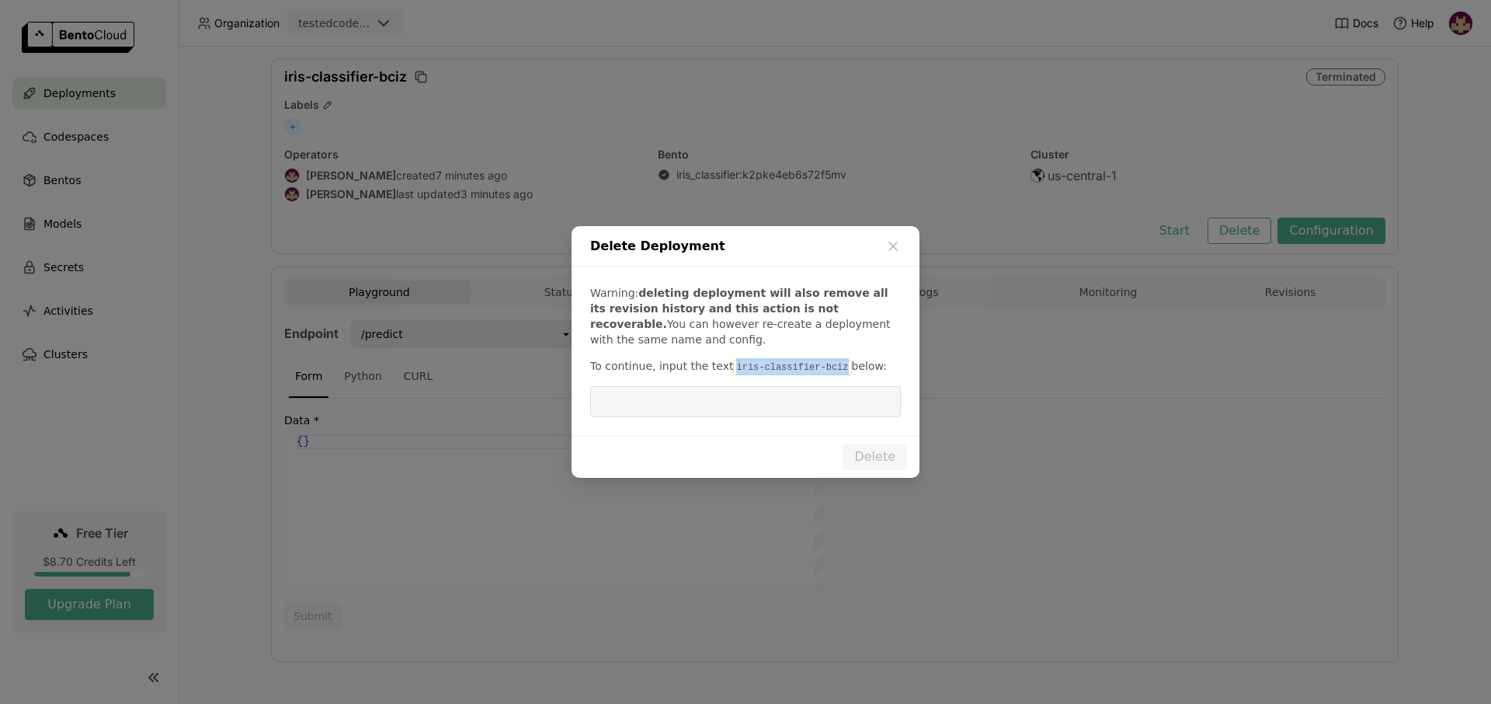
drag, startPoint x: 722, startPoint y: 363, endPoint x: 823, endPoint y: 368, distance: 101.1
click at [823, 368] on code "iris-classifier-bciz" at bounding box center [792, 368] width 118 height 16
copy code "iris-classifier-bciz"
click at [734, 408] on input "dialog" at bounding box center [746, 402] width 292 height 30
paste input "iris-classifier-bciz"
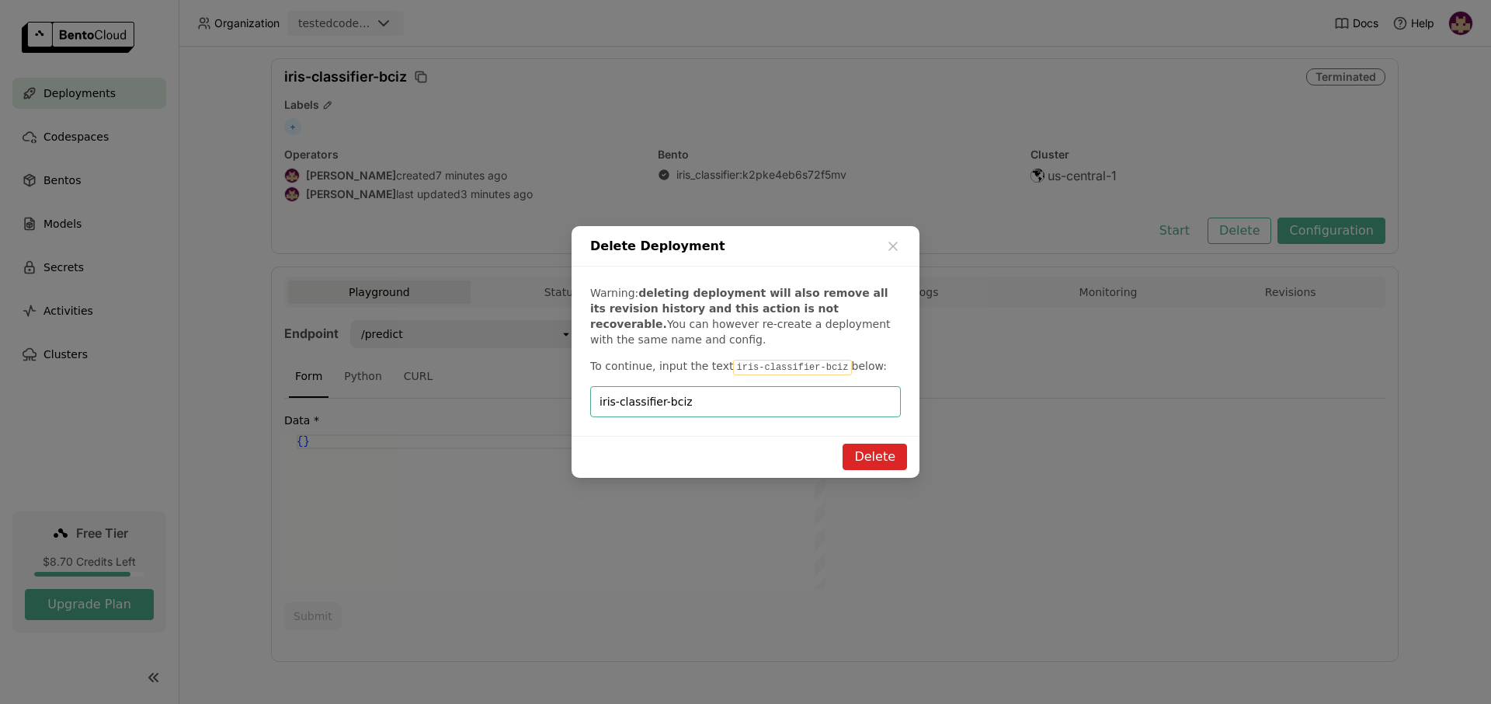
type input "iris-classifier-bciz"
click at [873, 453] on button "Delete" at bounding box center [875, 456] width 64 height 26
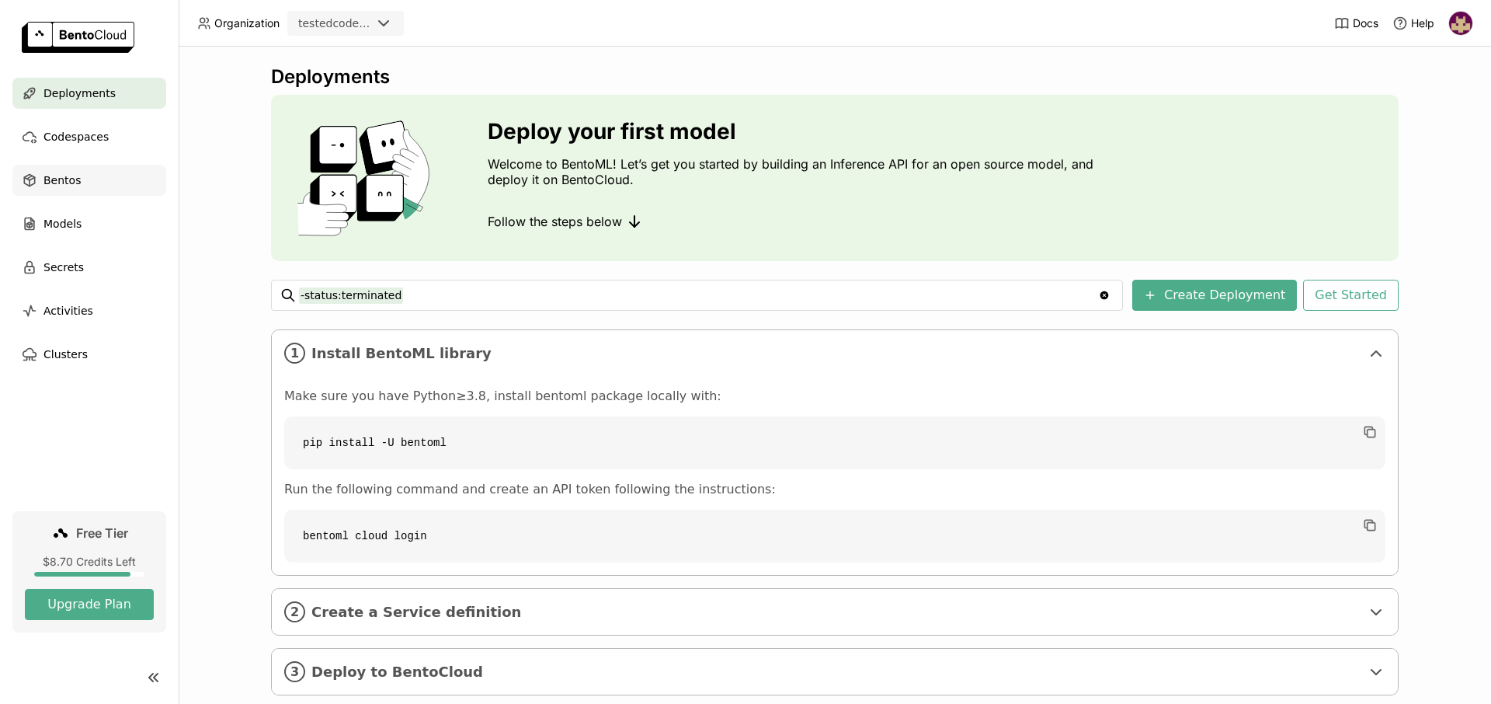
click at [89, 179] on div "Bentos" at bounding box center [89, 180] width 154 height 31
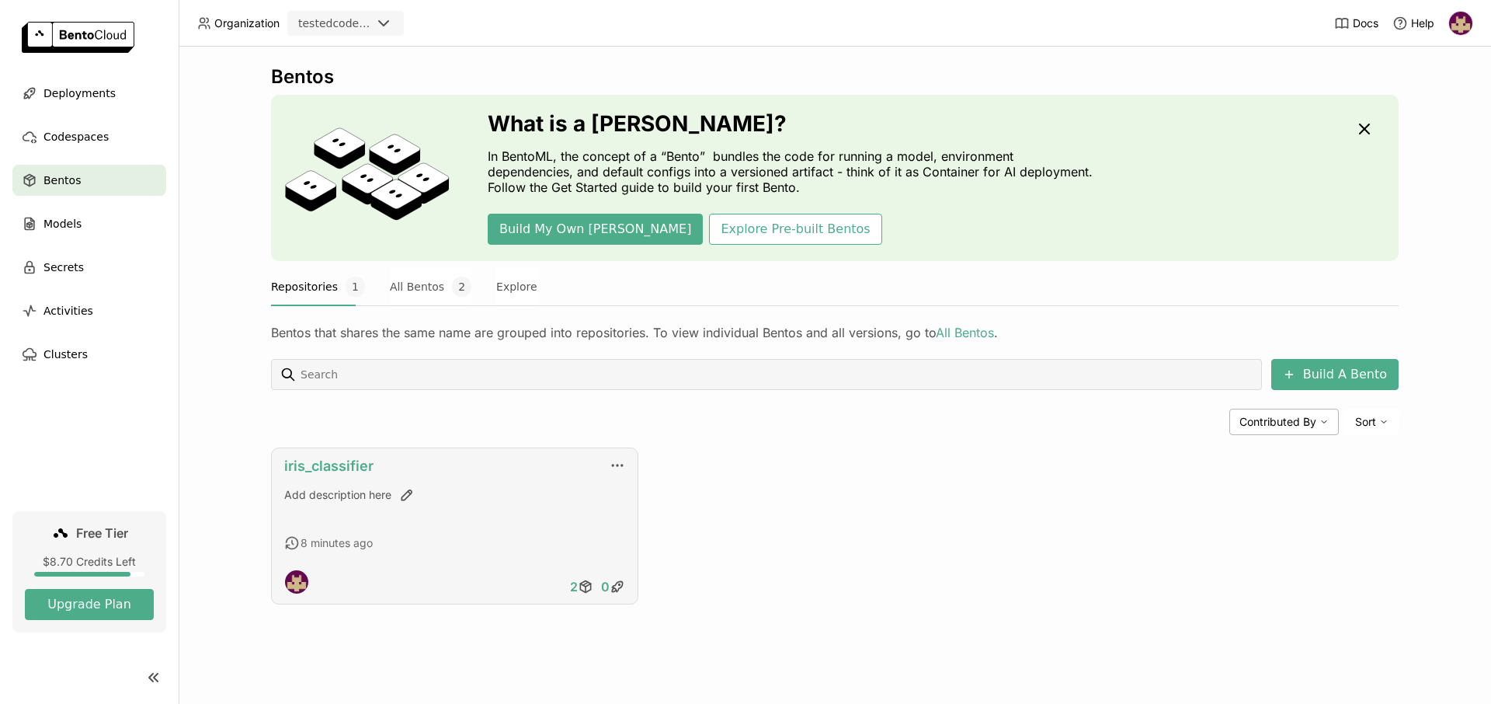
click at [332, 464] on link "iris_classifier" at bounding box center [328, 465] width 89 height 16
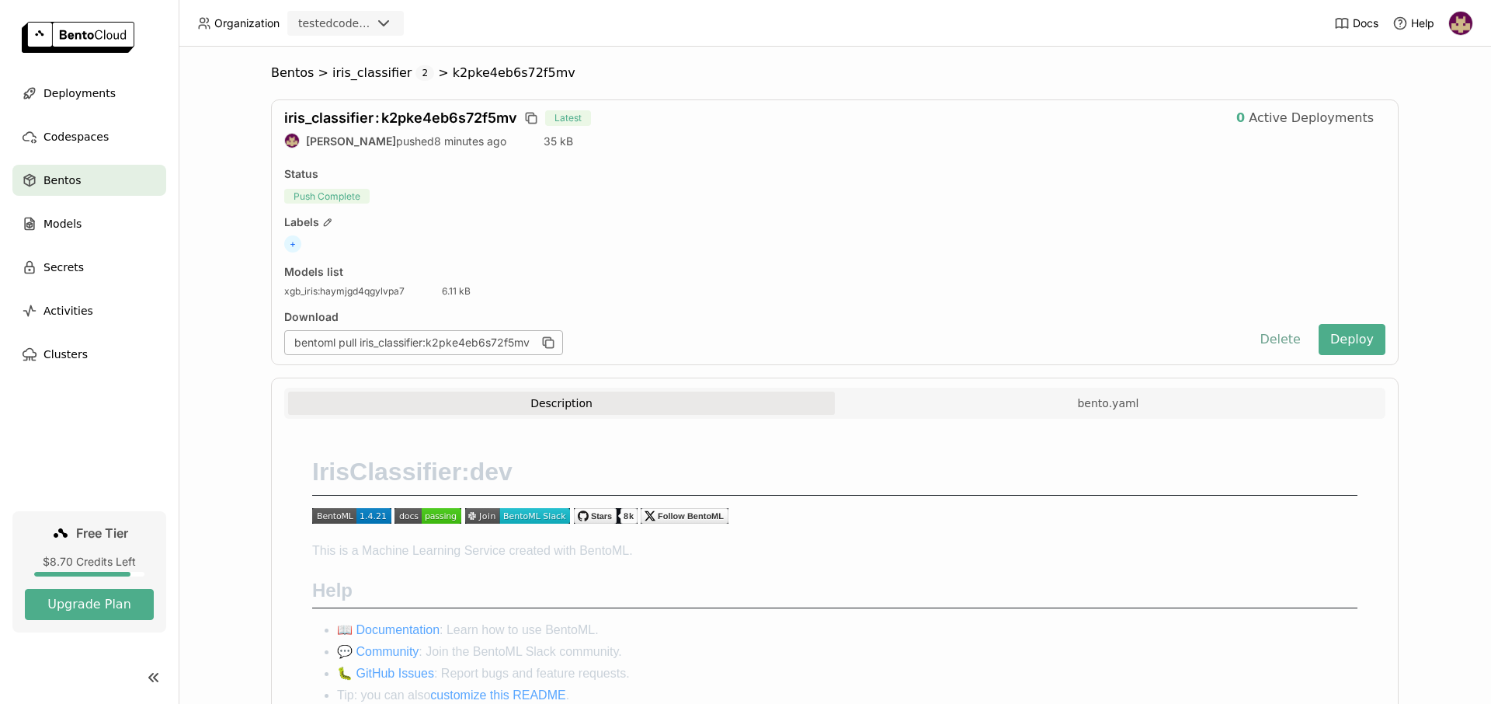
click at [1273, 341] on button "Delete" at bounding box center [1280, 339] width 64 height 31
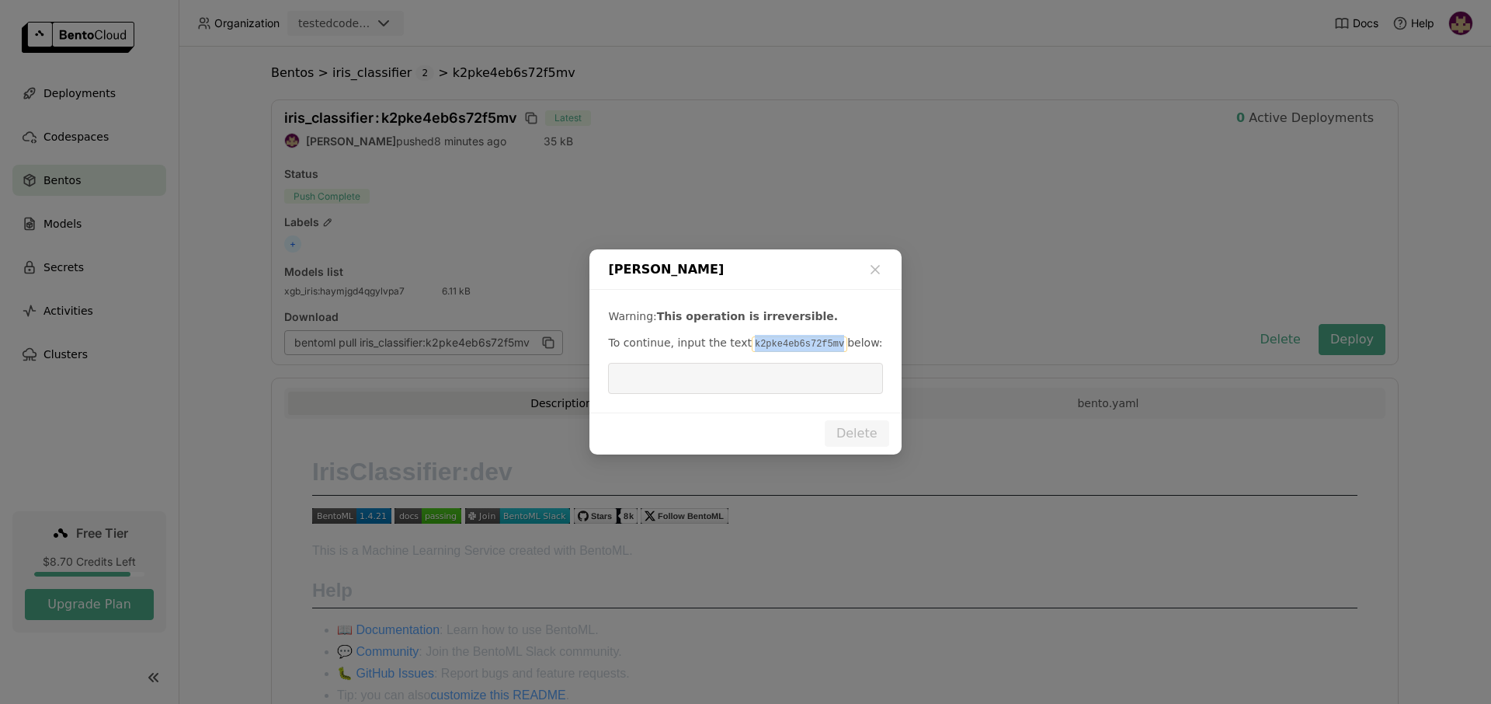
drag, startPoint x: 740, startPoint y: 342, endPoint x: 821, endPoint y: 344, distance: 80.8
click at [821, 344] on code "k2pke4eb6s72f5mv" at bounding box center [800, 344] width 96 height 16
click at [753, 378] on input "dialog" at bounding box center [745, 378] width 256 height 30
paste input "k2pke4eb6s72f5mv"
type input "k2pke4eb6s72f5mv"
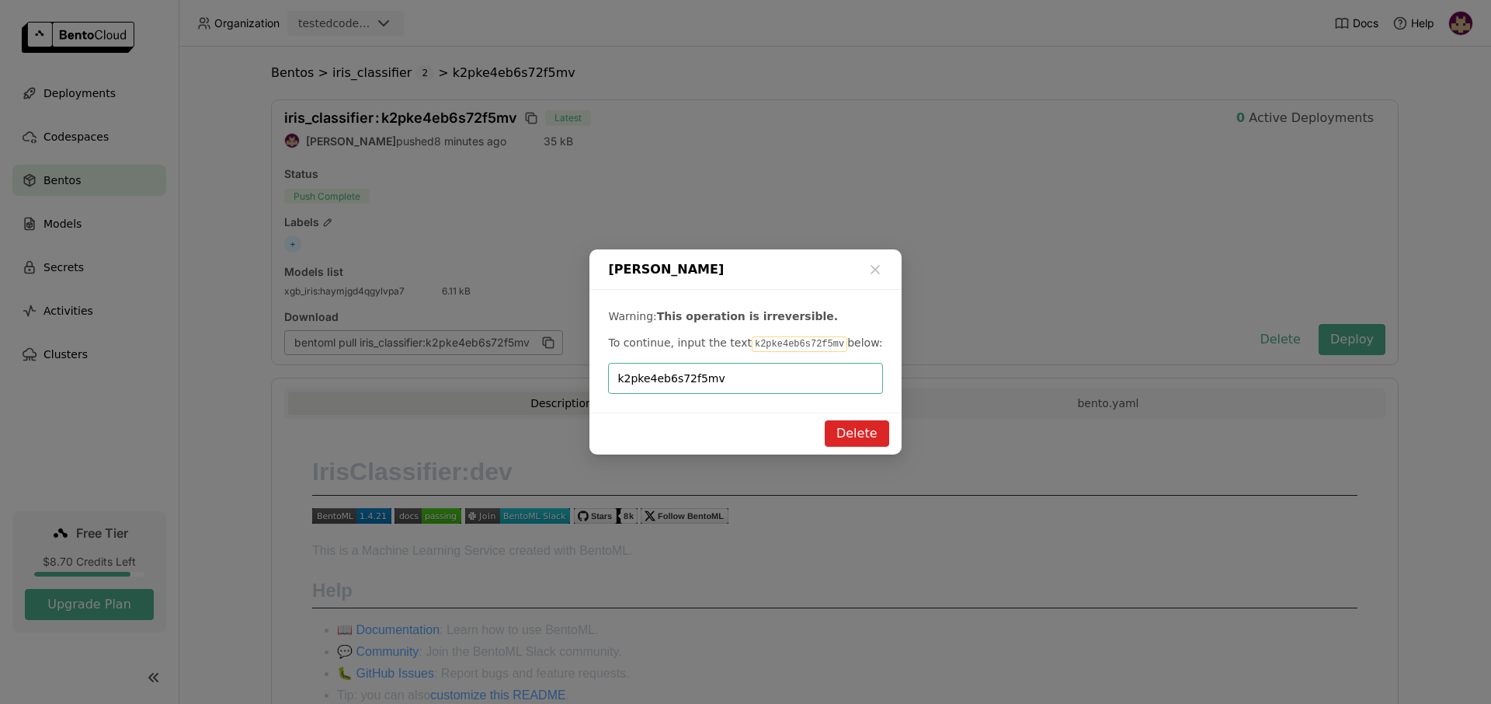
click at [849, 434] on button "Delete" at bounding box center [857, 433] width 64 height 26
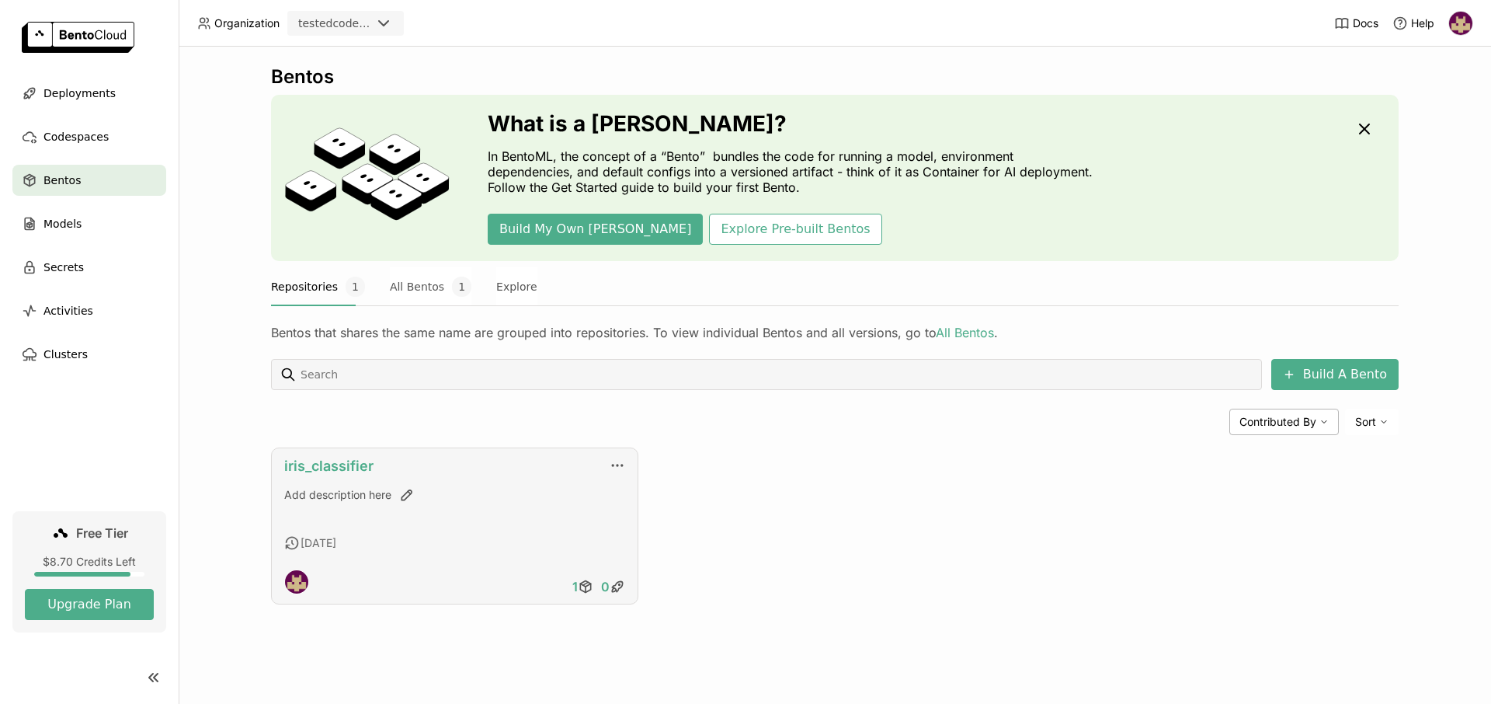
click at [357, 466] on link "iris_classifier" at bounding box center [328, 465] width 89 height 16
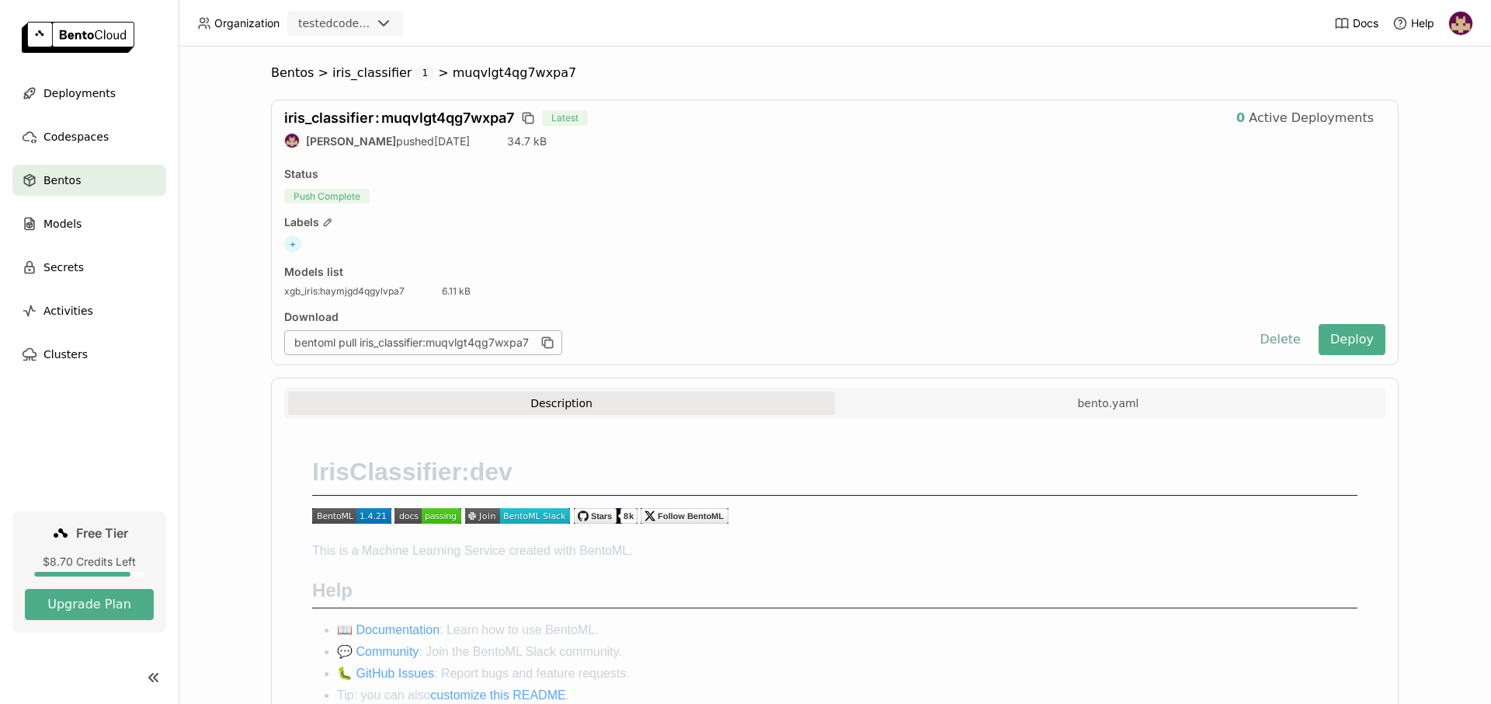
click at [1286, 335] on button "Delete" at bounding box center [1280, 339] width 64 height 31
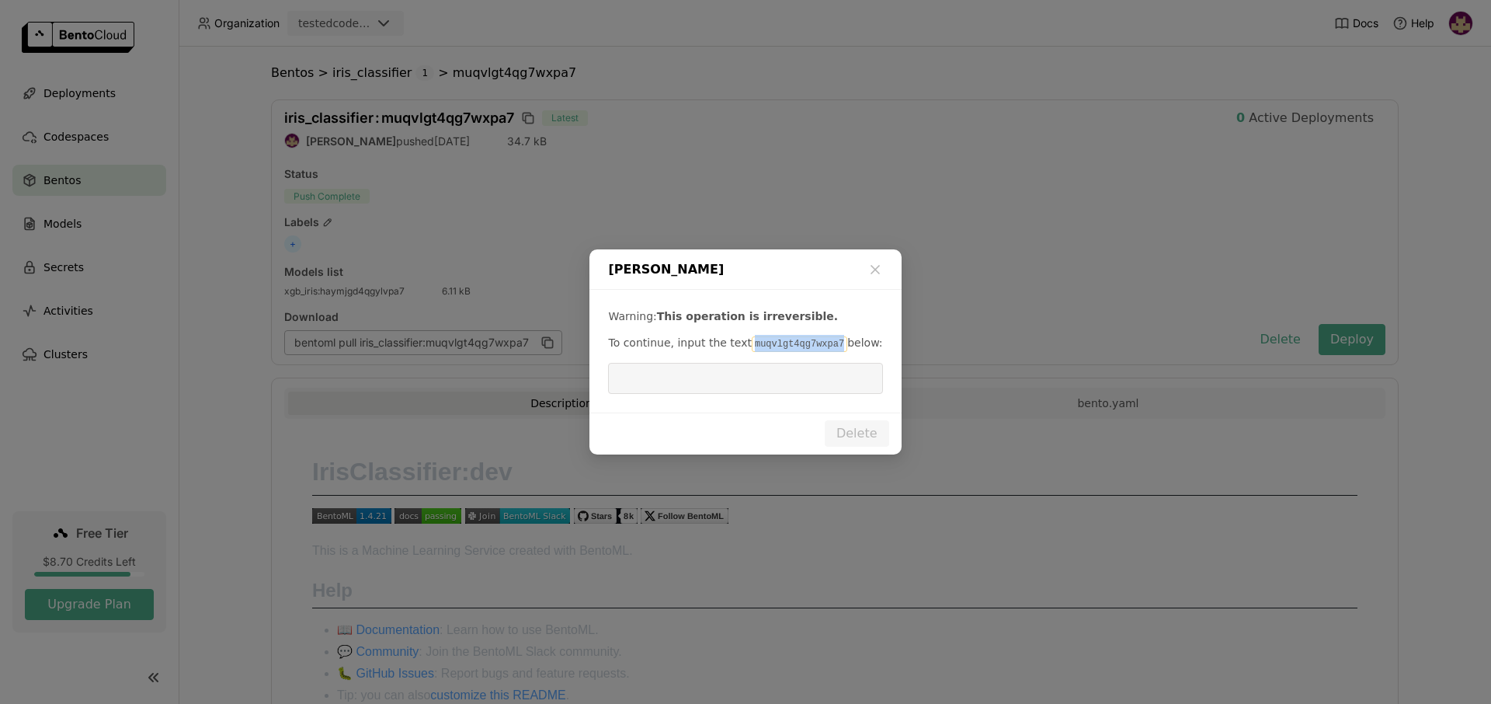
drag, startPoint x: 740, startPoint y: 342, endPoint x: 819, endPoint y: 347, distance: 78.6
click at [820, 347] on code "muqvlgt4qg7wxpa7" at bounding box center [800, 344] width 96 height 16
click at [757, 377] on input "dialog" at bounding box center [745, 378] width 256 height 30
paste input "muqvlgt4qg7wxpa7"
type input "muqvlgt4qg7wxpa7"
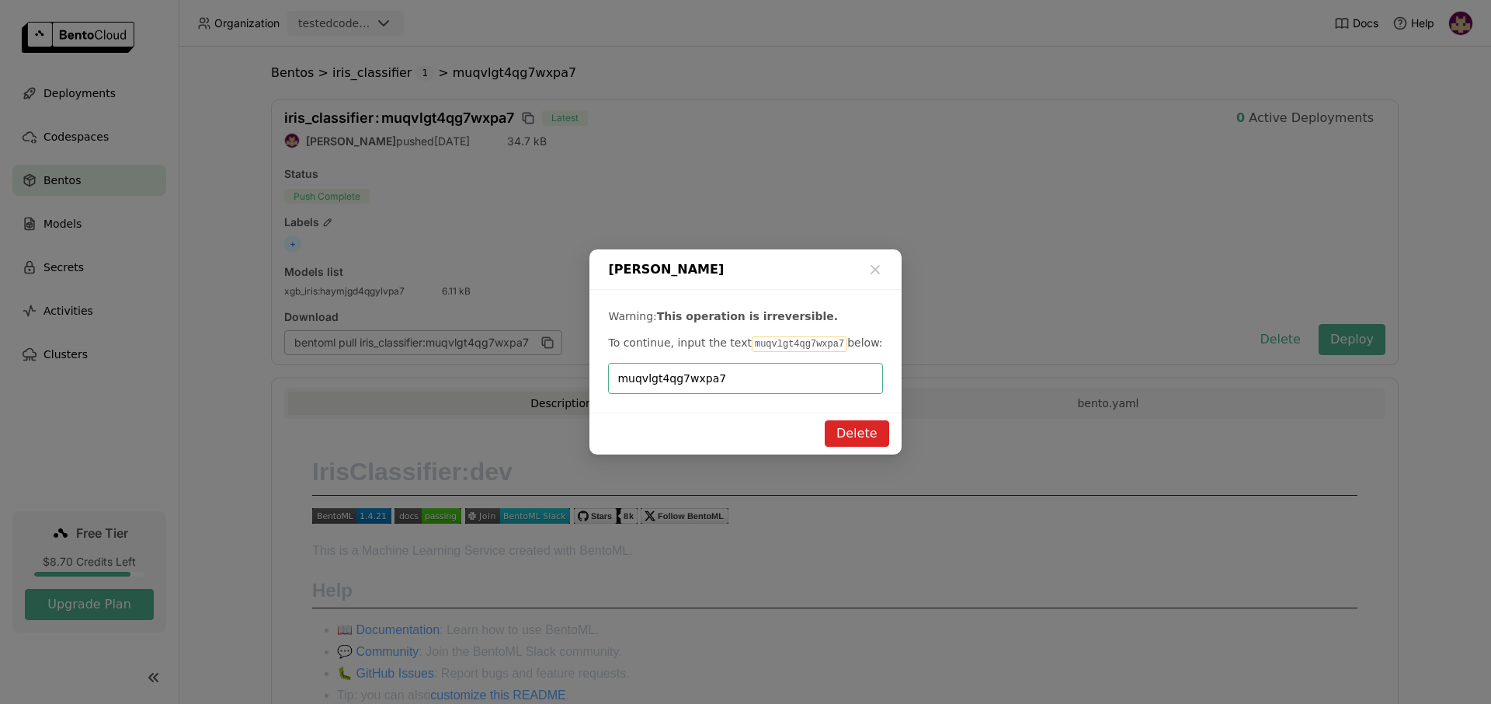
click at [852, 430] on button "Delete" at bounding box center [857, 433] width 64 height 26
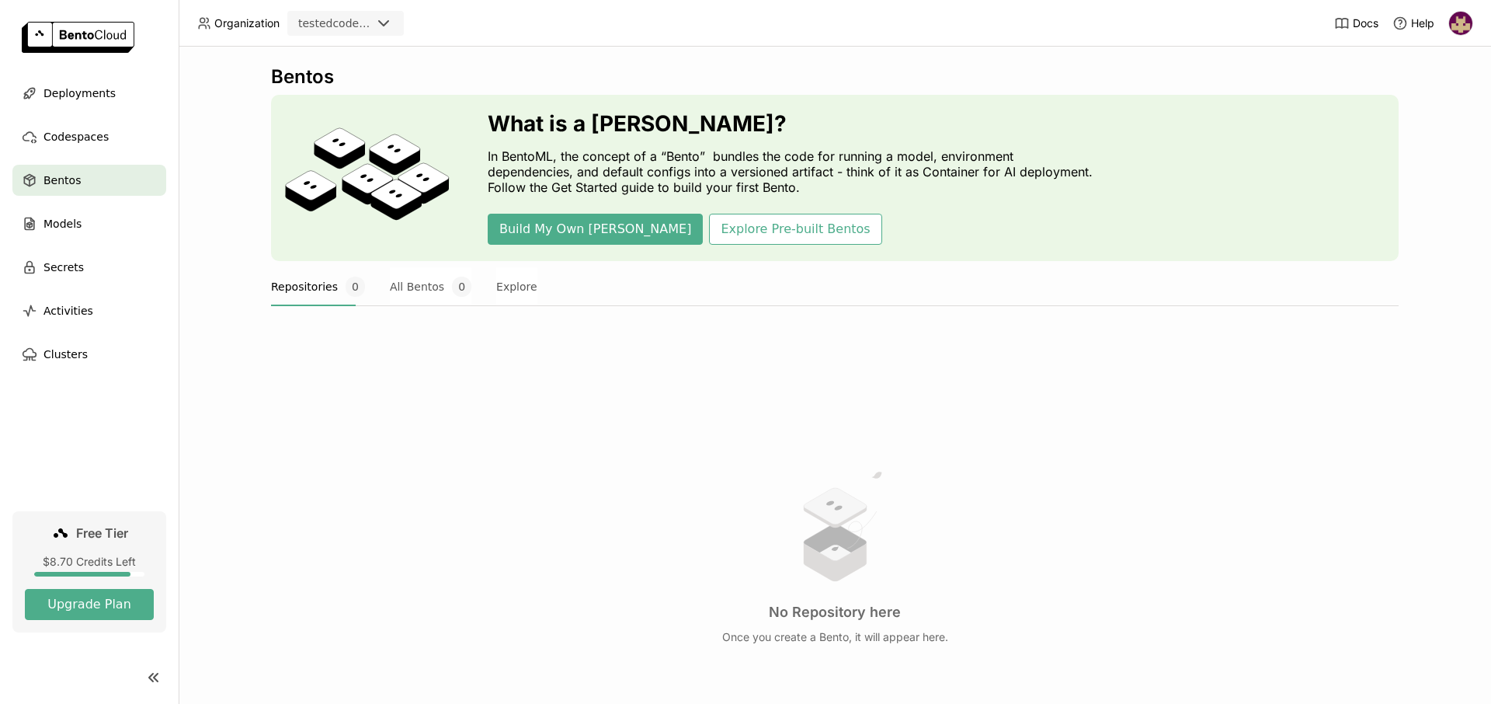
drag, startPoint x: 439, startPoint y: 475, endPoint x: 430, endPoint y: 465, distance: 12.6
click at [440, 475] on div "No Repository here Once you create a Bento, it will appear here." at bounding box center [835, 555] width 1128 height 425
click at [87, 86] on span "Deployments" at bounding box center [79, 93] width 72 height 19
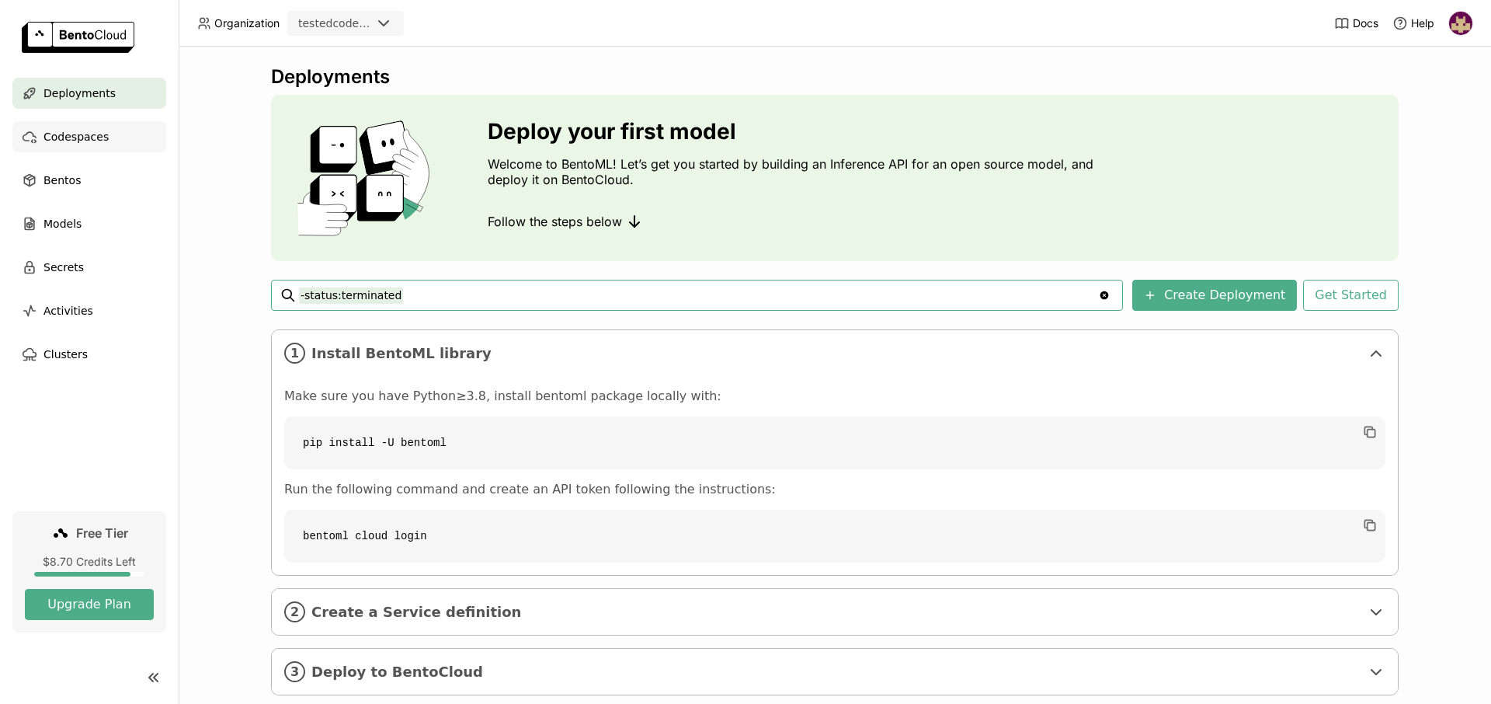
click at [85, 142] on span "Codespaces" at bounding box center [75, 136] width 65 height 19
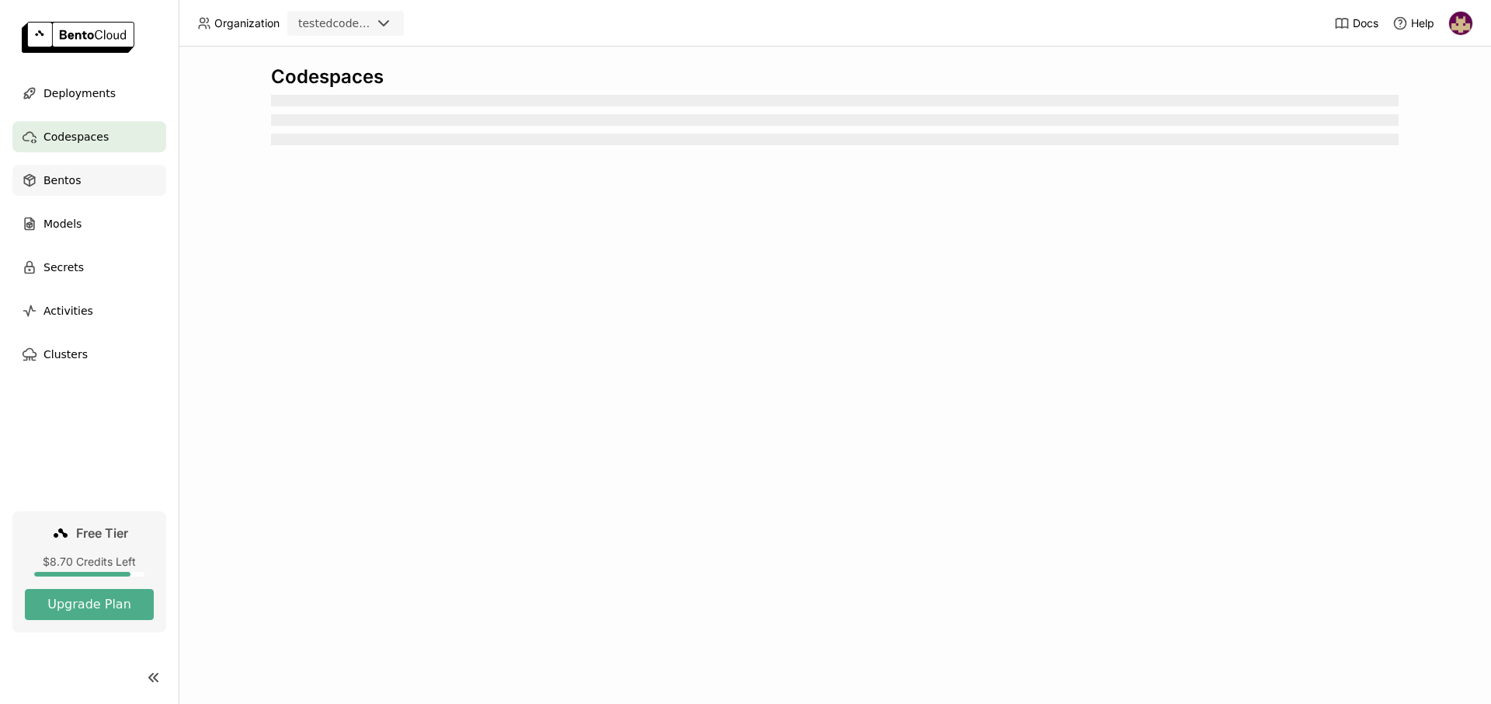
click at [78, 185] on div "Bentos" at bounding box center [89, 180] width 154 height 31
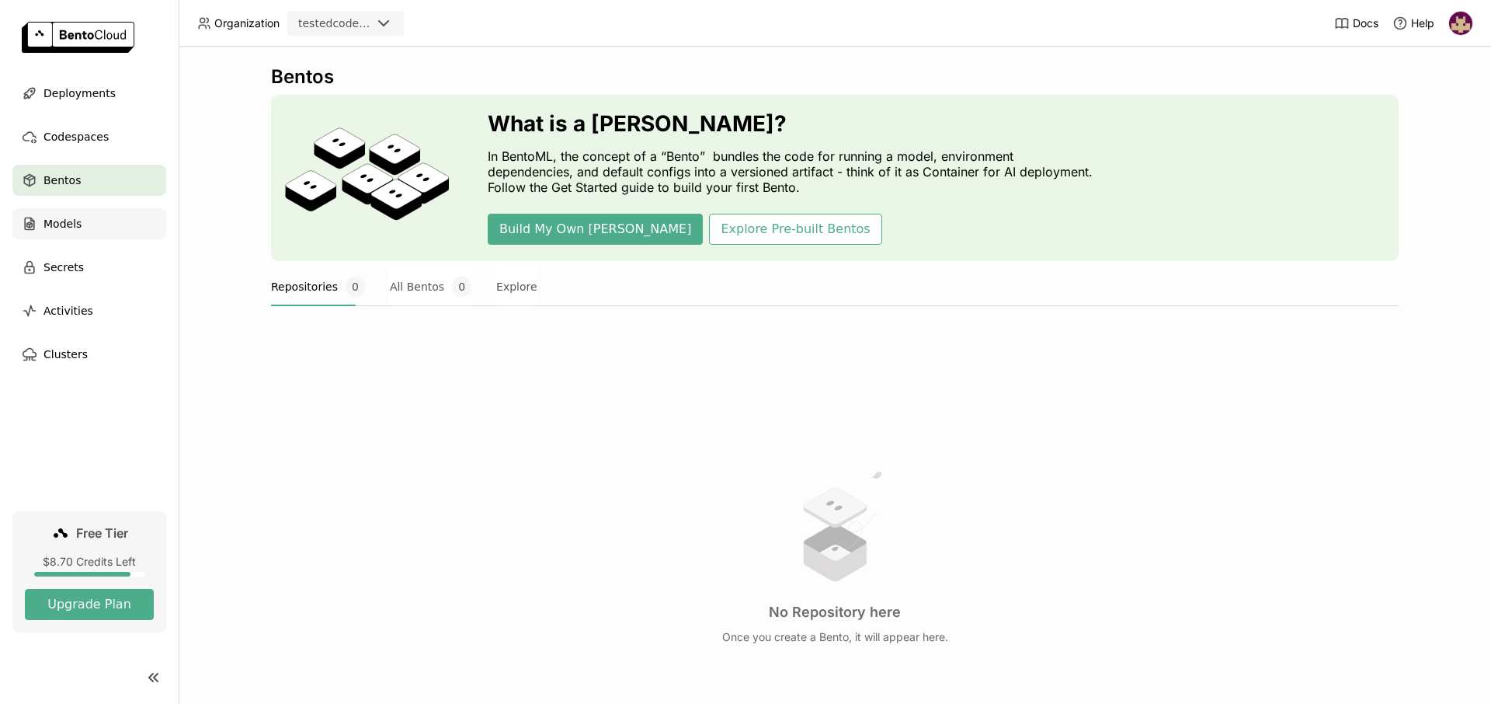
click at [87, 219] on div "Models" at bounding box center [89, 223] width 154 height 31
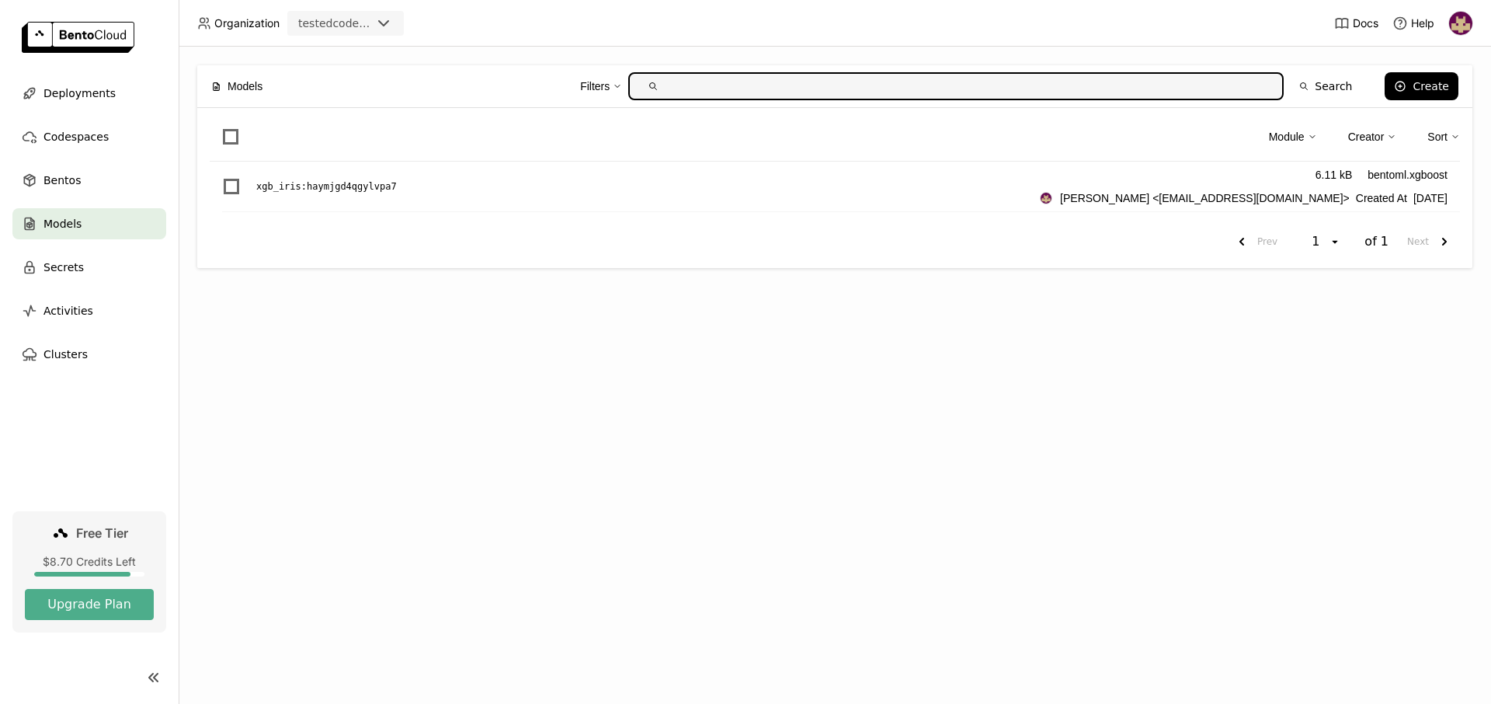
click at [85, 274] on div "Secrets" at bounding box center [89, 267] width 154 height 31
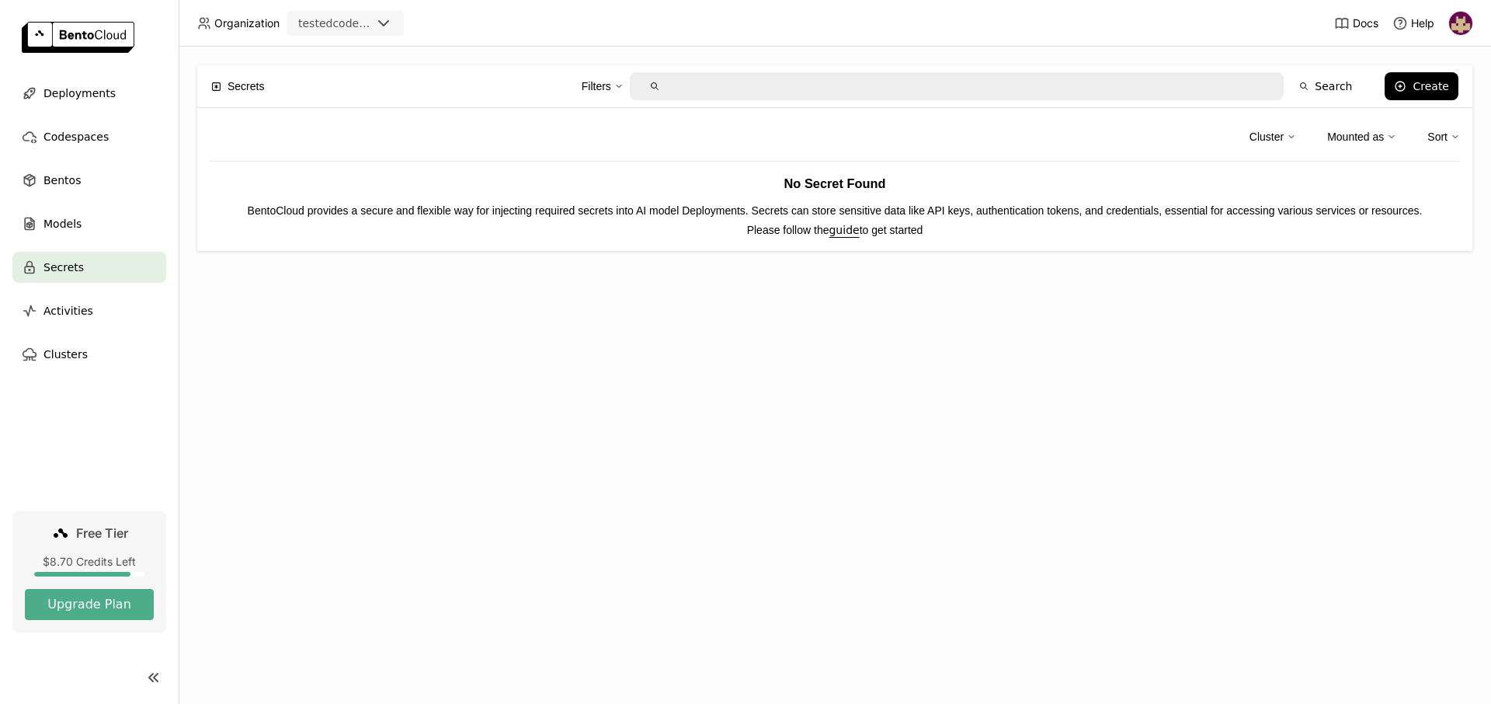
click at [82, 310] on span "Activities" at bounding box center [68, 310] width 50 height 19
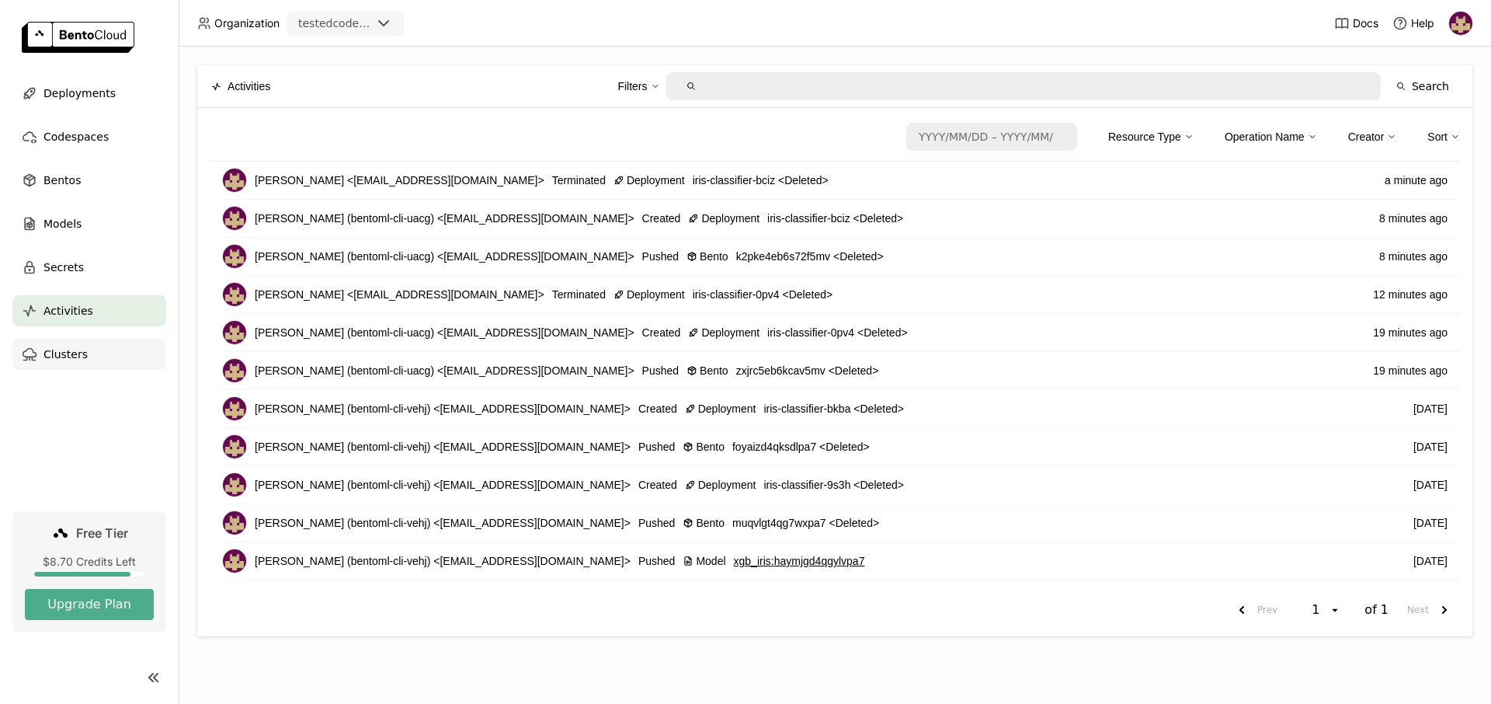
click at [89, 367] on div "Clusters" at bounding box center [89, 354] width 154 height 31
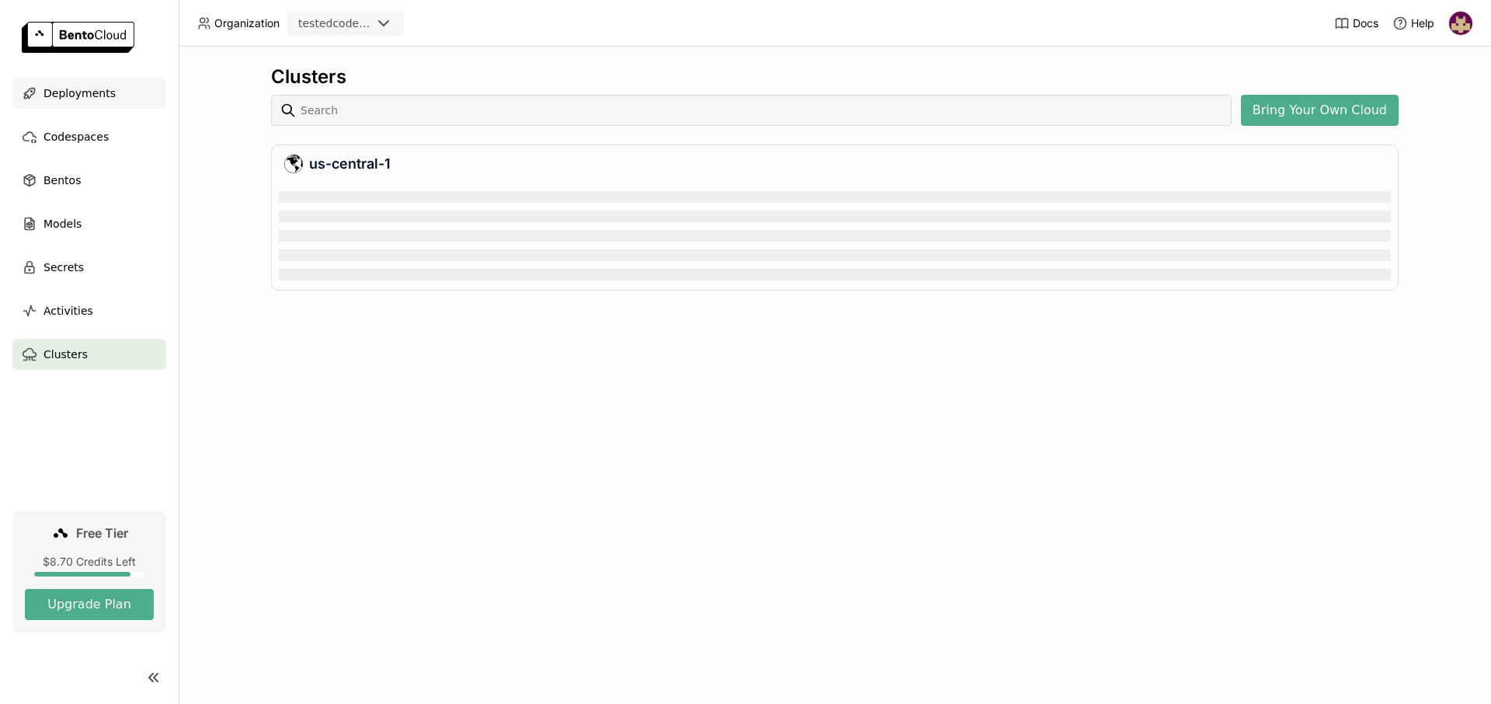
click at [97, 91] on span "Deployments" at bounding box center [79, 93] width 72 height 19
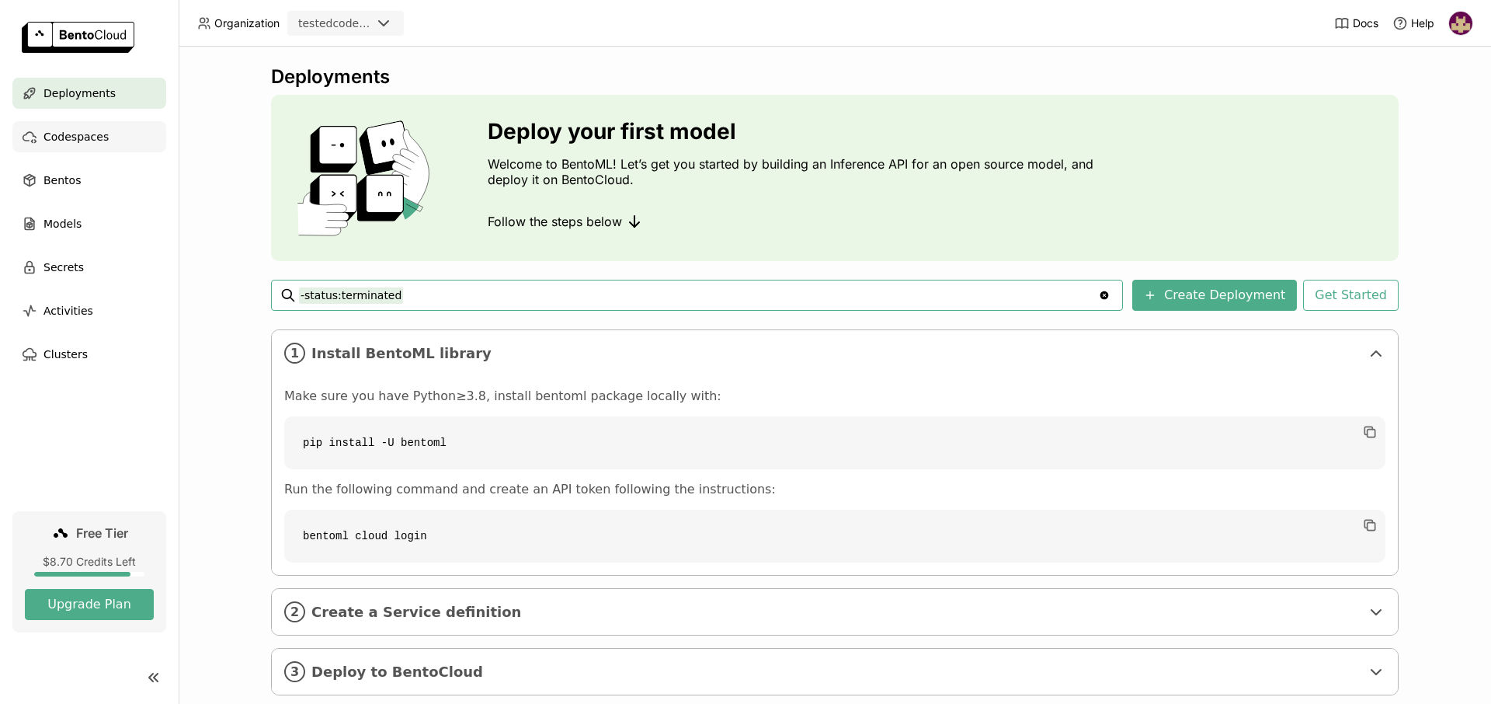
click at [89, 137] on span "Codespaces" at bounding box center [75, 136] width 65 height 19
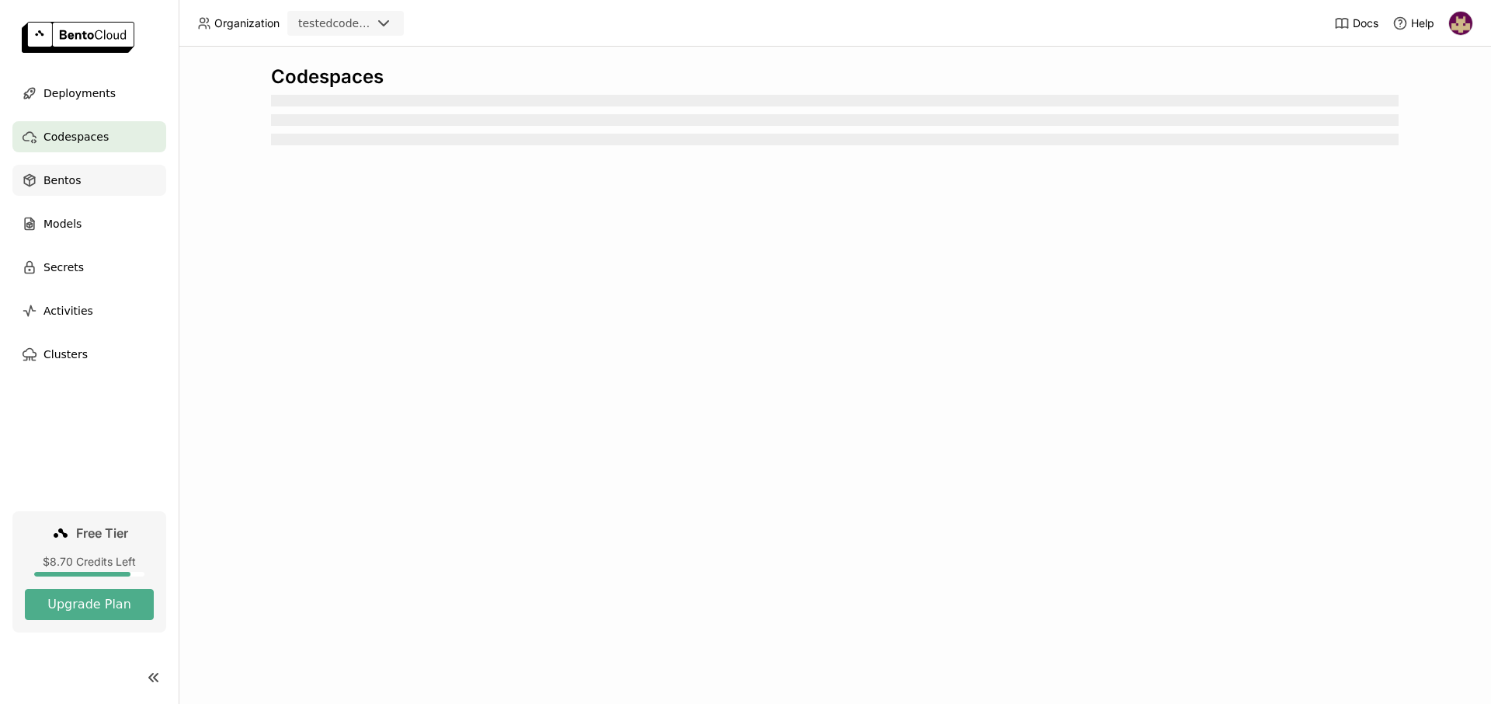
click at [84, 184] on div "Bentos" at bounding box center [89, 180] width 154 height 31
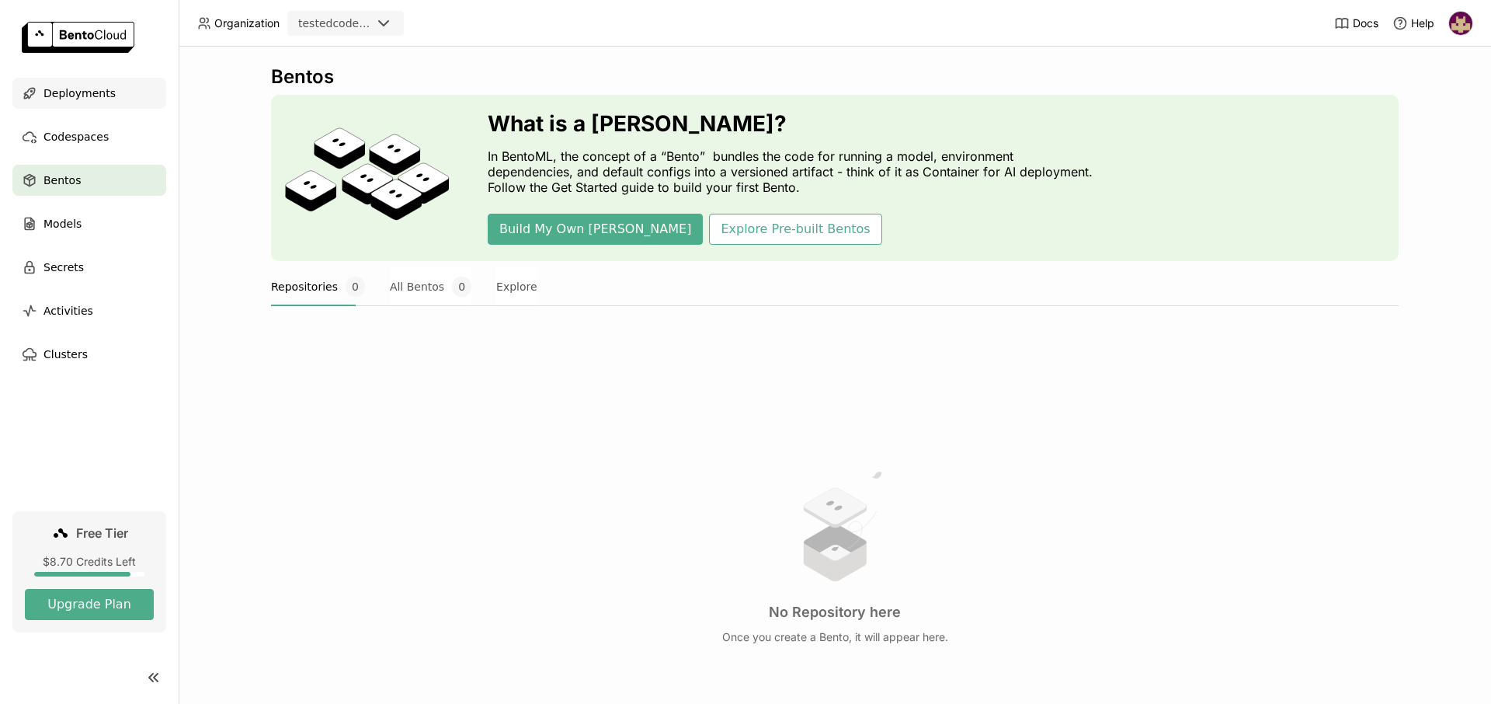
click at [97, 91] on span "Deployments" at bounding box center [79, 93] width 72 height 19
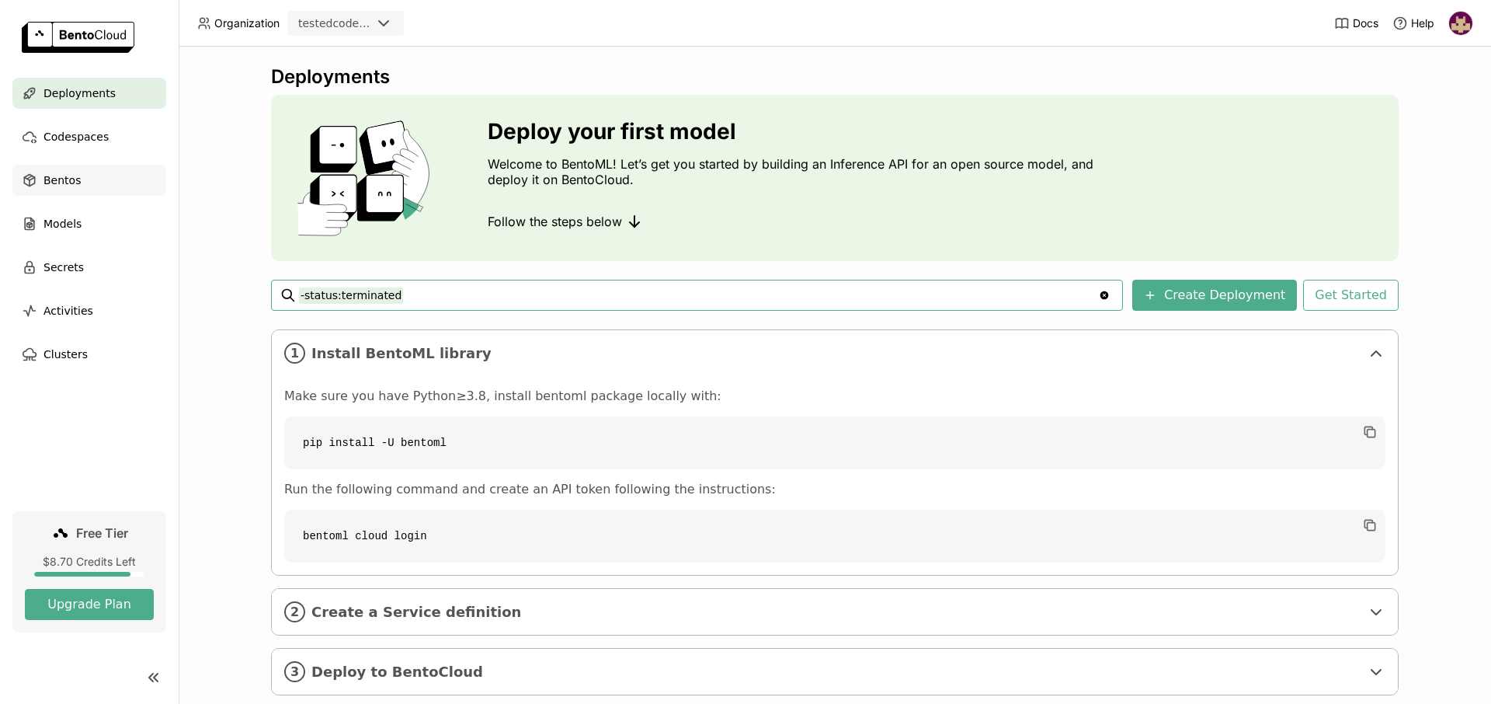
click at [85, 183] on div "Bentos" at bounding box center [89, 180] width 154 height 31
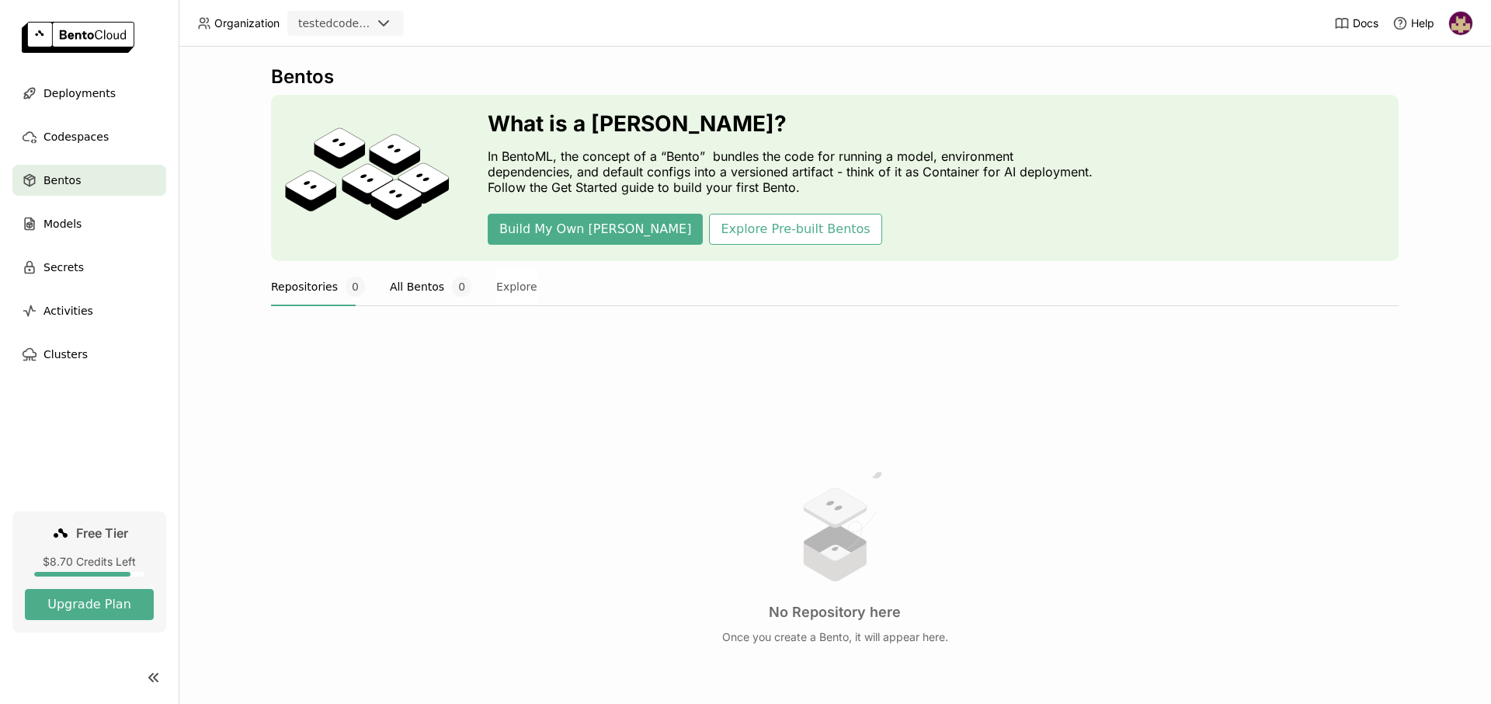
click at [399, 295] on button "All Bentos 0" at bounding box center [431, 286] width 82 height 39
click at [332, 288] on button "Repositories 0" at bounding box center [318, 286] width 94 height 39
click at [70, 228] on span "Models" at bounding box center [62, 223] width 38 height 19
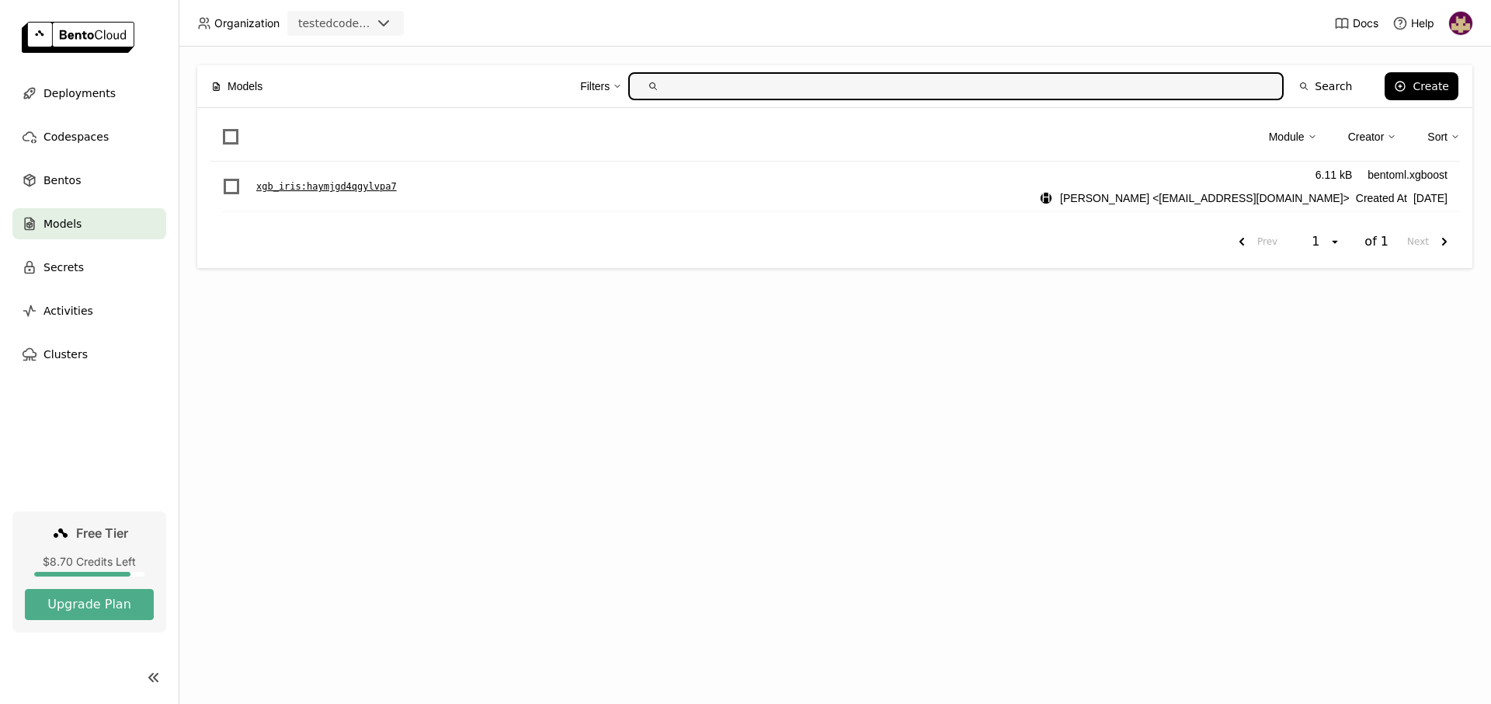
click at [369, 185] on p "xgb_iris : haymjgd4qgylvpa7" at bounding box center [326, 187] width 141 height 16
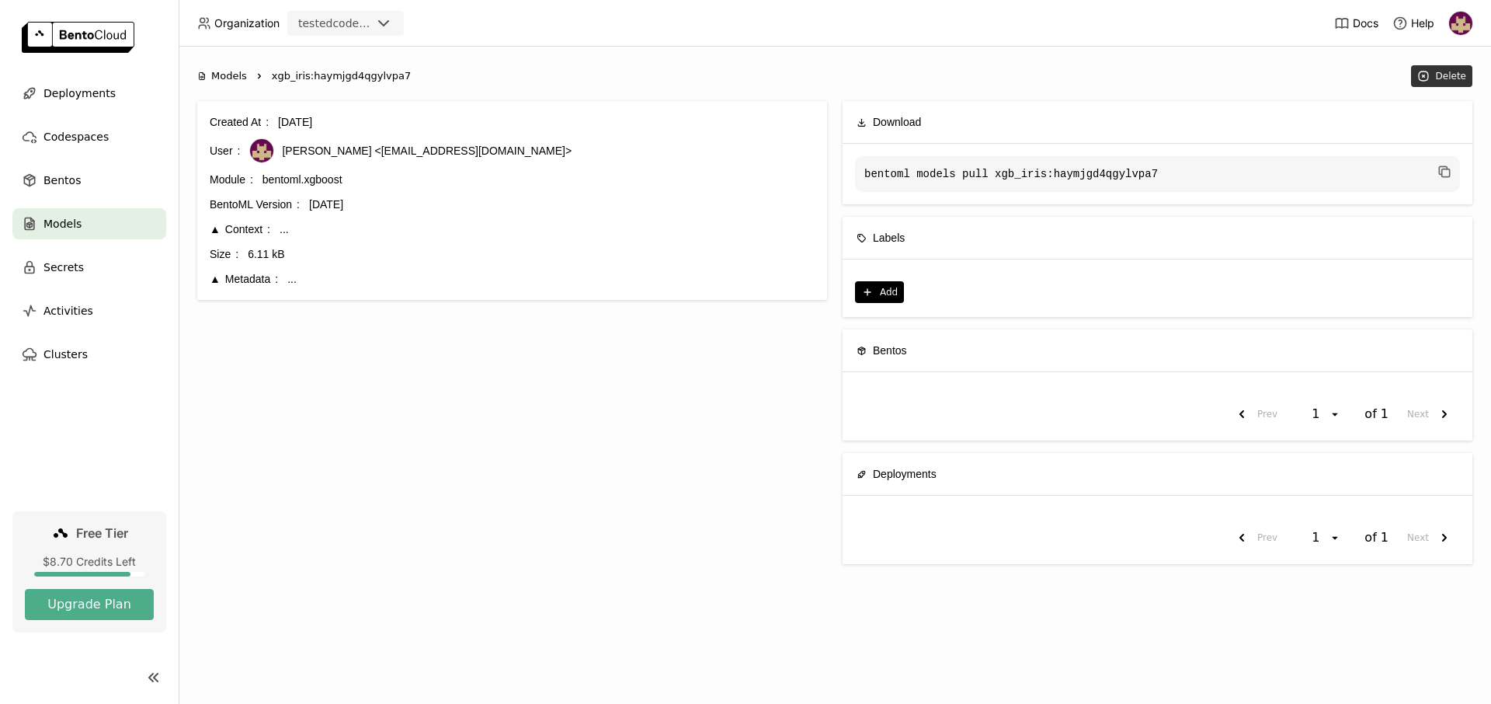
click at [1455, 74] on div "Delete" at bounding box center [1451, 76] width 30 height 12
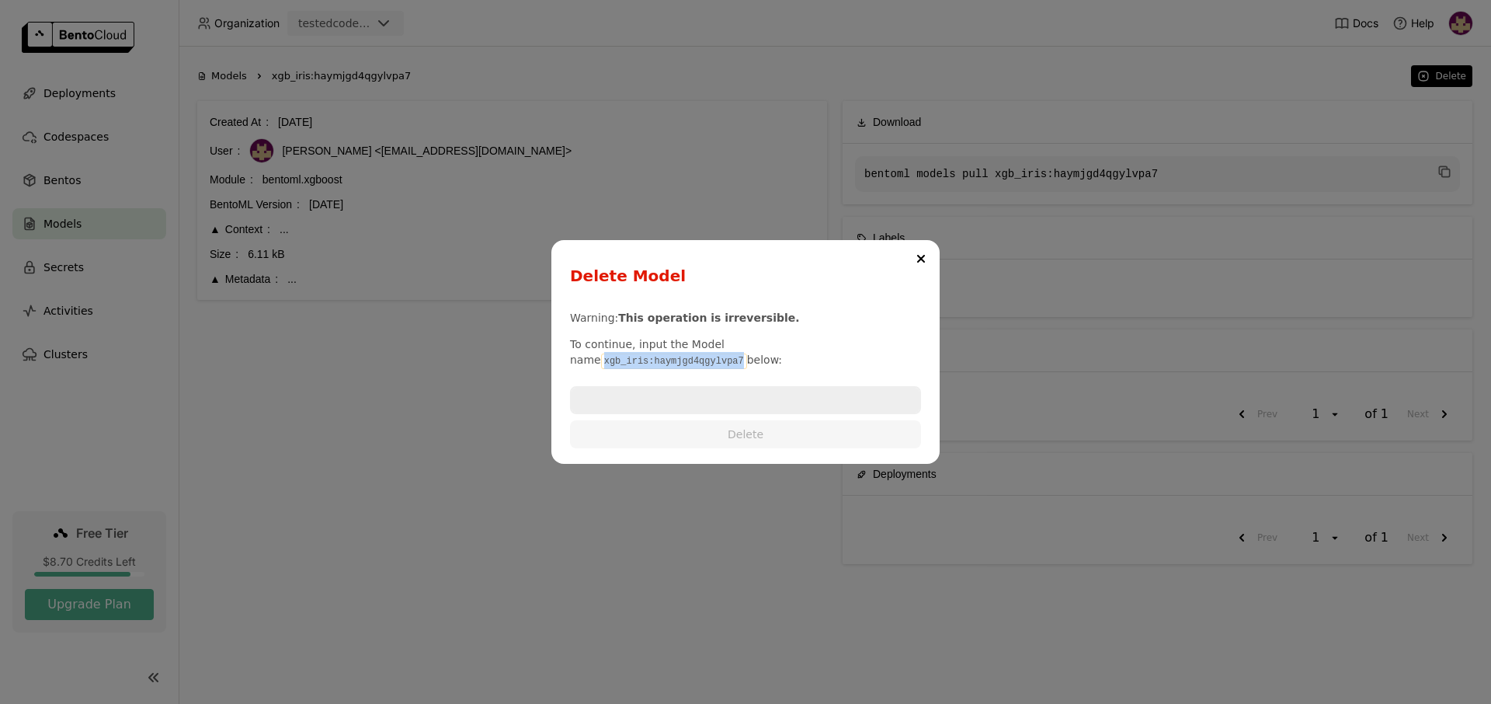
drag, startPoint x: 745, startPoint y: 352, endPoint x: 871, endPoint y: 353, distance: 125.8
click at [747, 353] on code "xgb_iris:haymjgd4qgylvpa7" at bounding box center [674, 361] width 146 height 16
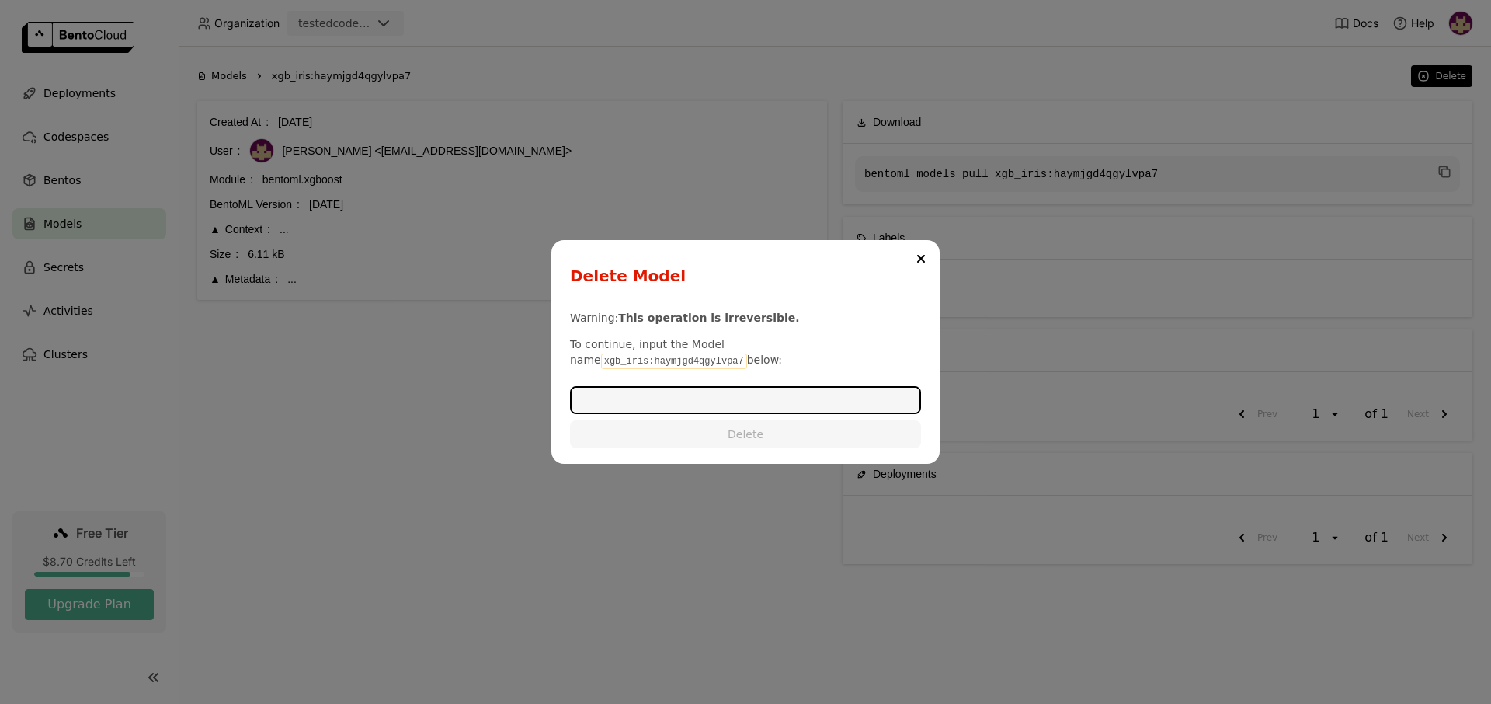
click at [830, 388] on input "dialog" at bounding box center [746, 400] width 348 height 25
paste input "xgb_iris:haymjgd4qgylvpa7"
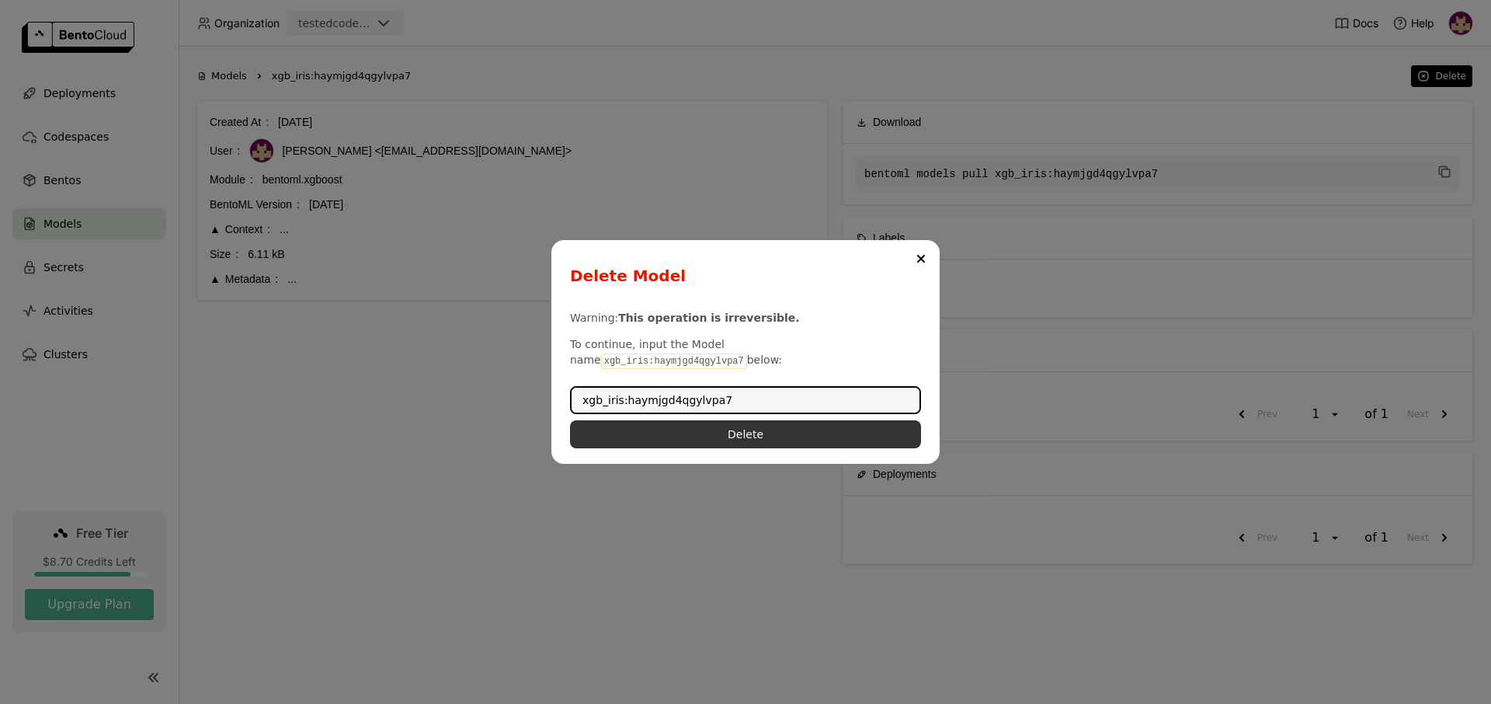
type input "xgb_iris:haymjgd4qgylvpa7"
click at [807, 425] on button "Delete" at bounding box center [745, 434] width 351 height 28
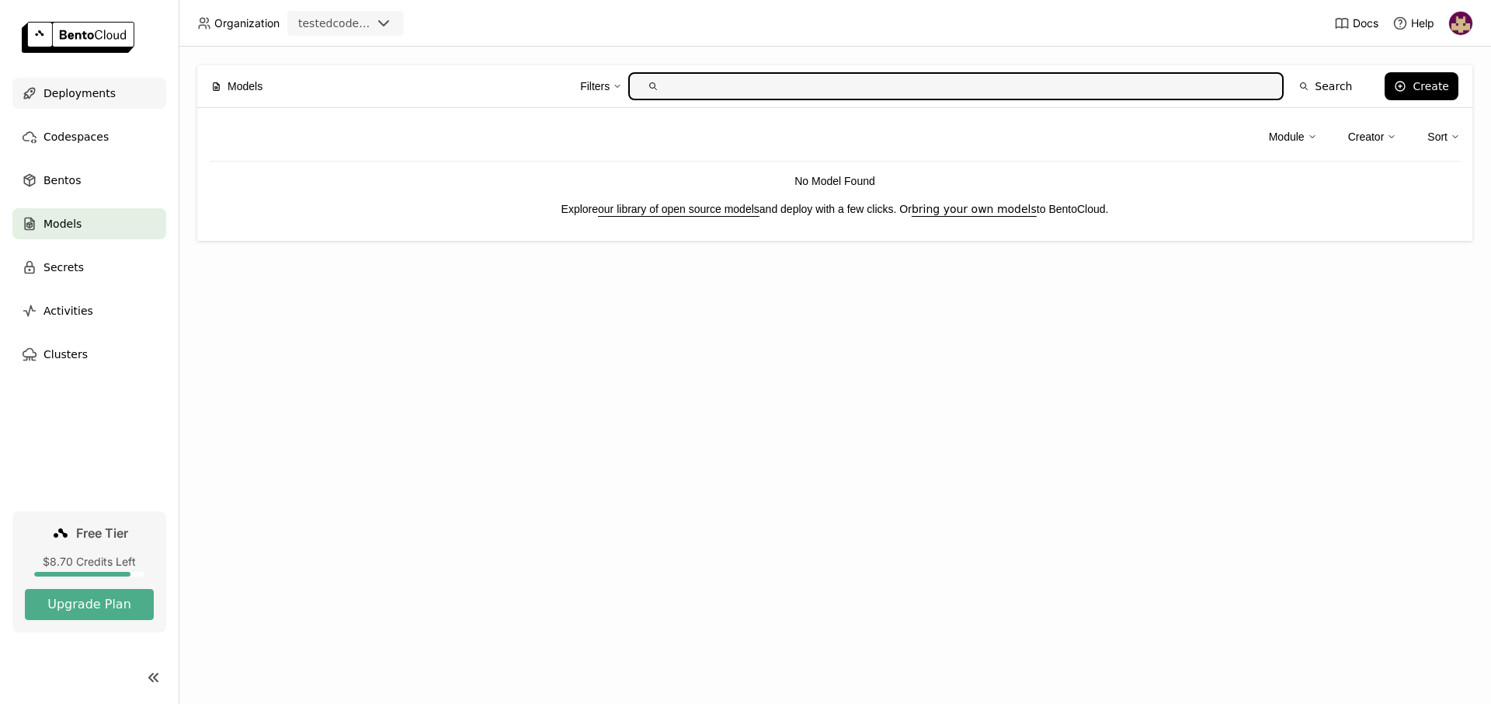
click at [109, 99] on div "Deployments" at bounding box center [89, 93] width 154 height 31
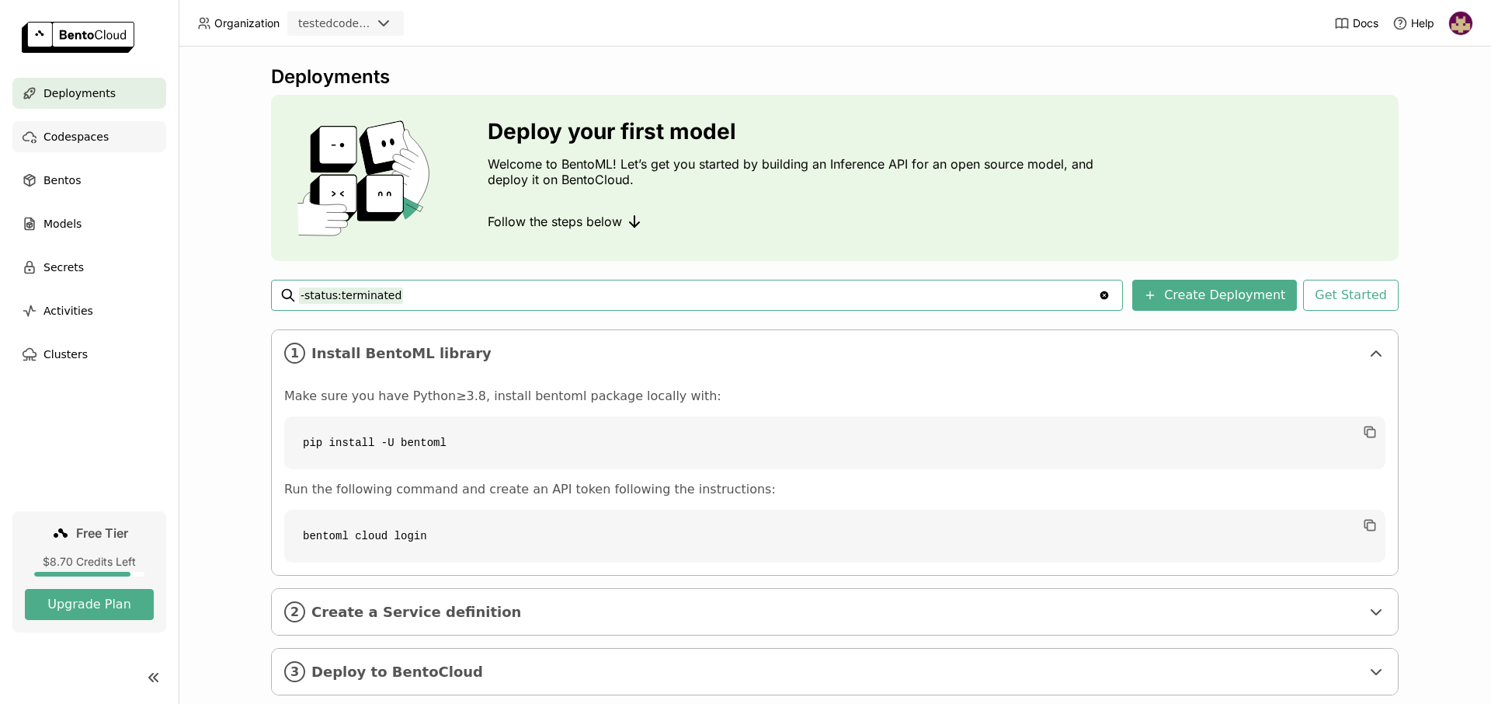
click at [69, 130] on span "Codespaces" at bounding box center [75, 136] width 65 height 19
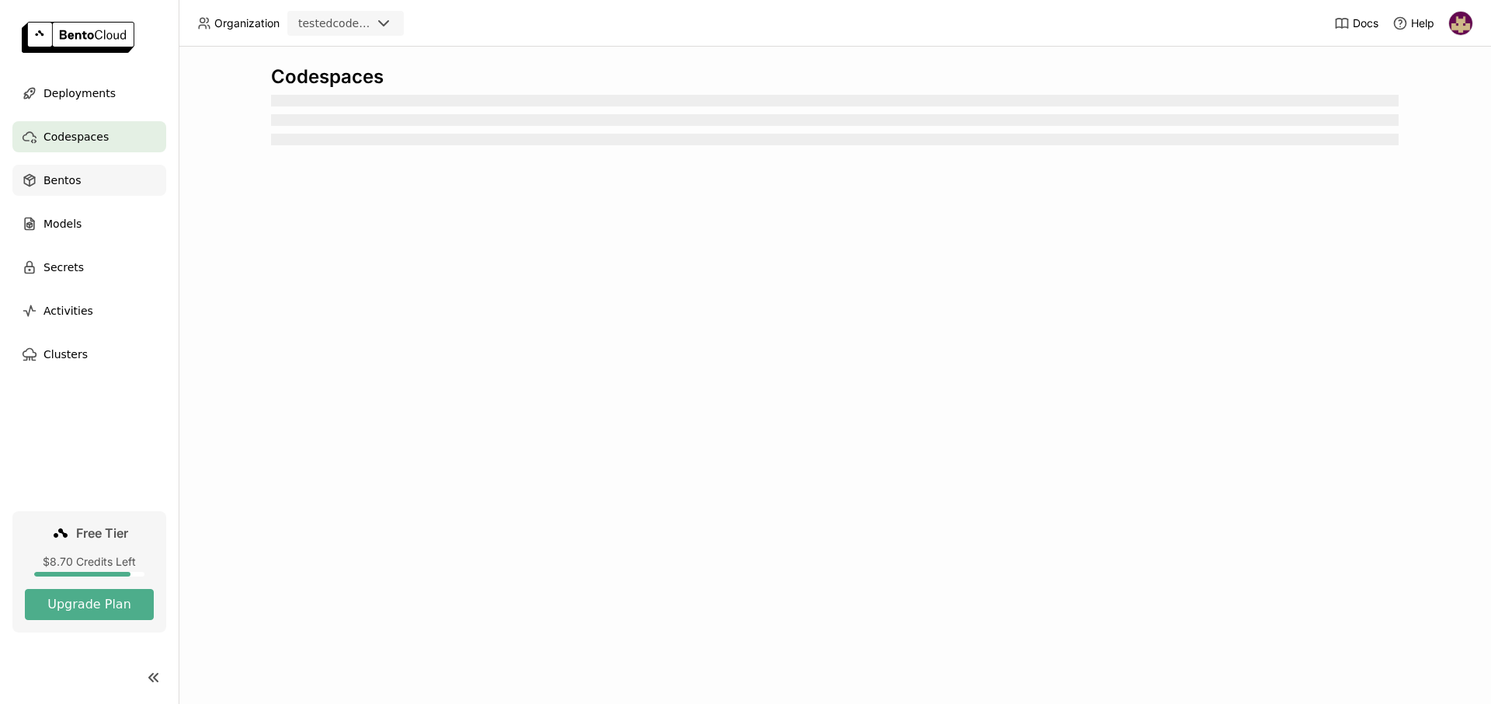
click at [71, 177] on span "Bentos" at bounding box center [61, 180] width 37 height 19
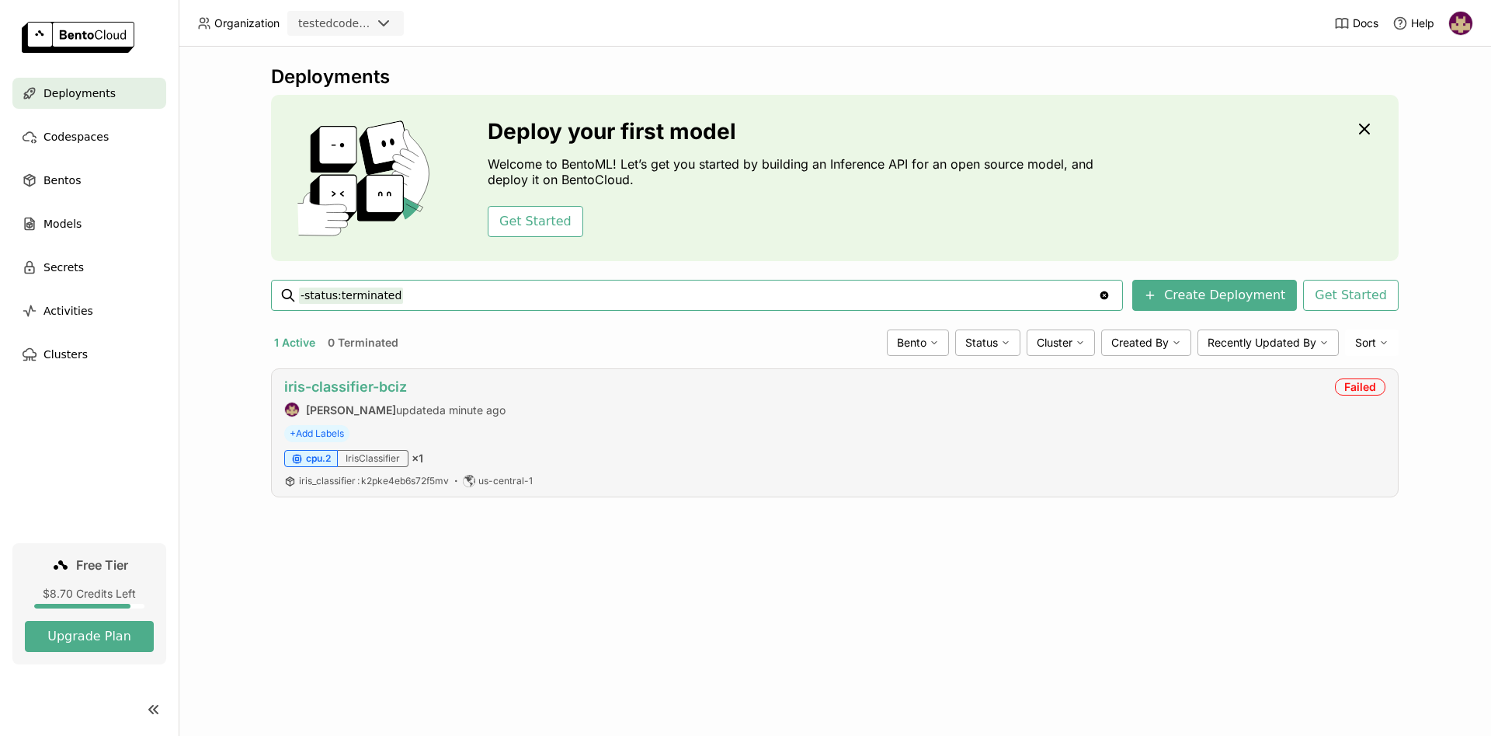
click at [388, 385] on link "iris-classifier-bciz" at bounding box center [345, 386] width 123 height 16
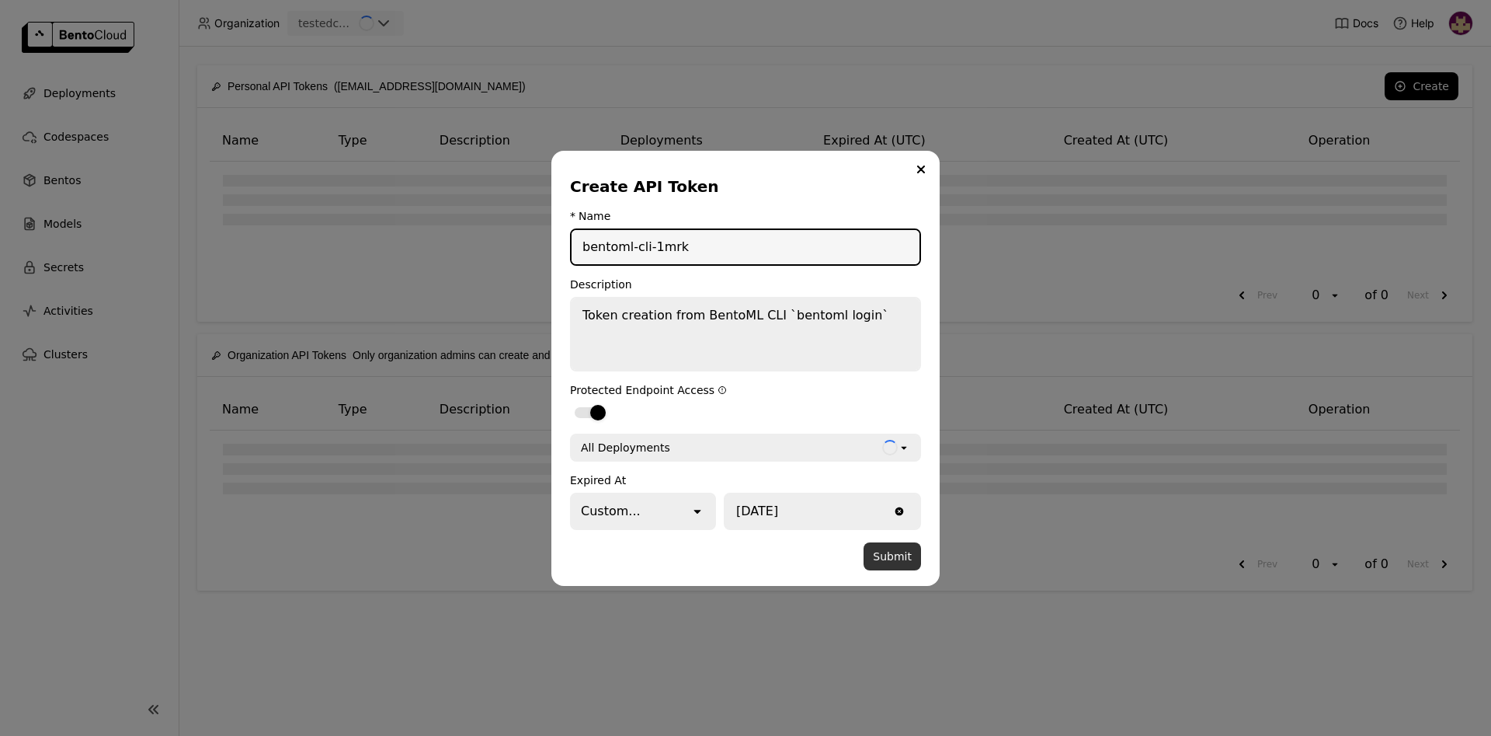
click at [887, 558] on button "Submit" at bounding box center [892, 556] width 57 height 28
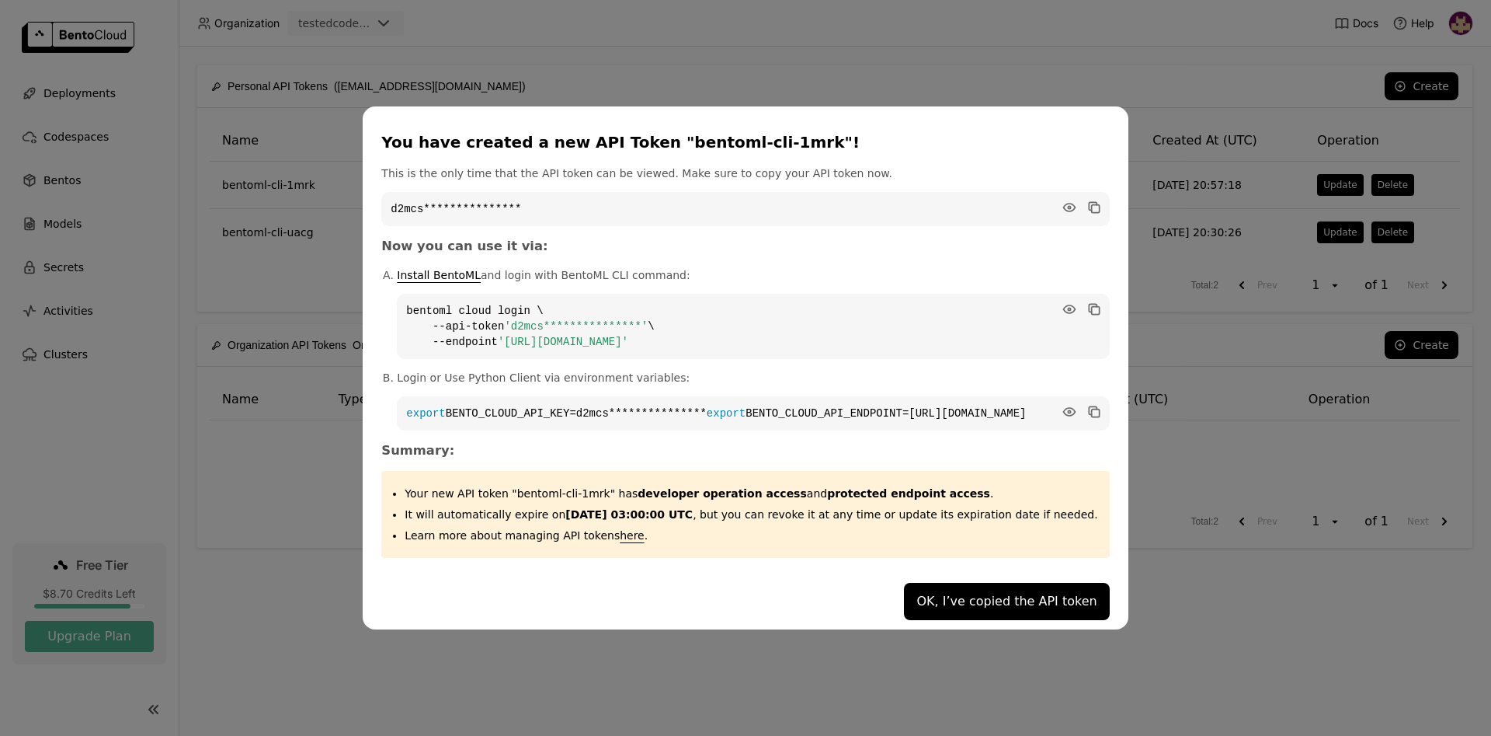
drag, startPoint x: 977, startPoint y: 610, endPoint x: 910, endPoint y: 600, distance: 67.6
click at [978, 610] on button "OK, I’ve copied the API token" at bounding box center [1006, 601] width 205 height 37
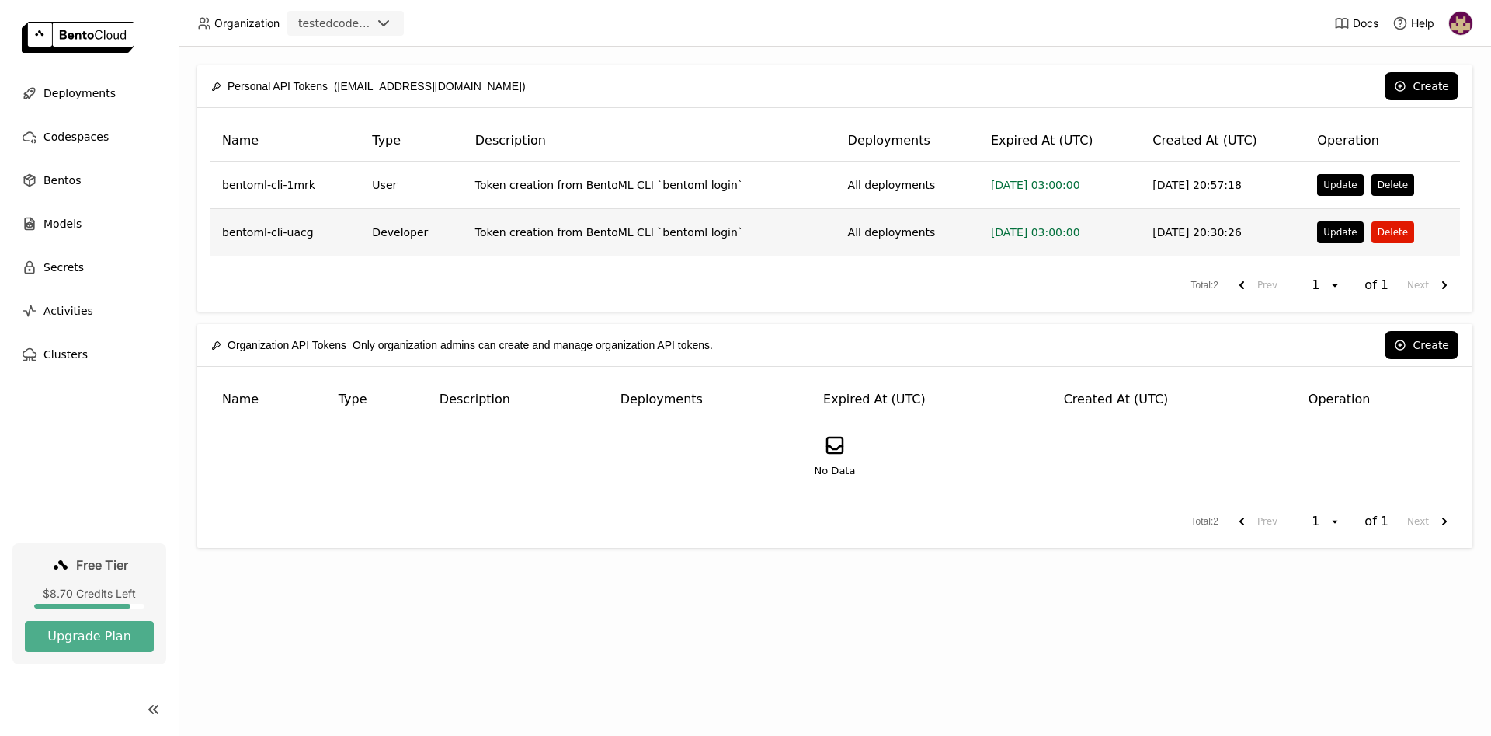
click at [1389, 229] on button "Delete" at bounding box center [1393, 232] width 43 height 22
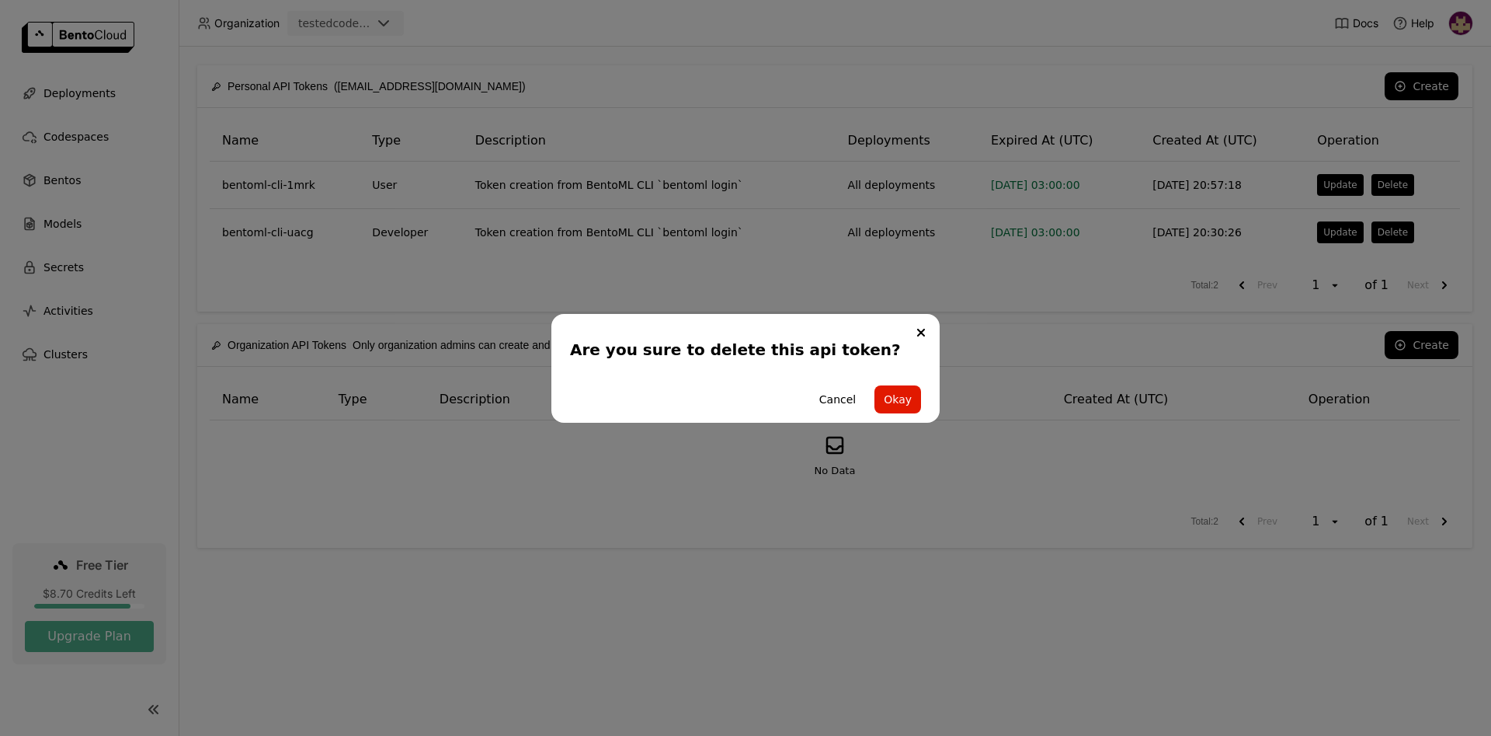
drag, startPoint x: 910, startPoint y: 400, endPoint x: 1162, endPoint y: 284, distance: 277.7
click at [910, 400] on button "Okay" at bounding box center [898, 399] width 47 height 28
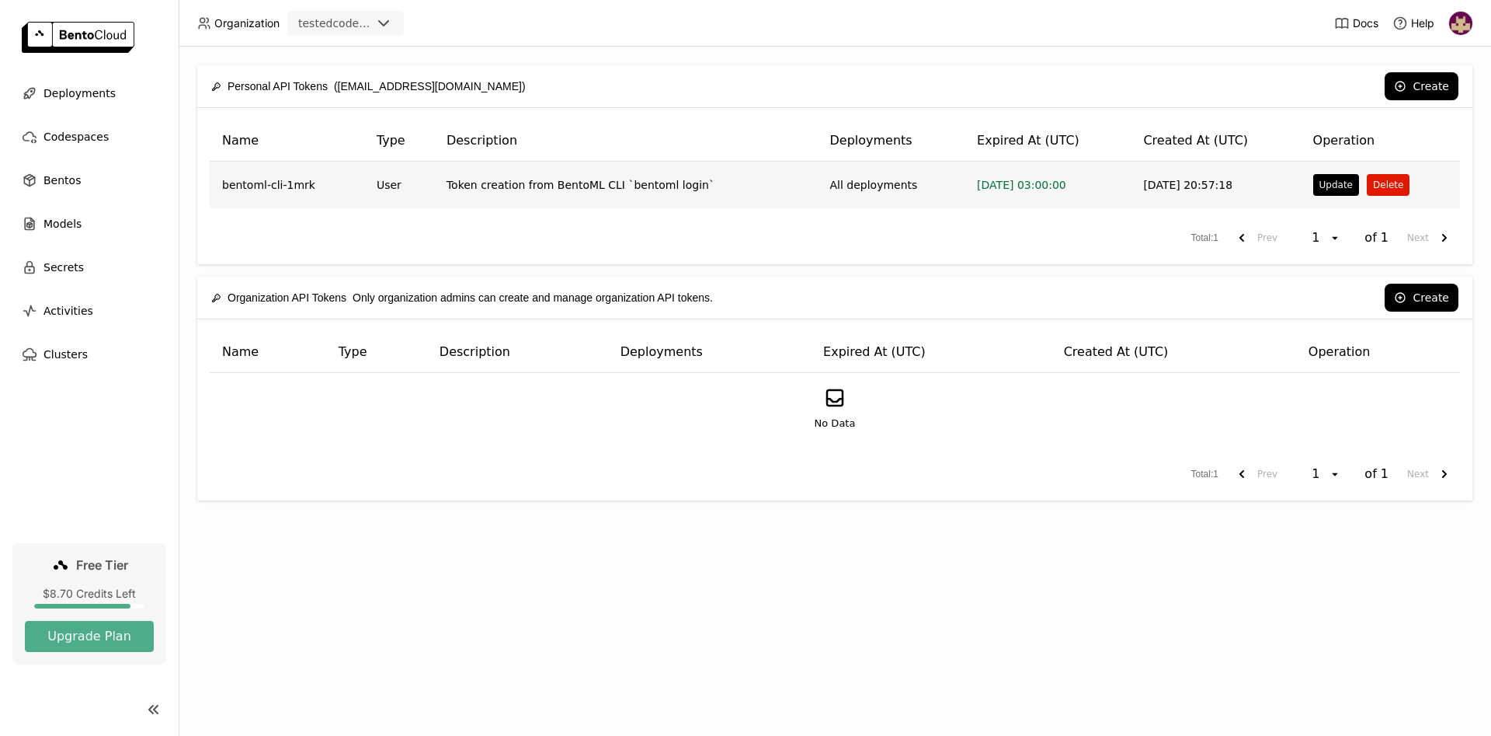
click at [1380, 183] on button "Delete" at bounding box center [1388, 185] width 43 height 22
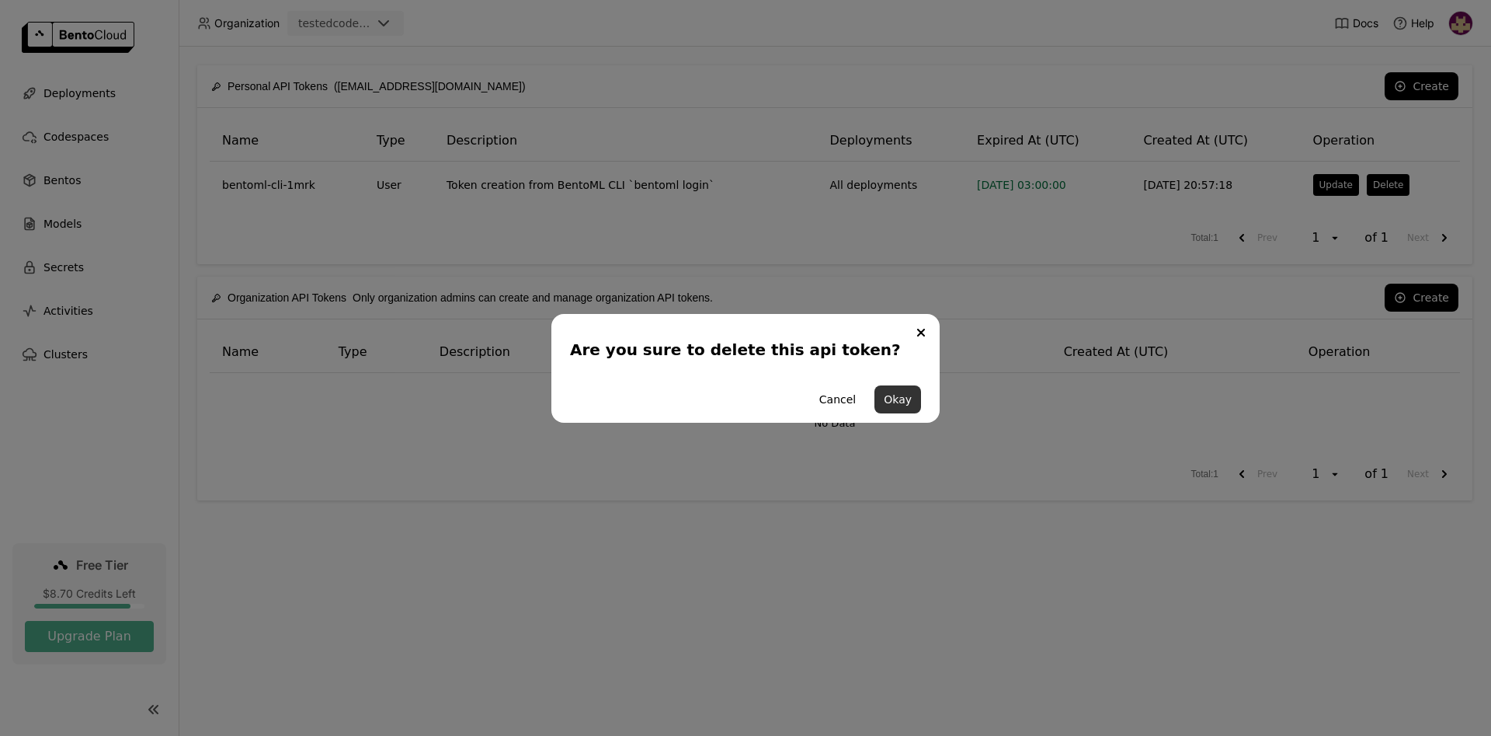
click at [901, 398] on button "Okay" at bounding box center [898, 399] width 47 height 28
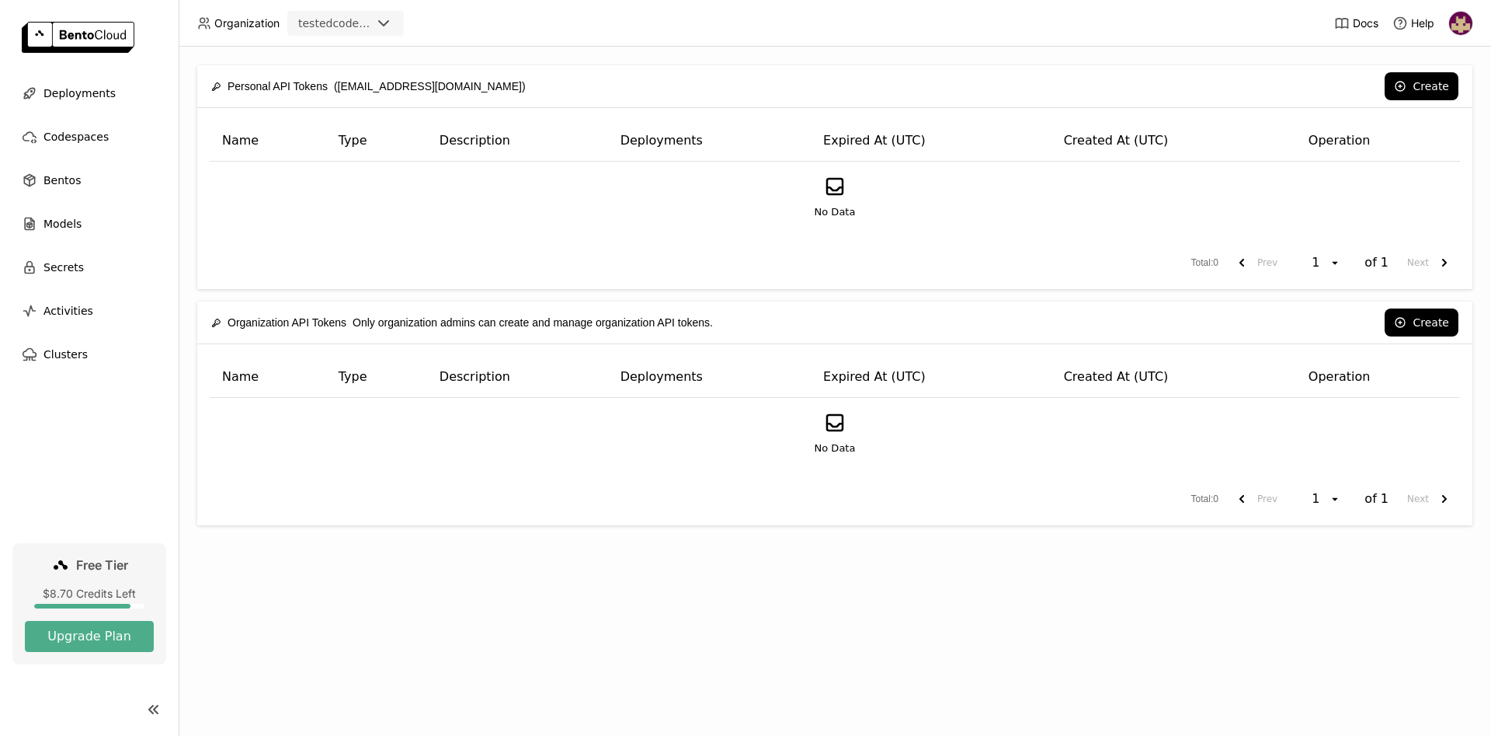
click at [116, 34] on img at bounding box center [78, 37] width 113 height 31
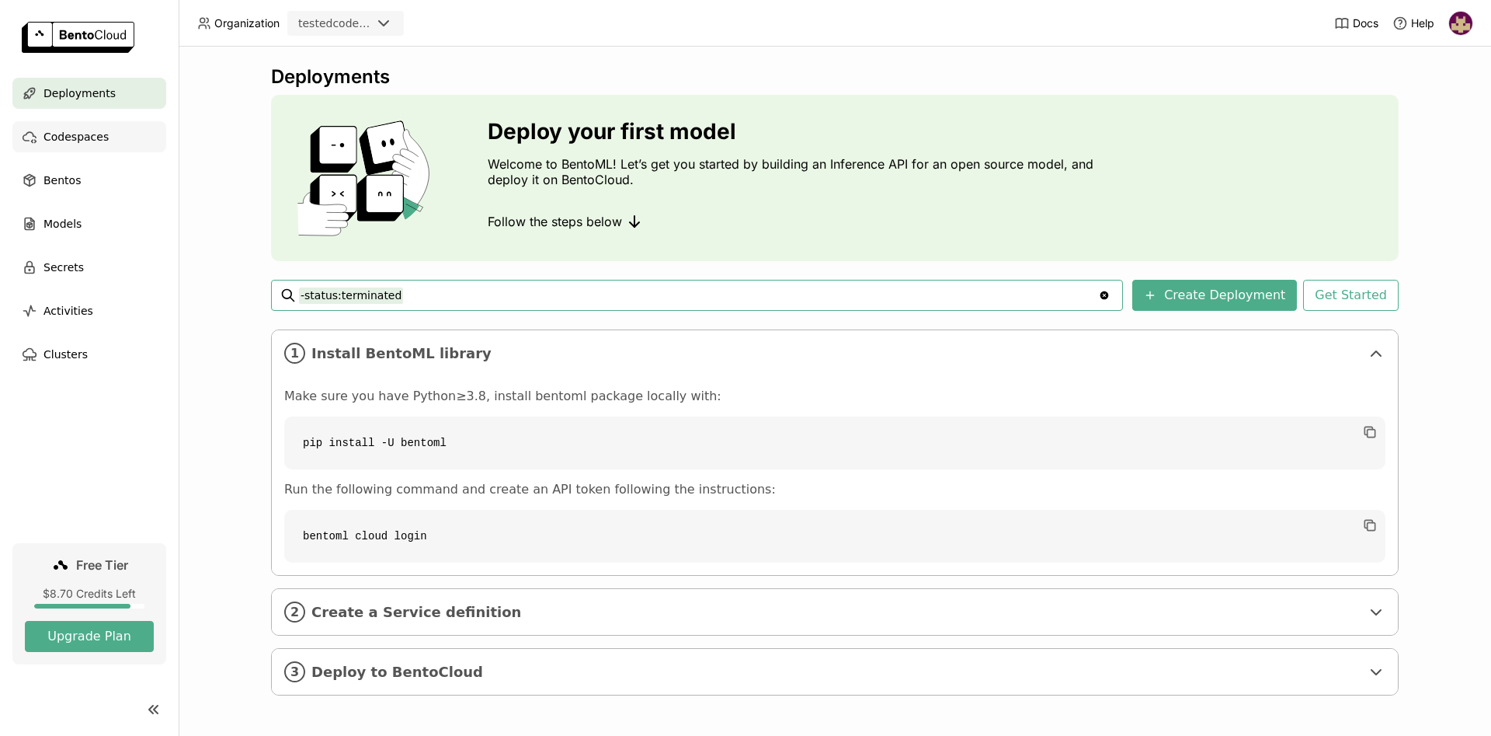
click at [103, 132] on div "Codespaces" at bounding box center [89, 136] width 154 height 31
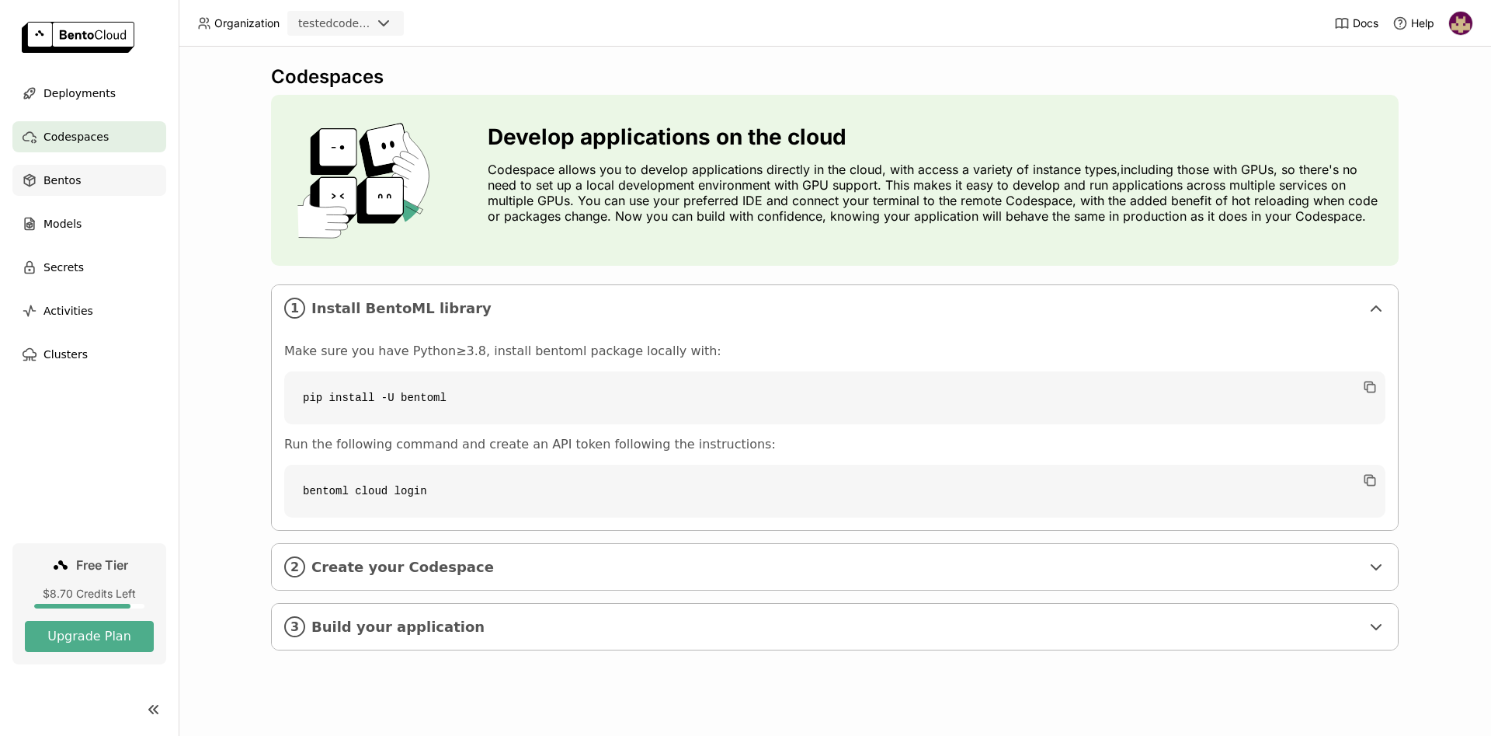
click at [94, 180] on div "Bentos" at bounding box center [89, 180] width 154 height 31
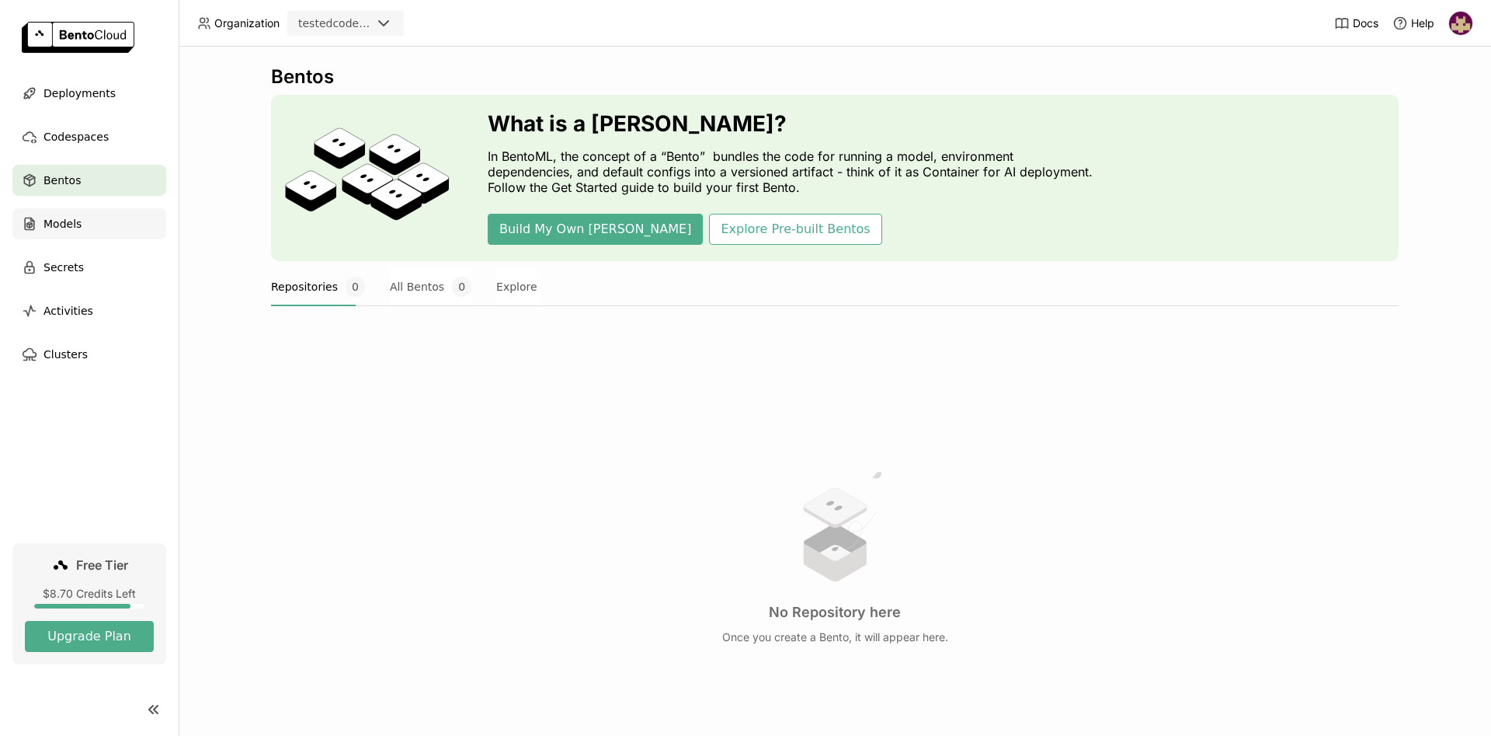
click at [76, 221] on span "Models" at bounding box center [62, 223] width 38 height 19
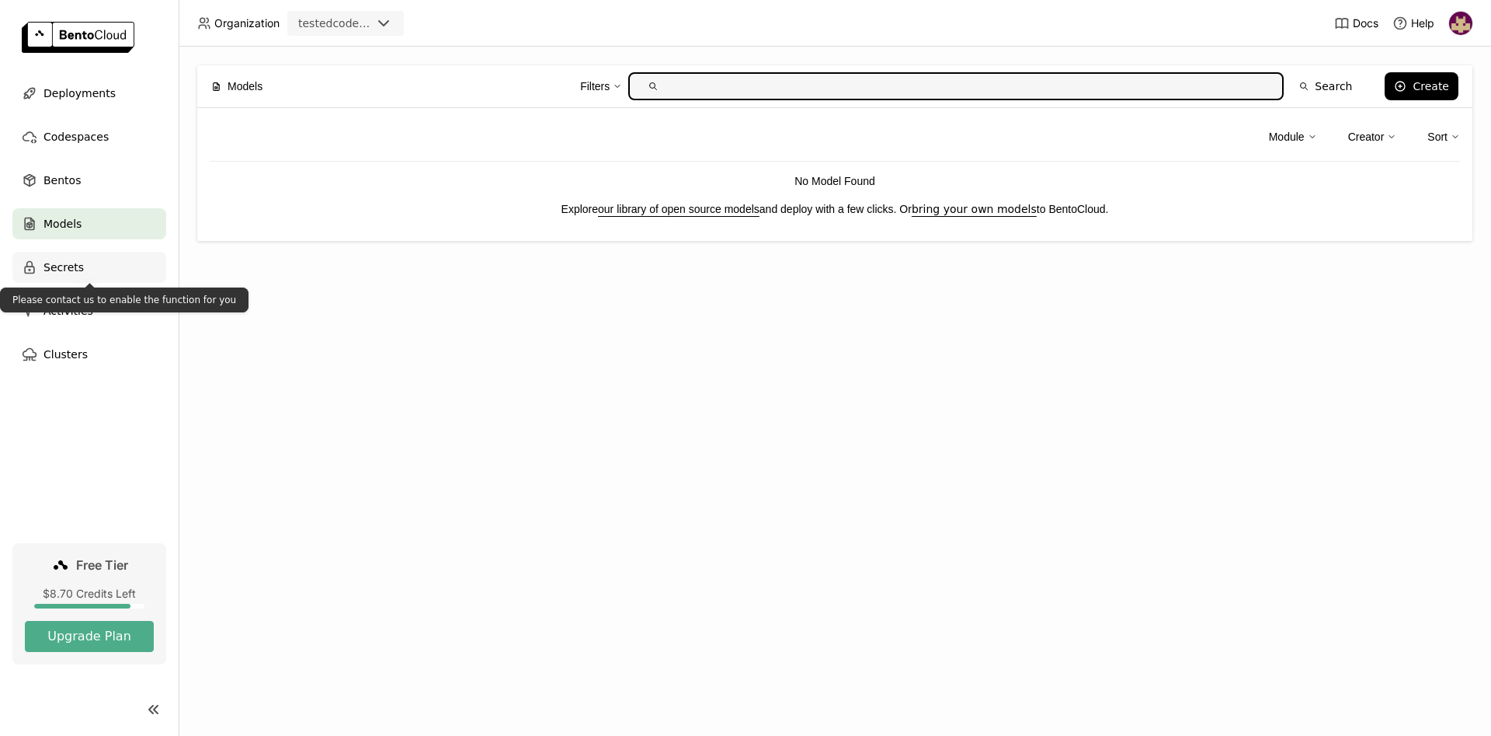
click at [88, 267] on div "Secrets" at bounding box center [89, 267] width 154 height 31
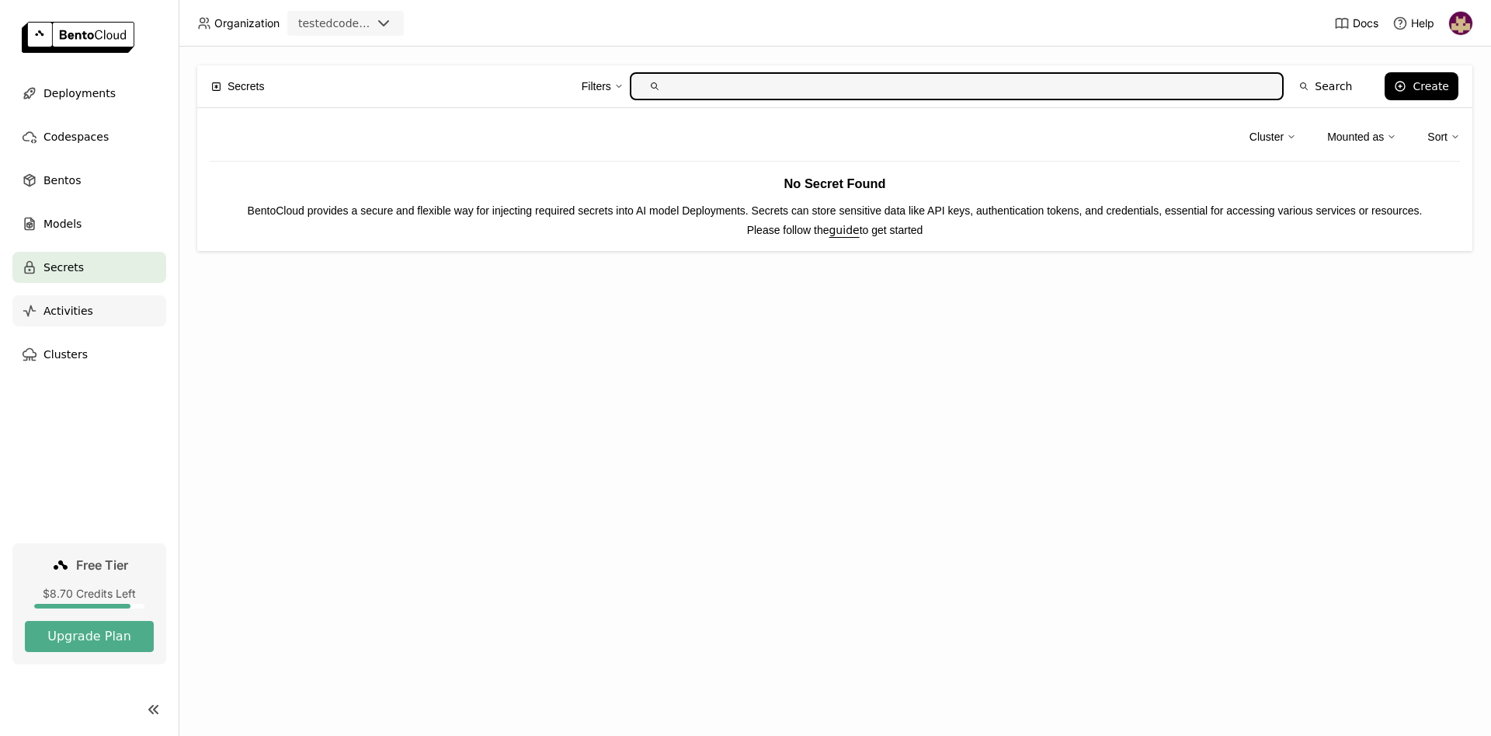
click at [80, 308] on span "Activities" at bounding box center [68, 310] width 50 height 19
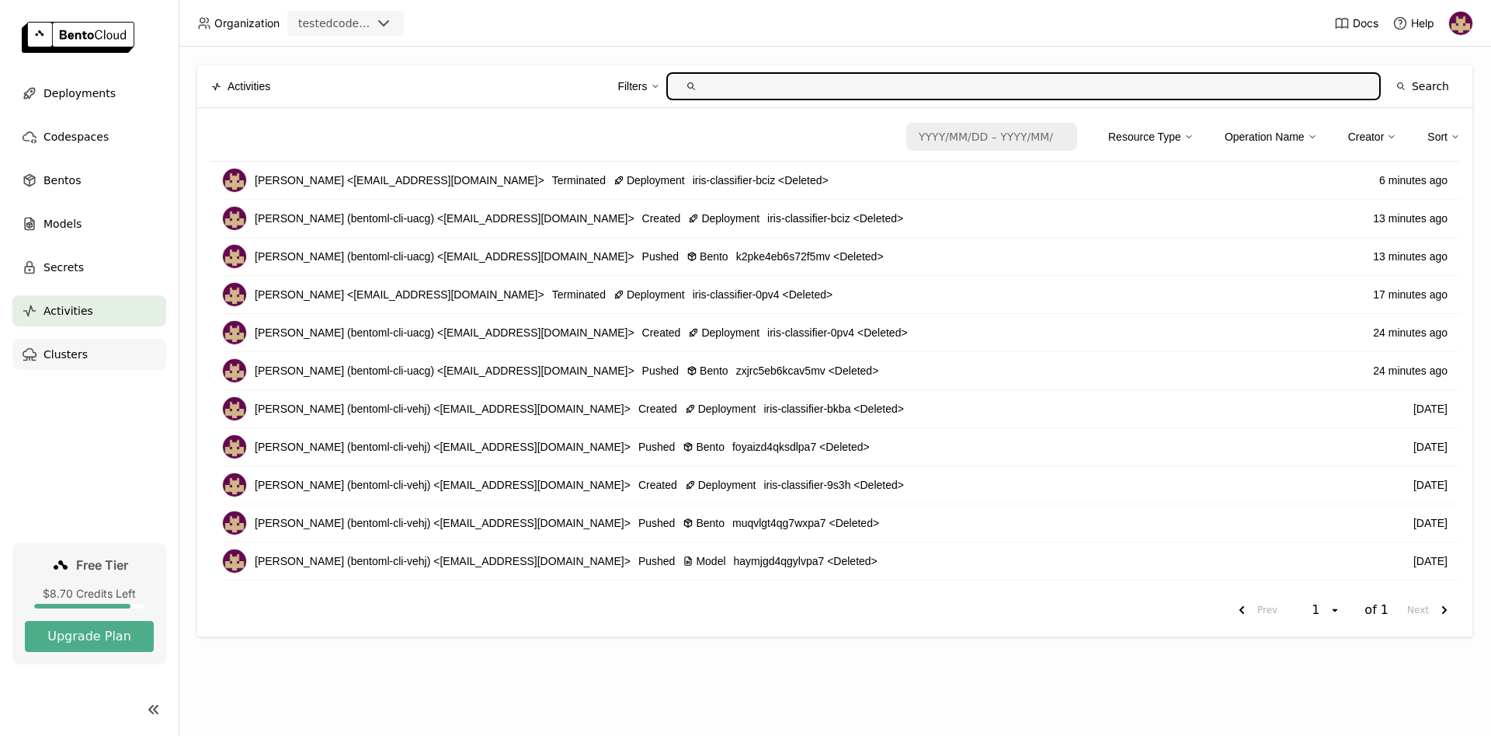
click at [75, 354] on span "Clusters" at bounding box center [65, 354] width 44 height 19
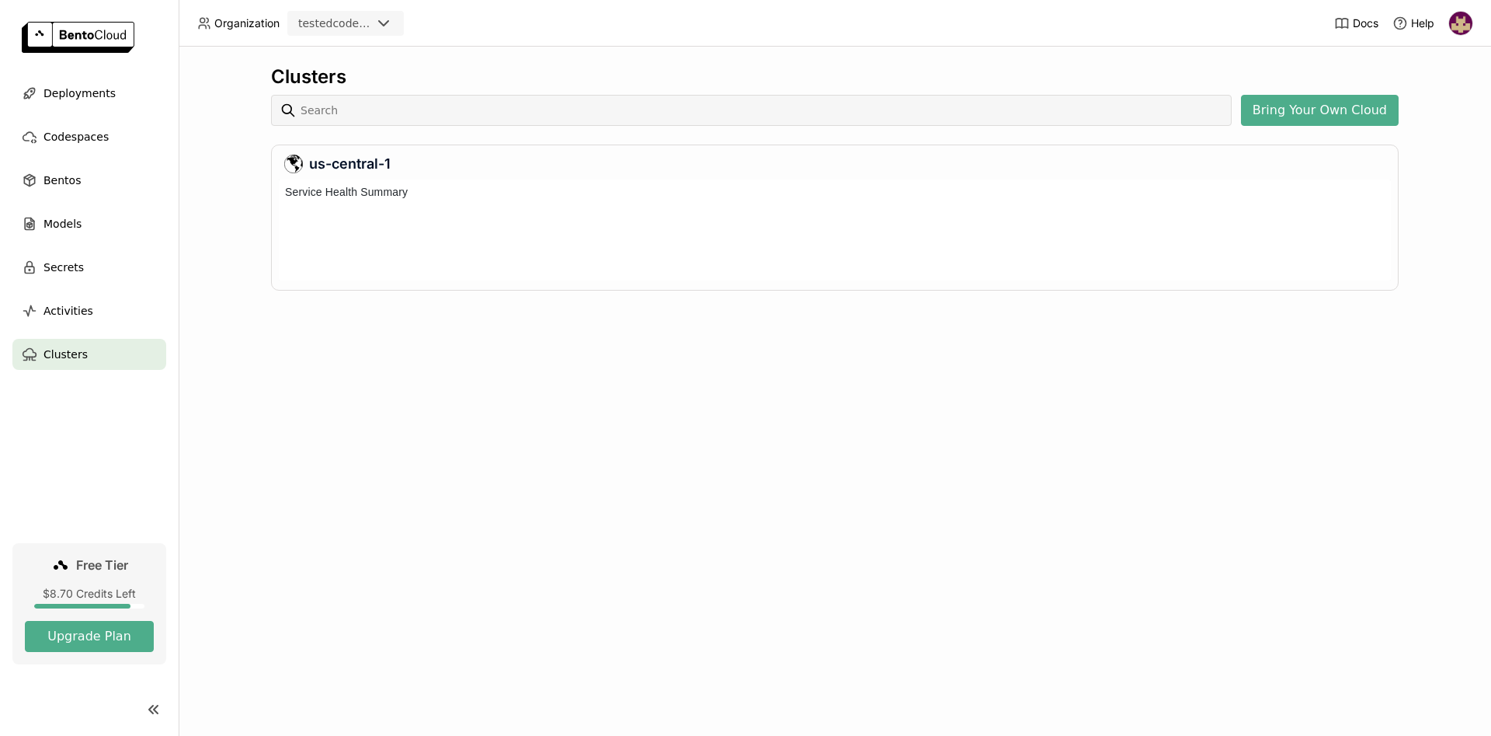
scroll to position [101, 1112]
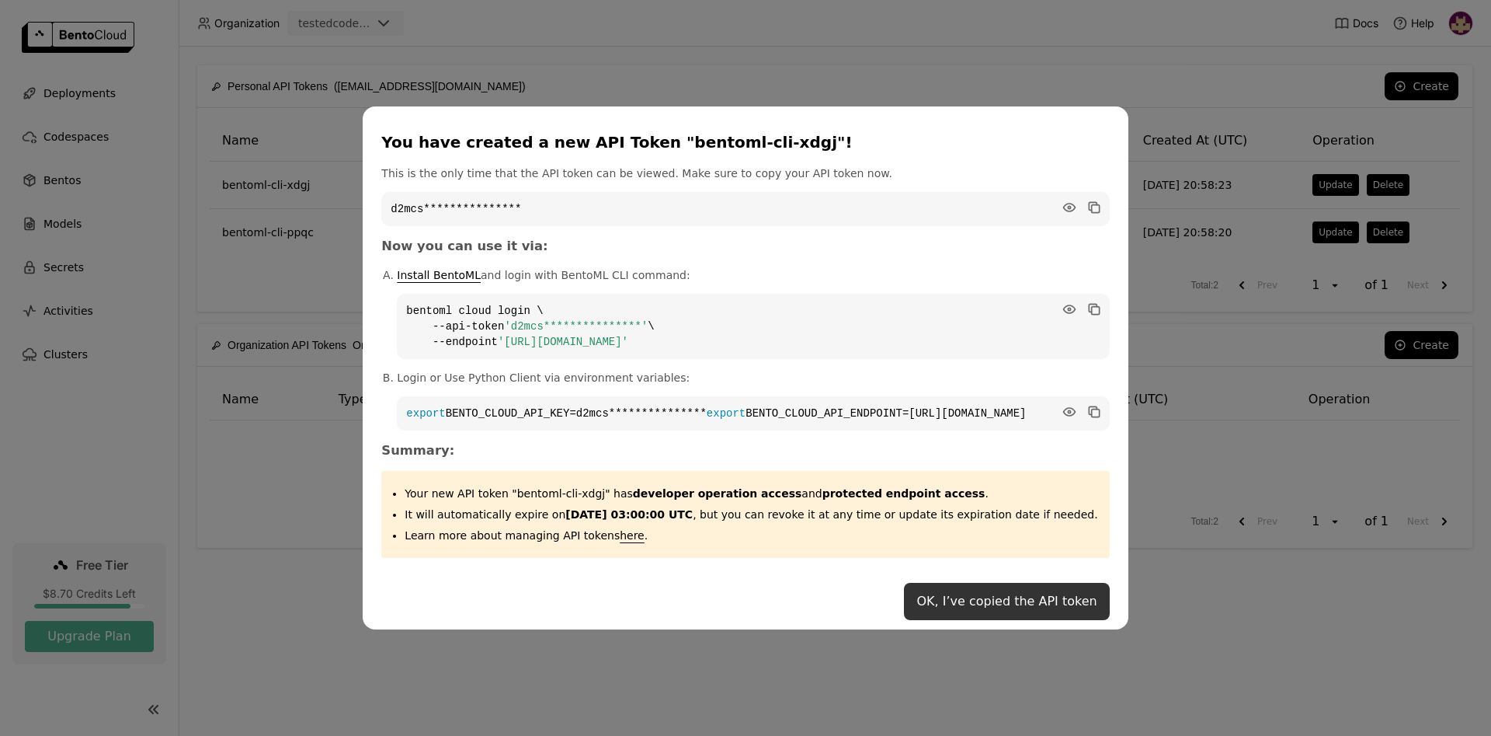
click at [944, 610] on button "OK, I’ve copied the API token" at bounding box center [1006, 601] width 205 height 37
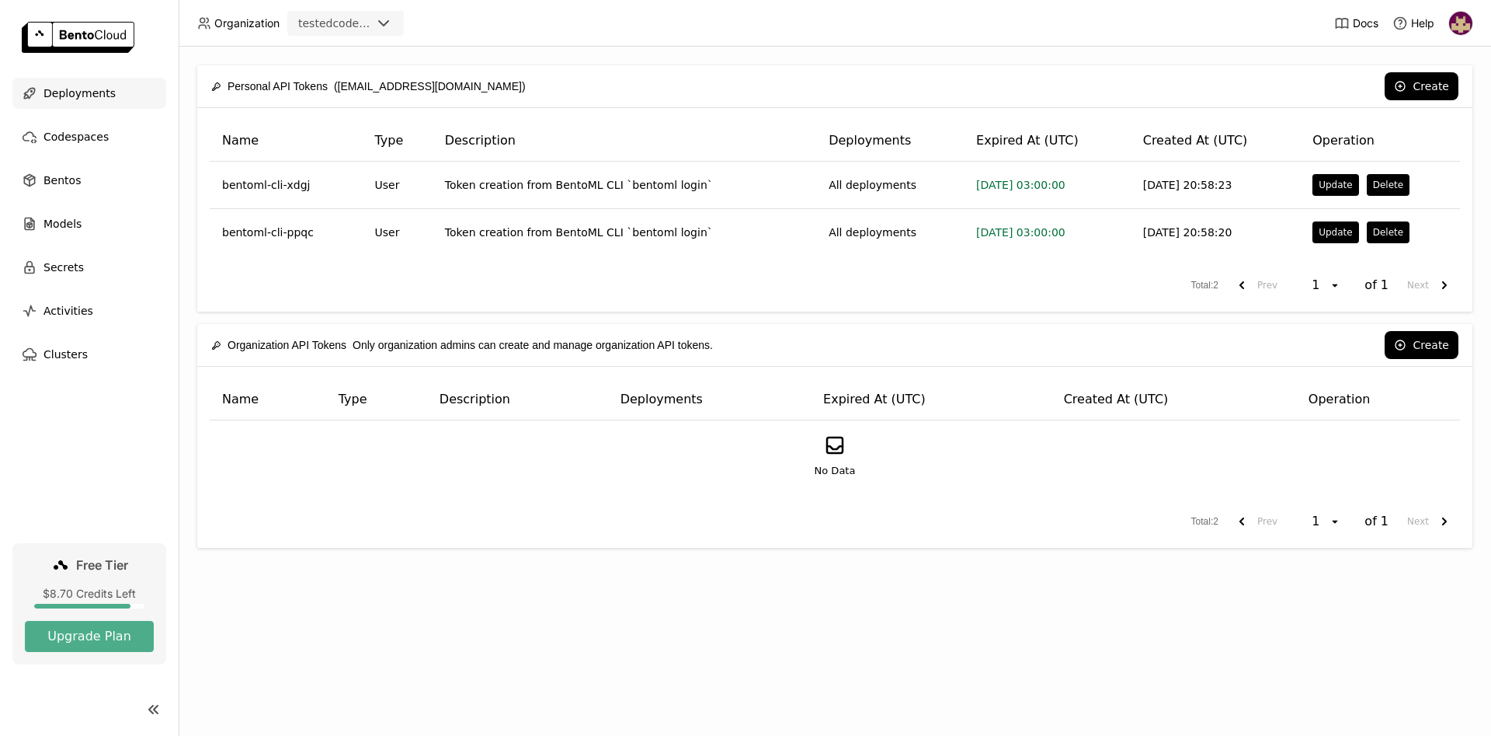
click at [70, 89] on span "Deployments" at bounding box center [79, 93] width 72 height 19
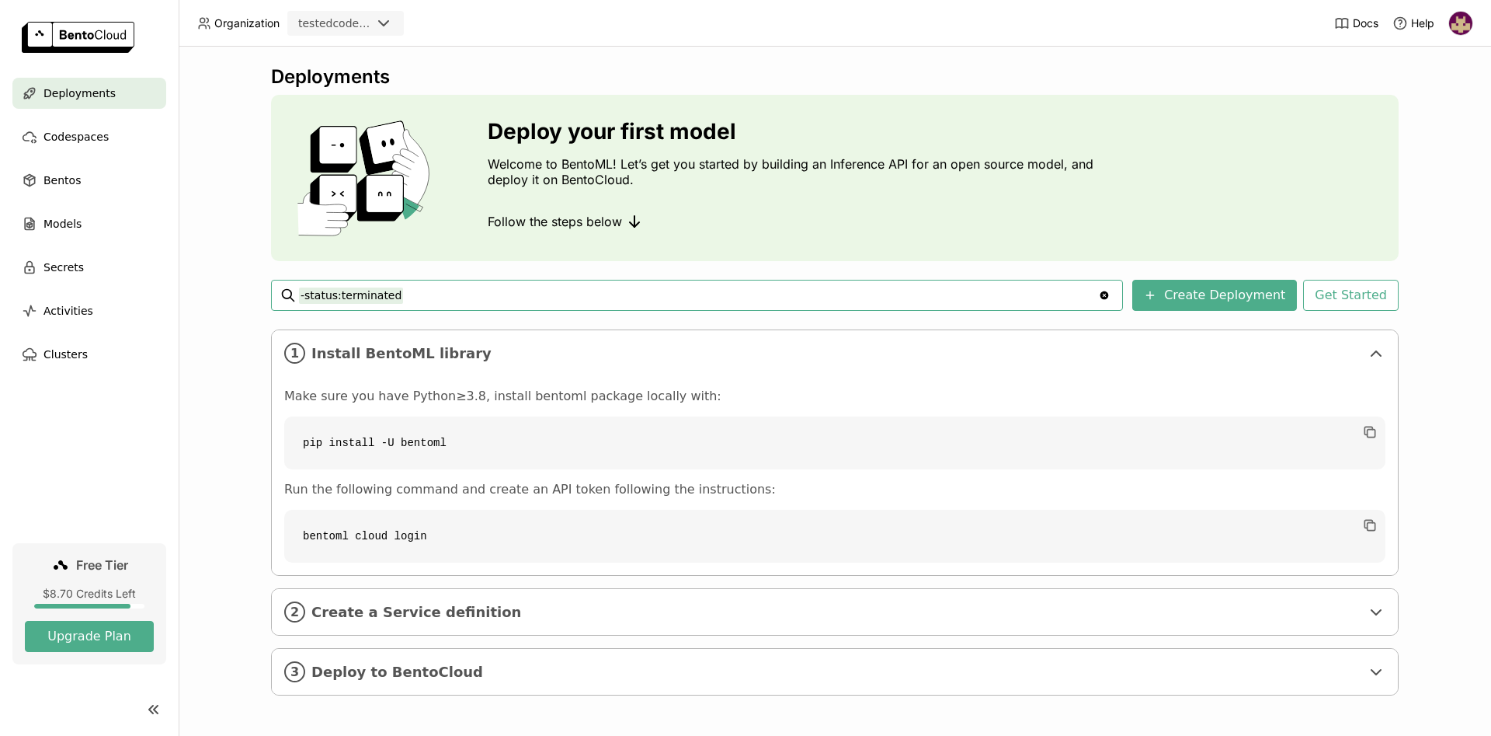
click at [210, 273] on div "Deployments Deploy your first model Welcome to BentoML! Let’s get you started b…" at bounding box center [835, 391] width 1313 height 689
click at [75, 225] on span "Models" at bounding box center [62, 223] width 38 height 19
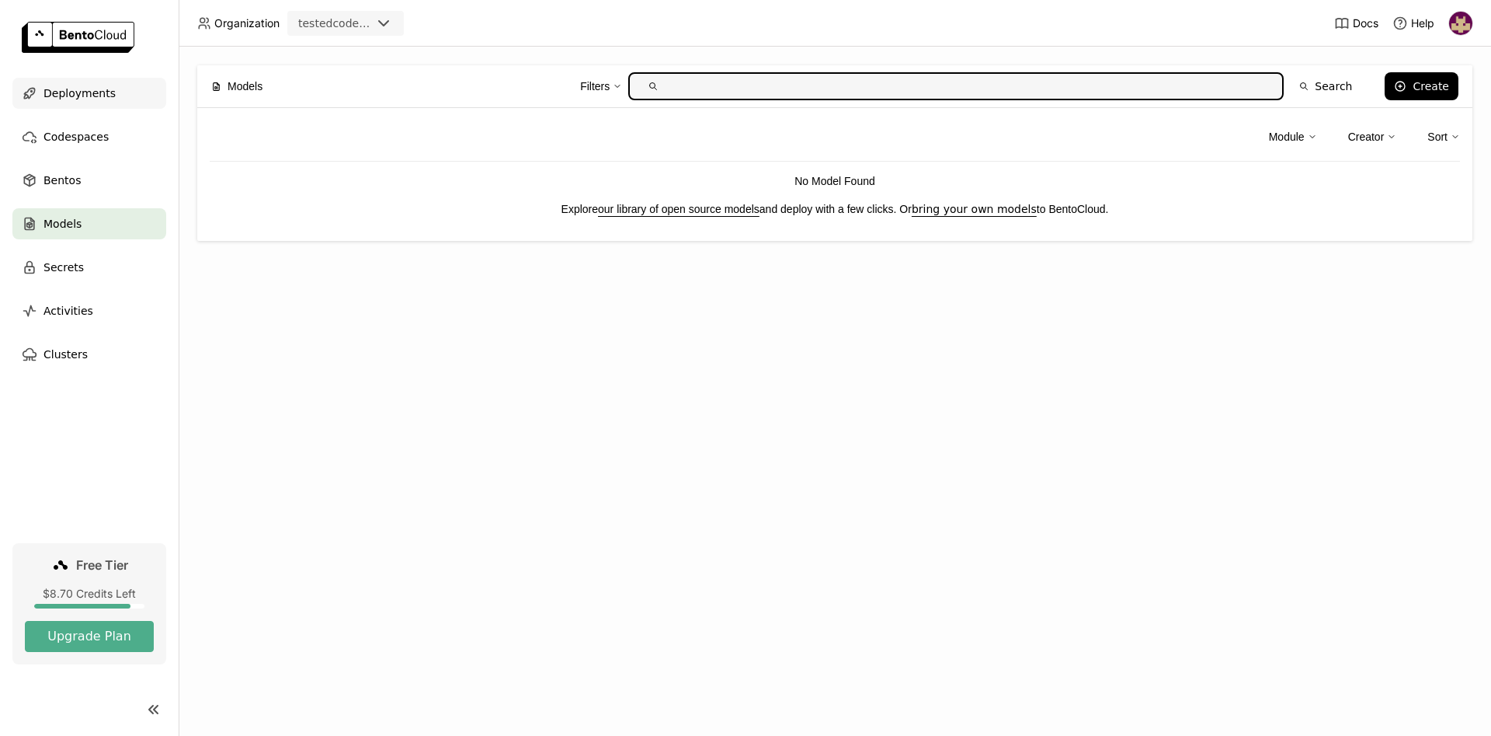
click at [96, 92] on span "Deployments" at bounding box center [79, 93] width 72 height 19
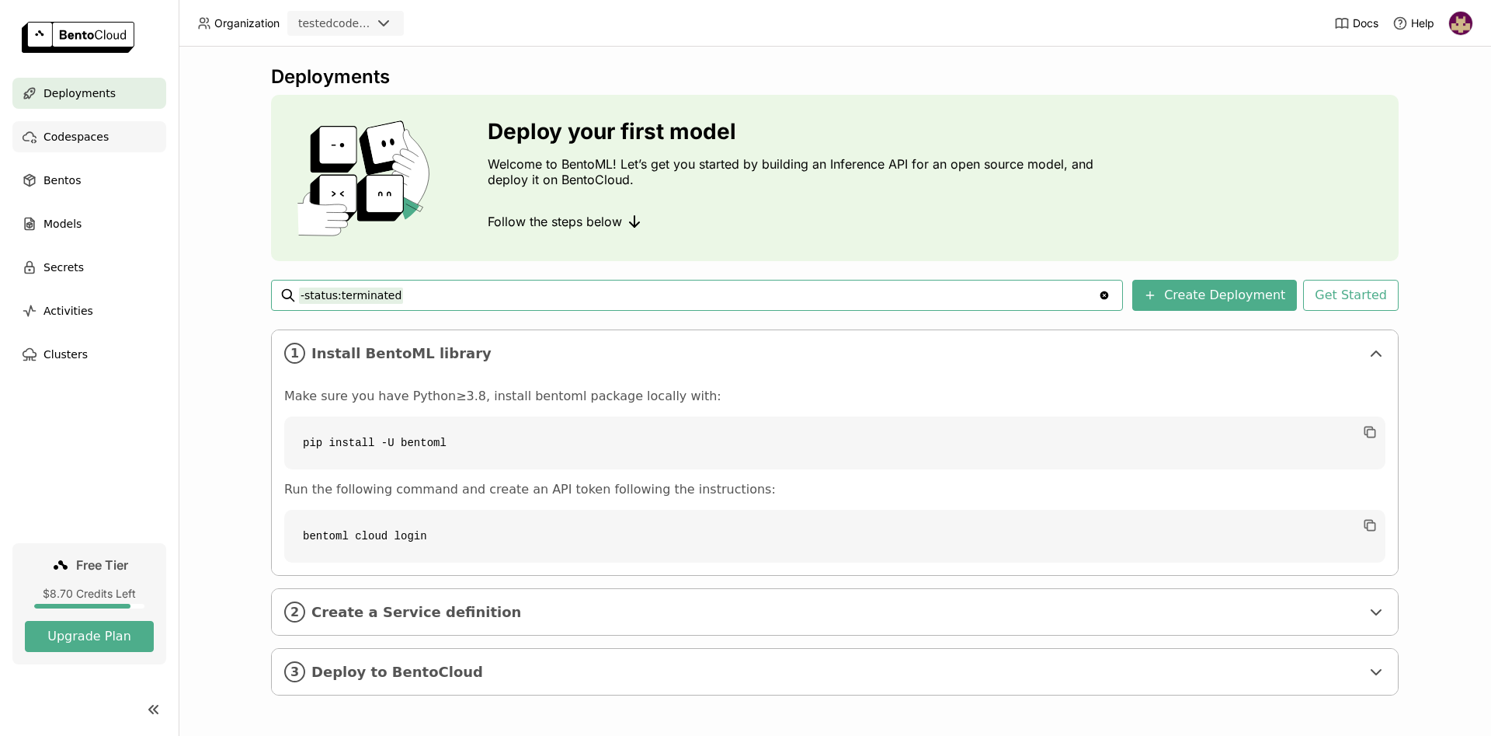
click at [89, 139] on span "Codespaces" at bounding box center [75, 136] width 65 height 19
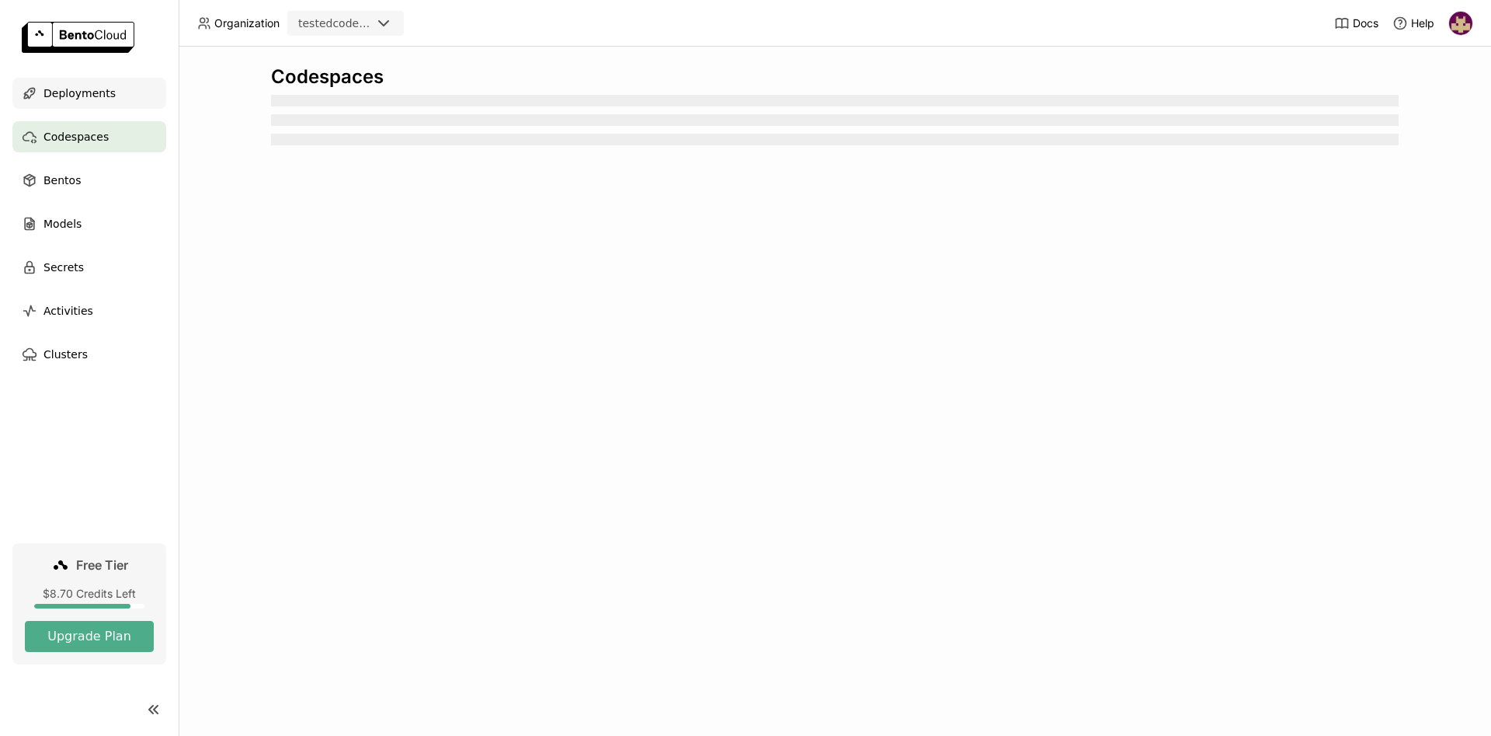
click at [94, 89] on span "Deployments" at bounding box center [79, 93] width 72 height 19
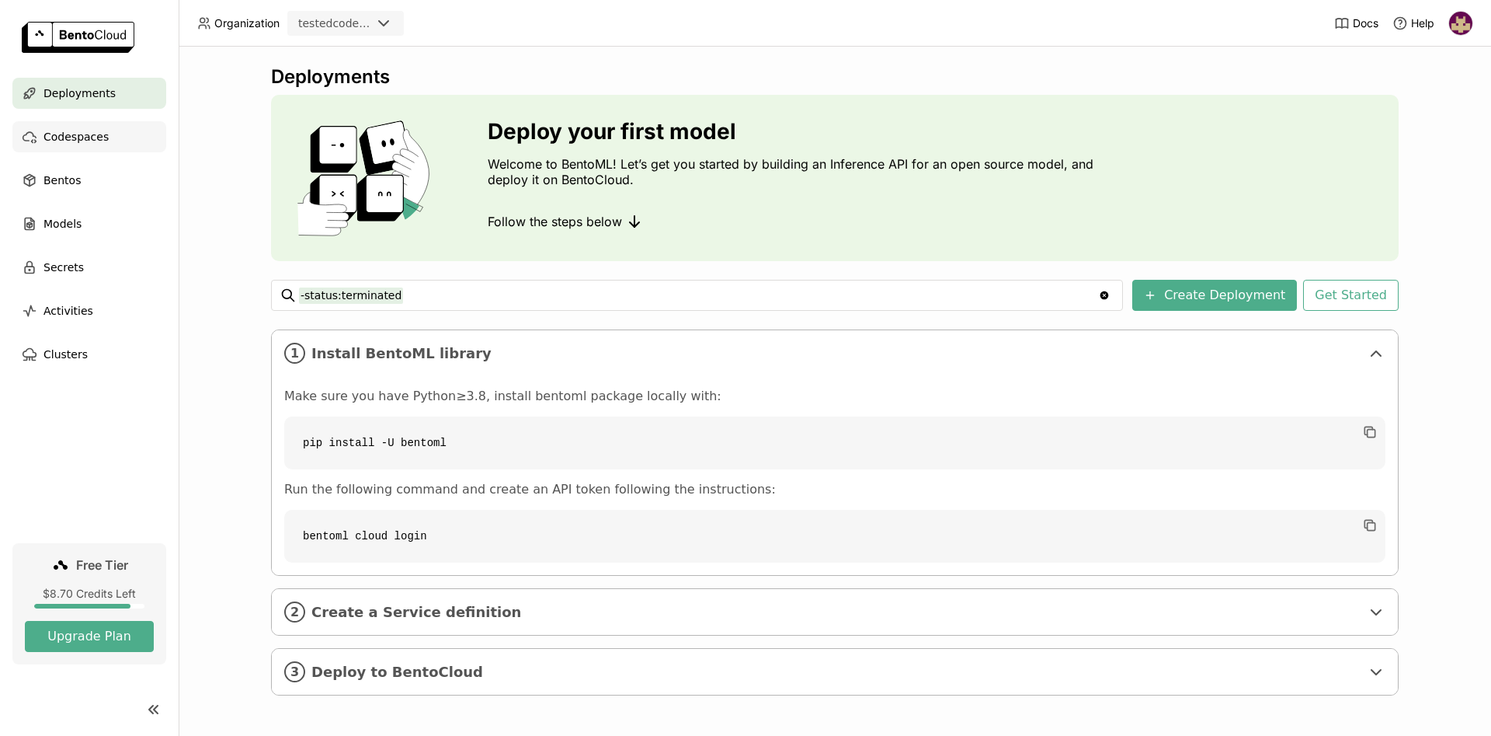
click at [80, 140] on span "Codespaces" at bounding box center [75, 136] width 65 height 19
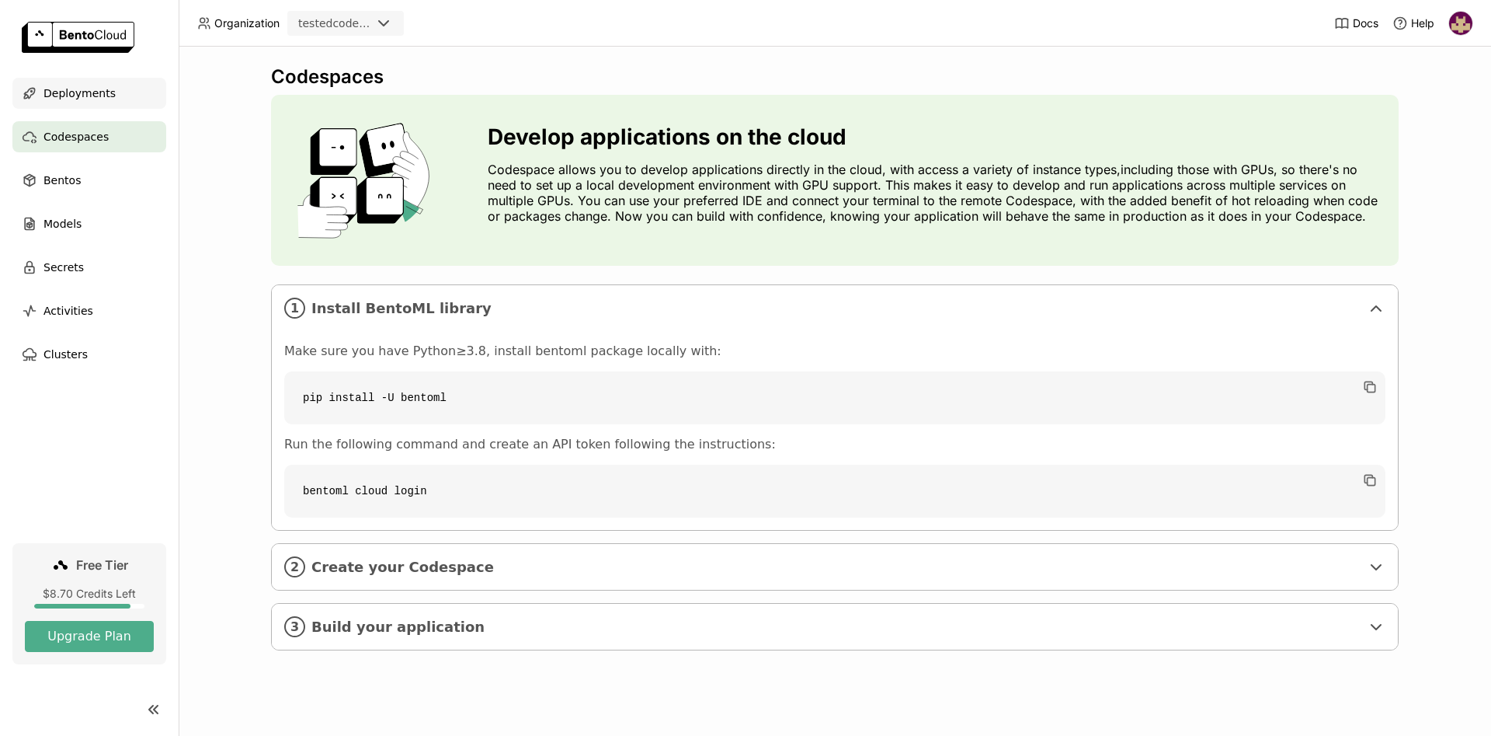
click at [80, 98] on span "Deployments" at bounding box center [79, 93] width 72 height 19
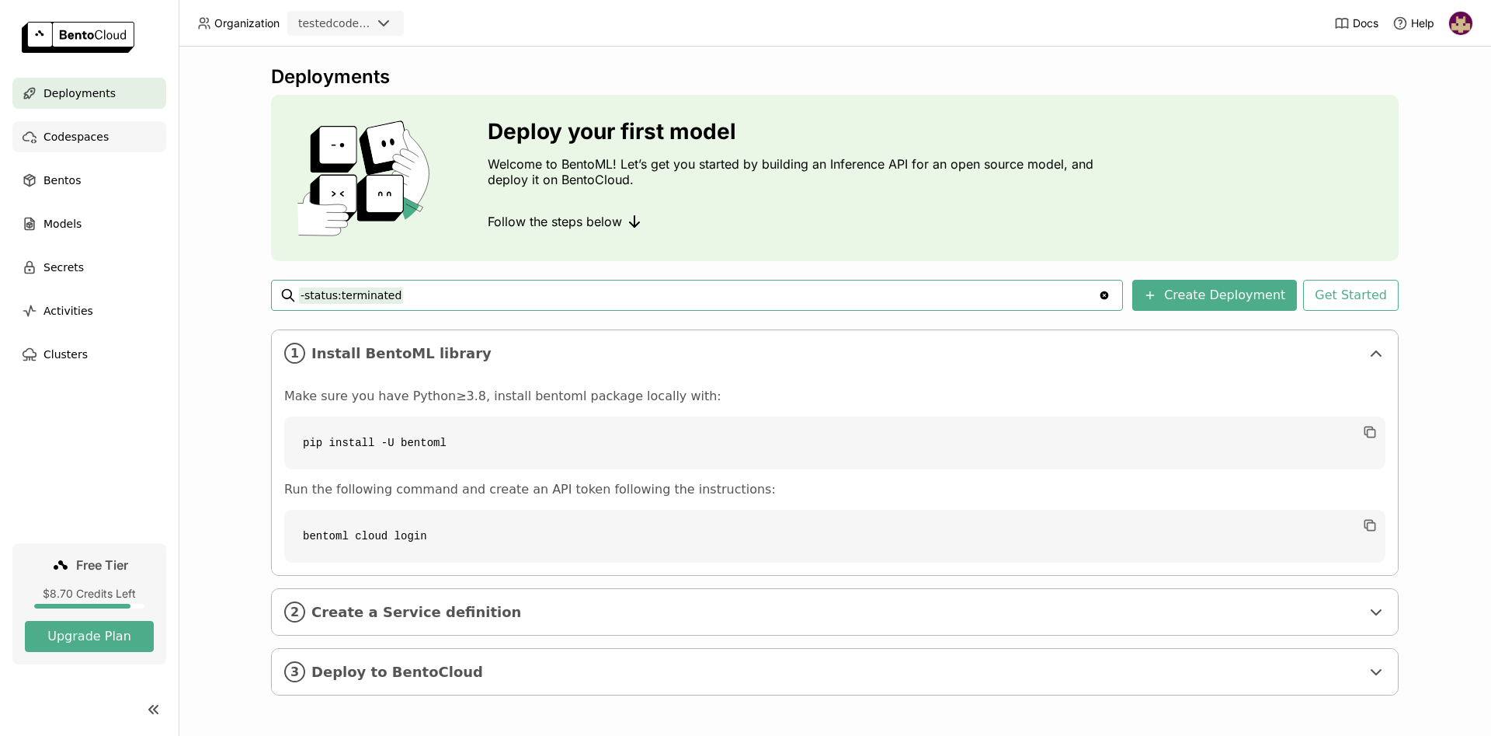
click at [80, 137] on span "Codespaces" at bounding box center [75, 136] width 65 height 19
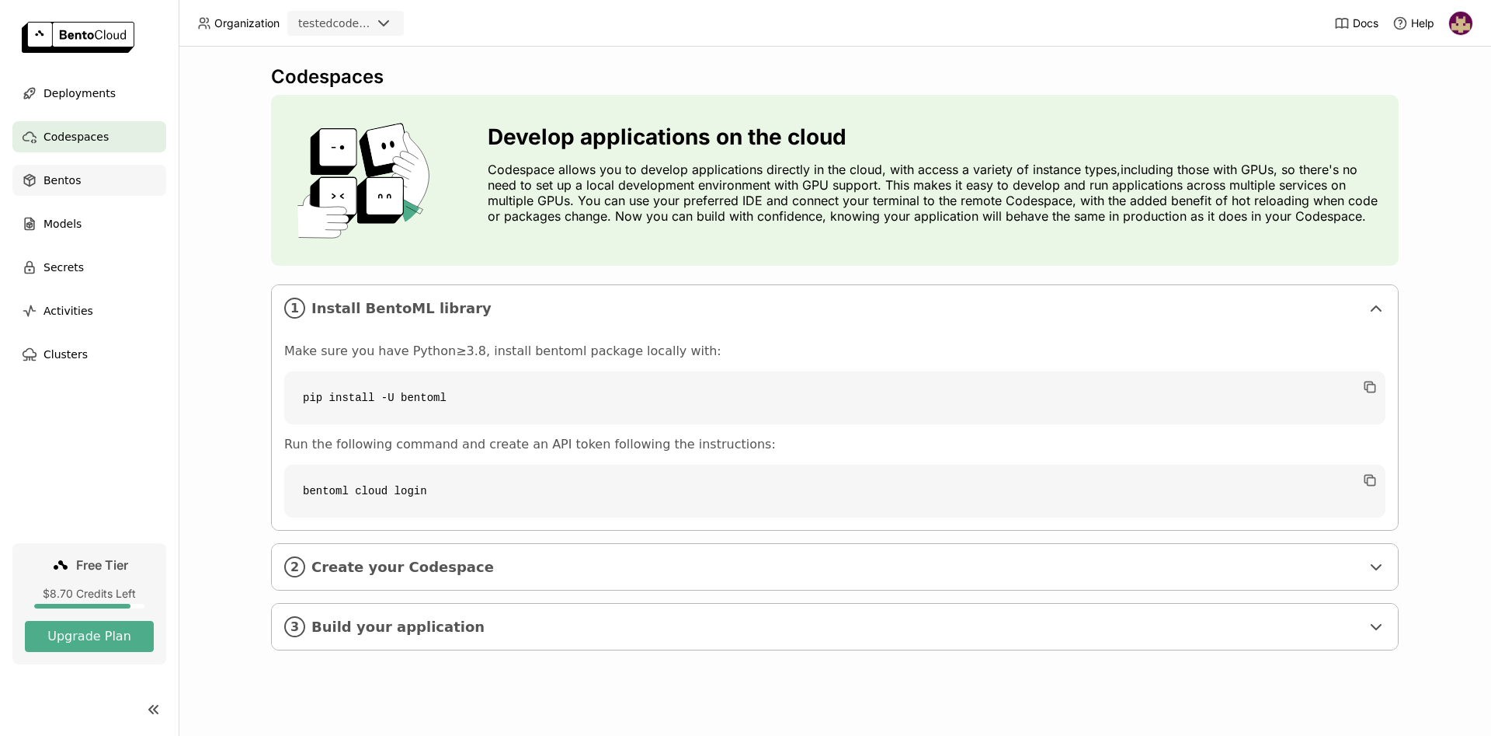
click at [75, 179] on span "Bentos" at bounding box center [61, 180] width 37 height 19
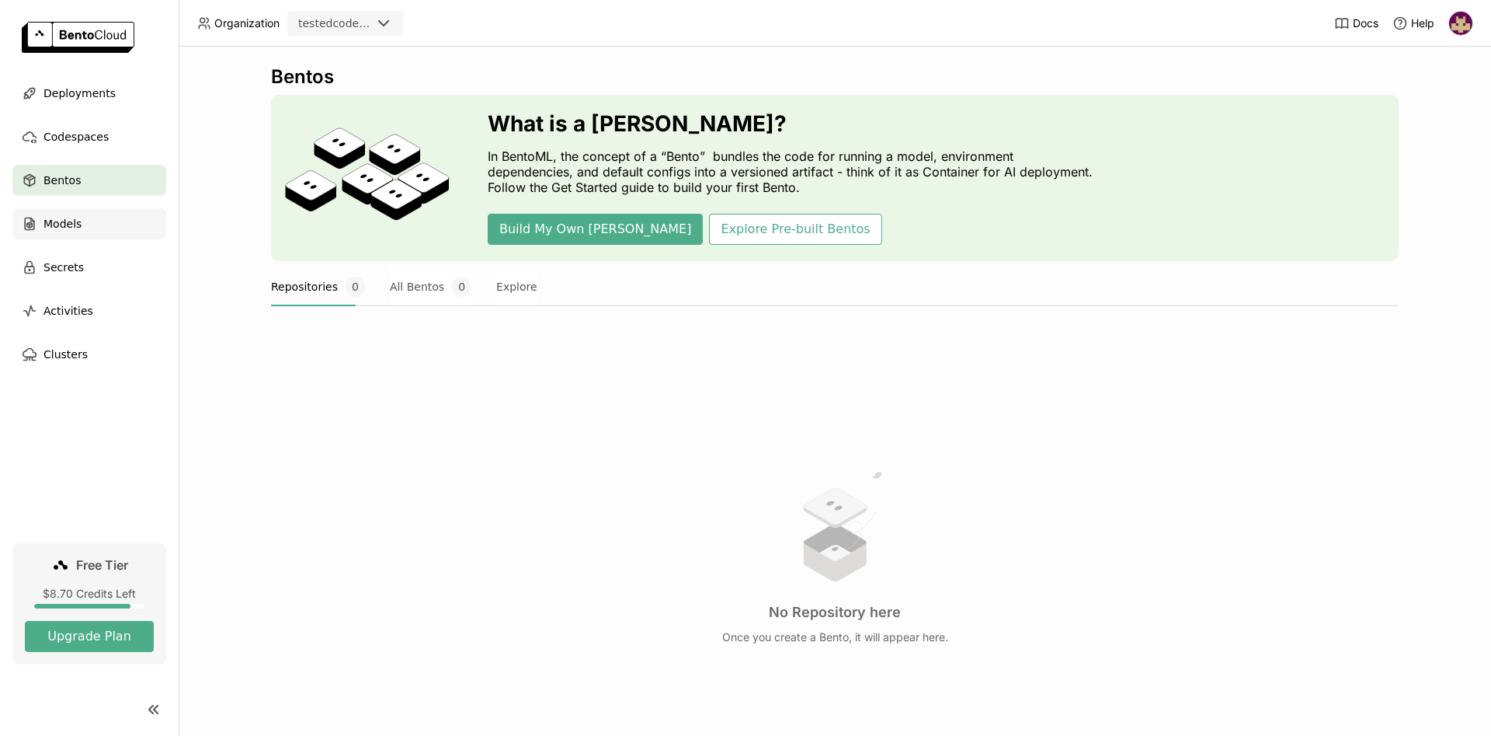
click at [75, 227] on span "Models" at bounding box center [62, 223] width 38 height 19
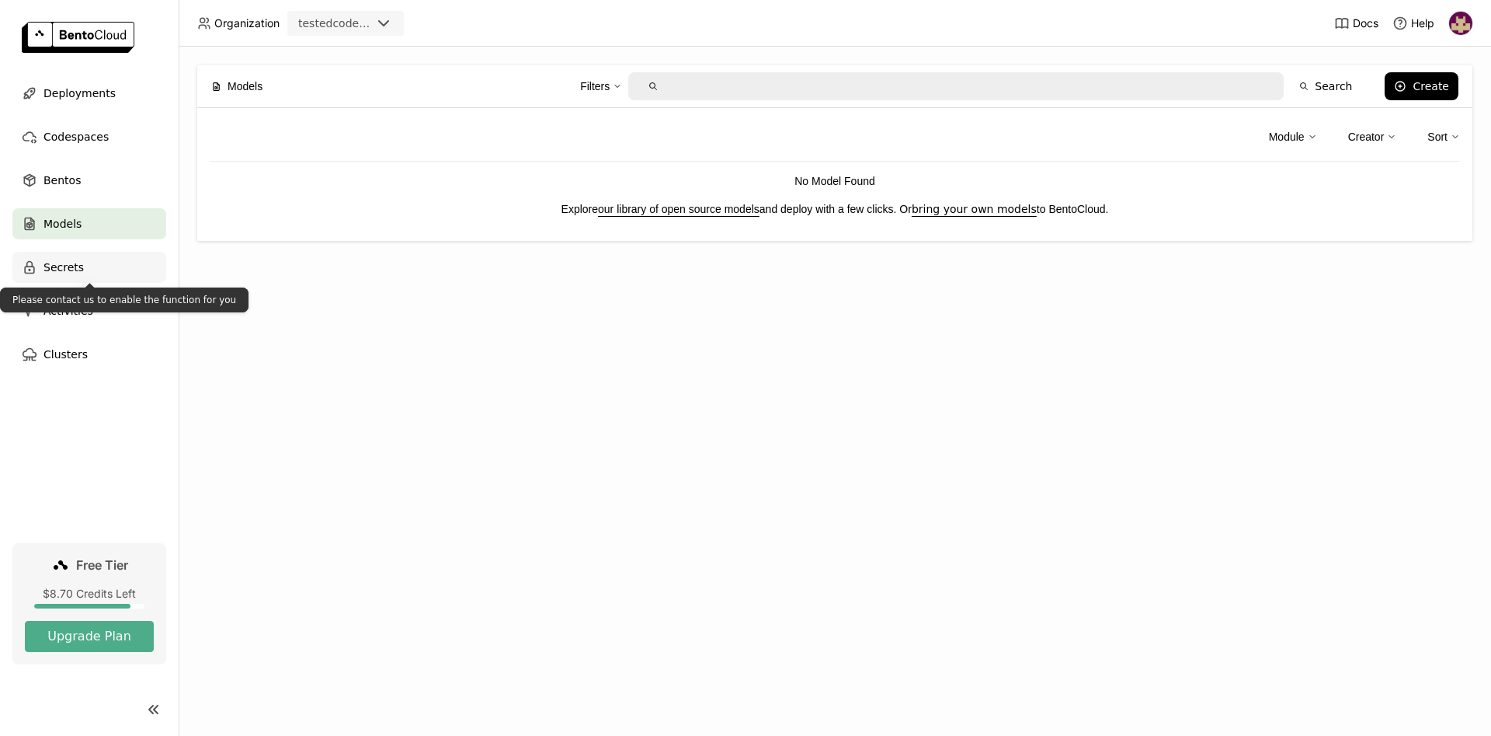
click at [68, 270] on span "Secrets" at bounding box center [63, 267] width 40 height 19
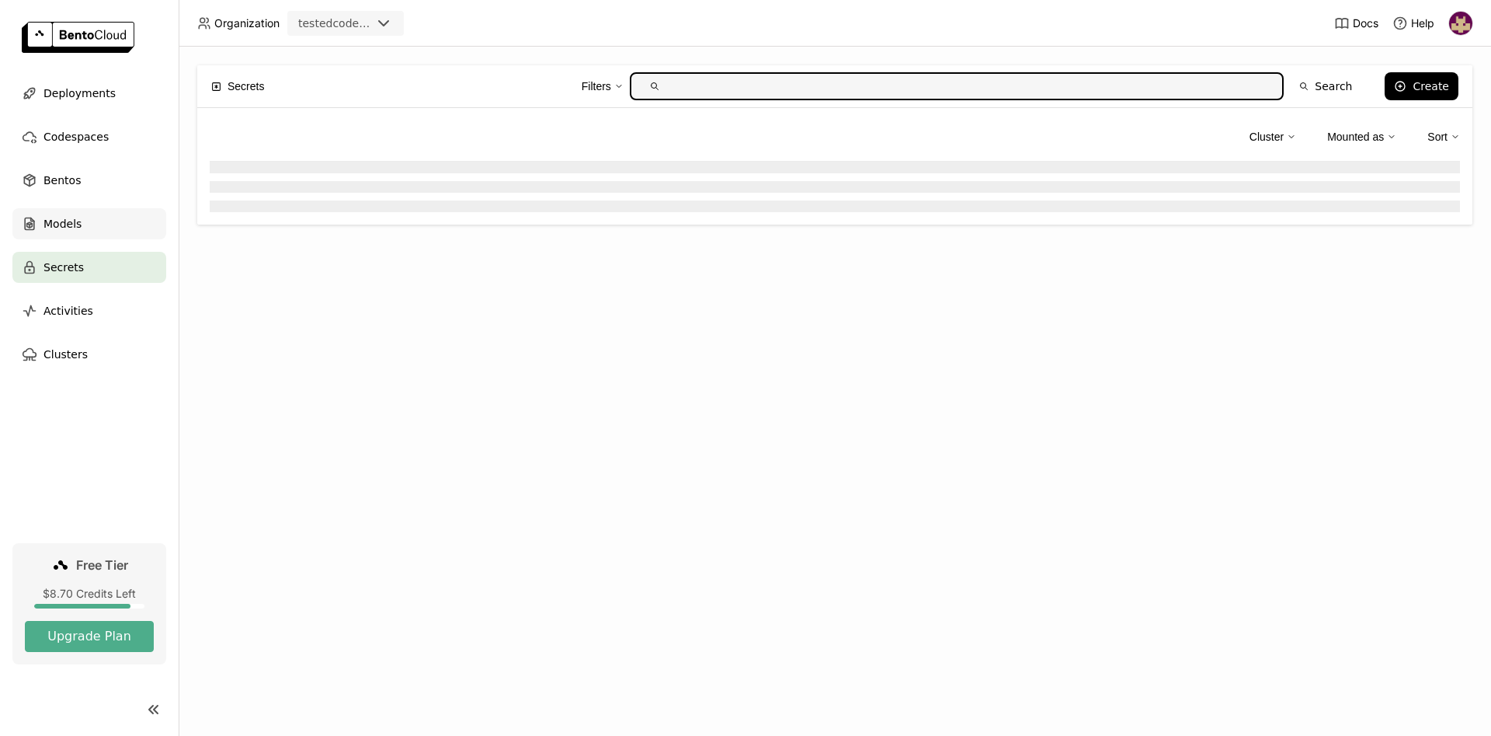
click at [83, 217] on div "Models" at bounding box center [89, 223] width 154 height 31
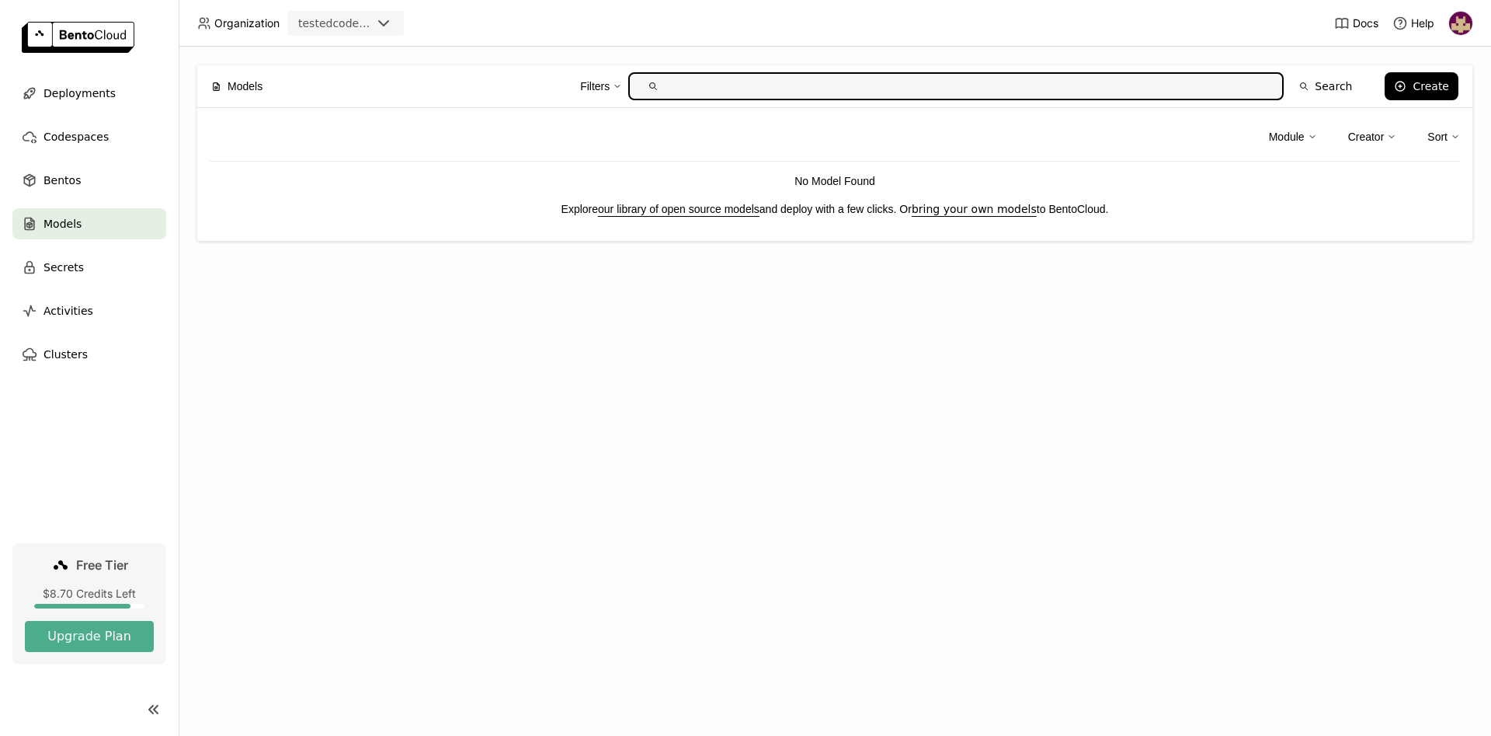
click at [1459, 24] on img at bounding box center [1460, 23] width 23 height 23
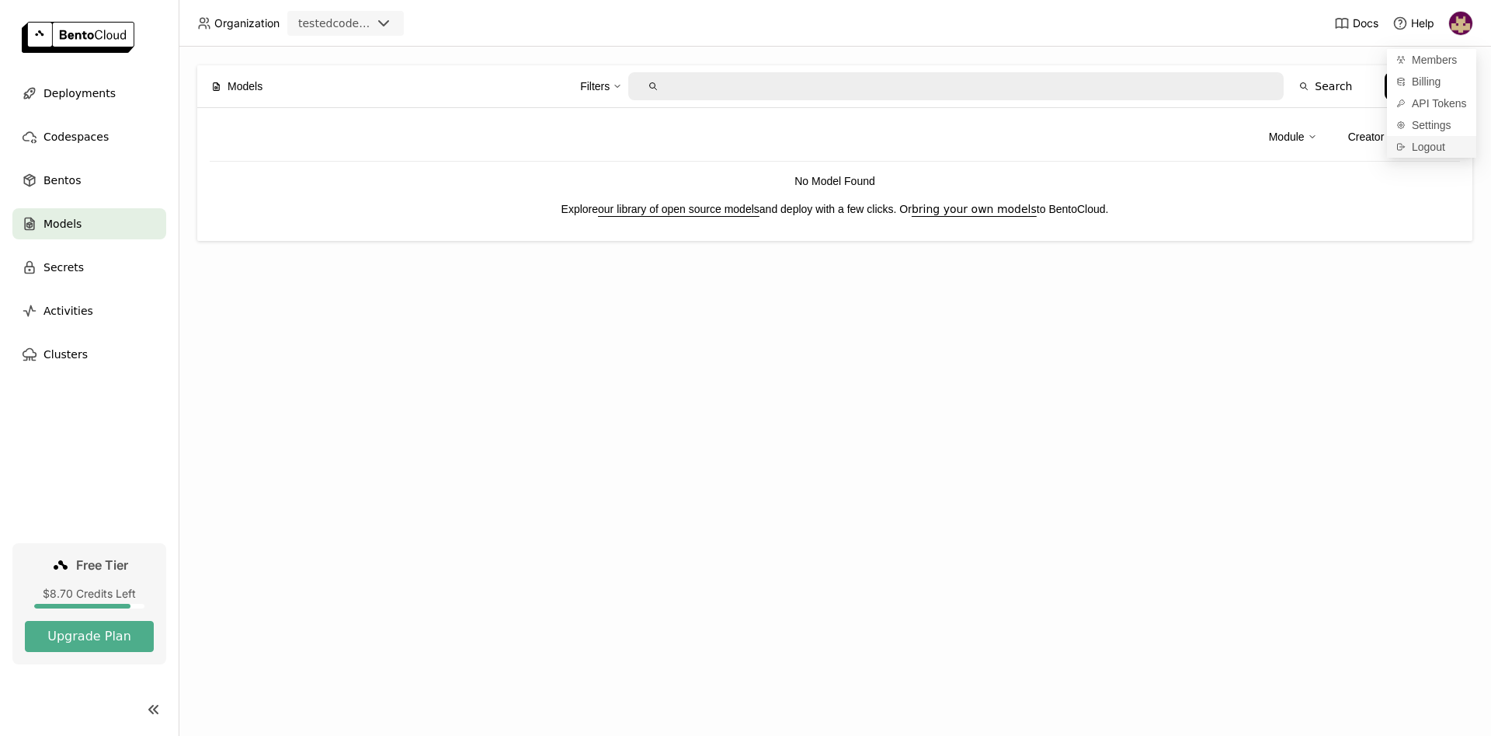
click at [1427, 151] on span "Logout" at bounding box center [1428, 147] width 33 height 14
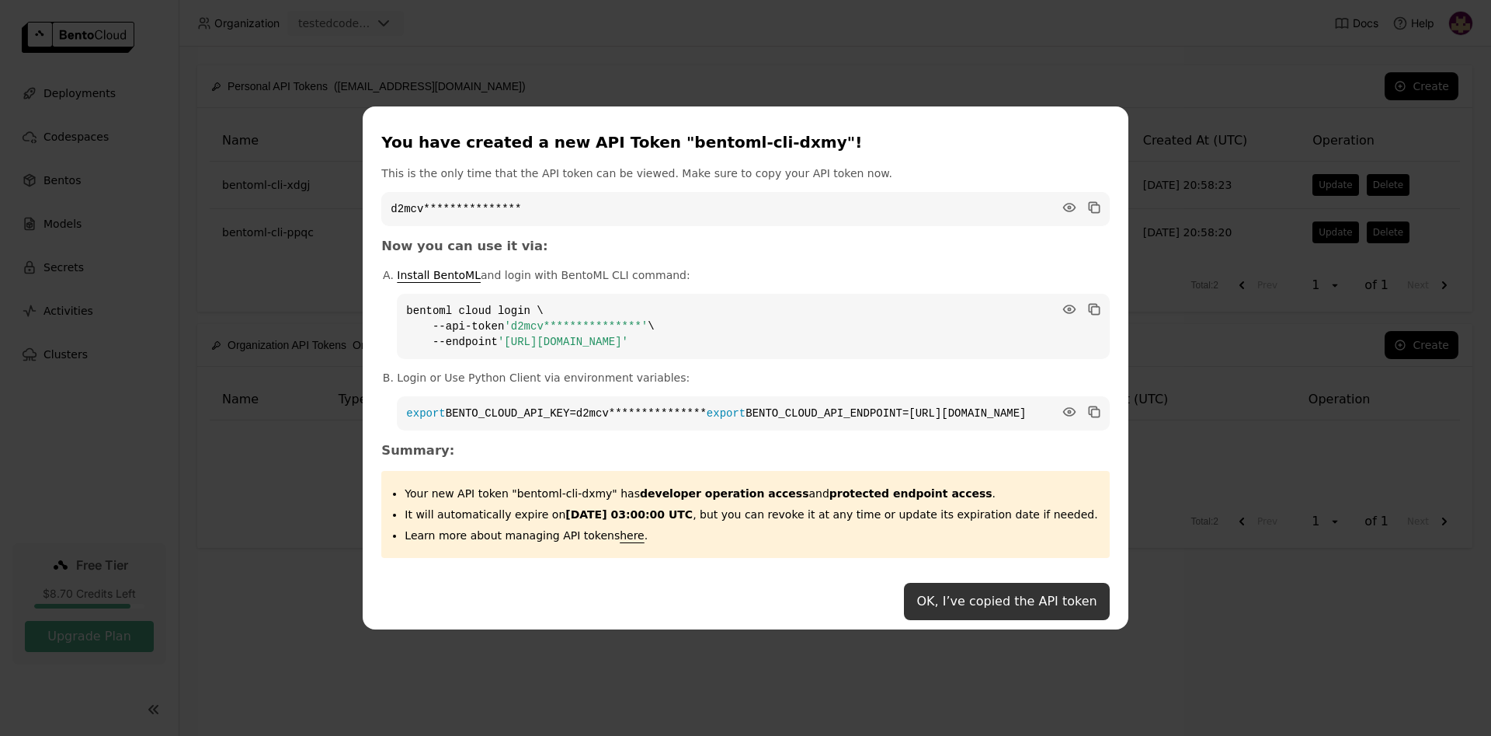
click at [933, 609] on button "OK, I’ve copied the API token" at bounding box center [1006, 601] width 205 height 37
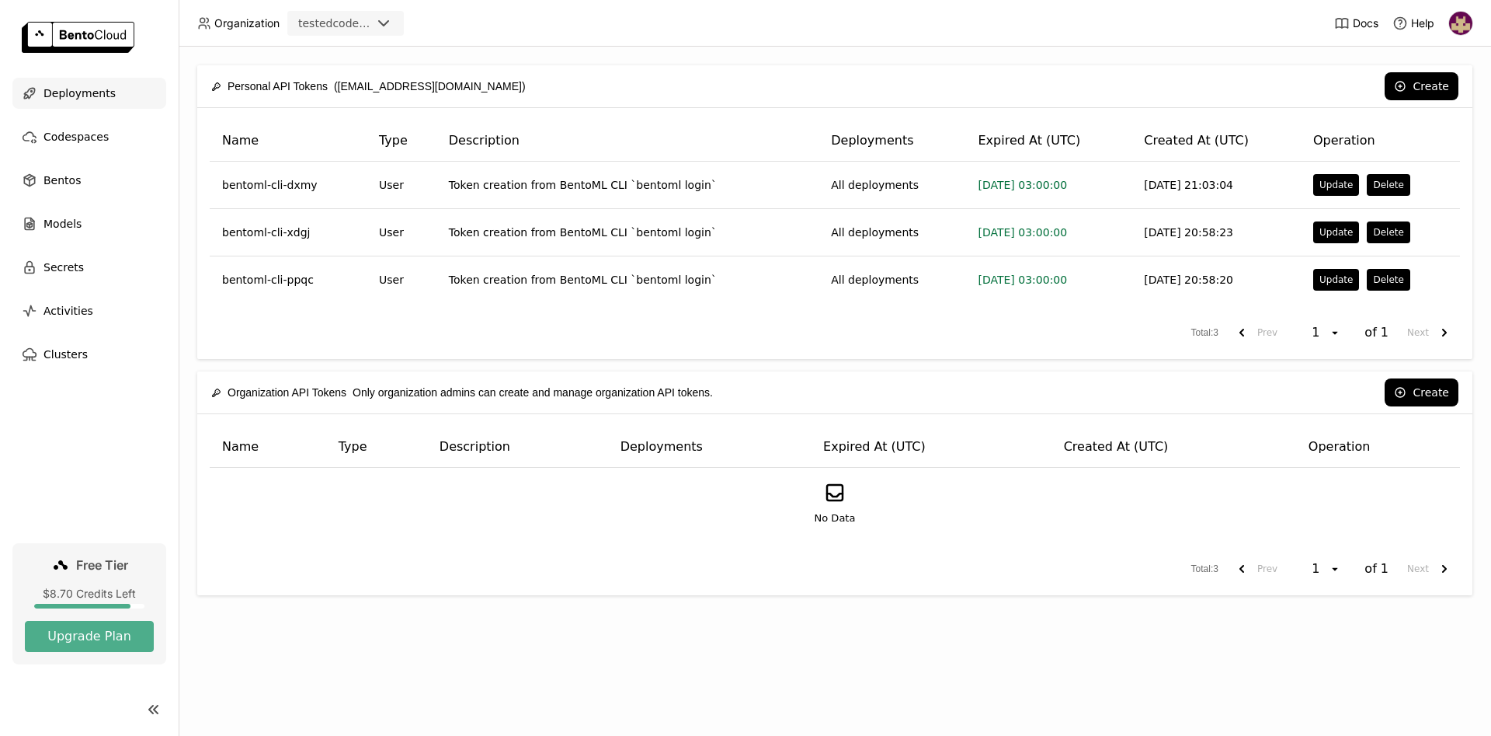
click at [69, 94] on span "Deployments" at bounding box center [79, 93] width 72 height 19
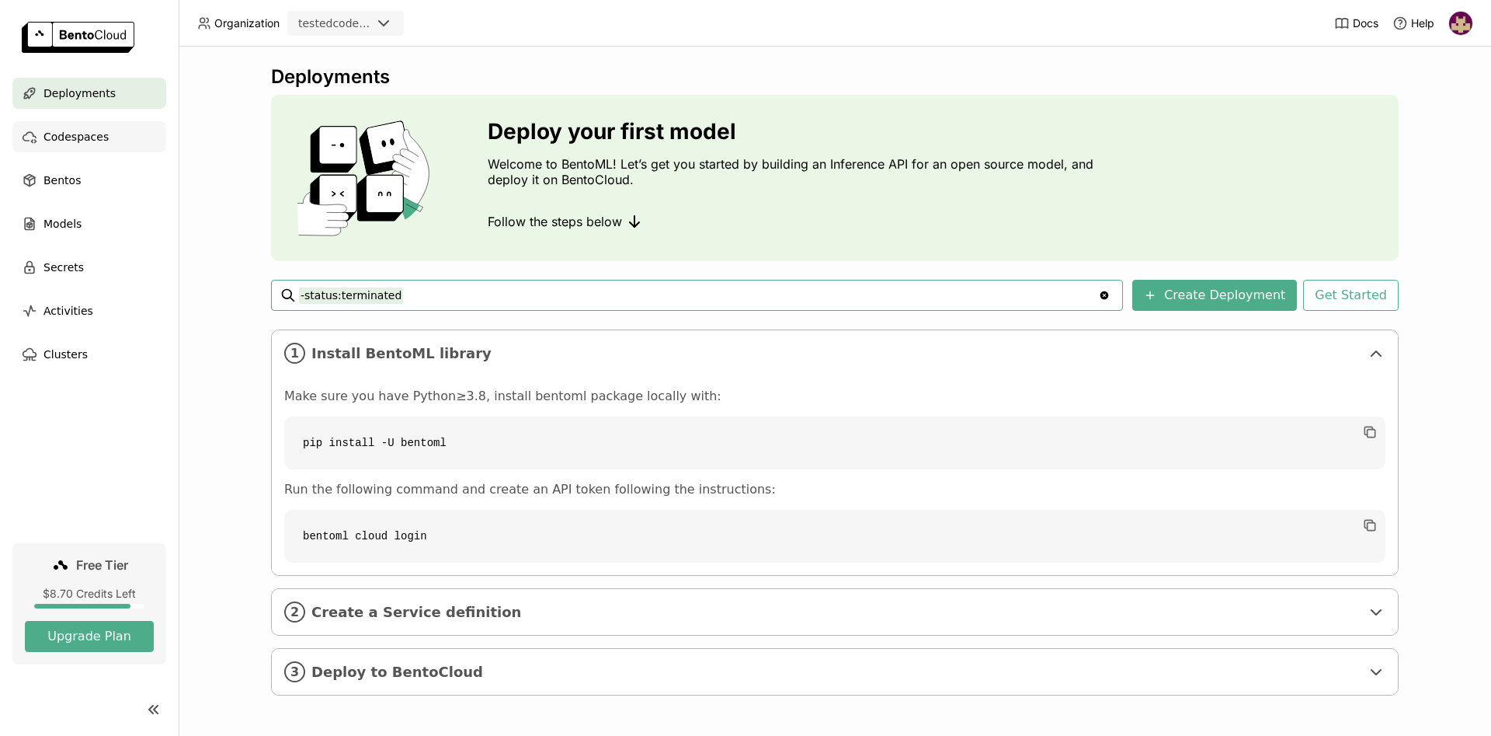
click at [78, 136] on span "Codespaces" at bounding box center [75, 136] width 65 height 19
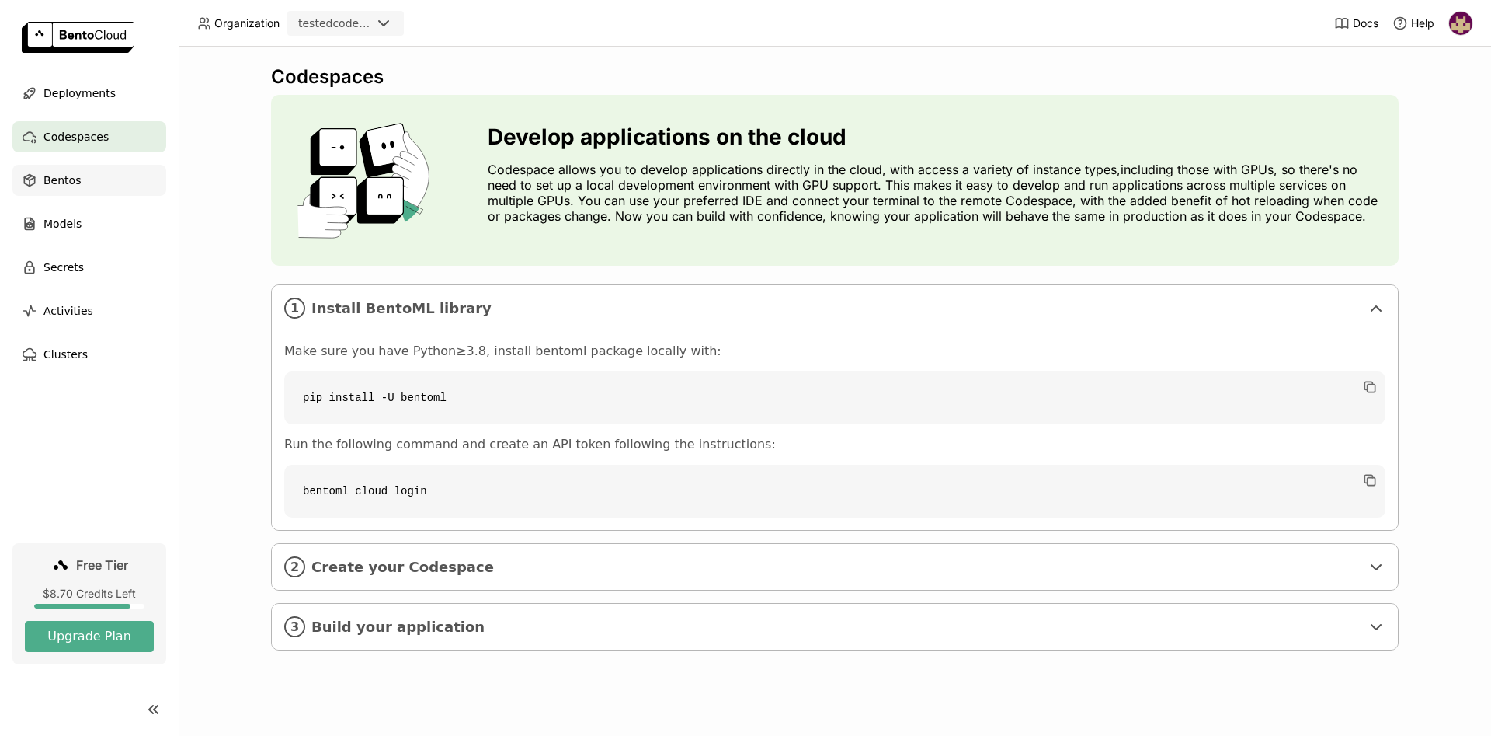
click at [63, 181] on span "Bentos" at bounding box center [61, 180] width 37 height 19
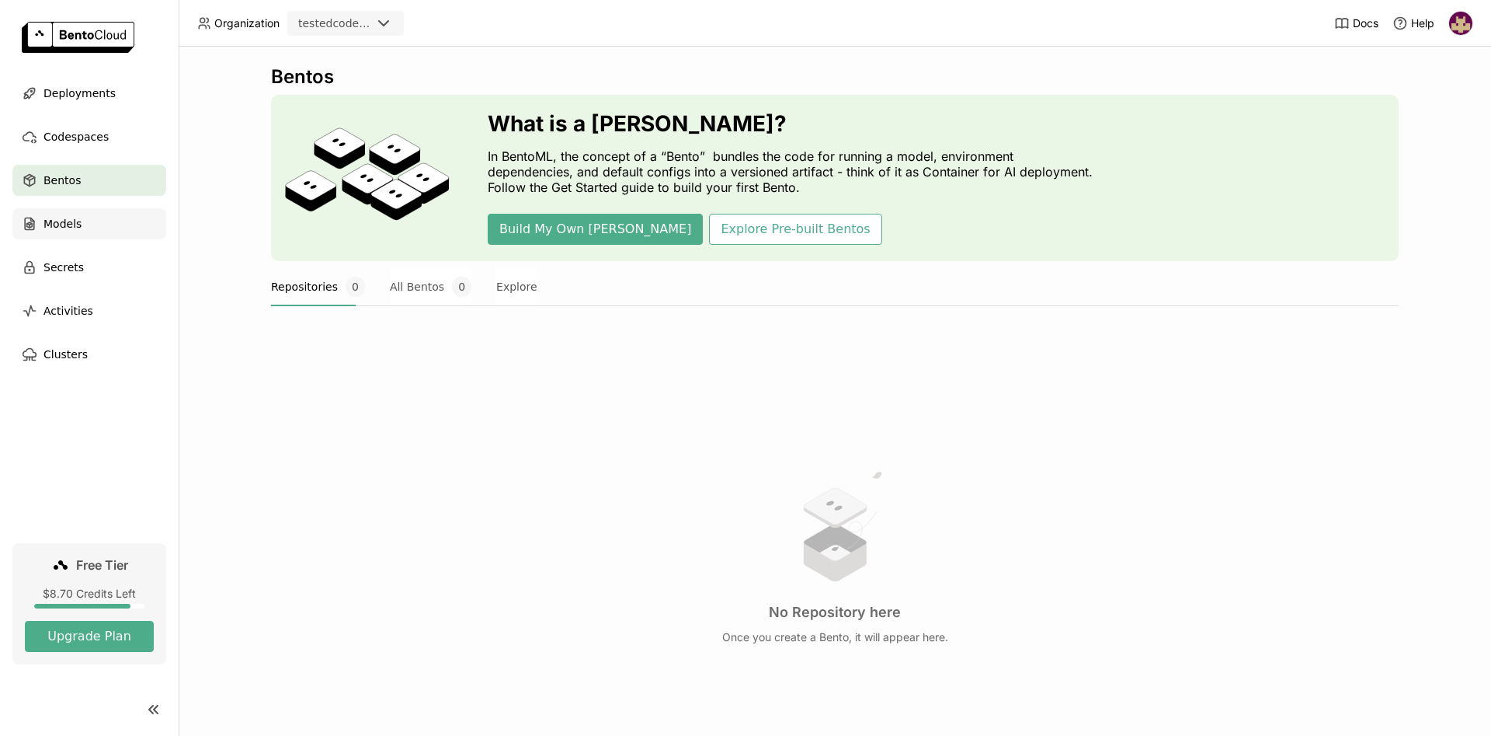
click at [64, 224] on span "Models" at bounding box center [62, 223] width 38 height 19
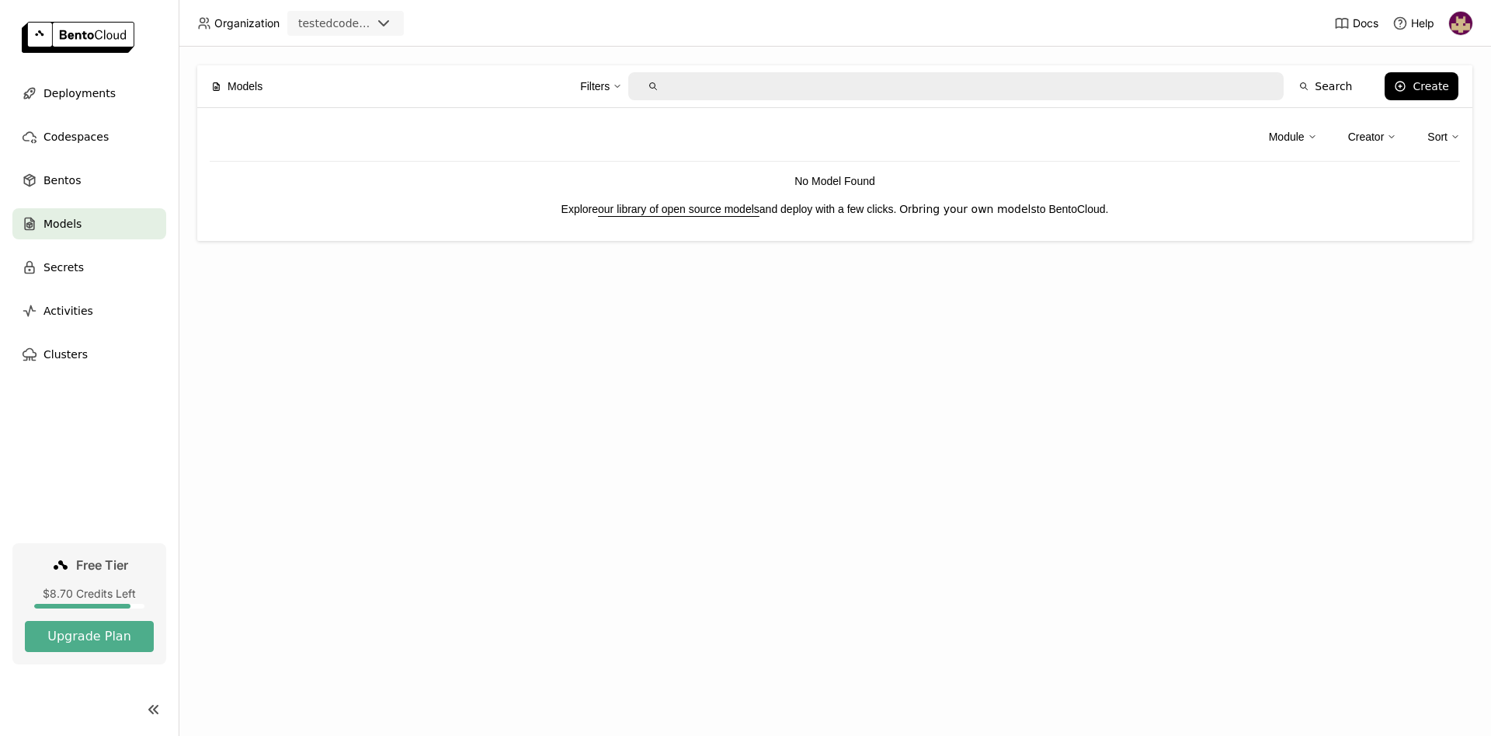
click at [1008, 211] on link "bring your own models" at bounding box center [974, 209] width 125 height 12
click at [1422, 81] on div "Create" at bounding box center [1431, 86] width 37 height 12
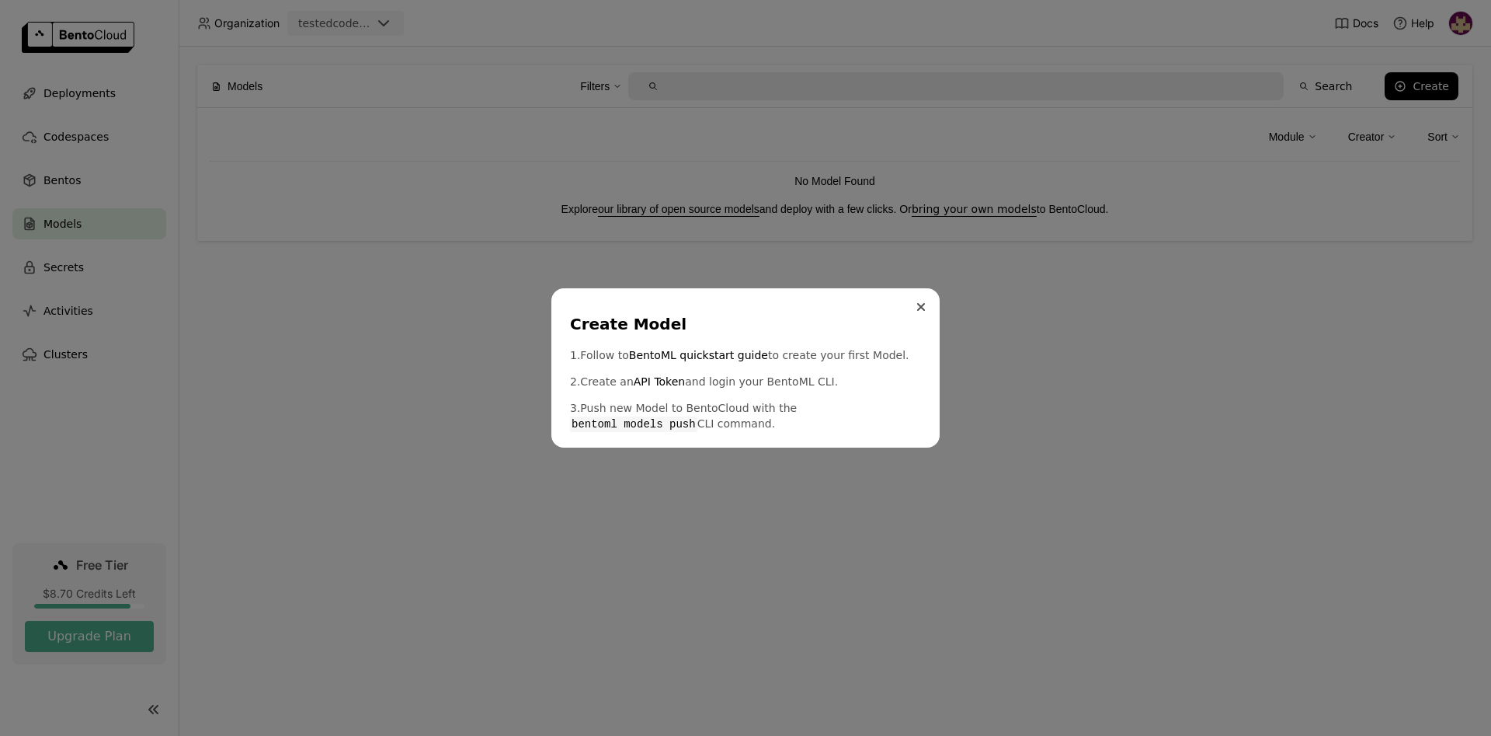
click at [921, 306] on icon "Close" at bounding box center [921, 307] width 6 height 6
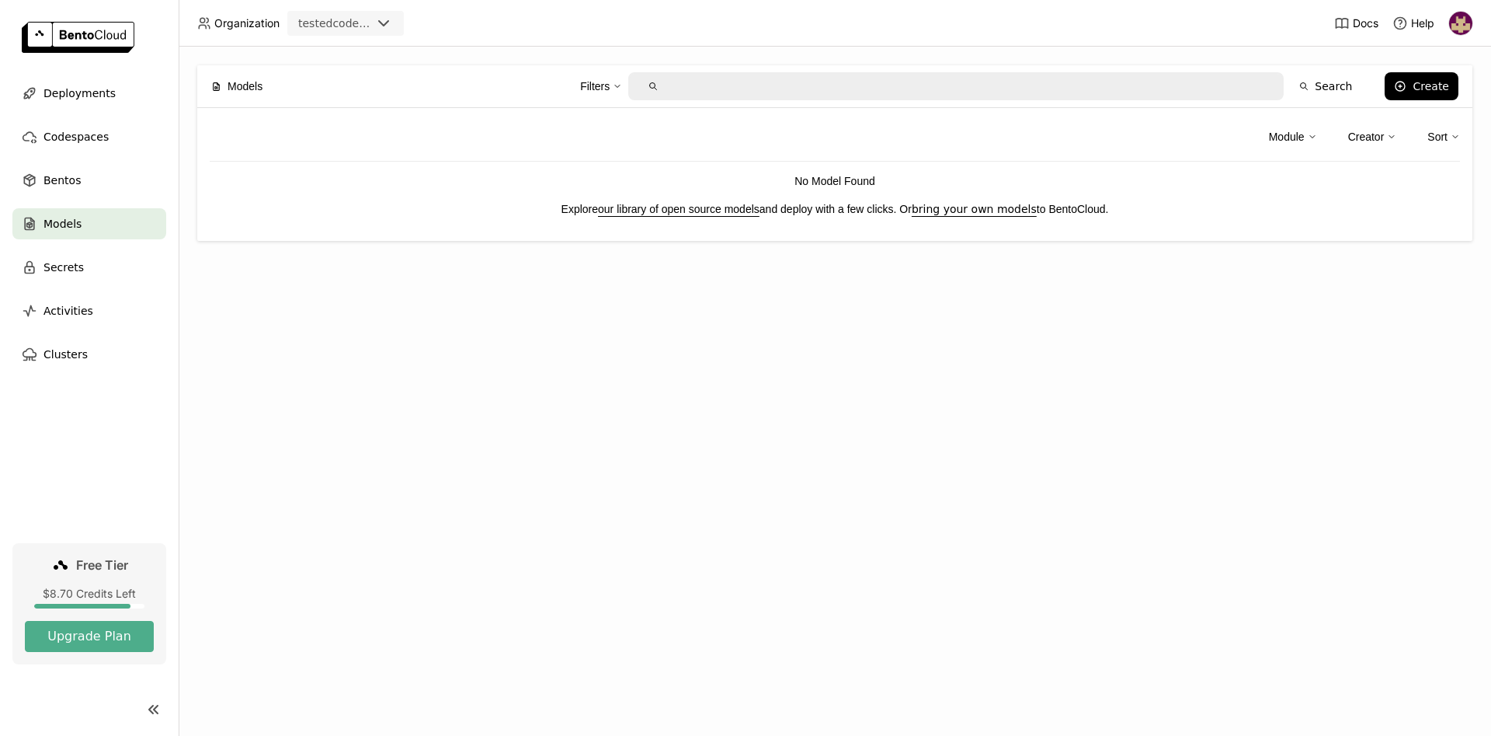
click at [1456, 27] on img at bounding box center [1460, 23] width 23 height 23
click at [1418, 148] on span "Logout" at bounding box center [1428, 147] width 33 height 14
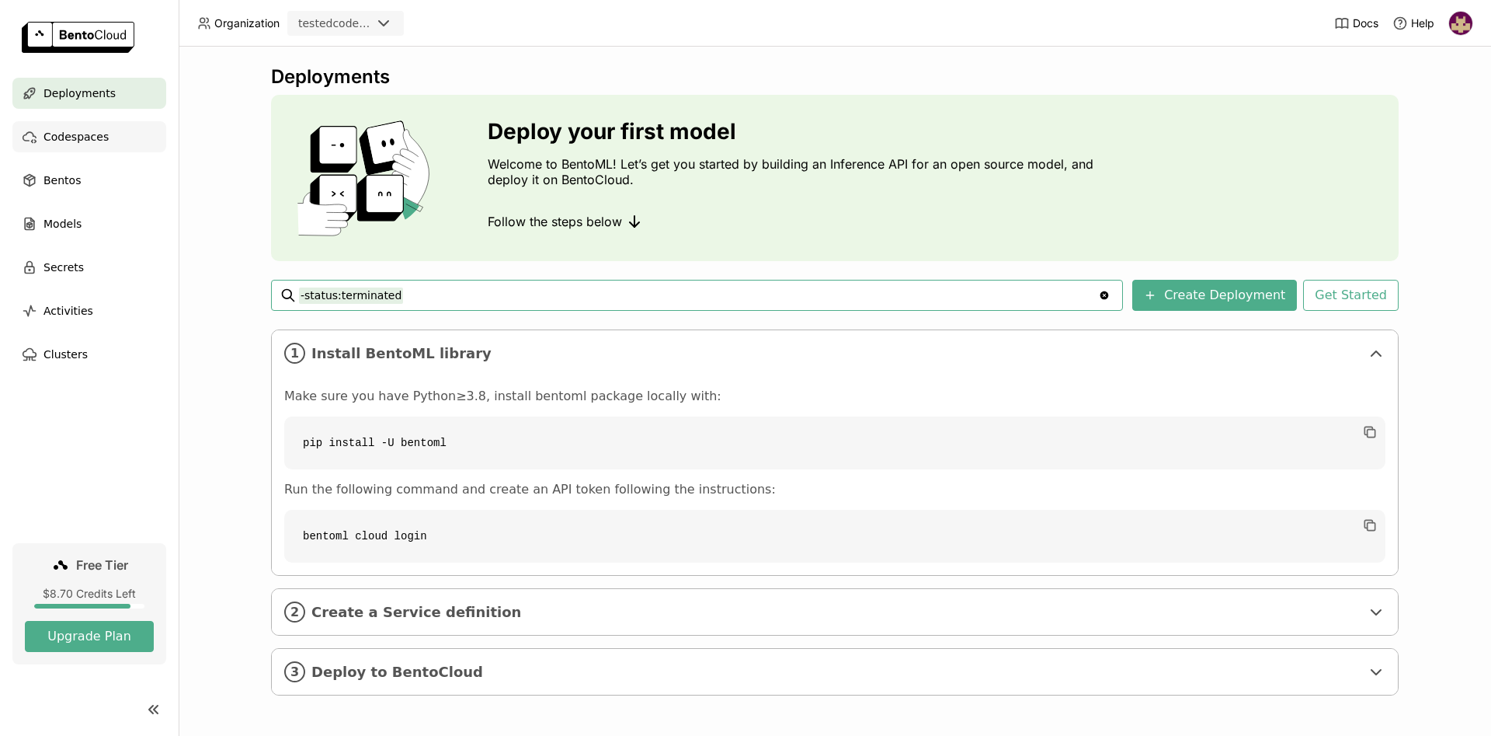
click at [85, 137] on span "Codespaces" at bounding box center [75, 136] width 65 height 19
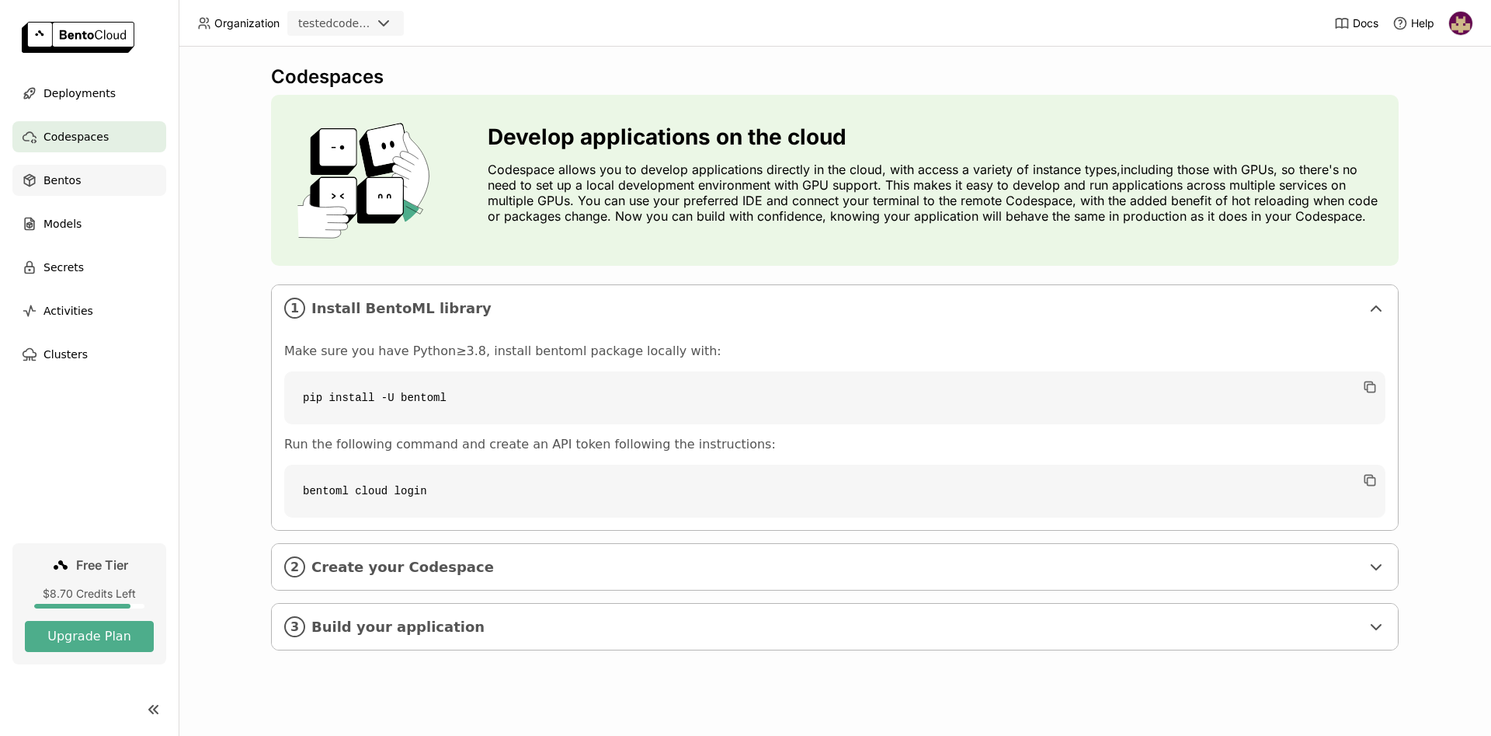
click at [92, 173] on div "Bentos" at bounding box center [89, 180] width 154 height 31
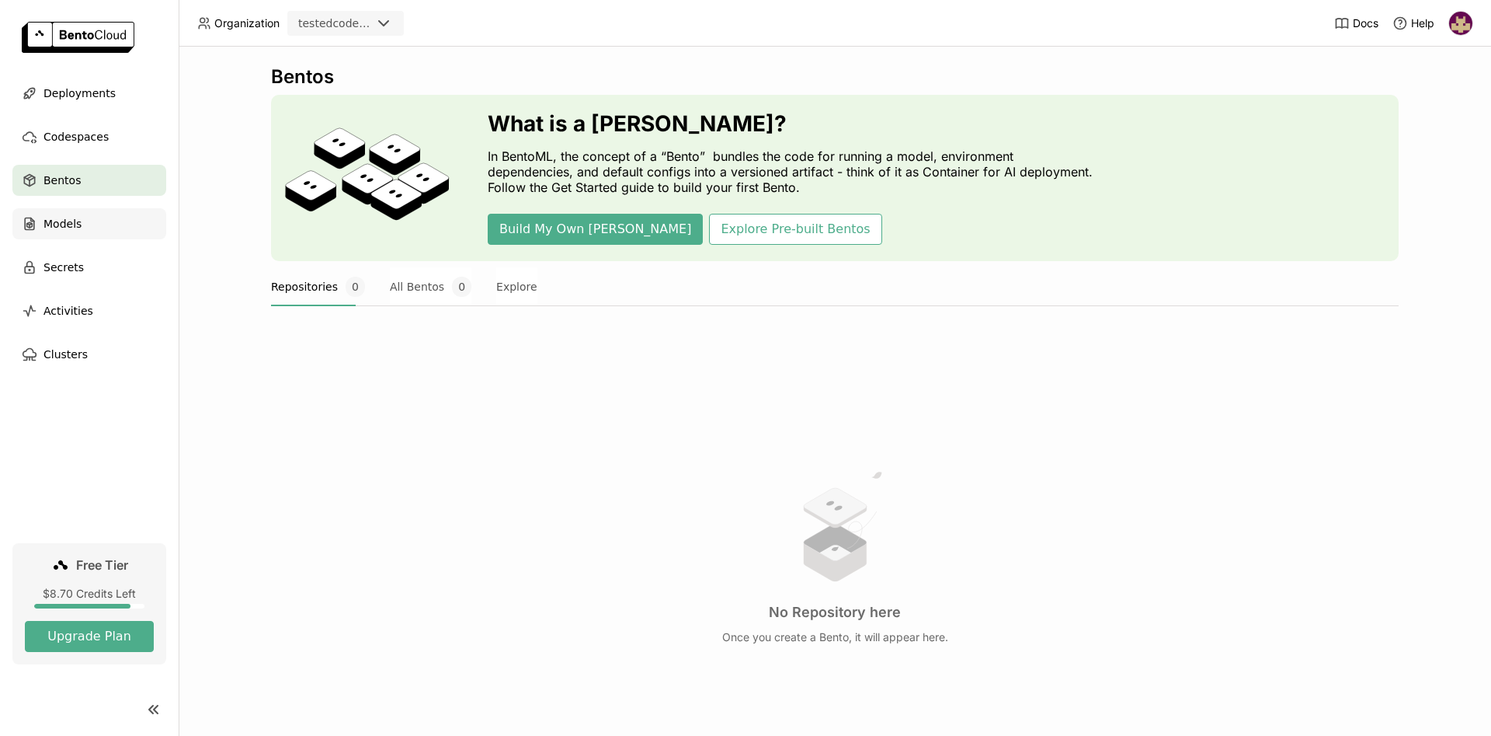
click at [72, 220] on span "Models" at bounding box center [62, 223] width 38 height 19
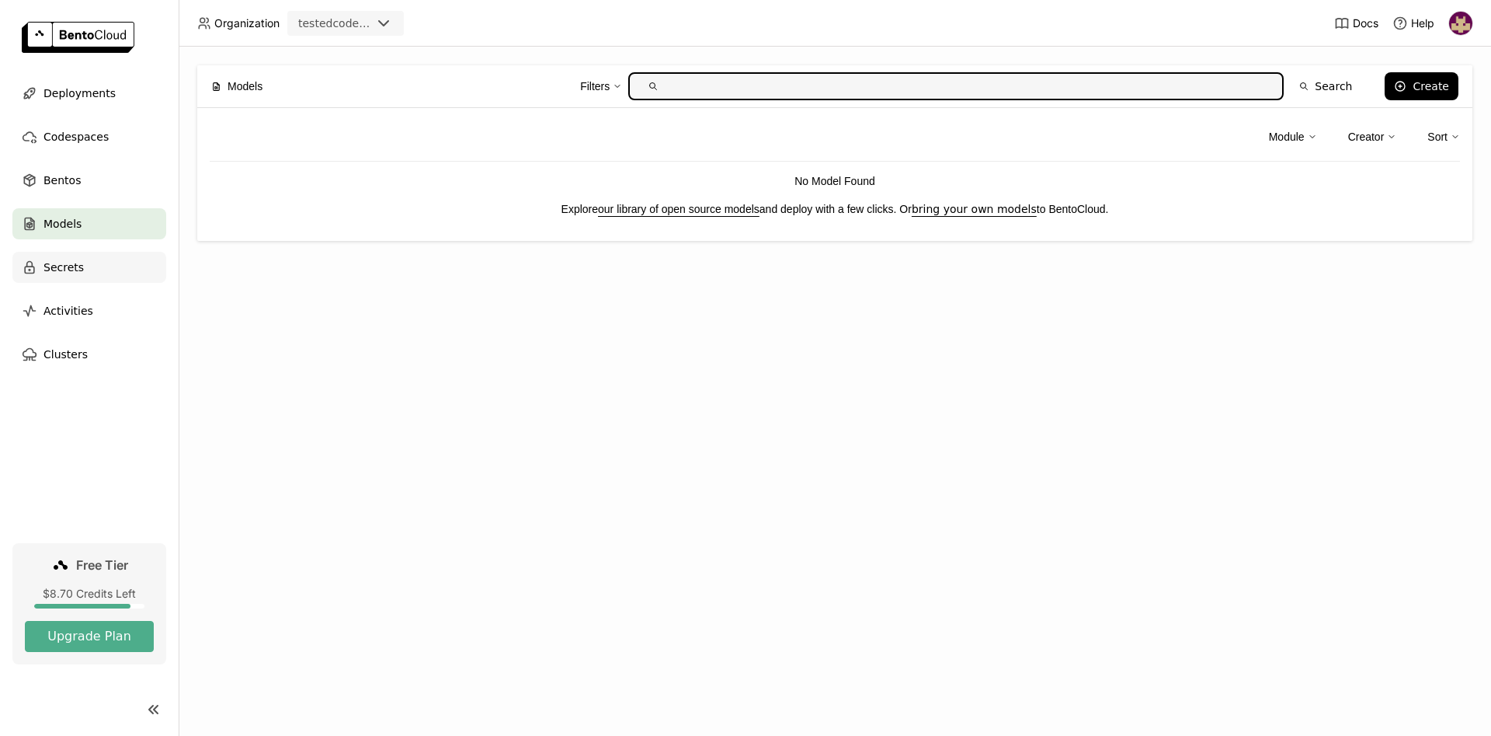
click at [79, 266] on div "Secrets" at bounding box center [89, 267] width 154 height 31
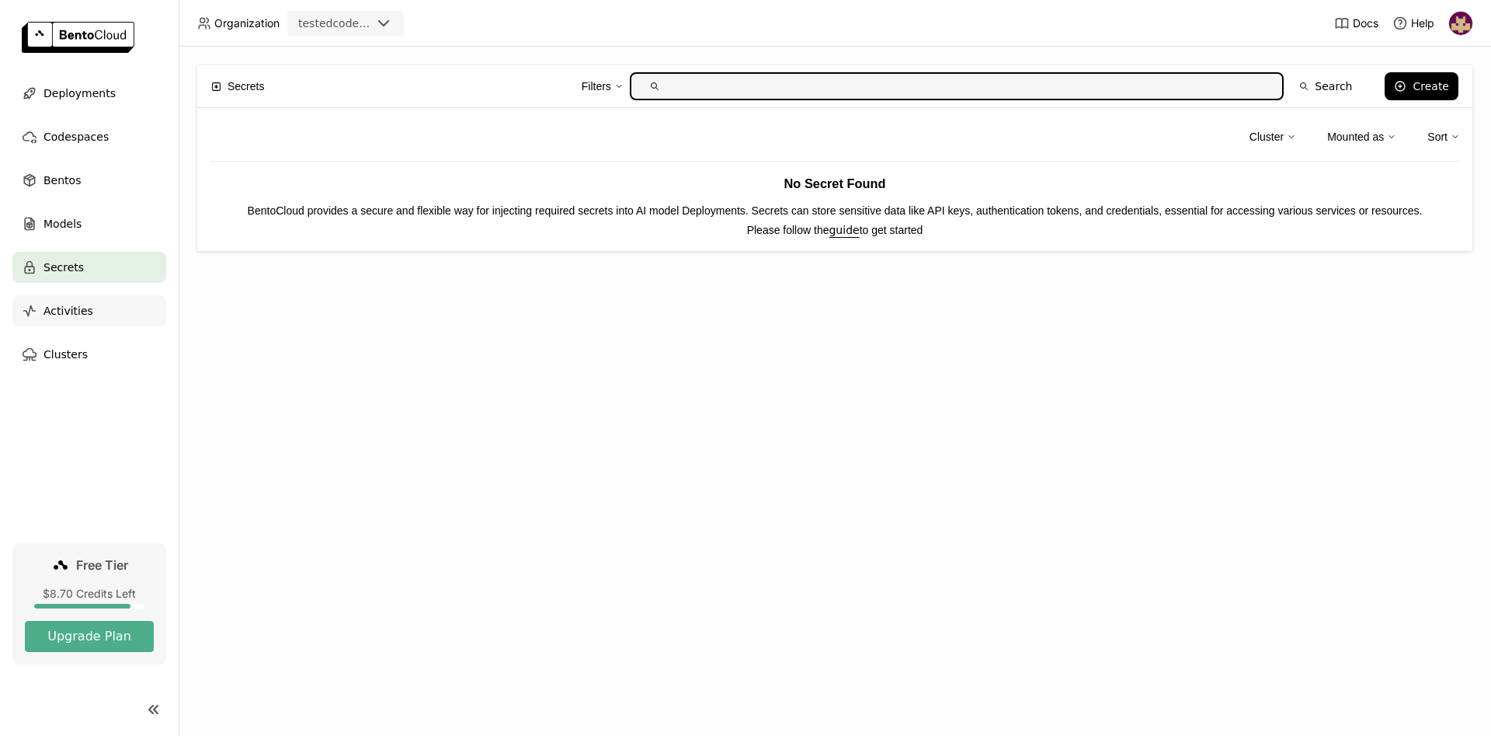
click at [86, 313] on span "Activities" at bounding box center [68, 310] width 50 height 19
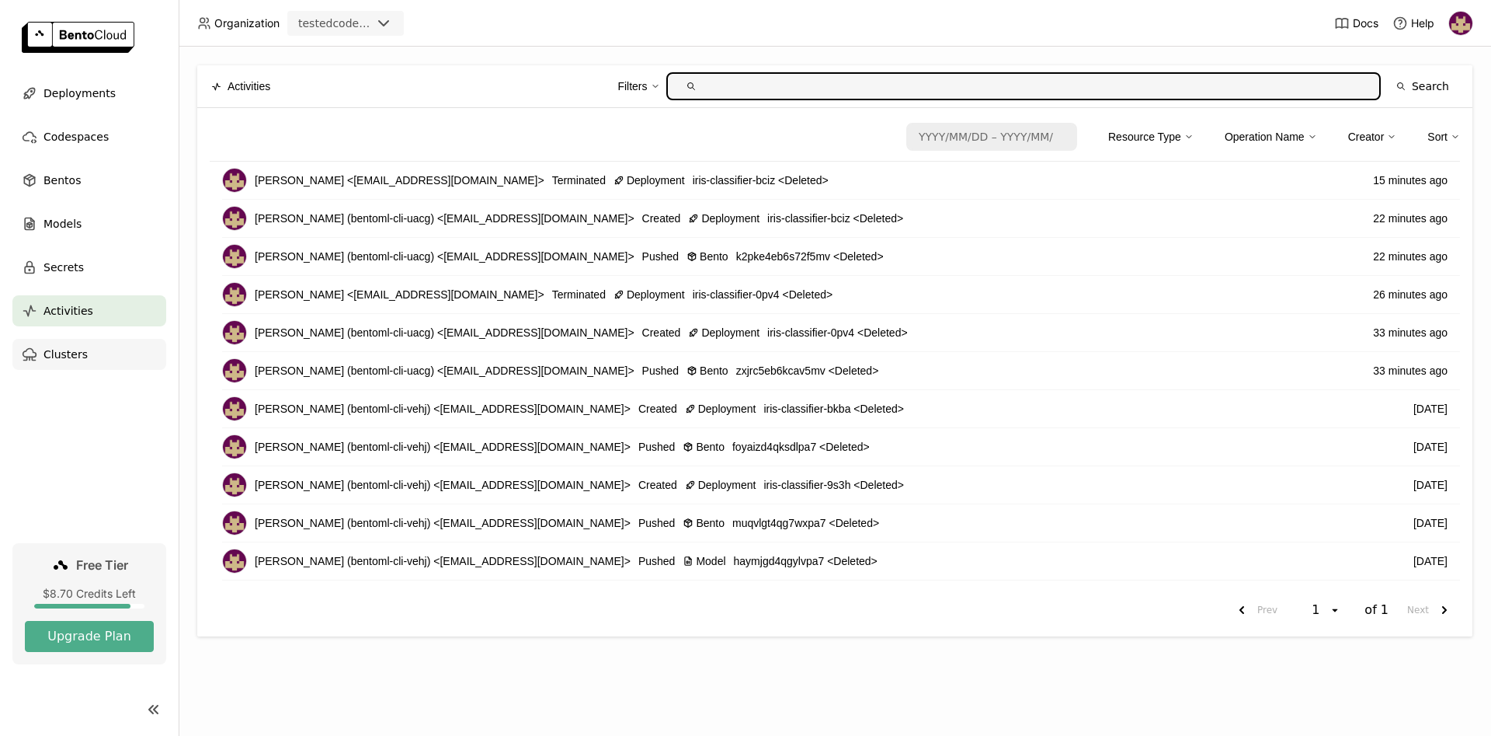
click at [89, 355] on div "Clusters" at bounding box center [89, 354] width 154 height 31
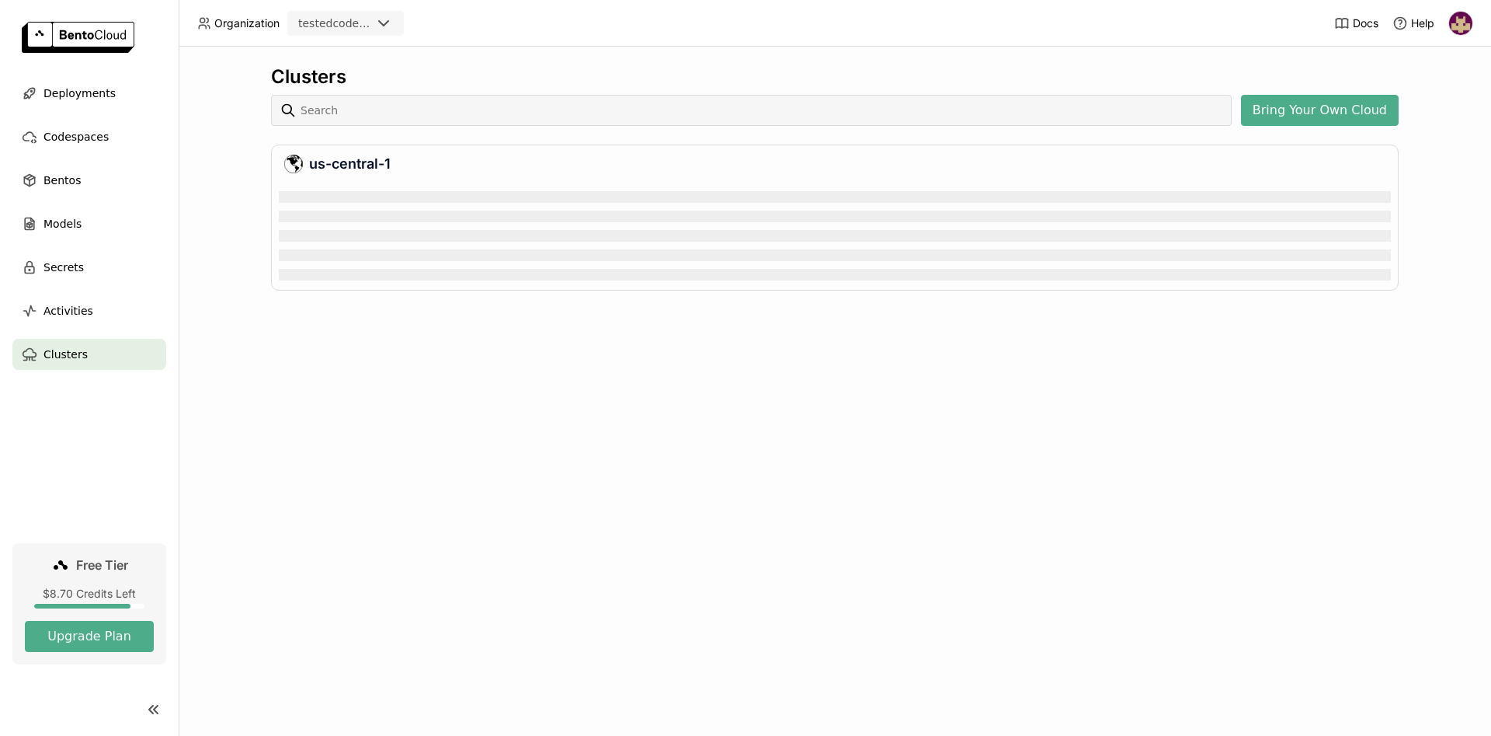
click at [82, 40] on img at bounding box center [78, 37] width 113 height 31
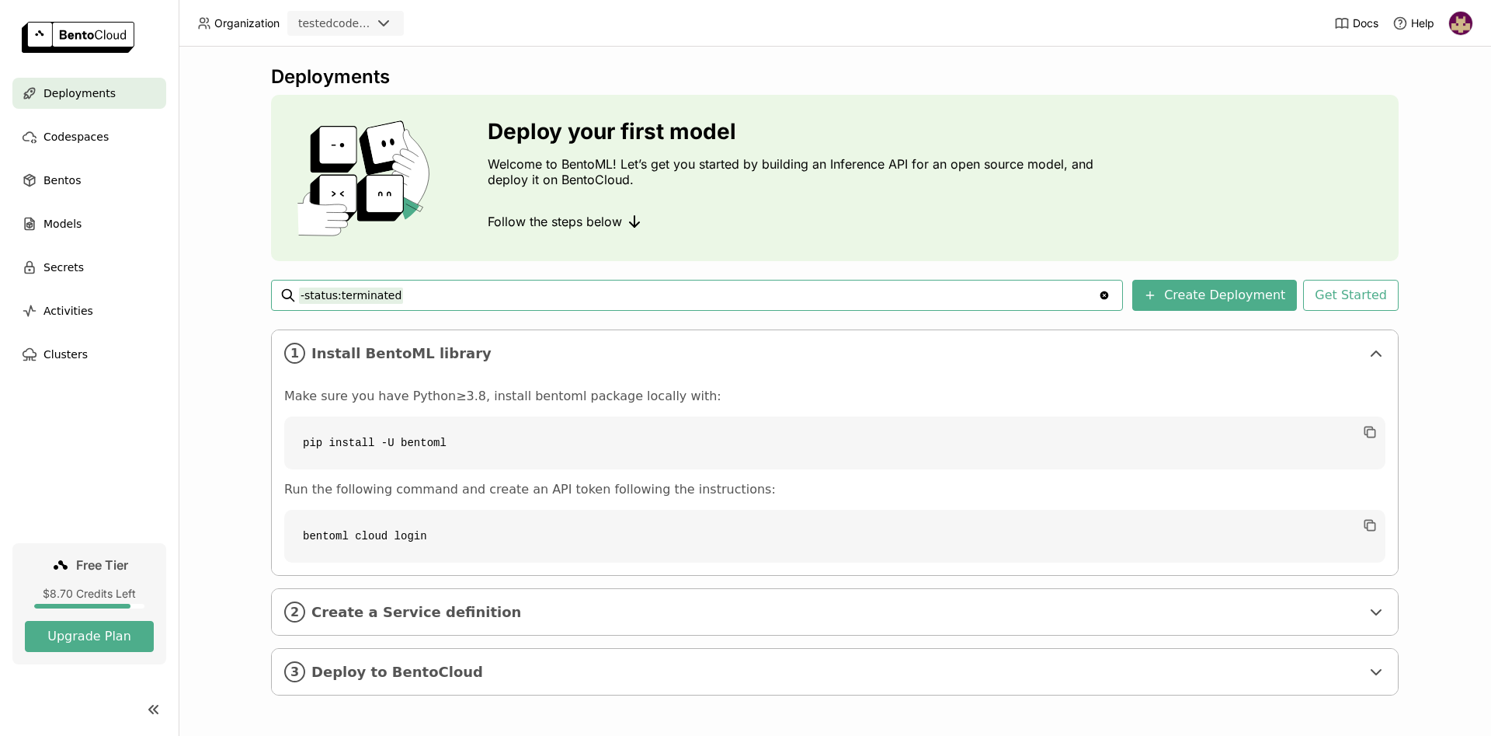
scroll to position [2, 0]
click at [252, 16] on div "Organization testedcodeployment" at bounding box center [300, 23] width 242 height 25
click at [252, 23] on span "Organization" at bounding box center [246, 23] width 65 height 14
click at [394, 18] on div at bounding box center [388, 23] width 28 height 22
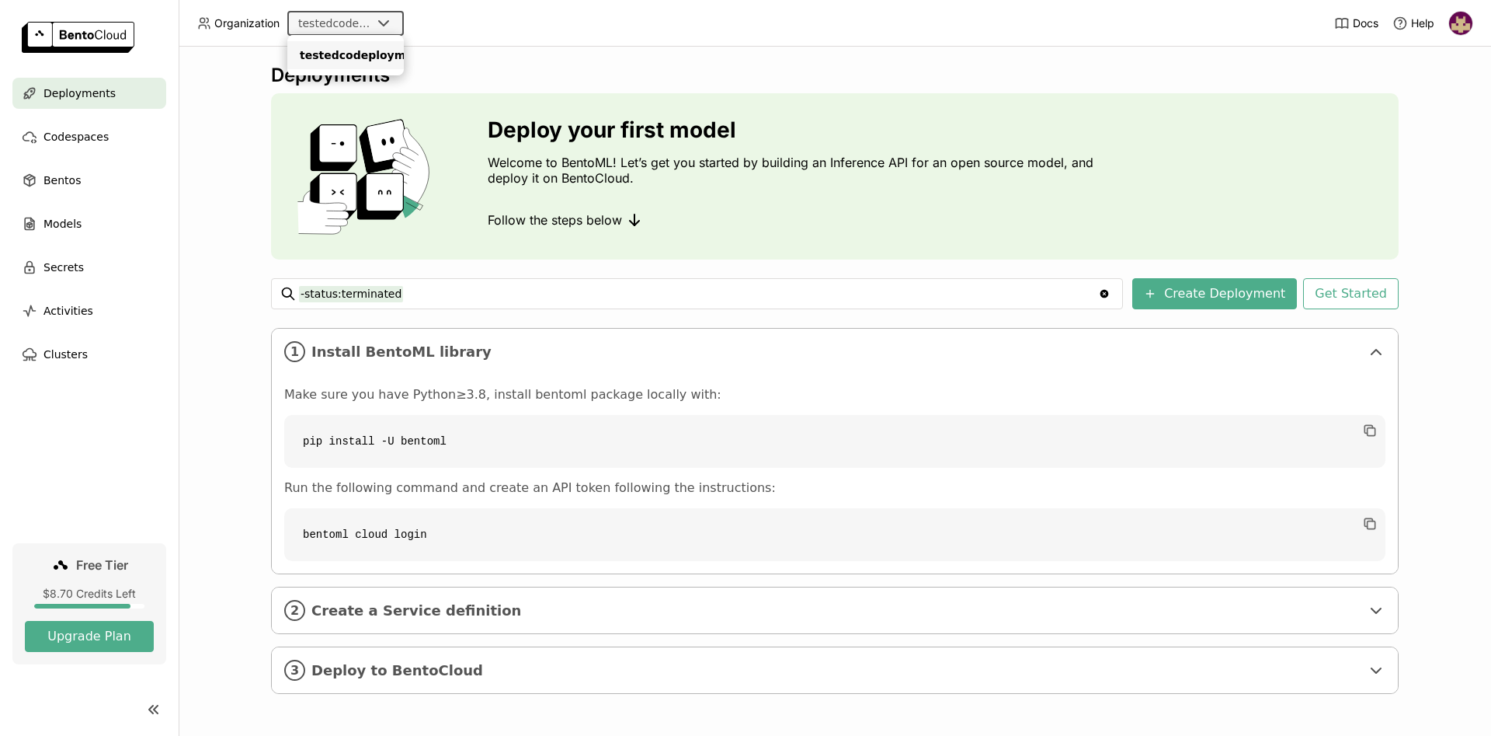
click at [321, 55] on div "testedcodeployment" at bounding box center [346, 55] width 92 height 16
click at [1464, 25] on img at bounding box center [1460, 23] width 23 height 23
click at [1434, 148] on span "Logout" at bounding box center [1428, 147] width 33 height 14
